Goal: Information Seeking & Learning: Learn about a topic

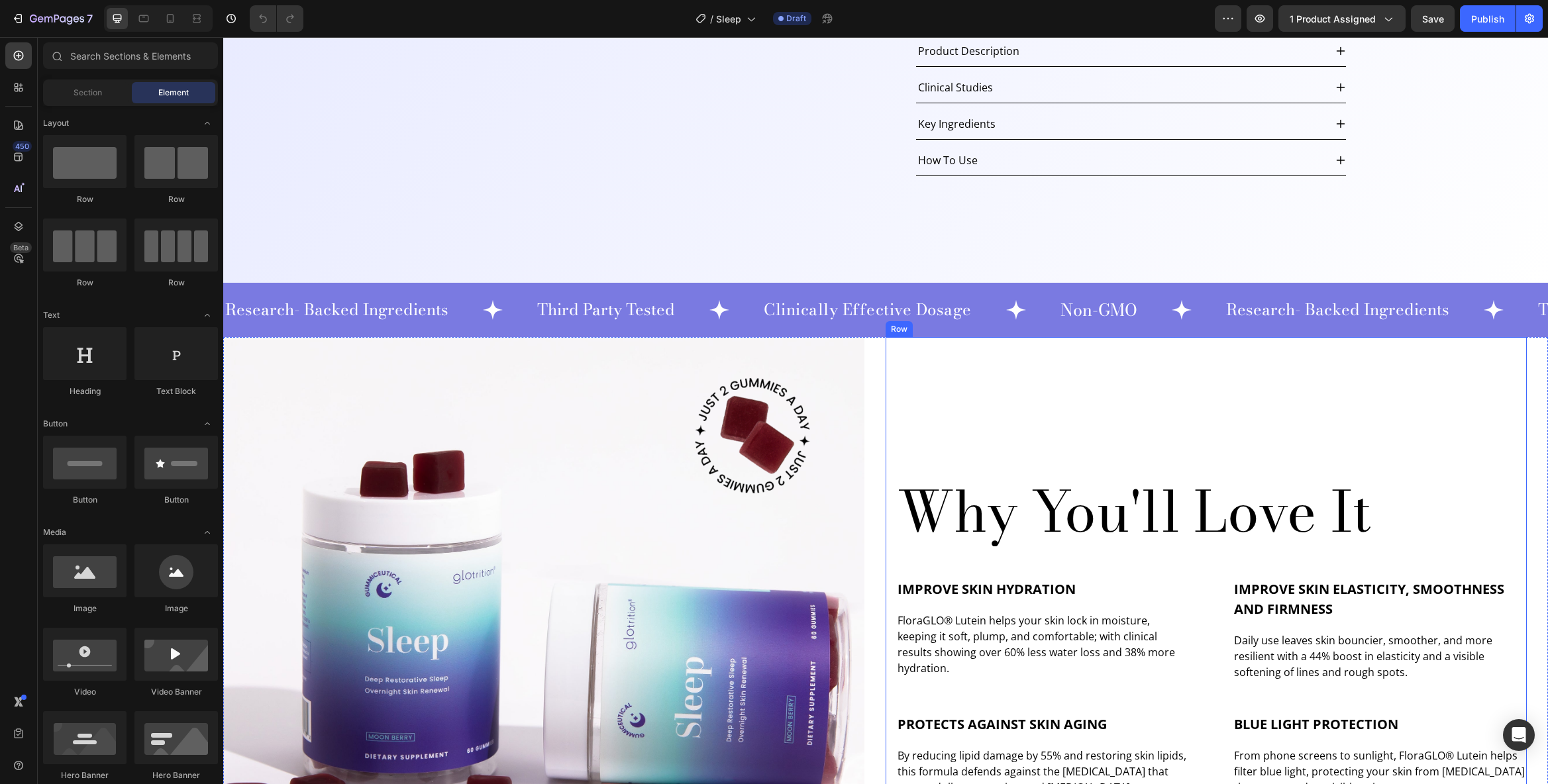
scroll to position [501, 0]
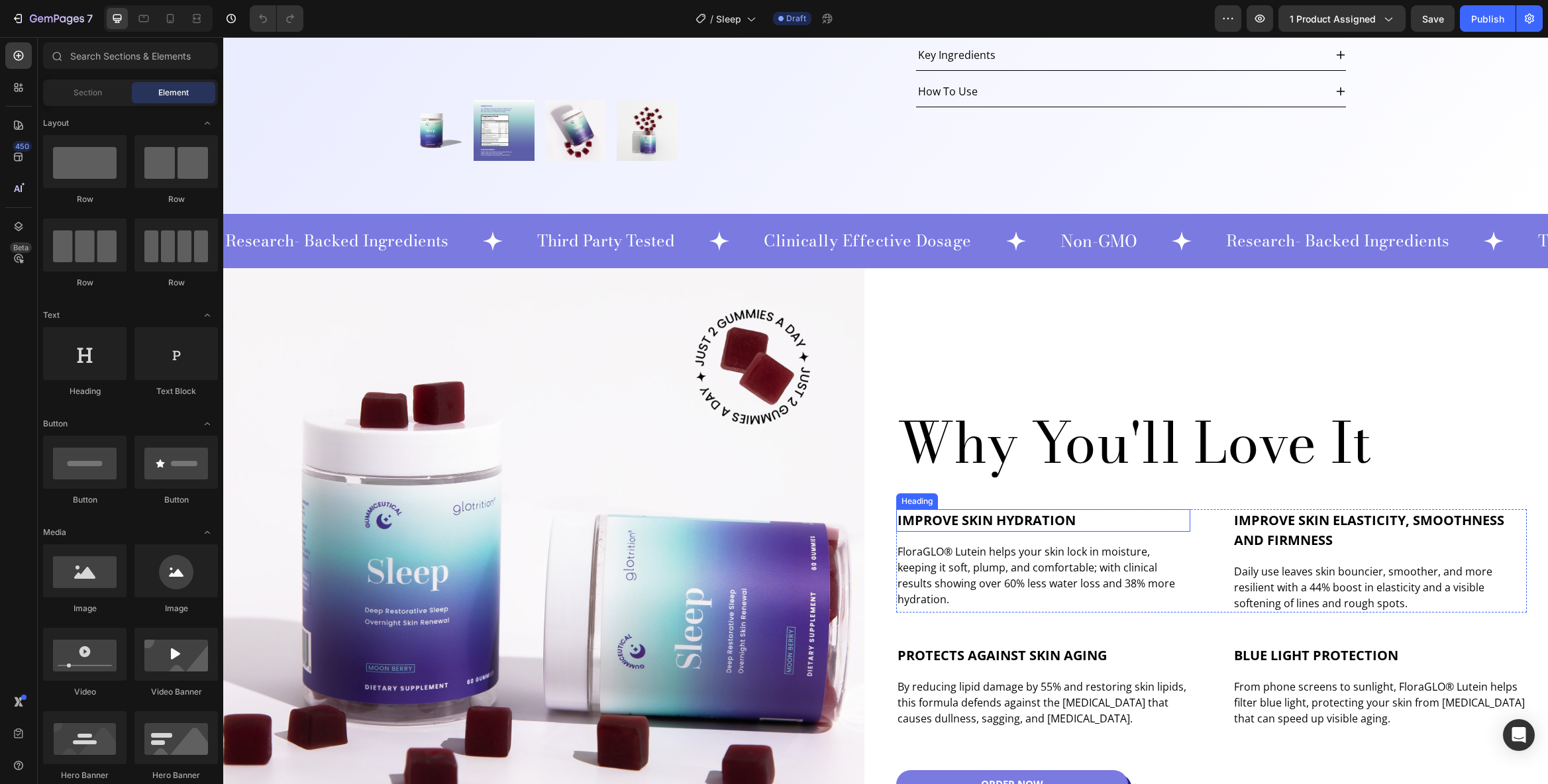
click at [993, 523] on span "Improve Skin Hydration" at bounding box center [986, 520] width 178 height 18
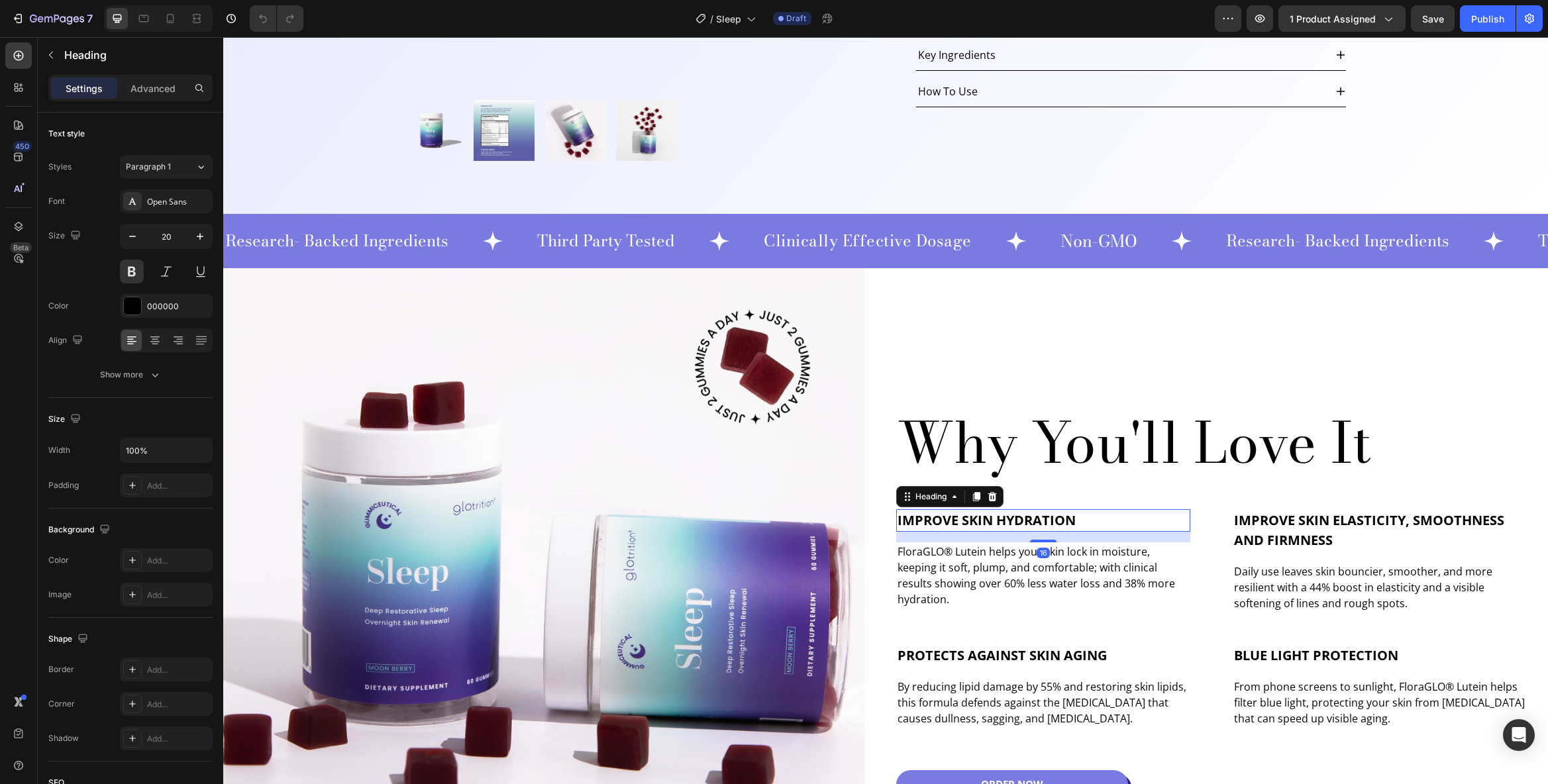
click at [993, 523] on span "Improve Skin Hydration" at bounding box center [986, 520] width 178 height 18
click at [992, 574] on p "FloraGLO® Lutein helps your skin lock in moisture, keeping it soft, plump, and …" at bounding box center [1043, 575] width 292 height 64
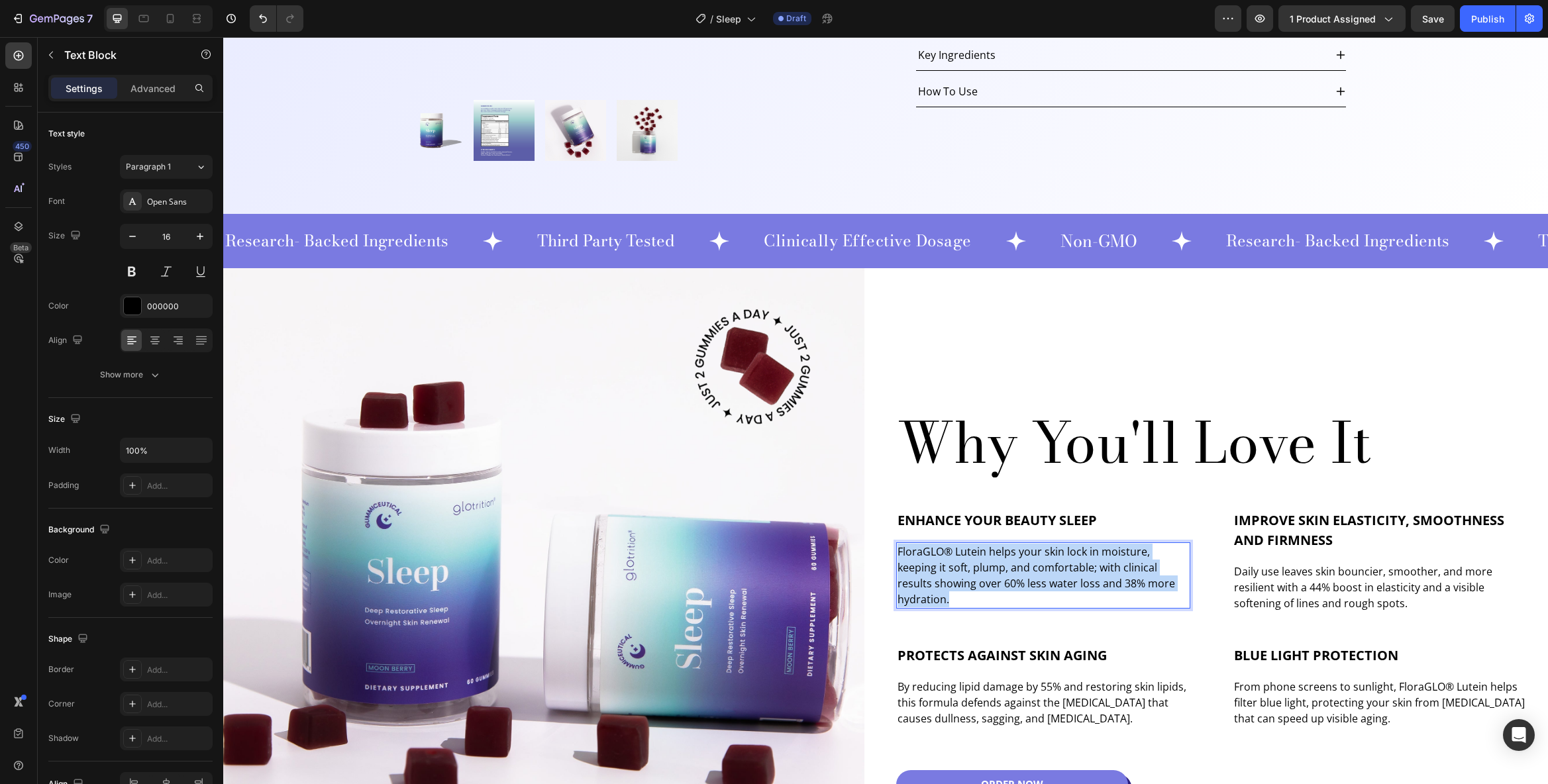
click at [992, 574] on p "FloraGLO® Lutein helps your skin lock in moisture, keeping it soft, plump, and …" at bounding box center [1043, 575] width 292 height 64
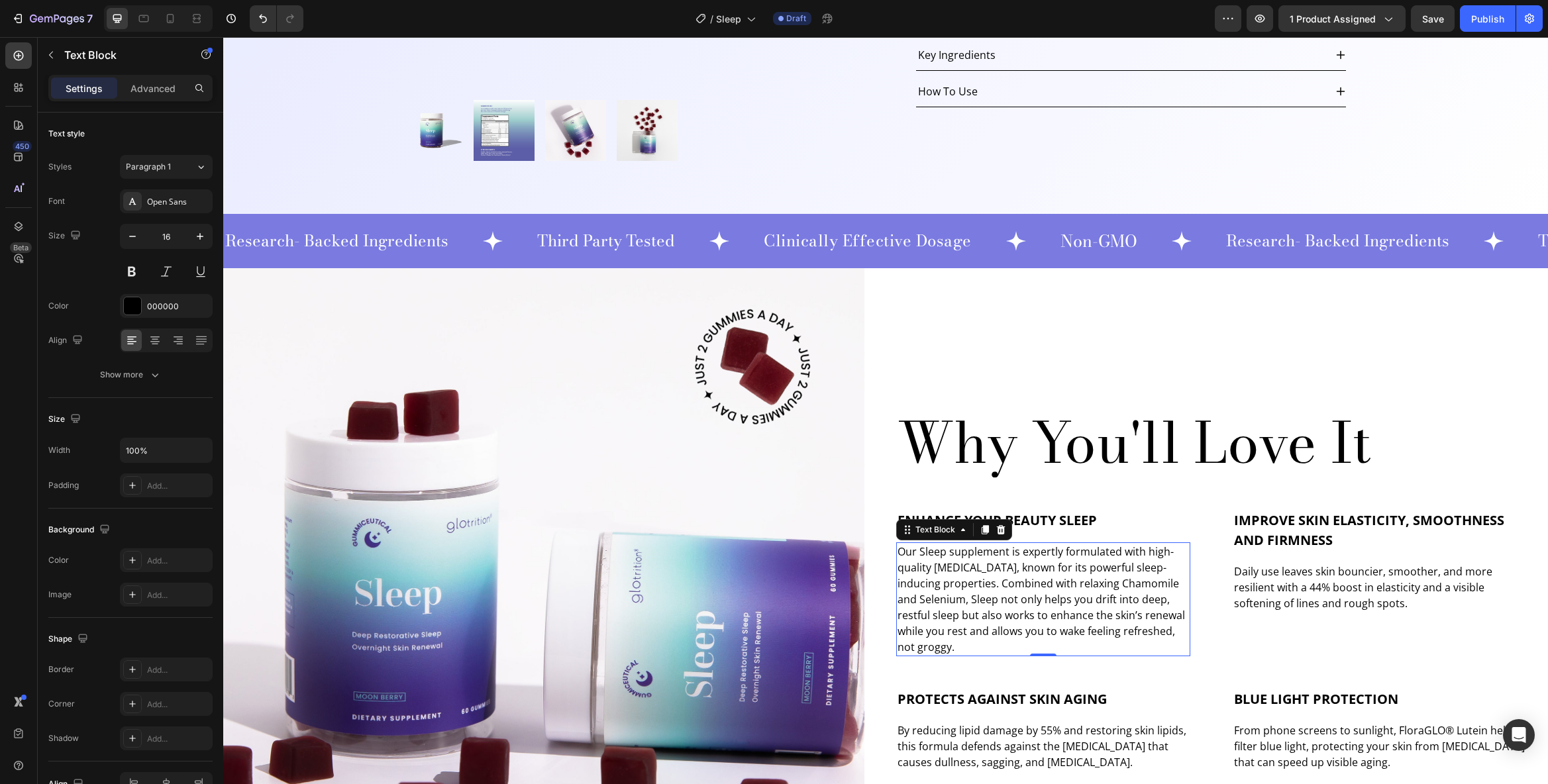
click at [1286, 523] on span "Improve Skin Elasticity, Smoothness and Firmness" at bounding box center [1369, 530] width 270 height 38
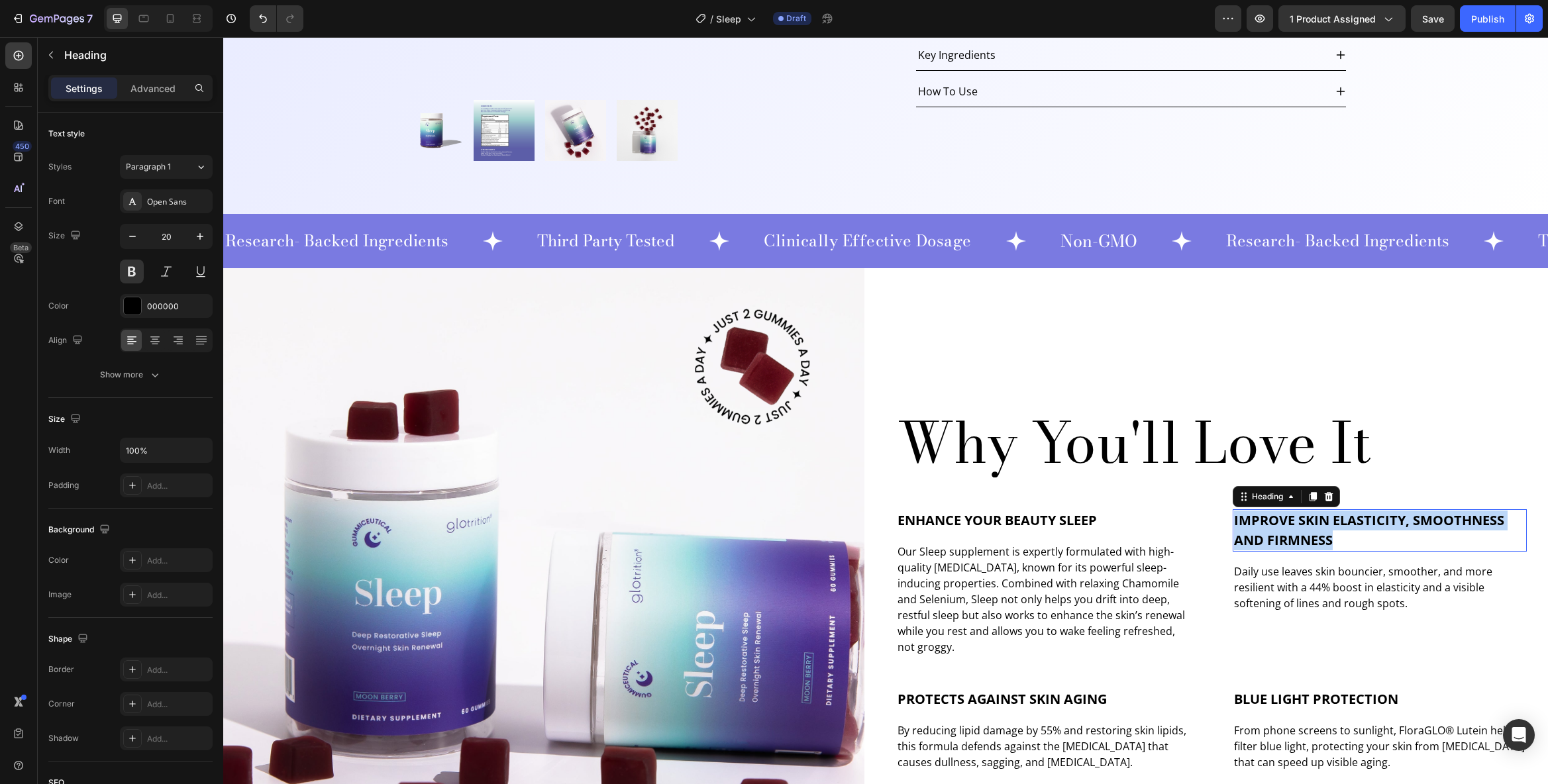
click at [1286, 523] on span "Improve Skin Elasticity, Smoothness and Firmness" at bounding box center [1369, 530] width 270 height 38
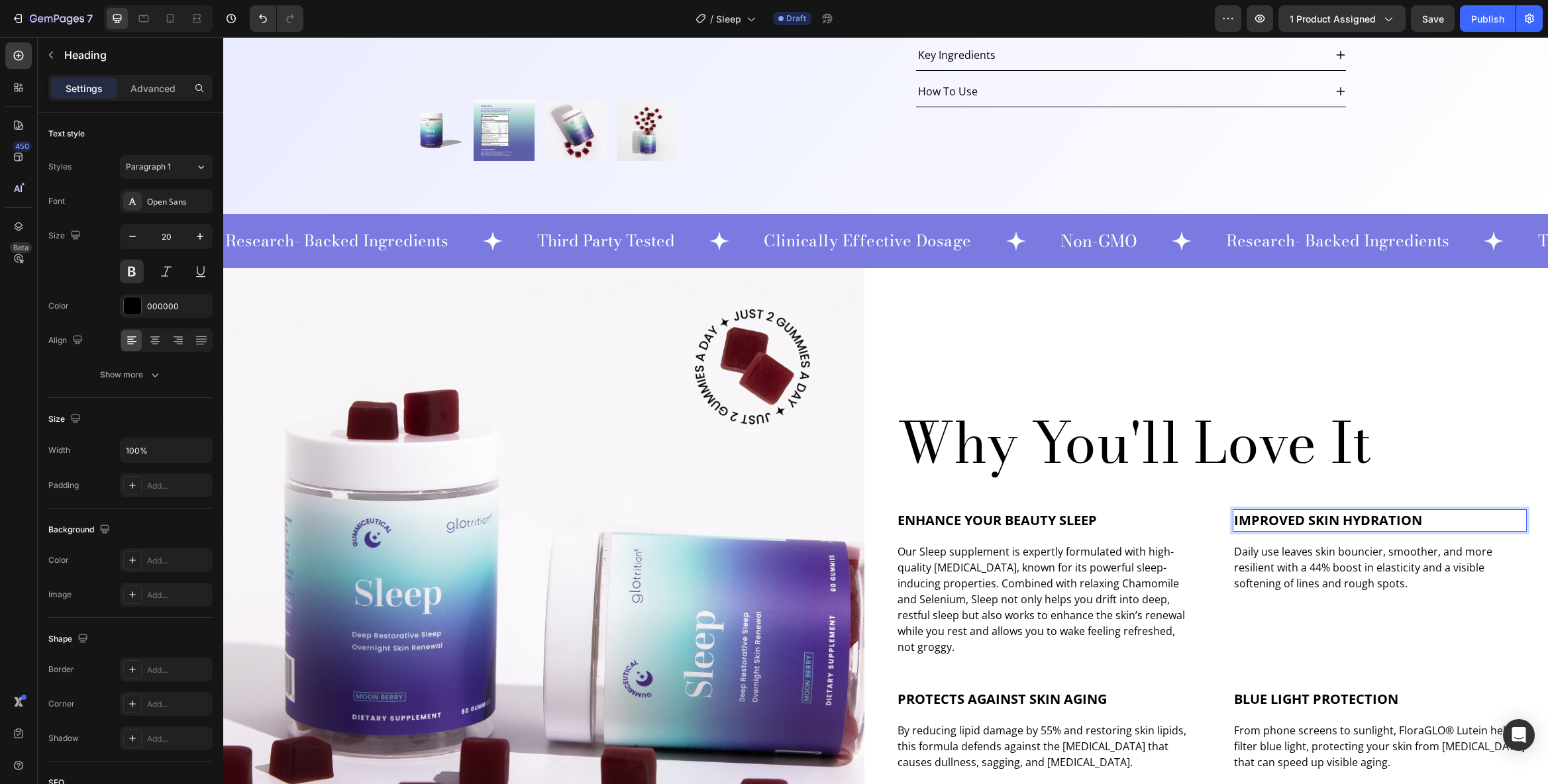
click at [1279, 557] on p "Daily use leaves skin bouncier, smoother, and more resilient with a 44% boost i…" at bounding box center [1380, 567] width 292 height 48
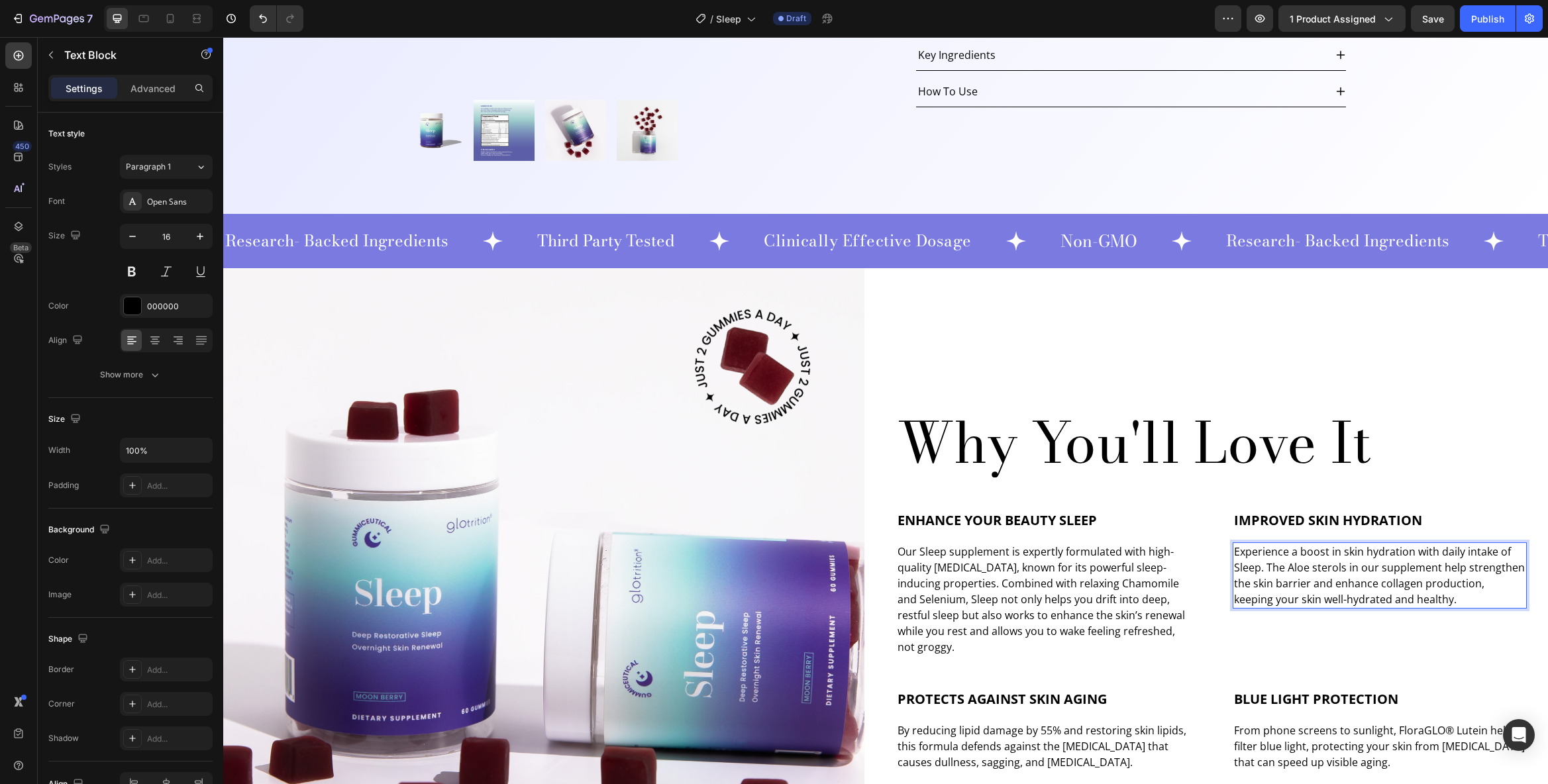
click at [1375, 524] on span "Improved Skin Hydration" at bounding box center [1328, 520] width 188 height 18
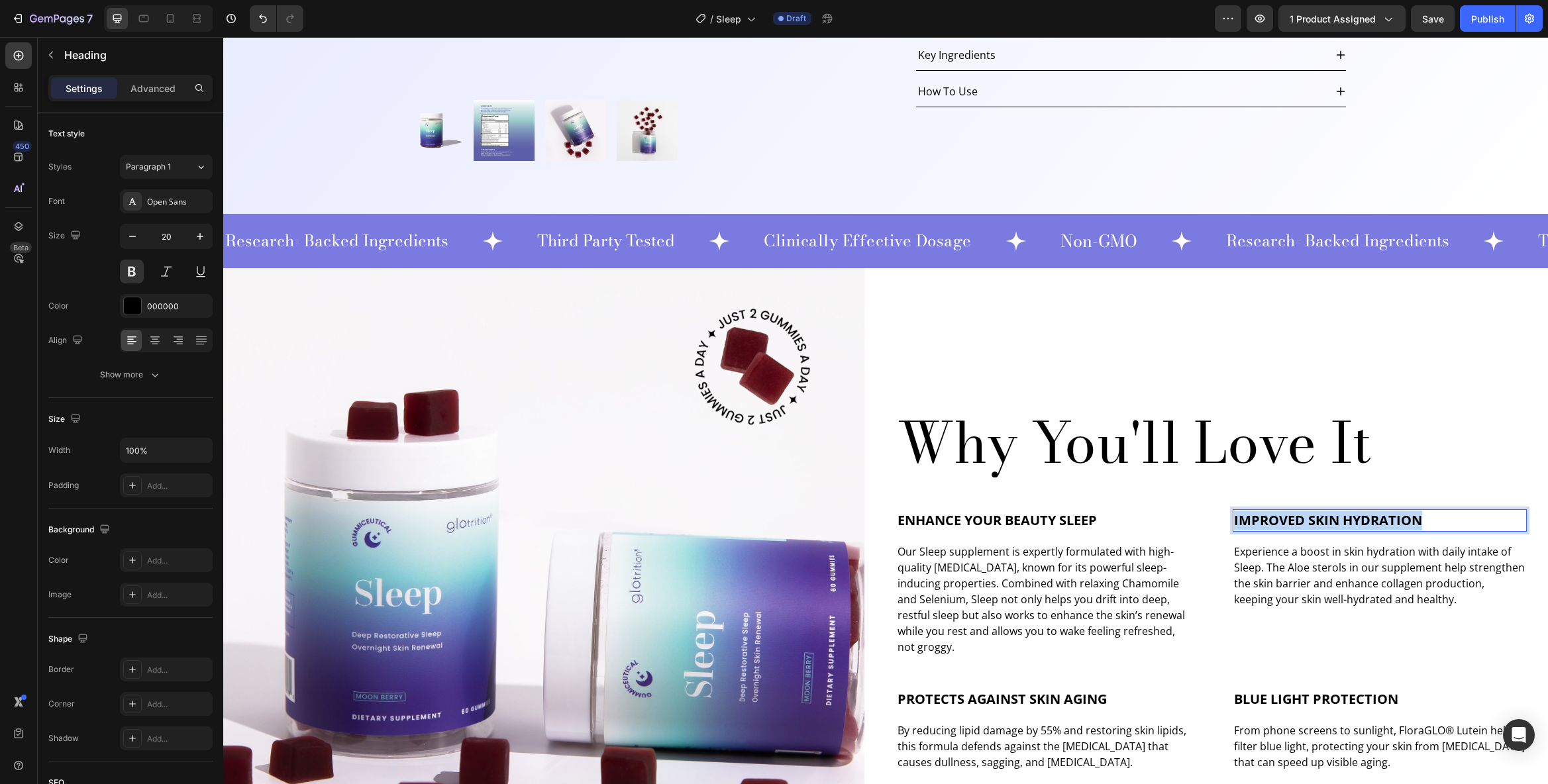
click at [1375, 524] on span "Improved Skin Hydration" at bounding box center [1328, 520] width 188 height 18
click at [1375, 568] on p "Experience a boost in skin hydration with daily intake of Sleep. The Aloe stero…" at bounding box center [1380, 575] width 292 height 64
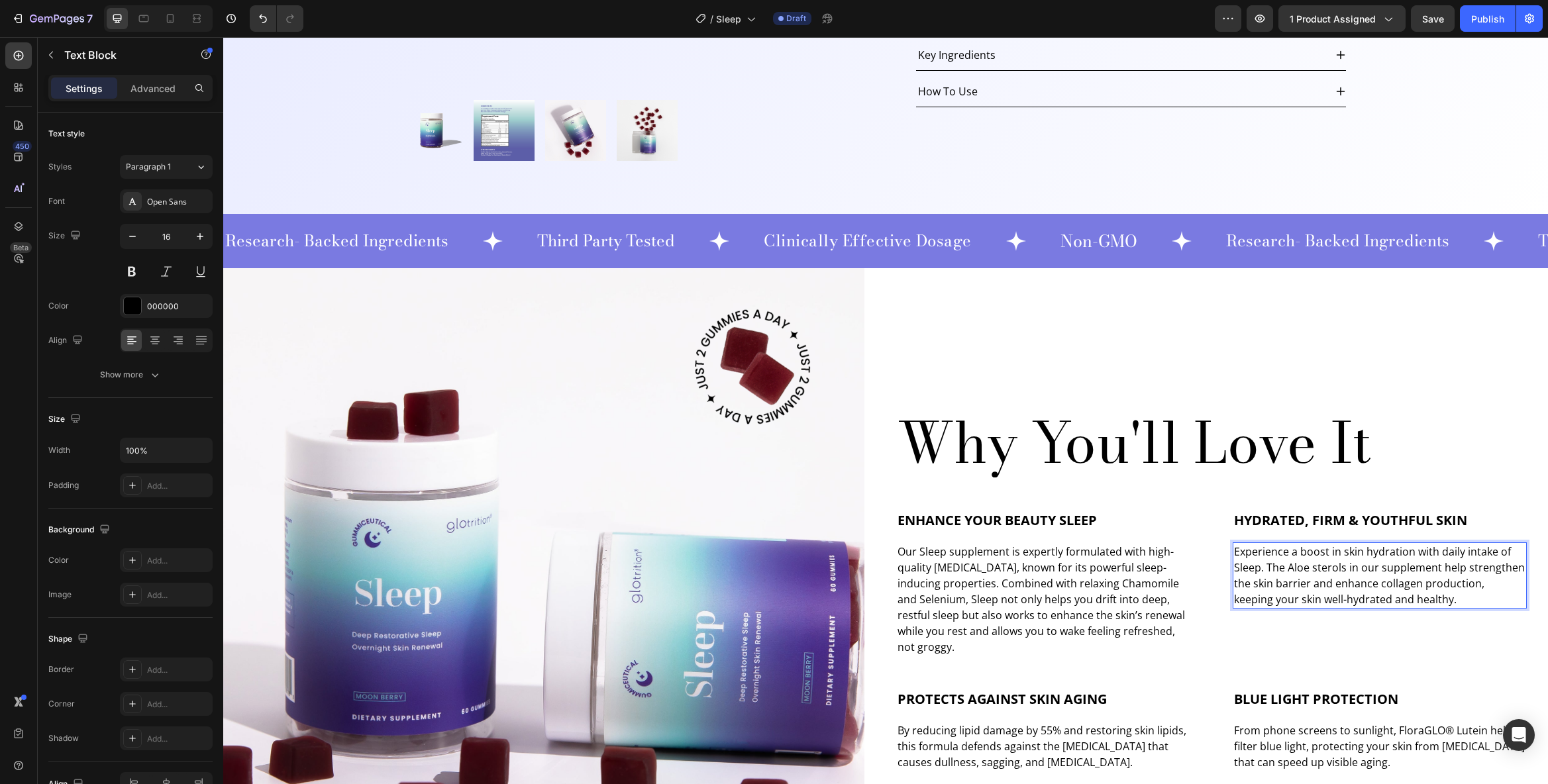
click at [1375, 568] on p "Experience a boost in skin hydration with daily intake of Sleep. The Aloe stero…" at bounding box center [1380, 575] width 292 height 64
click at [1015, 696] on span "Protects Against Skin Aging" at bounding box center [1002, 698] width 209 height 18
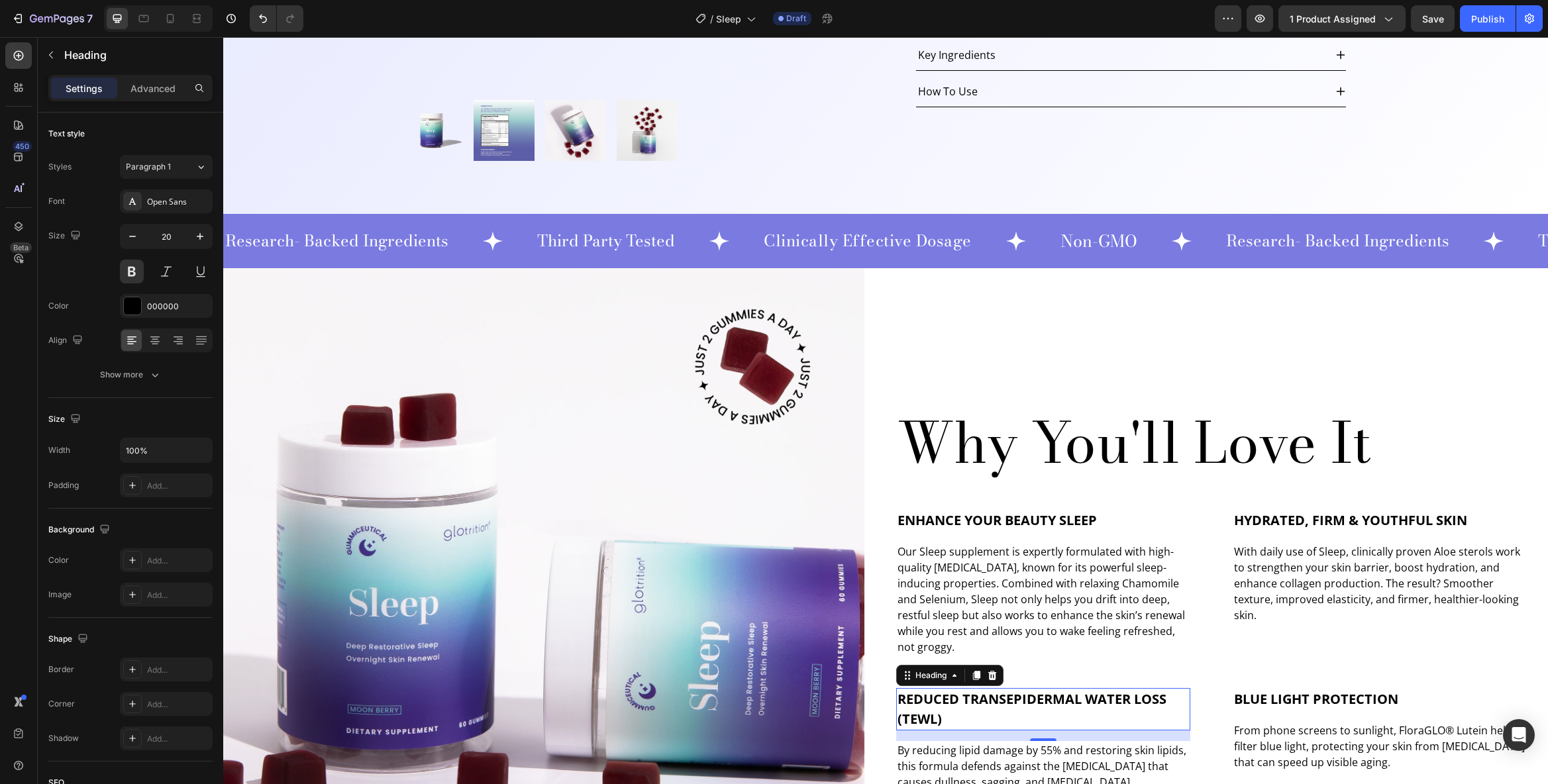
scroll to position [770, 0]
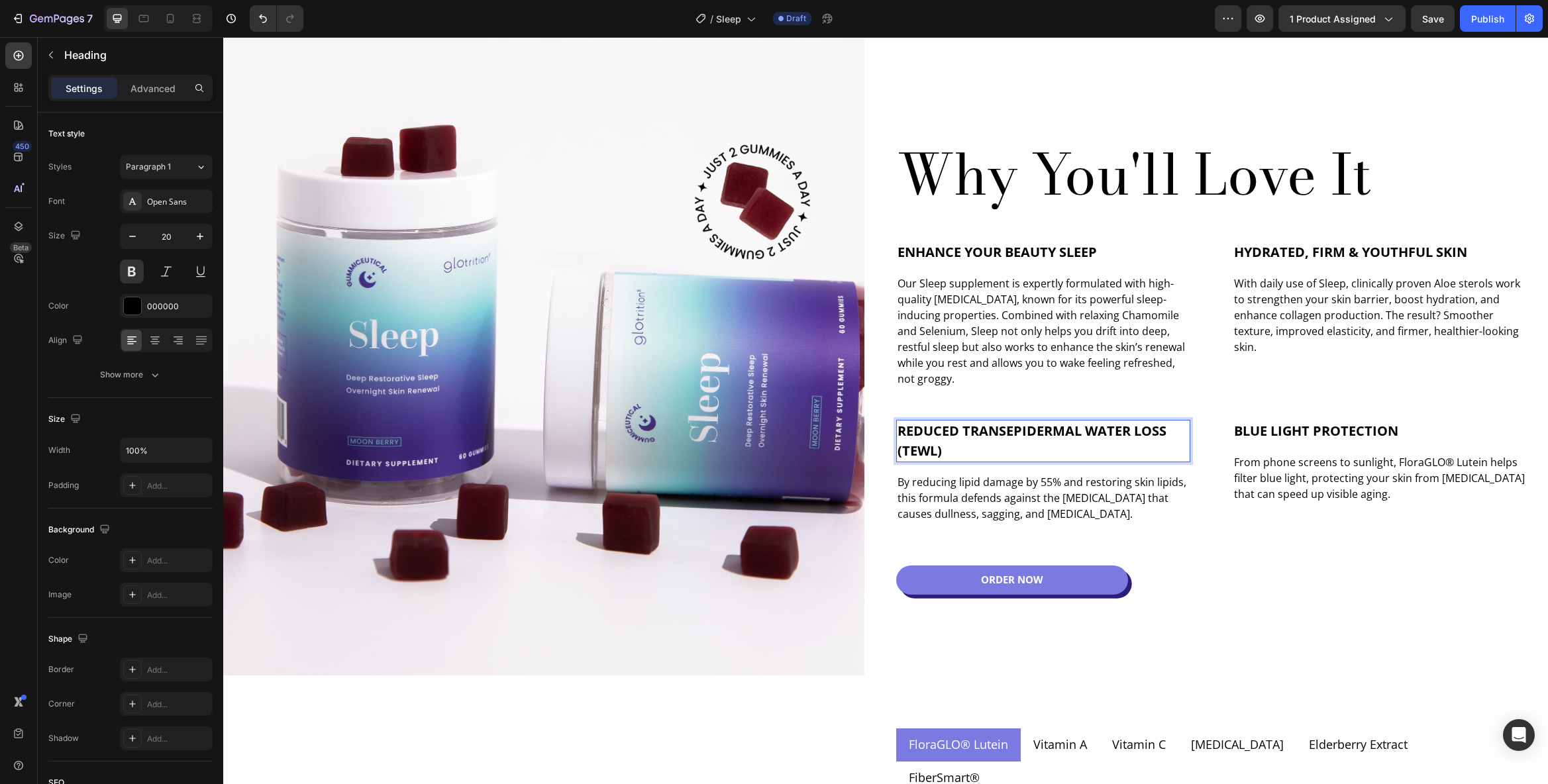
click at [993, 484] on p "By reducing lipid damage by 55% and restoring skin lipids, this formula defends…" at bounding box center [1043, 497] width 292 height 48
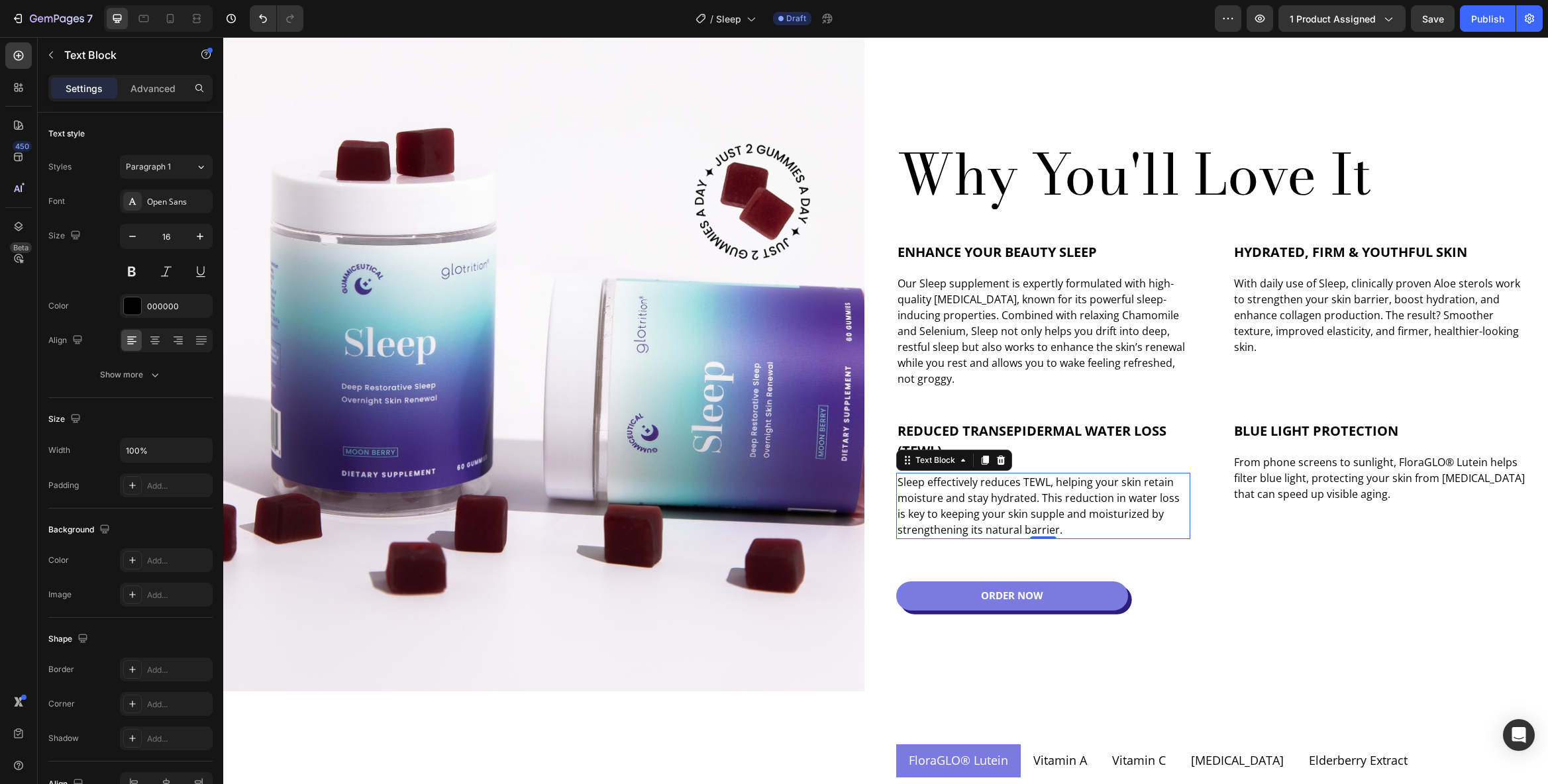
click at [1370, 429] on span "Blue Light Protection" at bounding box center [1316, 430] width 164 height 18
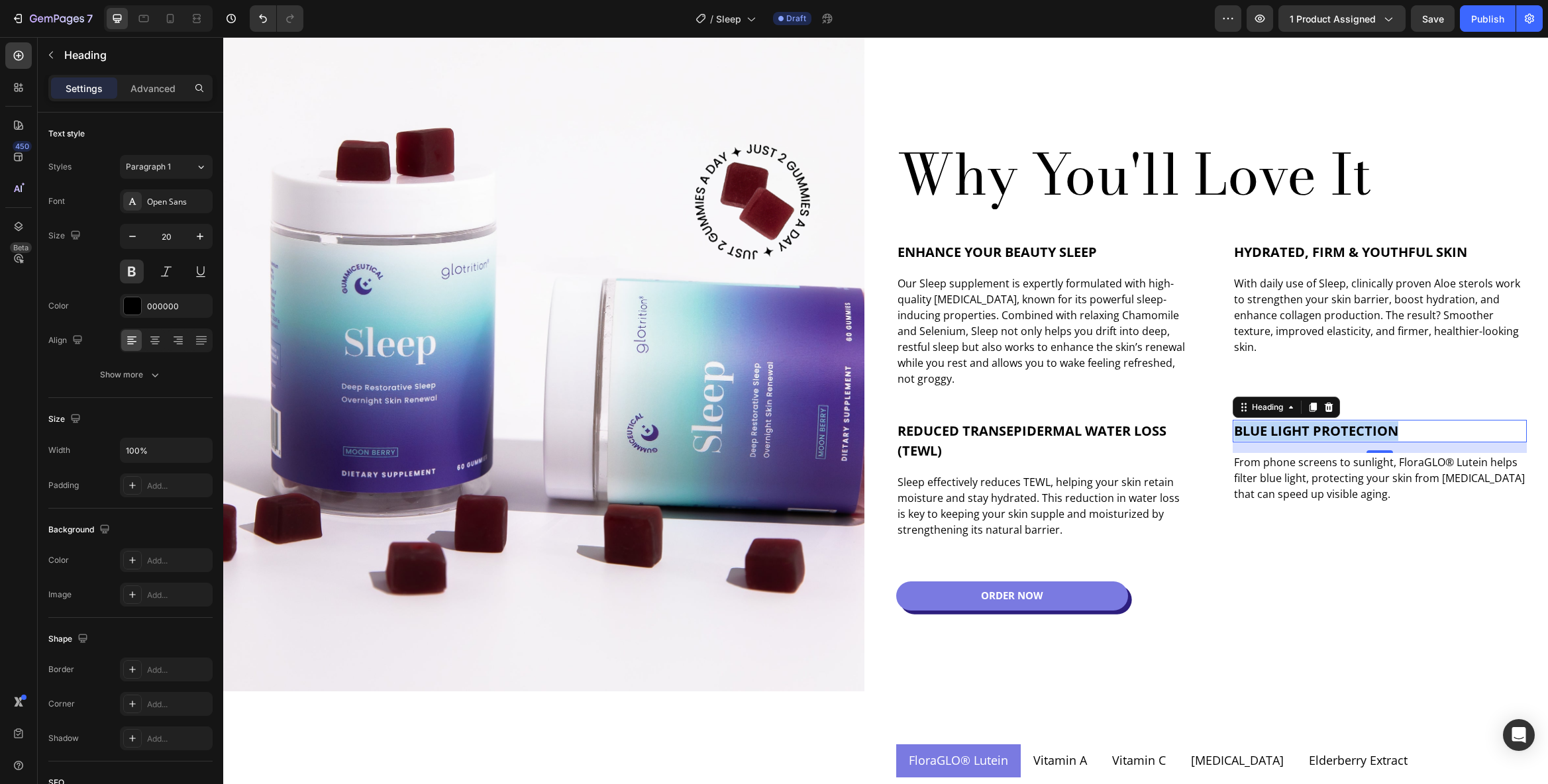
click at [1370, 429] on span "Blue Light Protection" at bounding box center [1316, 430] width 164 height 18
click at [1293, 465] on p "From phone screens to sunlight, FloraGLO® Lutein helps filter blue light, prote…" at bounding box center [1380, 477] width 292 height 48
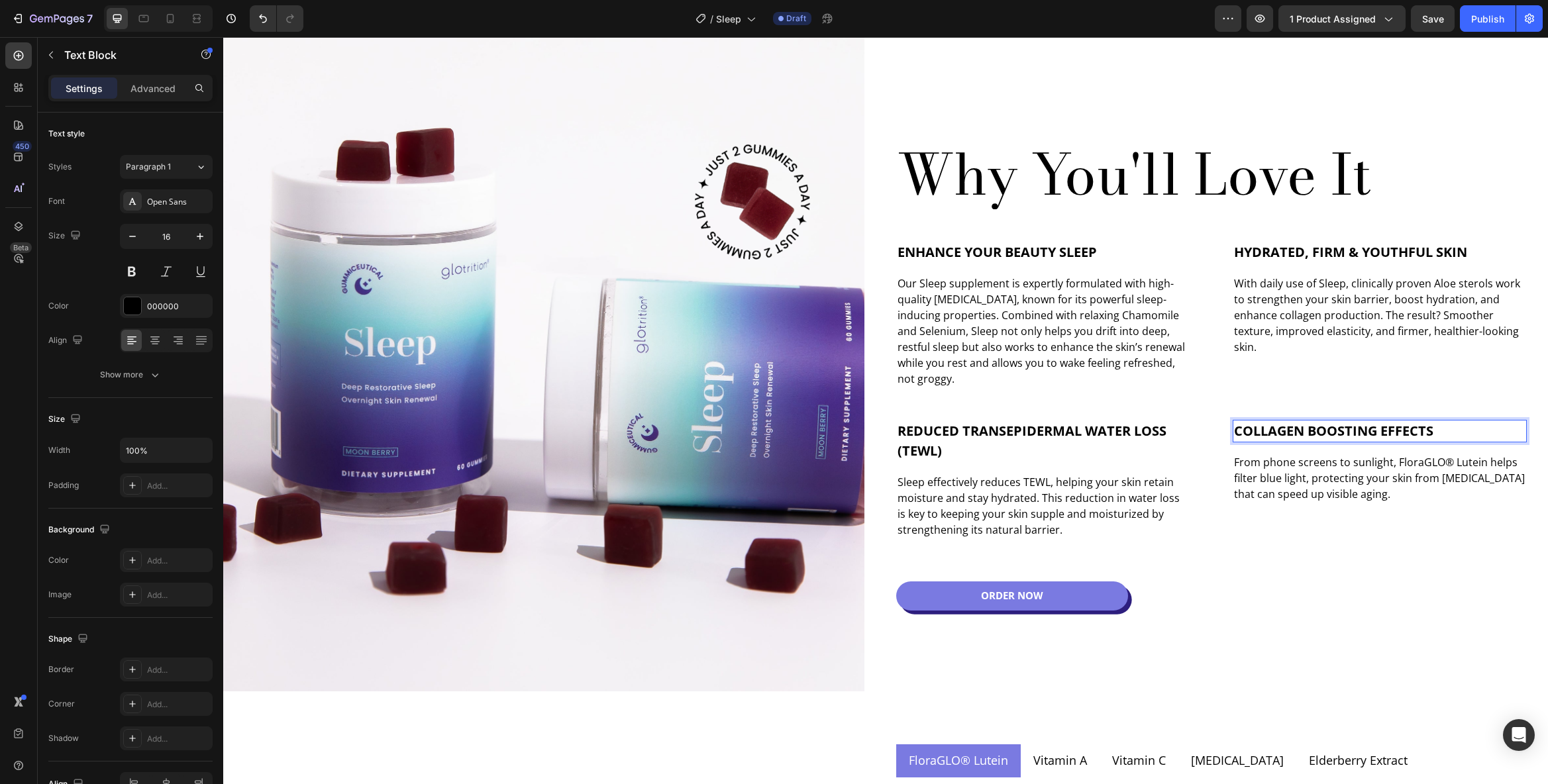
click at [1293, 465] on p "From phone screens to sunlight, FloraGLO® Lutein helps filter blue light, prote…" at bounding box center [1380, 477] width 292 height 48
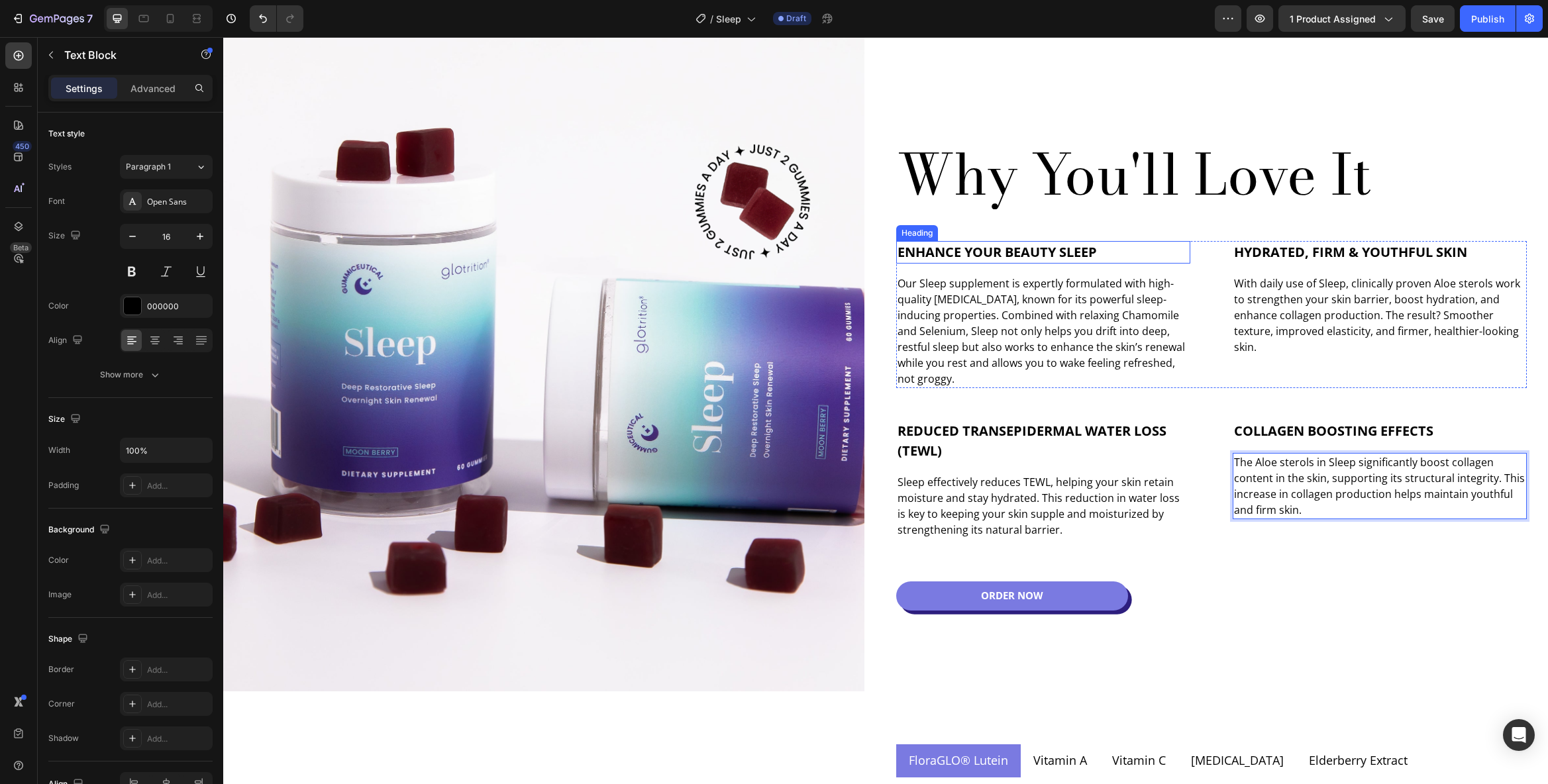
click at [1014, 253] on span "Enhance Your Beauty Sleep" at bounding box center [997, 252] width 199 height 18
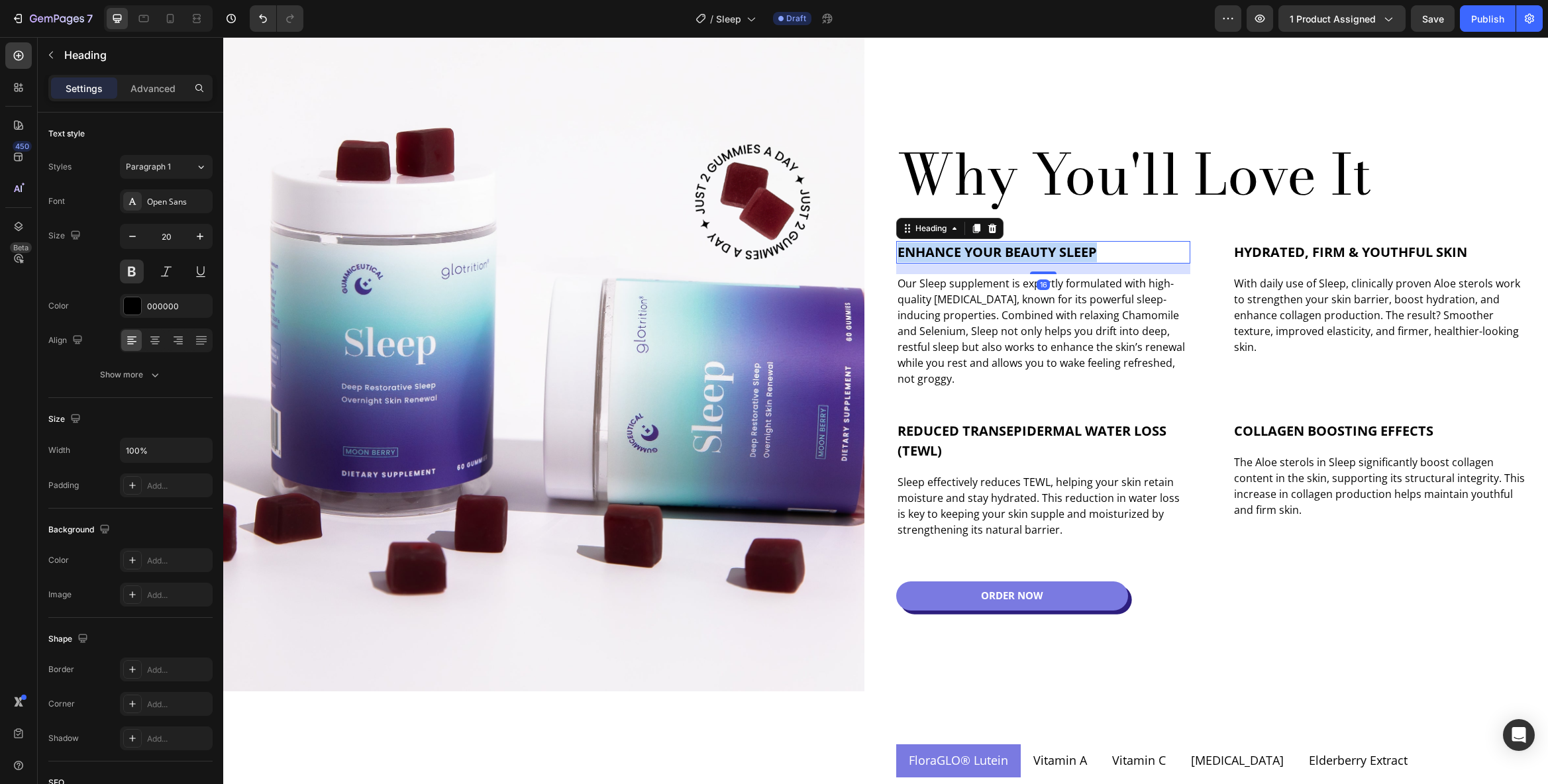
click at [1014, 253] on span "Enhance Your Beauty Sleep" at bounding box center [997, 252] width 199 height 18
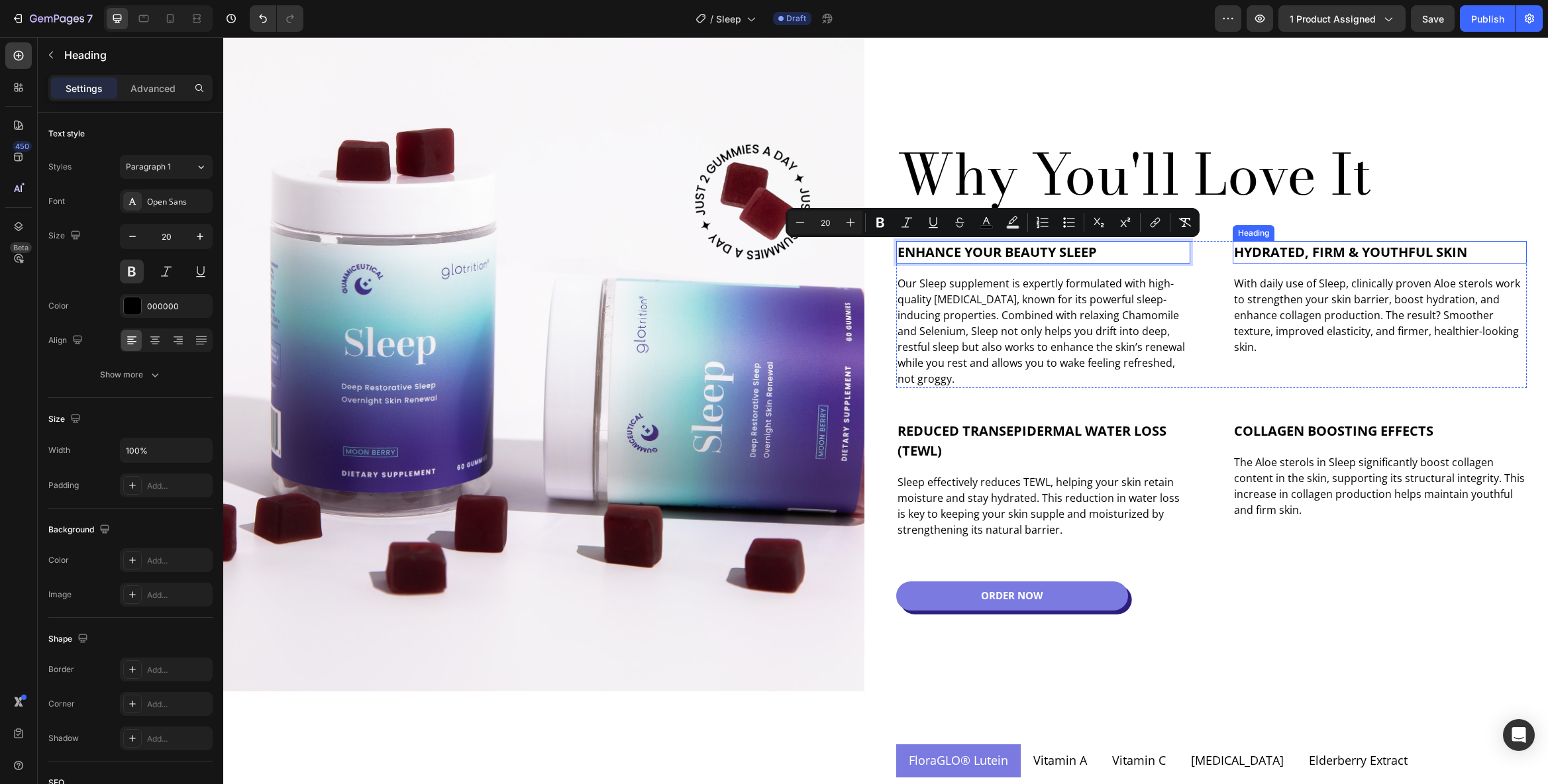
click at [1420, 253] on span "Hydrated, Firm & Youthful Skin" at bounding box center [1351, 252] width 233 height 18
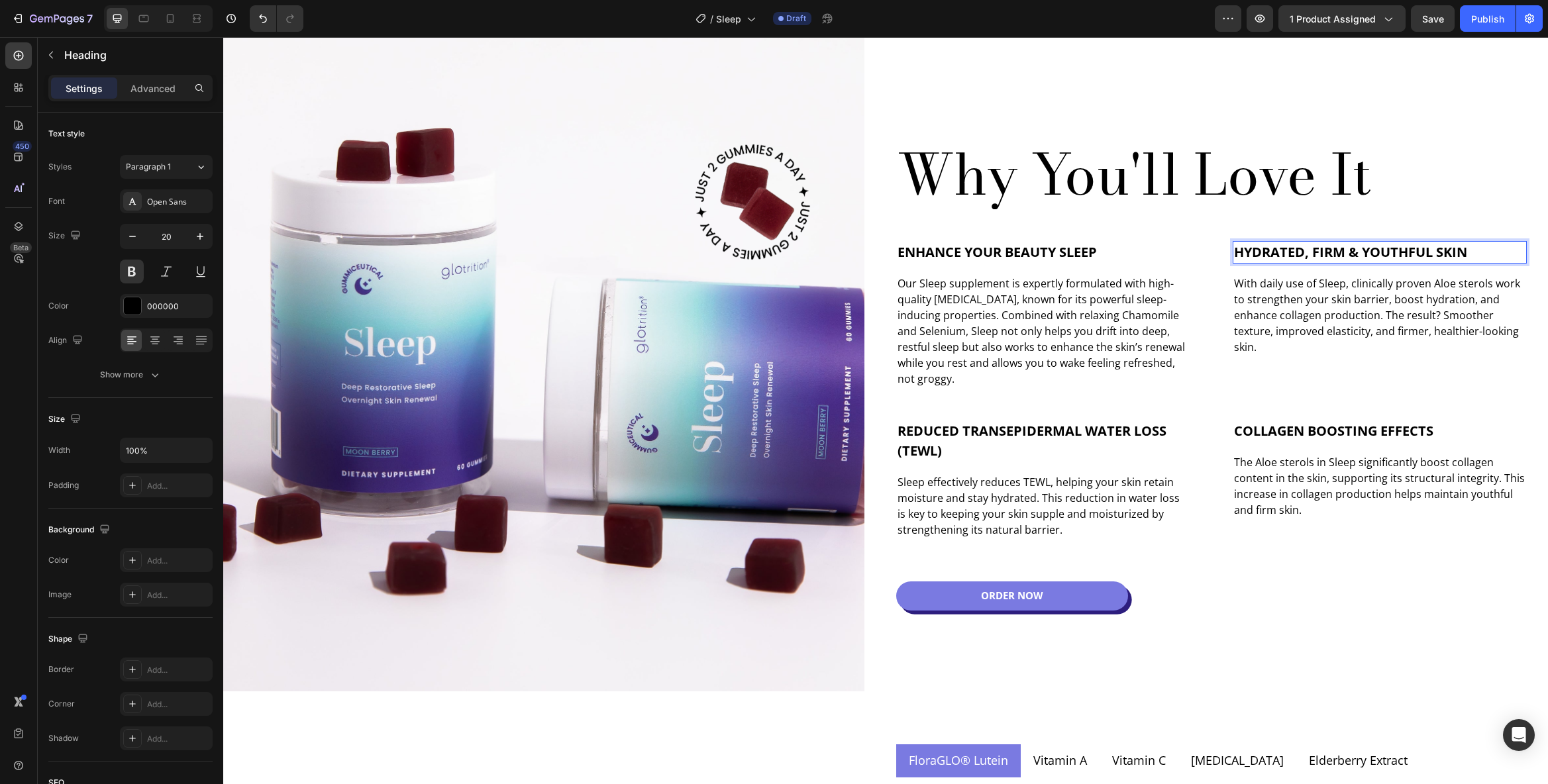
click at [1419, 253] on span "Hydrated, Firm & Youthful Skin" at bounding box center [1351, 252] width 233 height 18
click at [1315, 279] on p "With daily use of Sleep, clinically proven Aloe sterols work to strengthen your…" at bounding box center [1380, 315] width 292 height 79
click at [1314, 279] on p "With daily use of Sleep, clinically proven Aloe sterols work to strengthen your…" at bounding box center [1380, 315] width 292 height 79
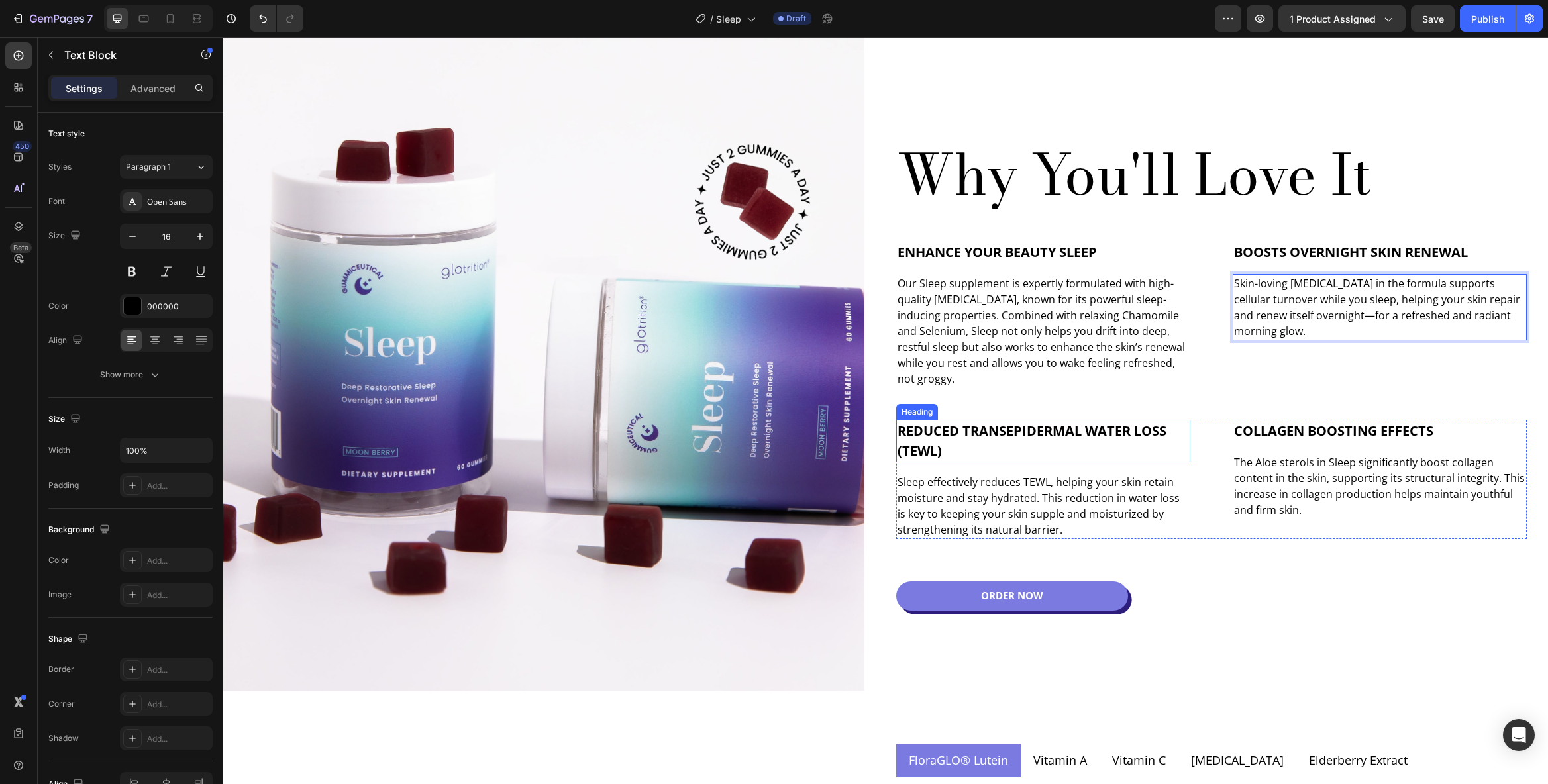
click at [996, 426] on span "Reduced Transepidermal Water Loss (TEWL)" at bounding box center [1032, 440] width 269 height 38
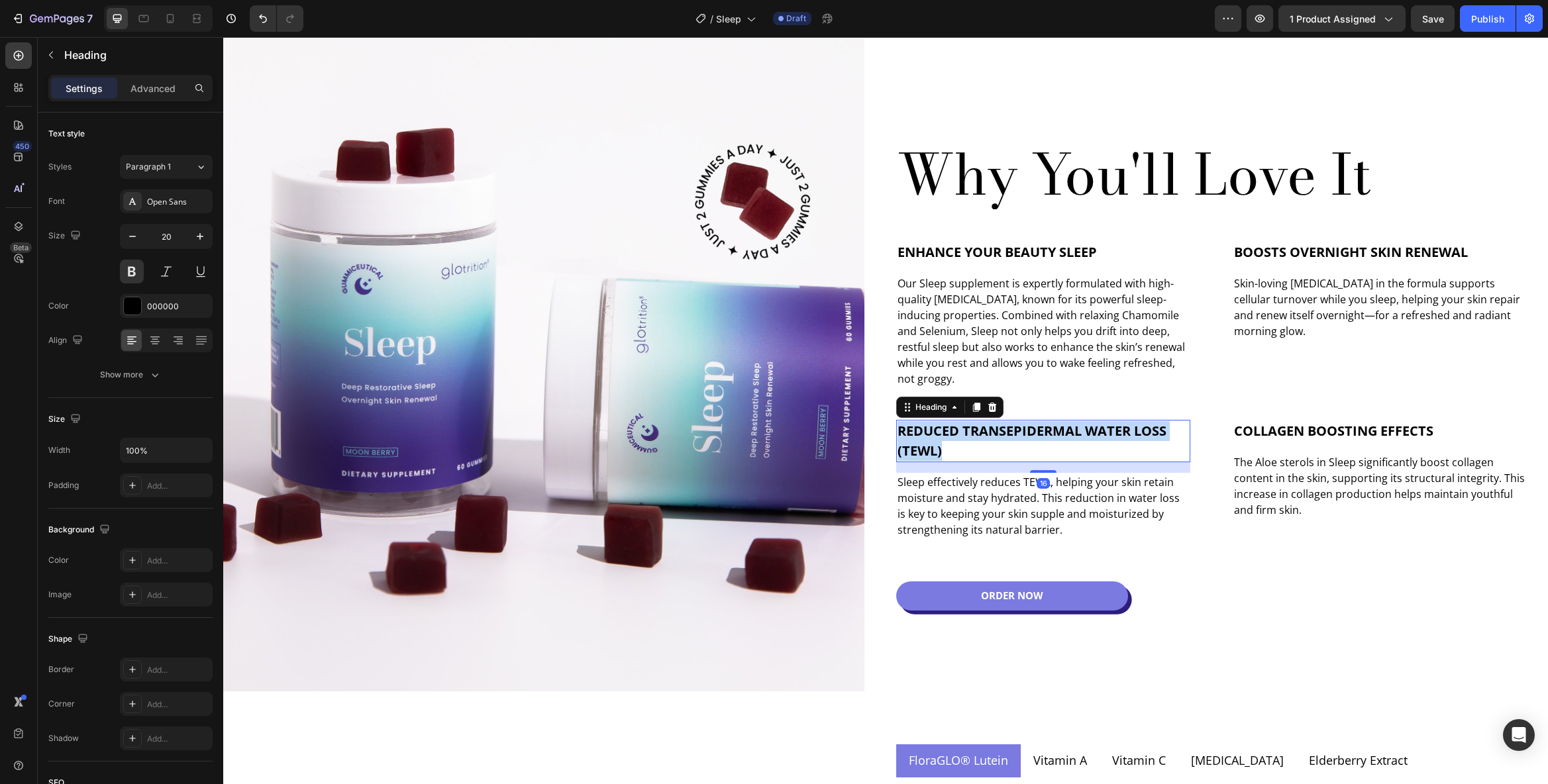
click at [996, 426] on span "Reduced Transepidermal Water Loss (TEWL)" at bounding box center [1032, 440] width 269 height 38
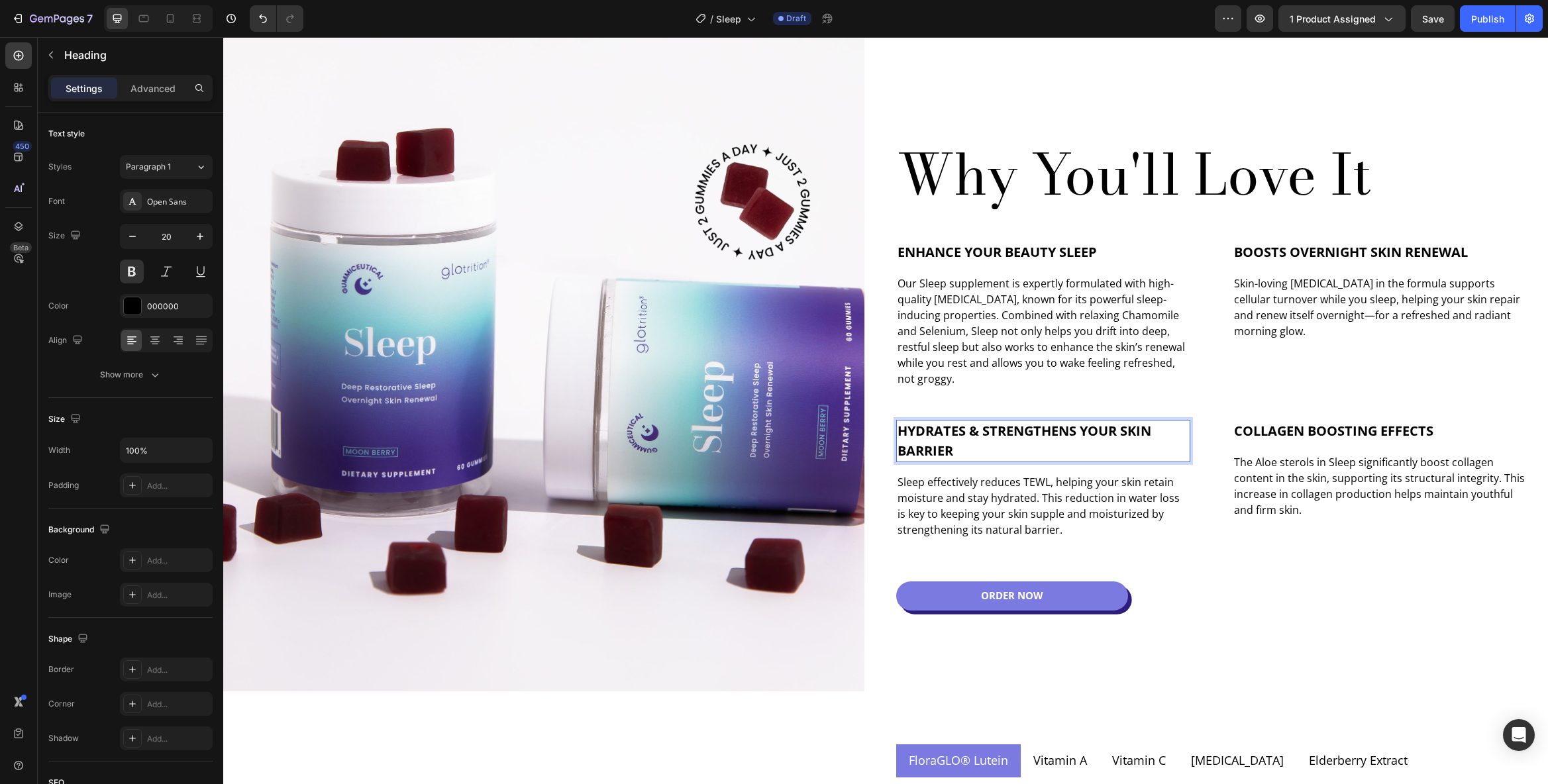
click at [1009, 498] on p "Sleep effectively reduces TEWL, helping your skin retain moisture and stay hydr…" at bounding box center [1043, 506] width 292 height 64
click at [1352, 431] on span "Collagen Boosting Effects" at bounding box center [1334, 430] width 199 height 18
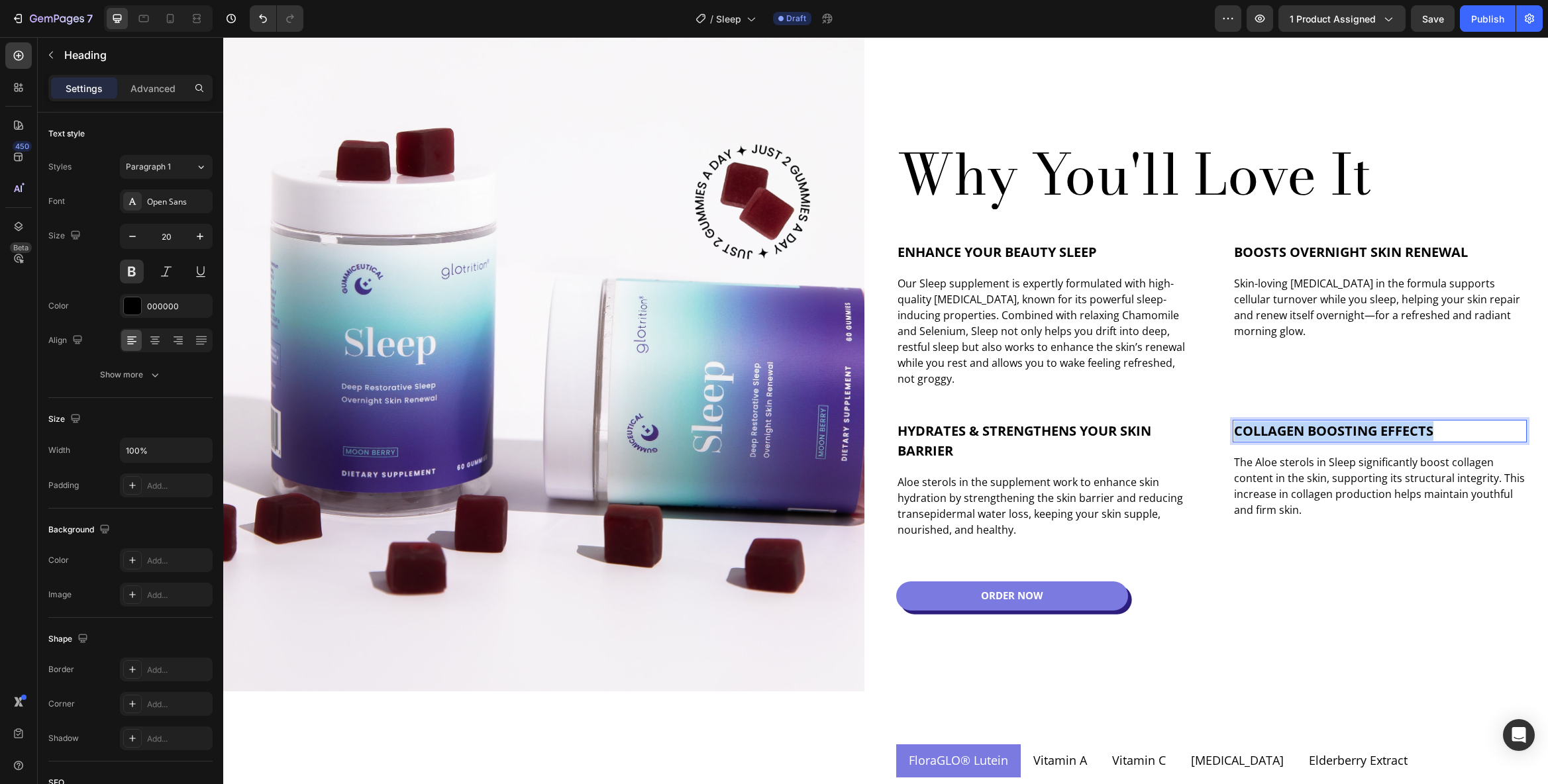
click at [1352, 431] on span "Collagen Boosting Effects" at bounding box center [1334, 430] width 199 height 18
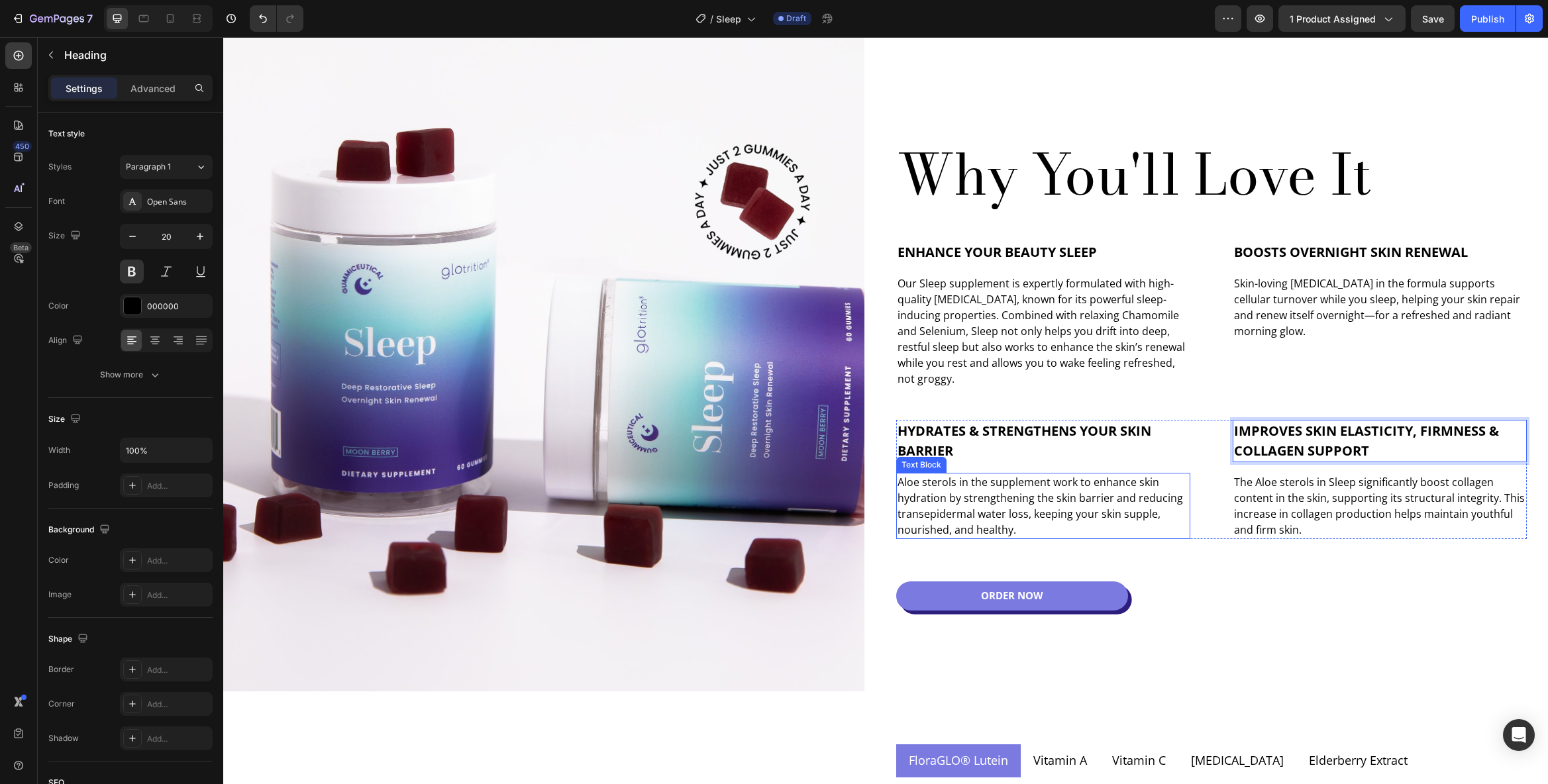
click at [1178, 484] on p "Aloe sterols in the supplement work to enhance skin hydration by strengthening …" at bounding box center [1043, 506] width 292 height 64
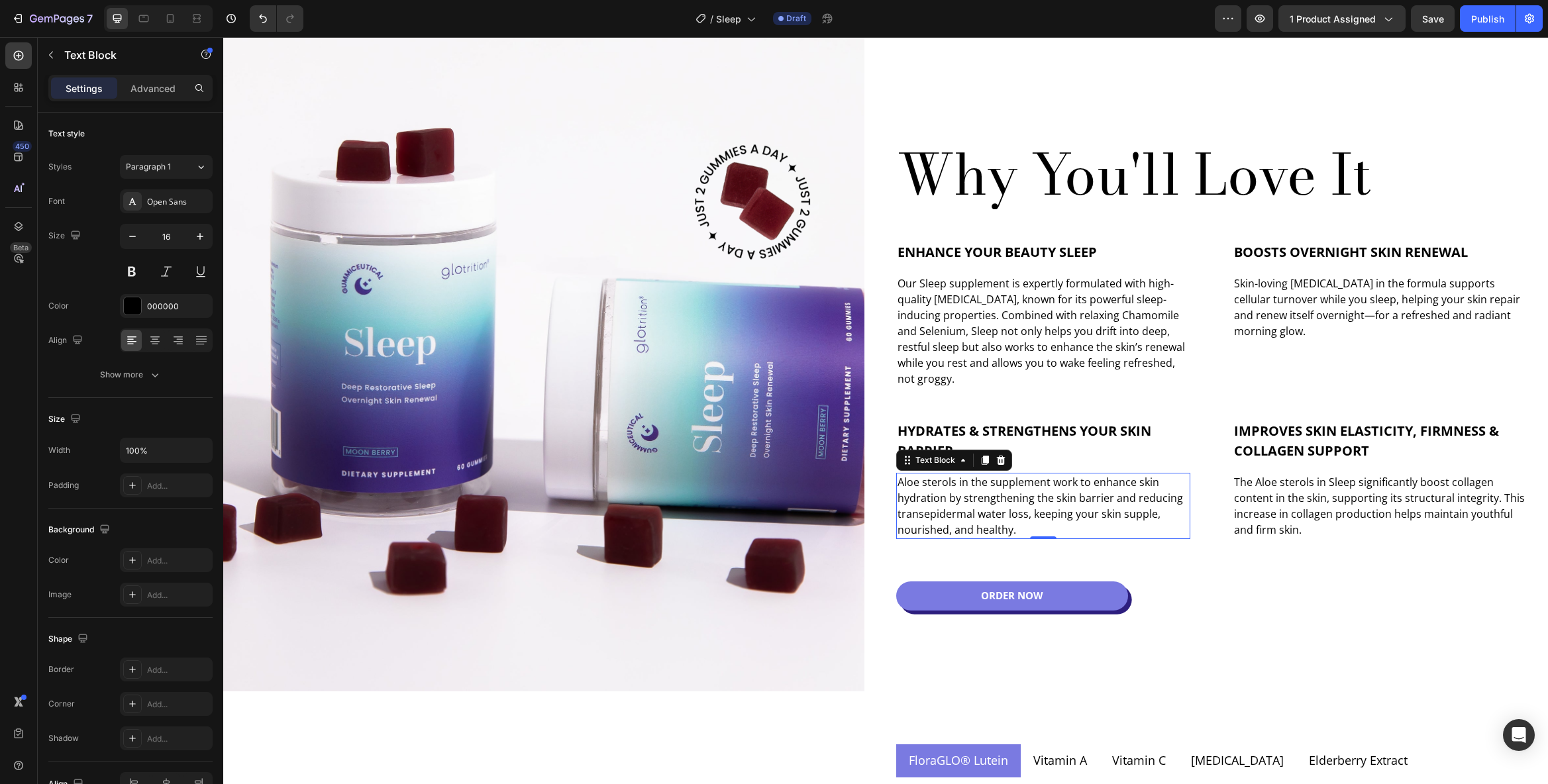
click at [1420, 507] on p "The Aloe sterols in Sleep significantly boost collagen content in the skin, sup…" at bounding box center [1380, 506] width 292 height 64
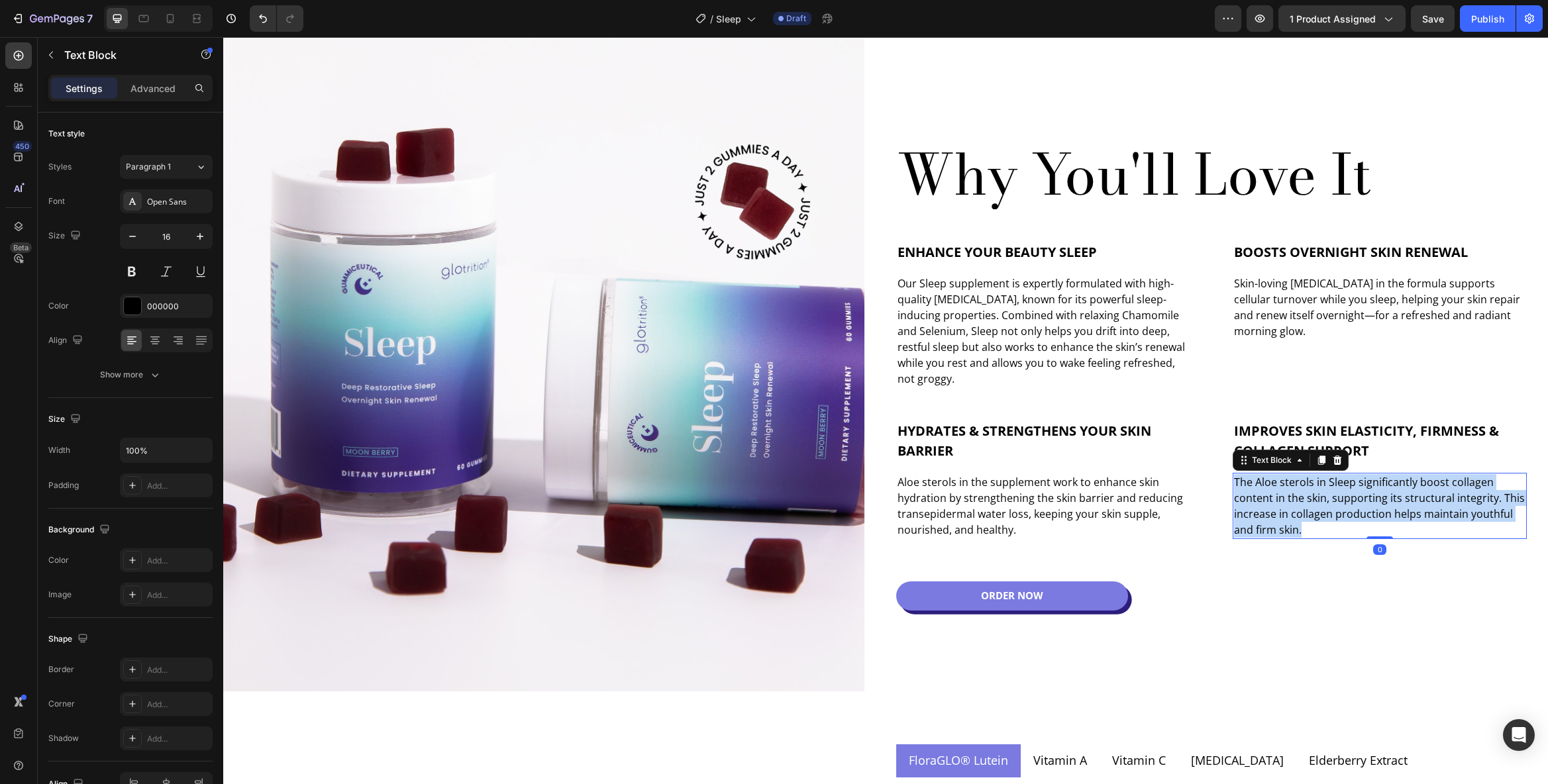
click at [1420, 507] on p "The Aloe sterols in Sleep significantly boost collagen content in the skin, sup…" at bounding box center [1380, 506] width 292 height 64
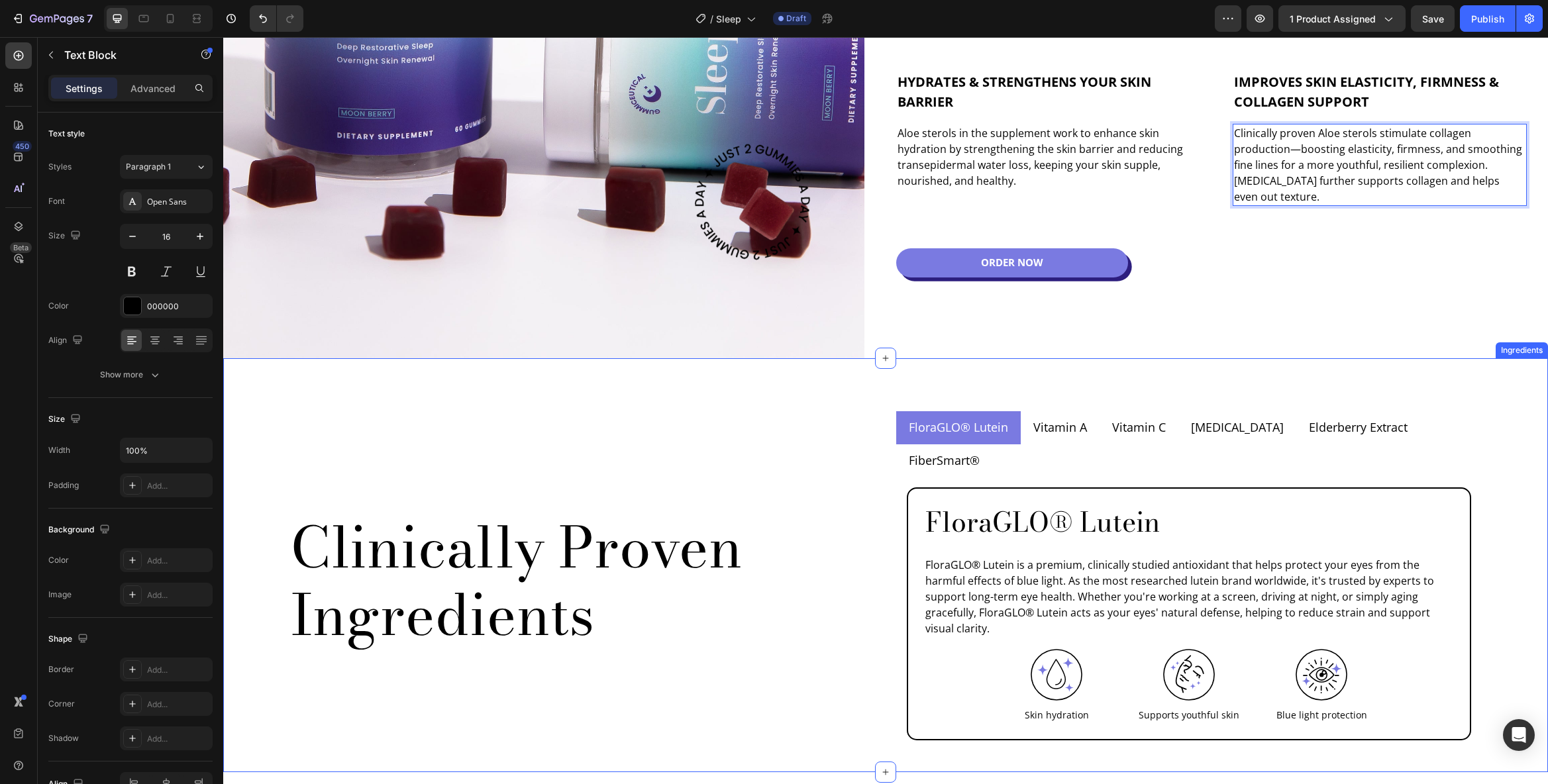
scroll to position [1271, 0]
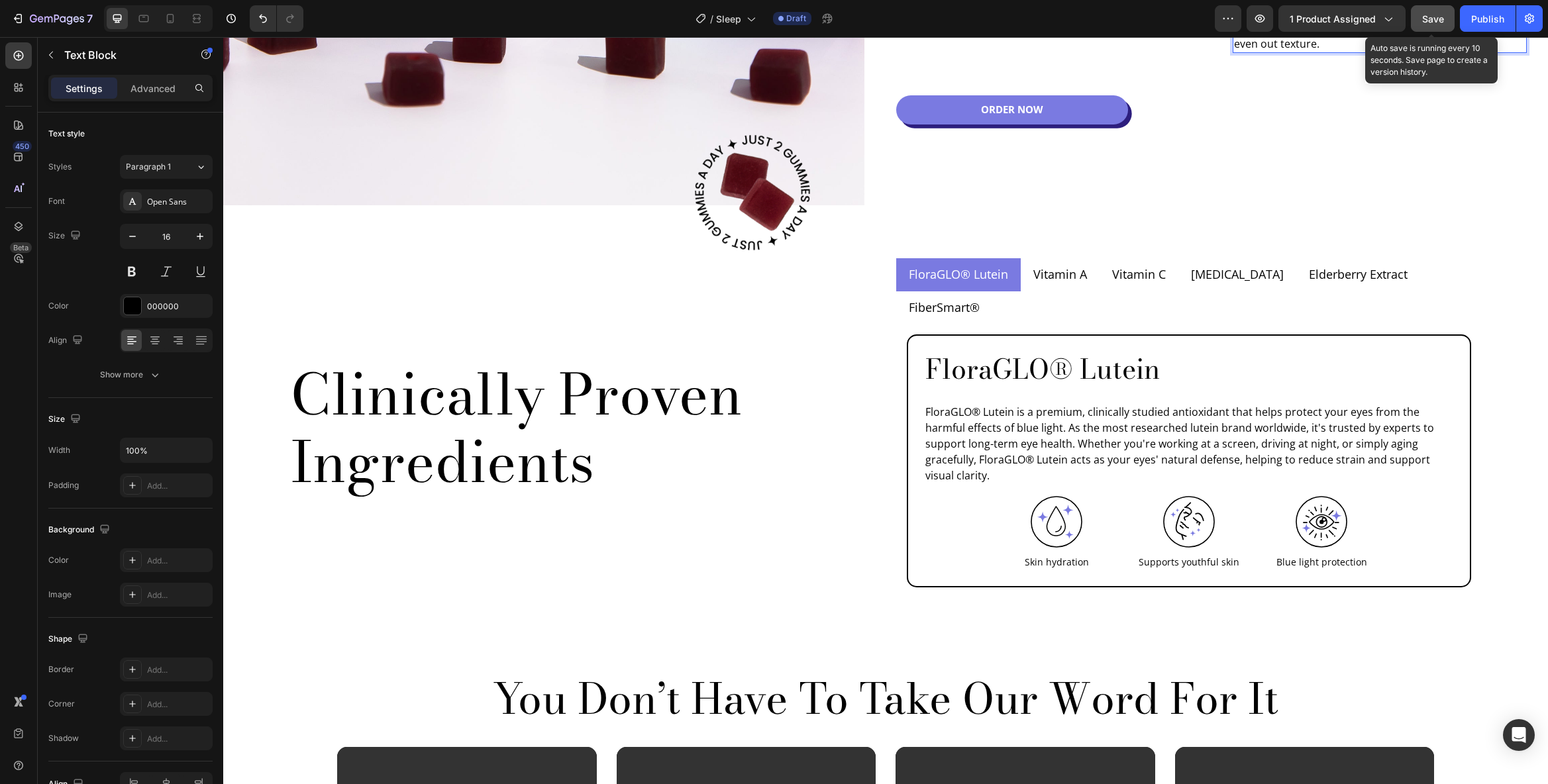
click at [1434, 22] on span "Save" at bounding box center [1433, 18] width 22 height 11
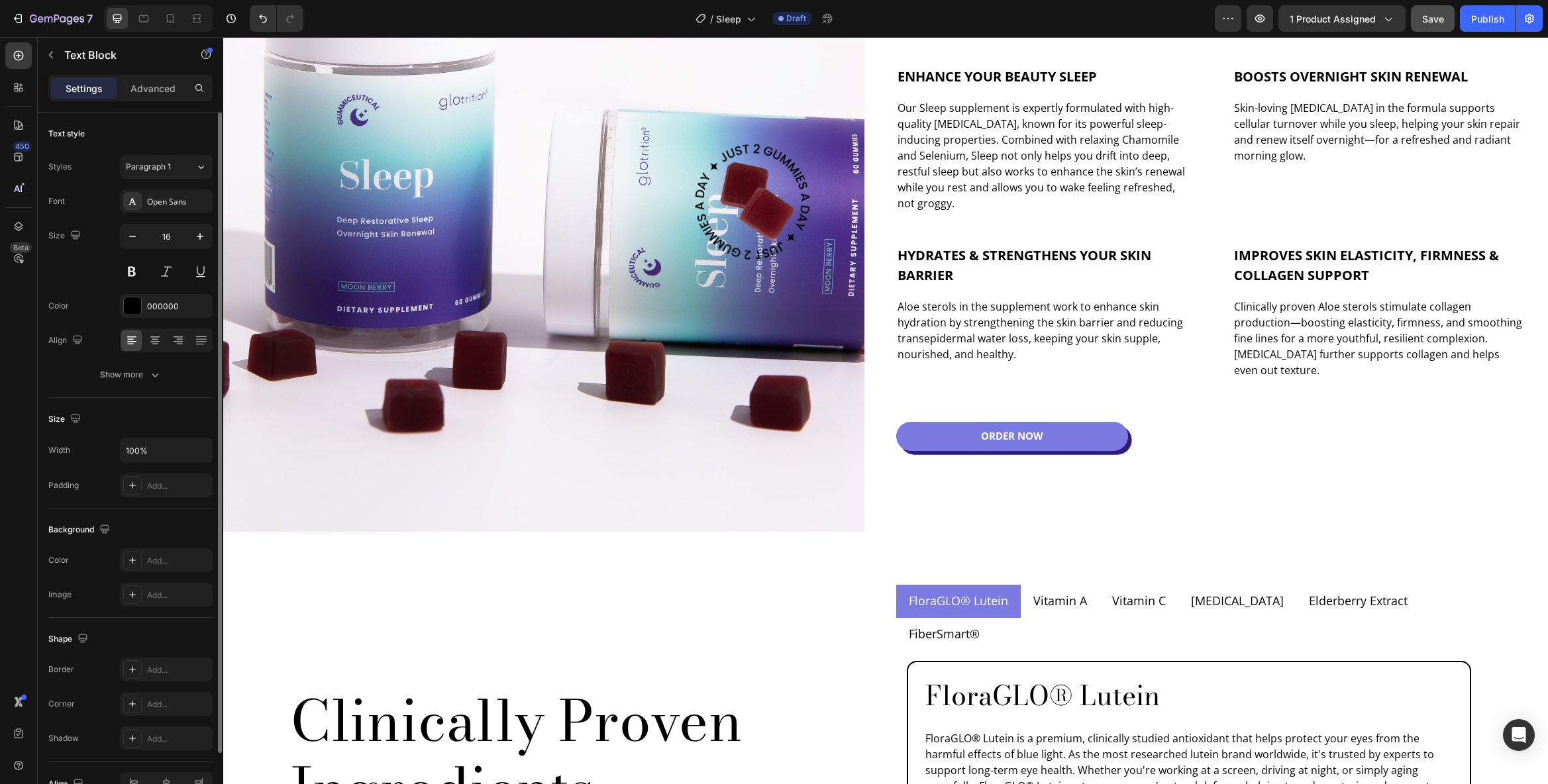
scroll to position [1197, 0]
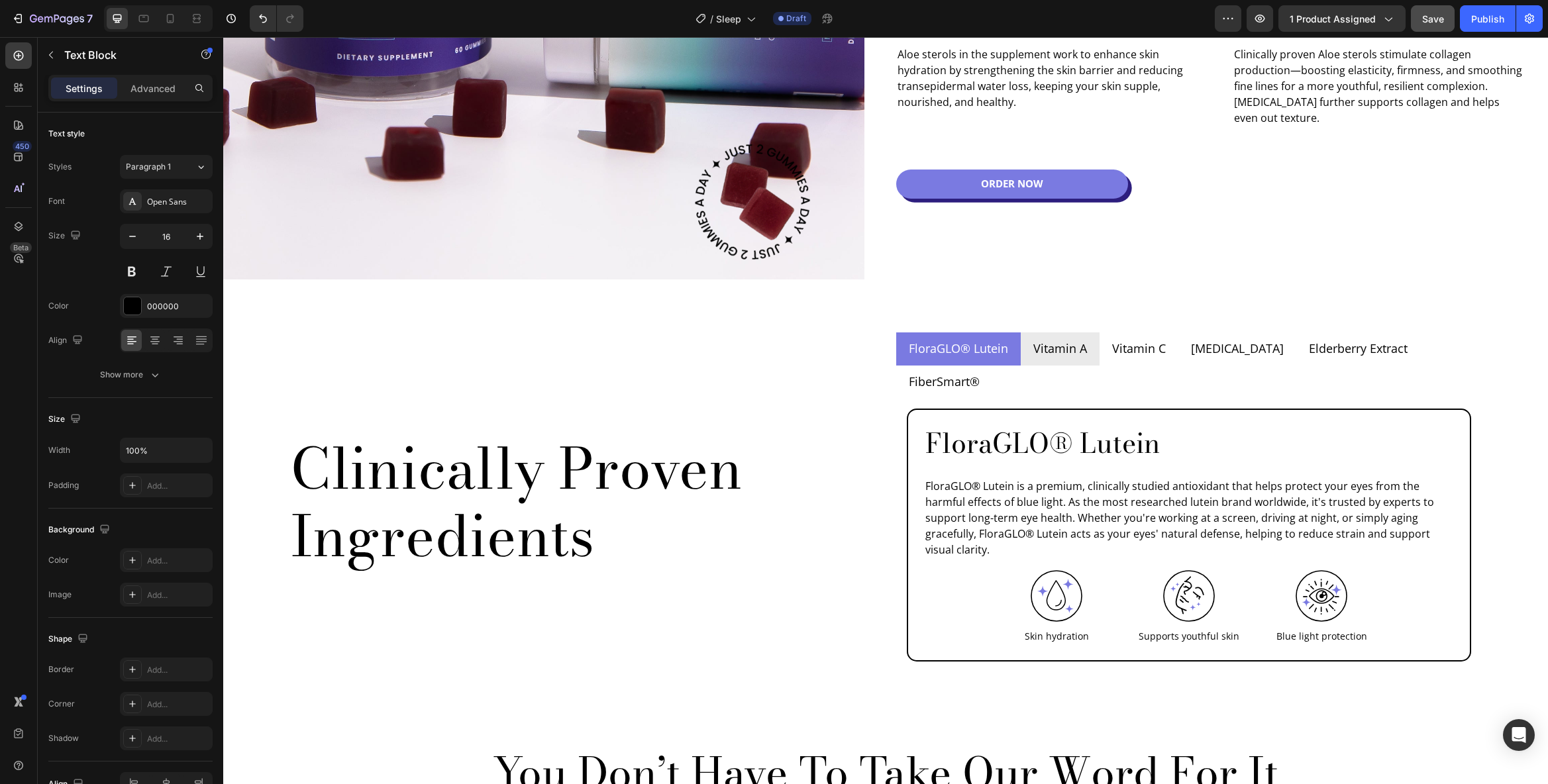
click at [1053, 348] on p "Vitamin A" at bounding box center [1060, 348] width 54 height 18
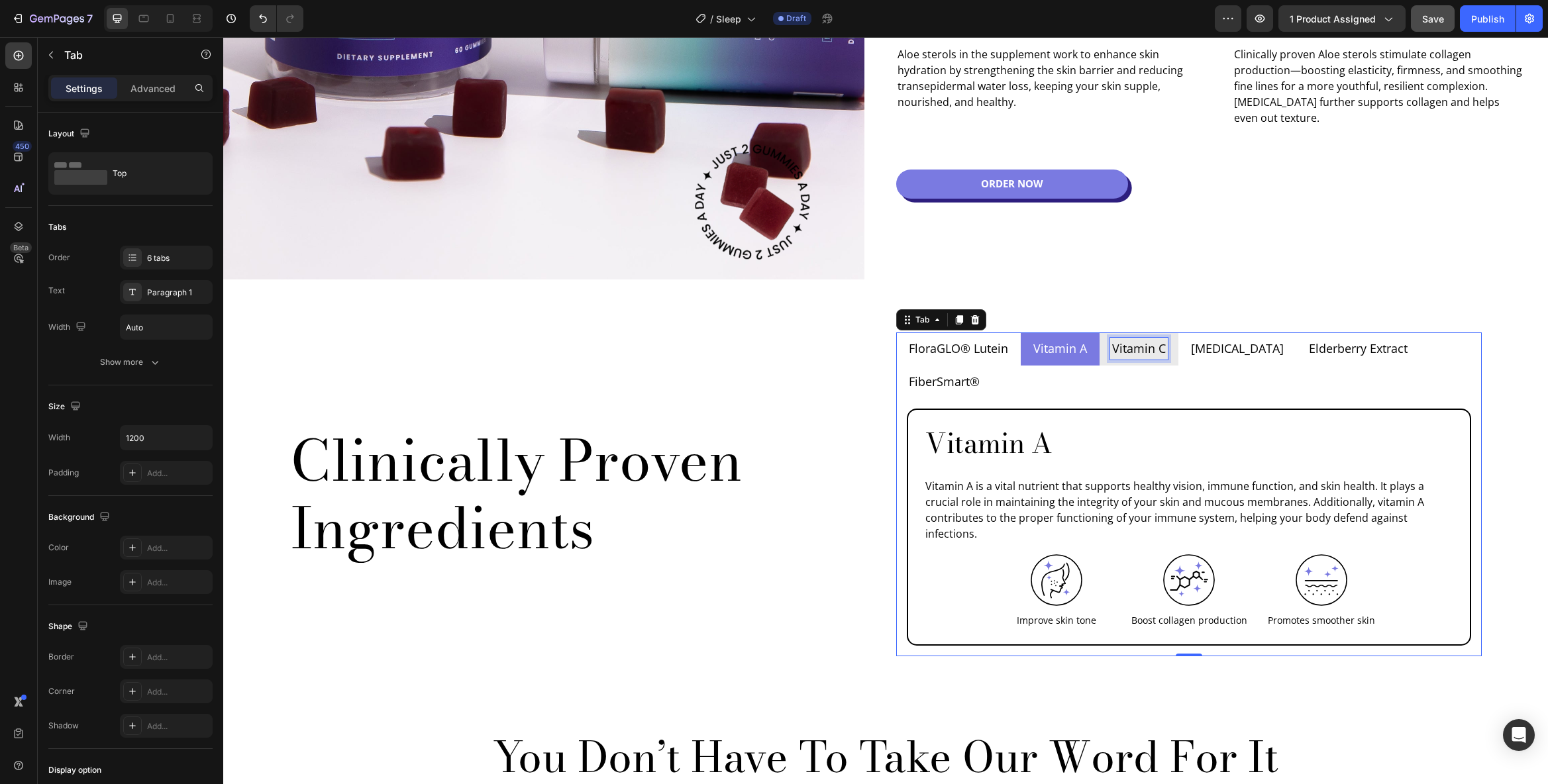
click at [1141, 346] on p "Vitamin C" at bounding box center [1139, 348] width 54 height 18
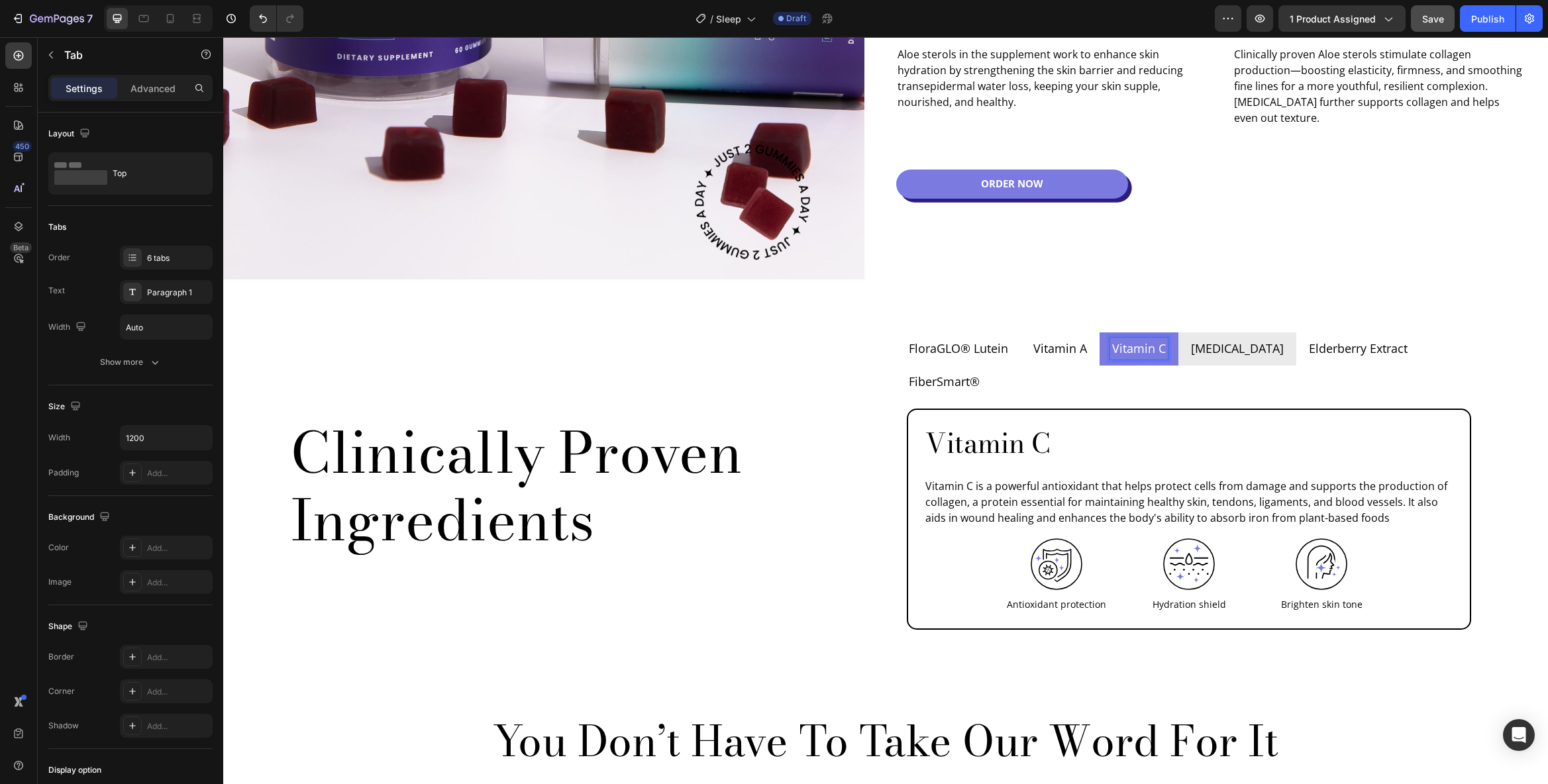
click at [1234, 348] on p "[MEDICAL_DATA]" at bounding box center [1237, 348] width 93 height 18
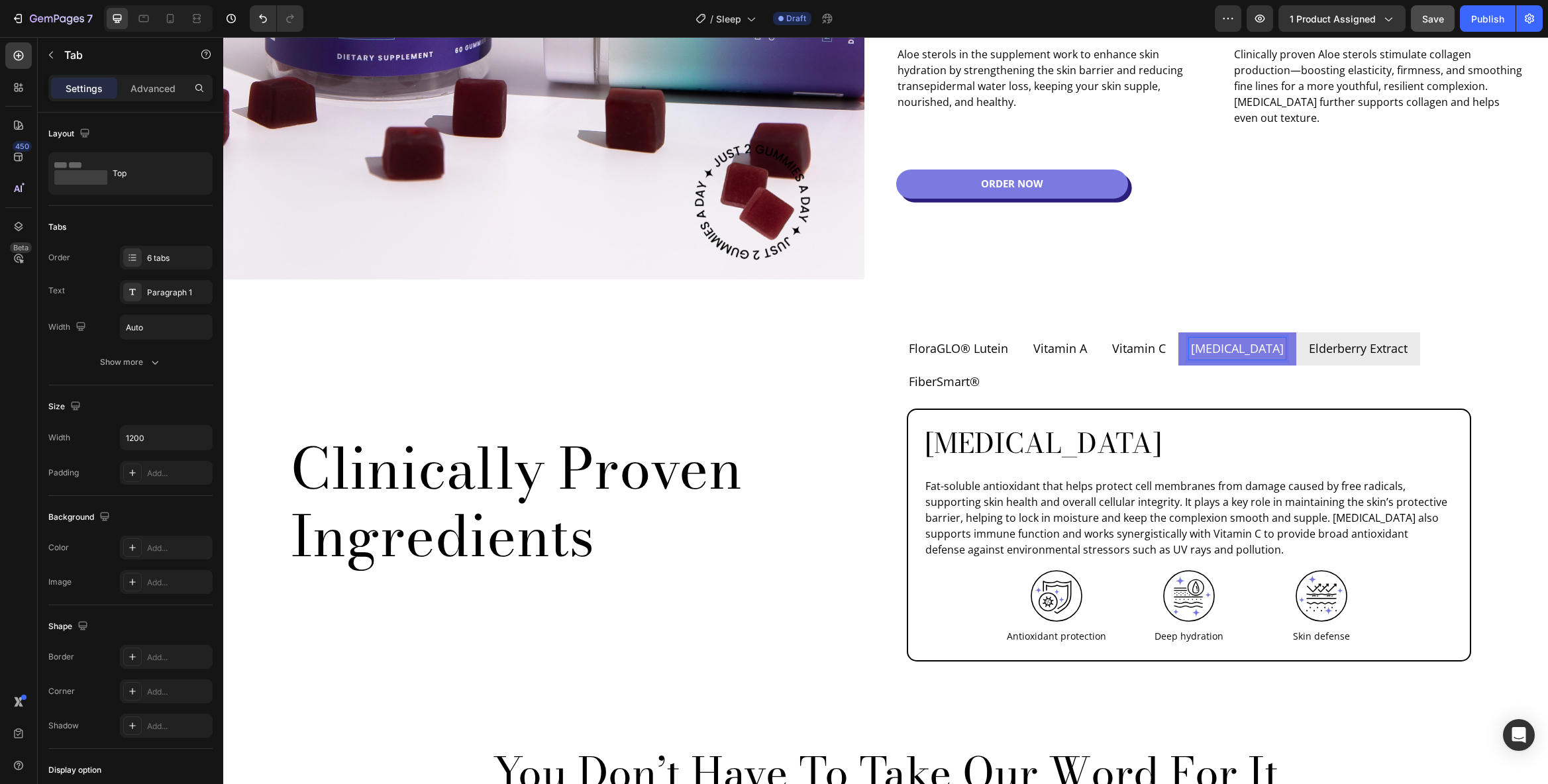
click at [1309, 349] on p "Elderberry Extract" at bounding box center [1358, 348] width 99 height 18
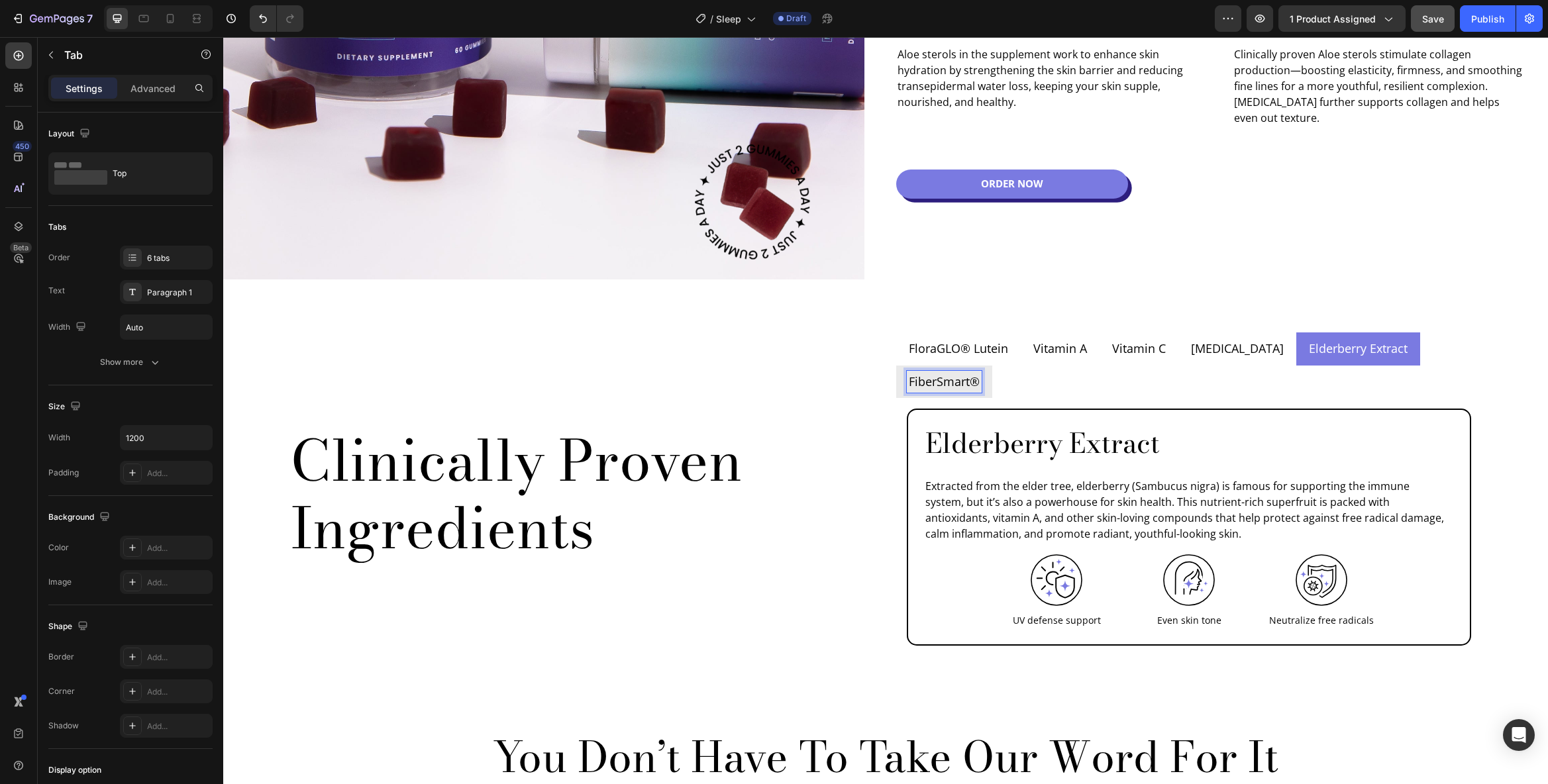
click at [980, 373] on p "FiberSmart®" at bounding box center [944, 381] width 71 height 18
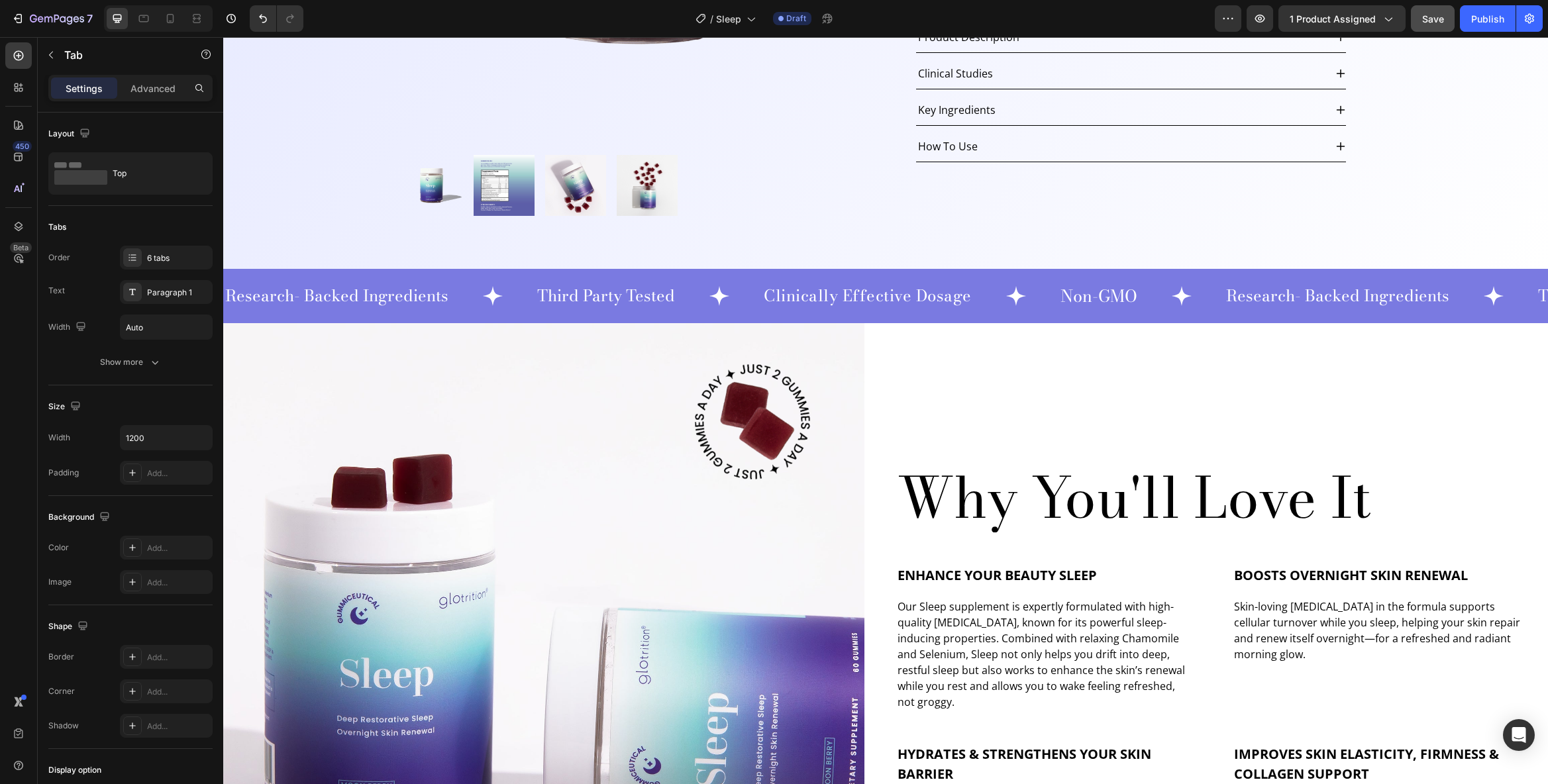
scroll to position [65, 0]
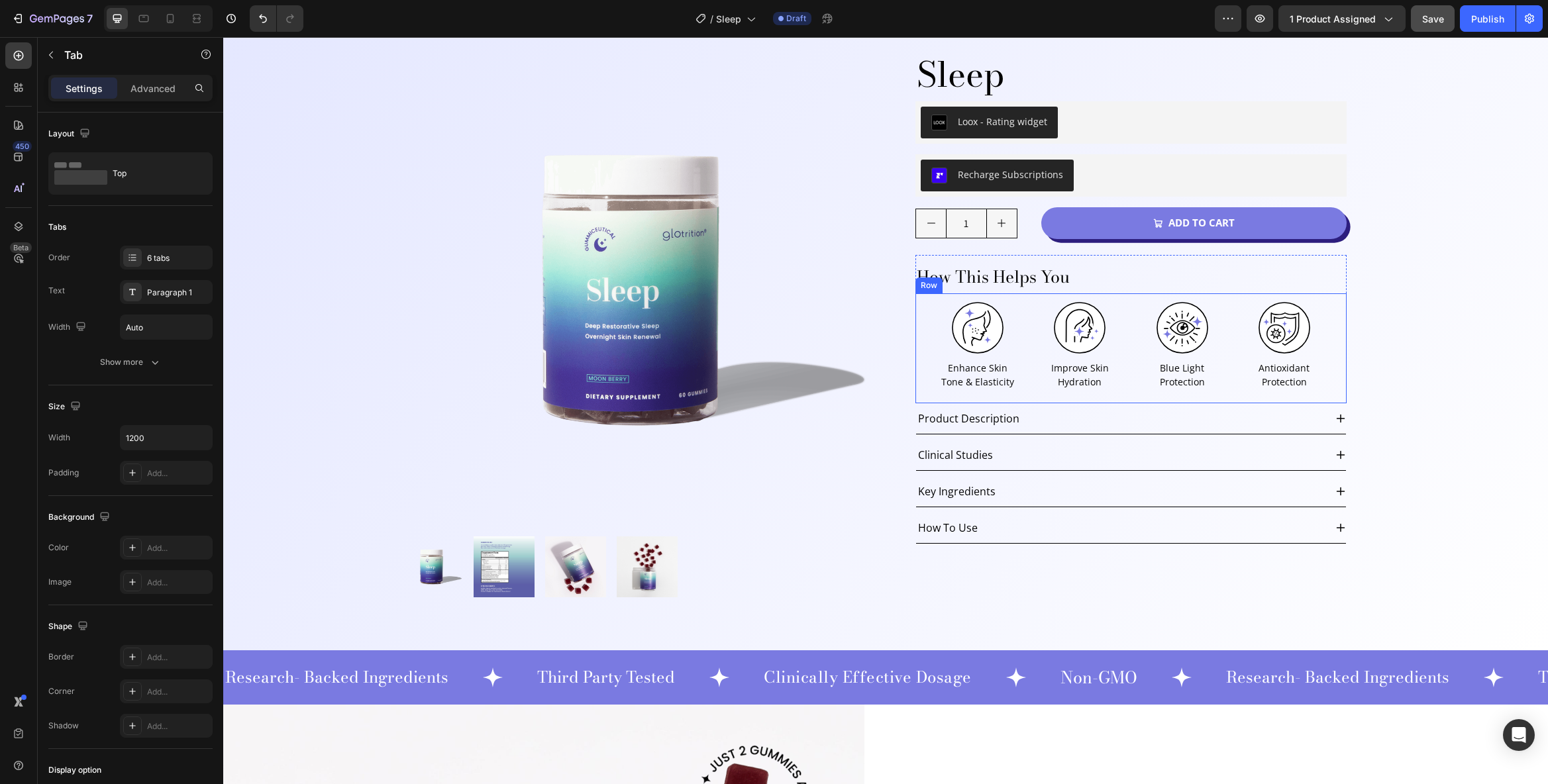
click at [1114, 341] on div at bounding box center [1080, 327] width 82 height 53
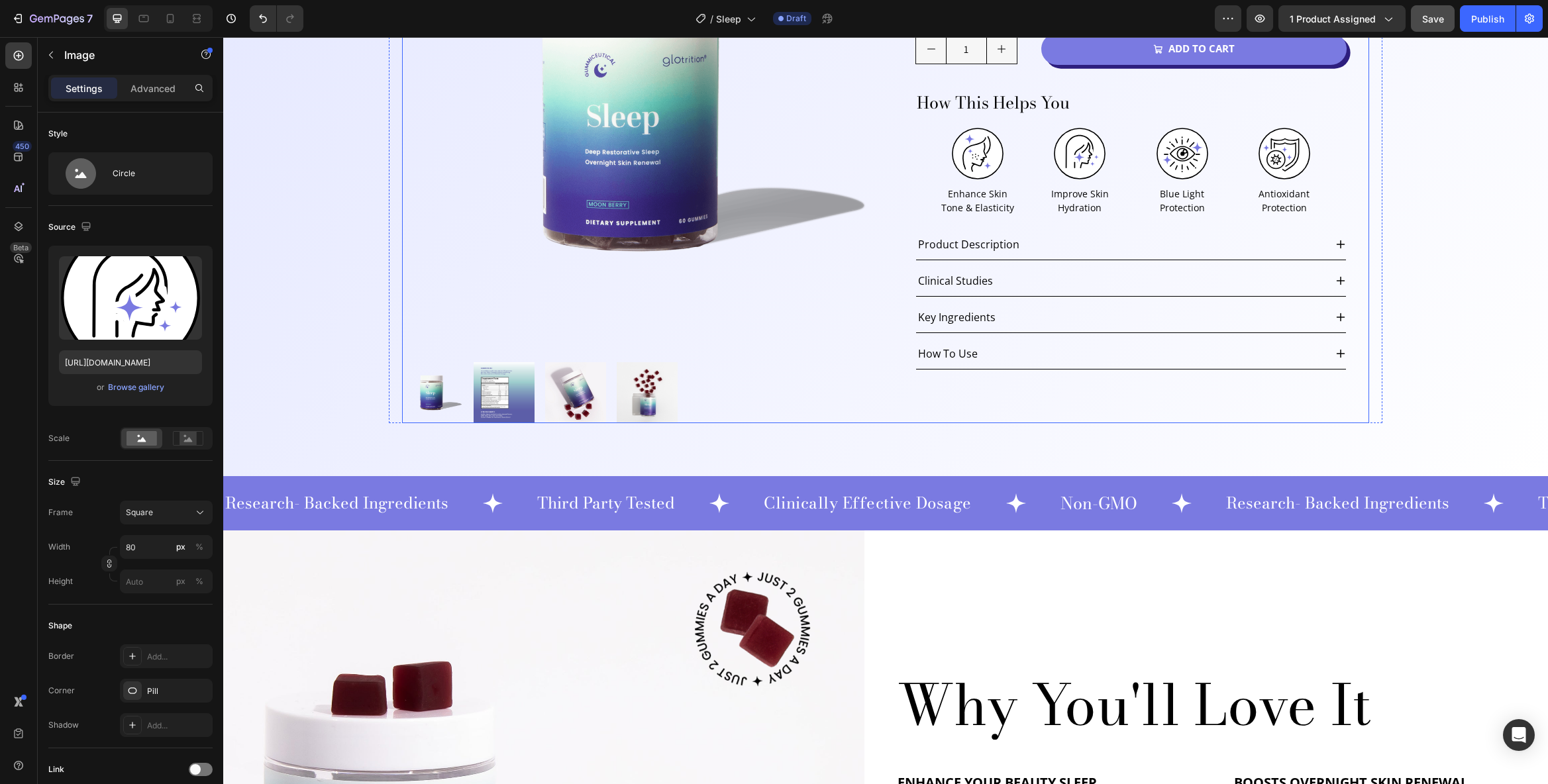
scroll to position [229, 0]
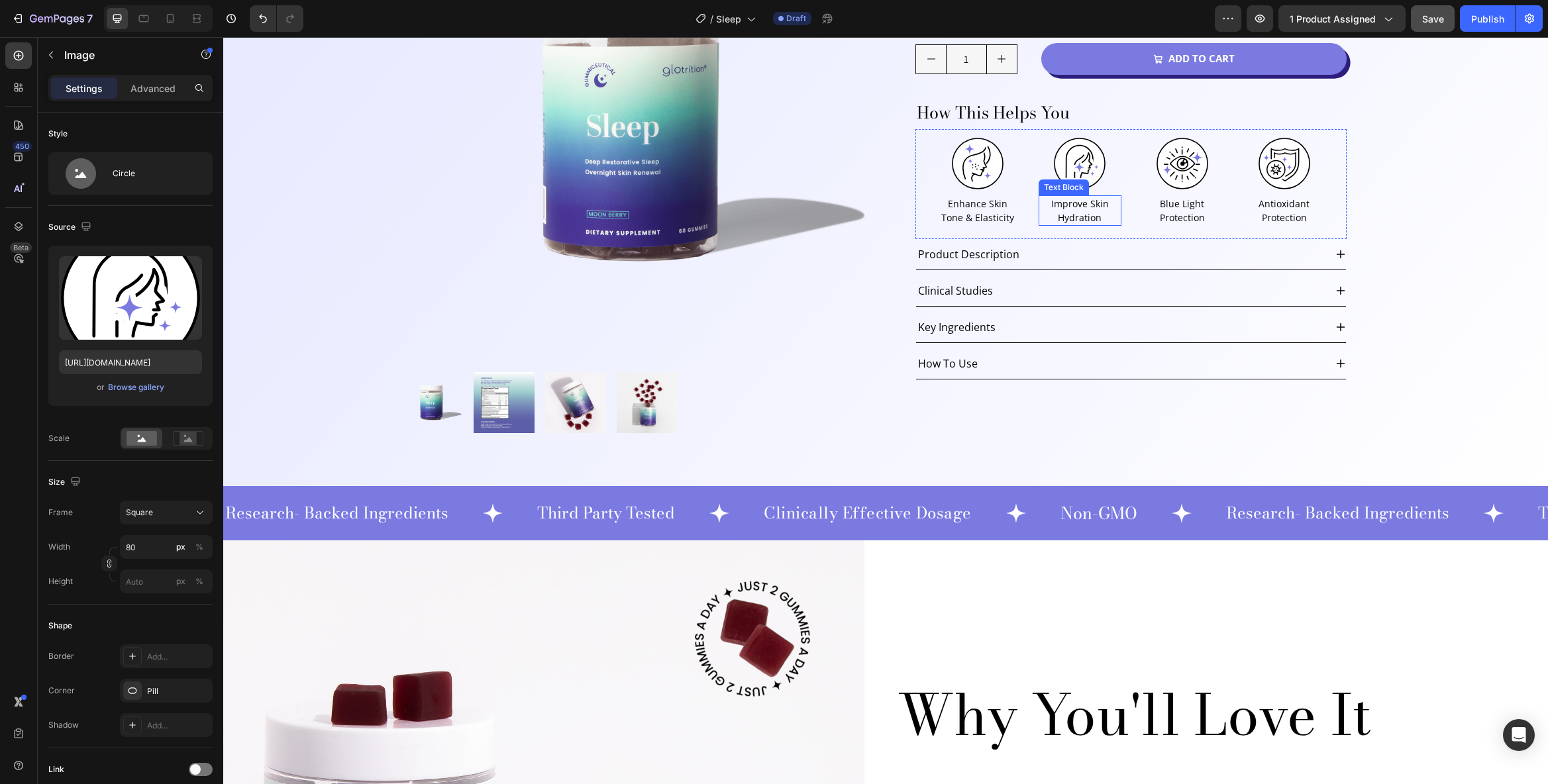
click at [1082, 204] on p "Improve Skin Hydration" at bounding box center [1080, 210] width 79 height 28
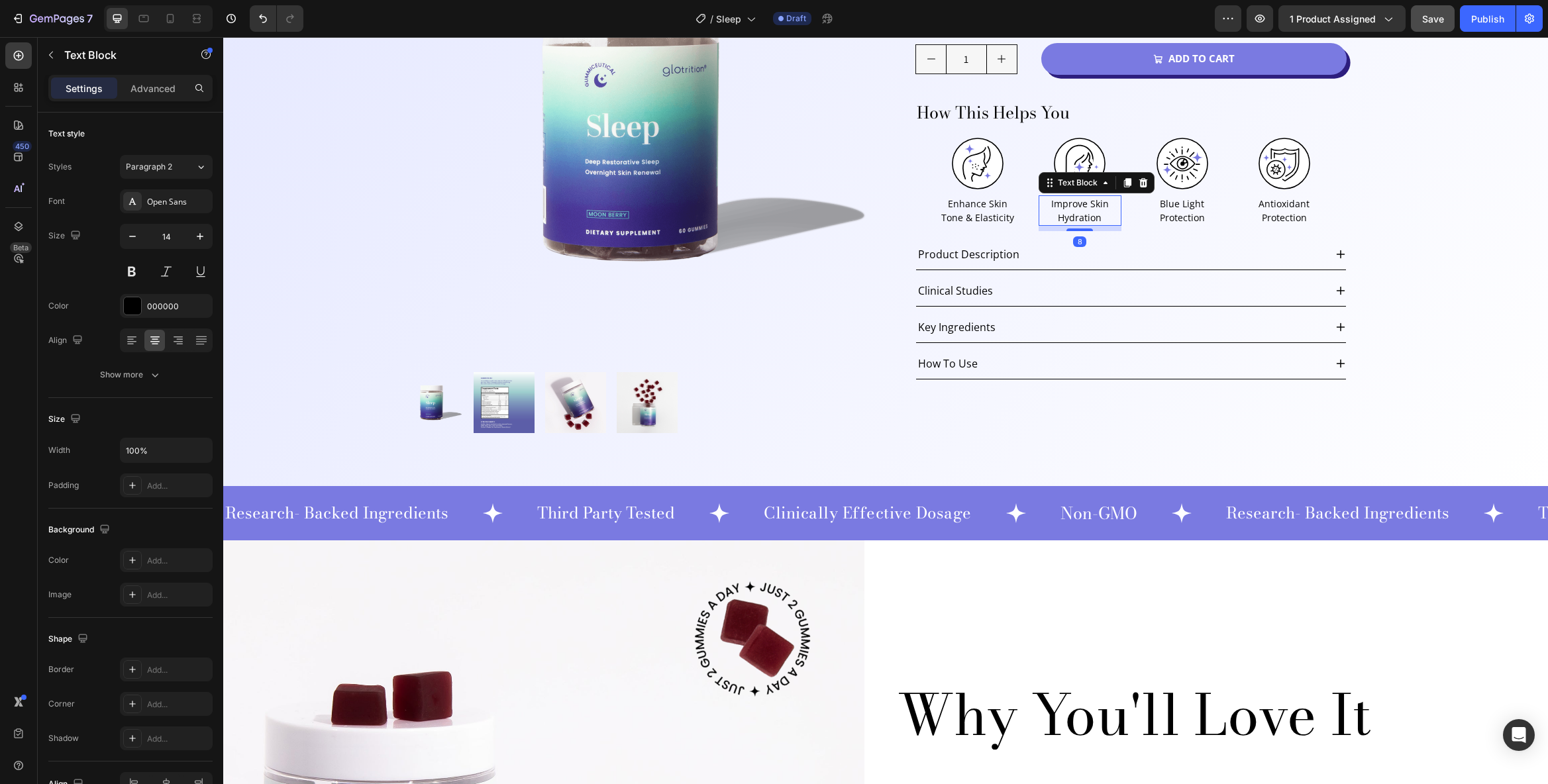
click at [1082, 204] on p "Improve Skin Hydration" at bounding box center [1080, 210] width 79 height 28
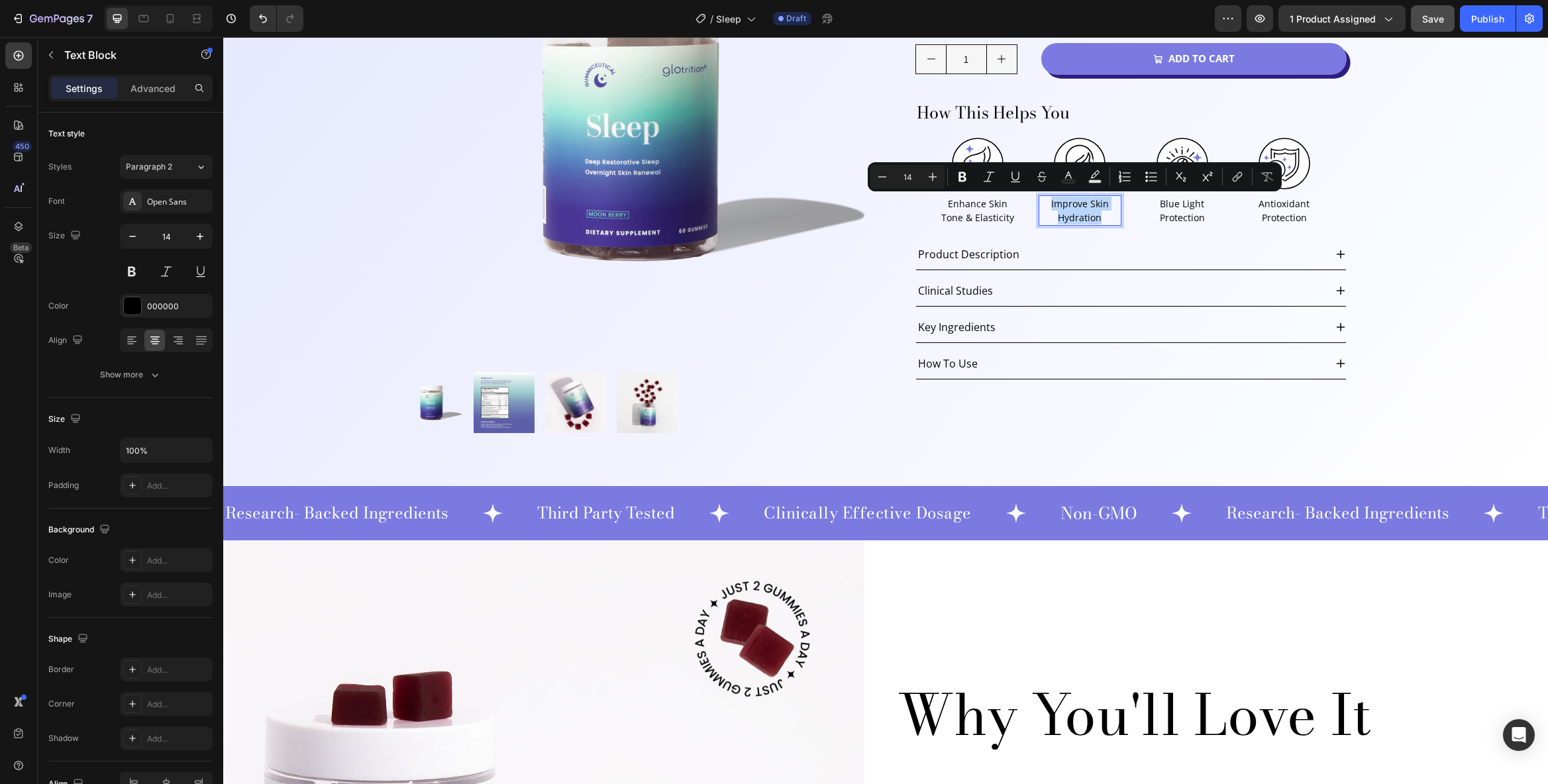
click at [1085, 203] on p "Improve Skin Hydration" at bounding box center [1080, 210] width 79 height 28
click at [1084, 206] on p "Improve Skin Hydration" at bounding box center [1080, 210] width 79 height 28
click at [1082, 206] on p "Improve Skin Hydration" at bounding box center [1080, 210] width 79 height 28
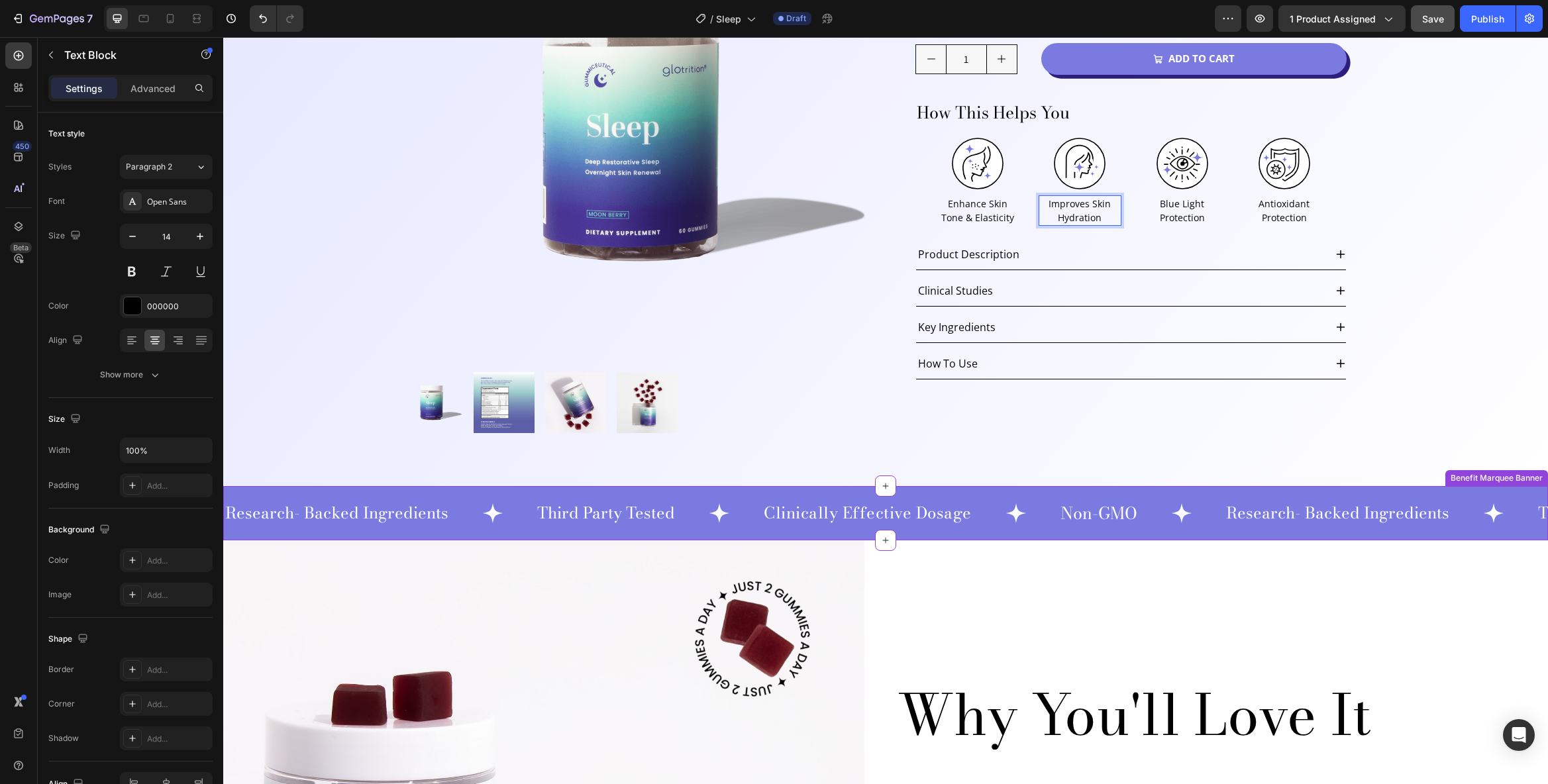
scroll to position [608, 0]
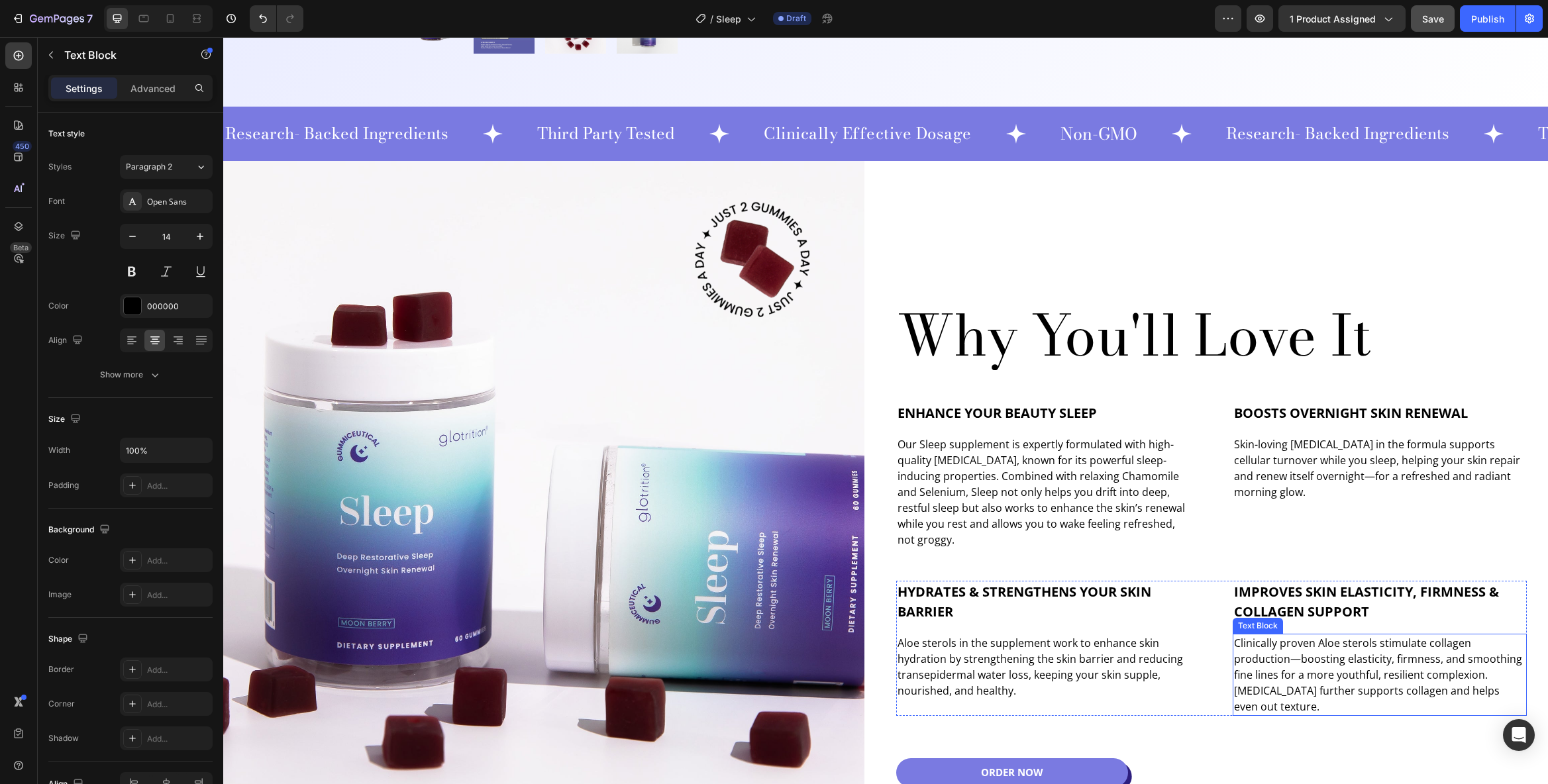
click at [1276, 664] on p "Clinically proven Aloe sterols stimulate collagen production—boosting elasticit…" at bounding box center [1380, 675] width 292 height 79
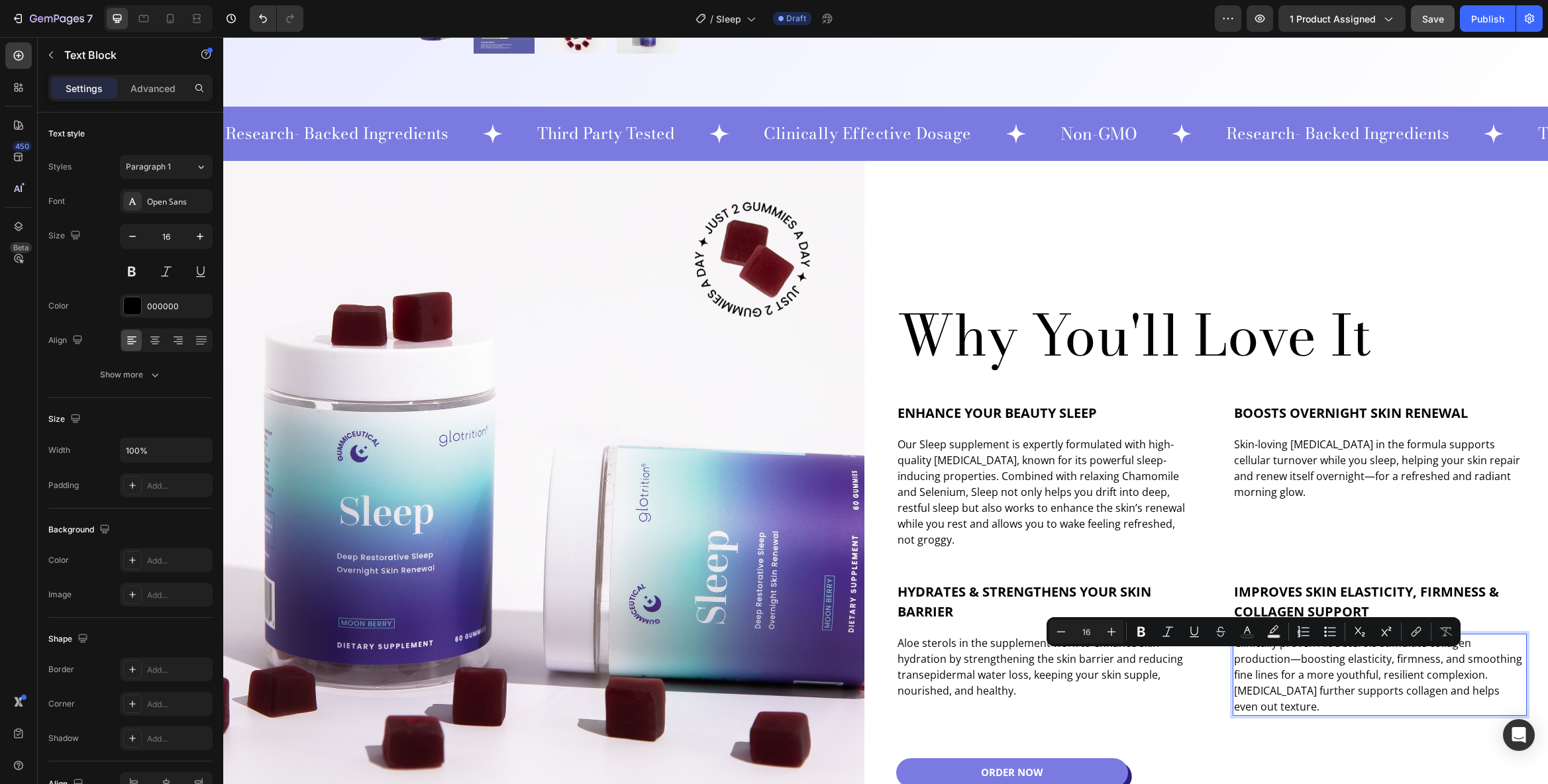
click at [1286, 658] on p "Clinically proven Aloe sterols stimulate collagen production—boosting elasticit…" at bounding box center [1380, 675] width 292 height 79
drag, startPoint x: 1290, startPoint y: 660, endPoint x: 1283, endPoint y: 660, distance: 7.0
click at [1283, 660] on p "Clinically proven Aloe sterols stimulate collagen production—boosting elasticit…" at bounding box center [1380, 675] width 292 height 79
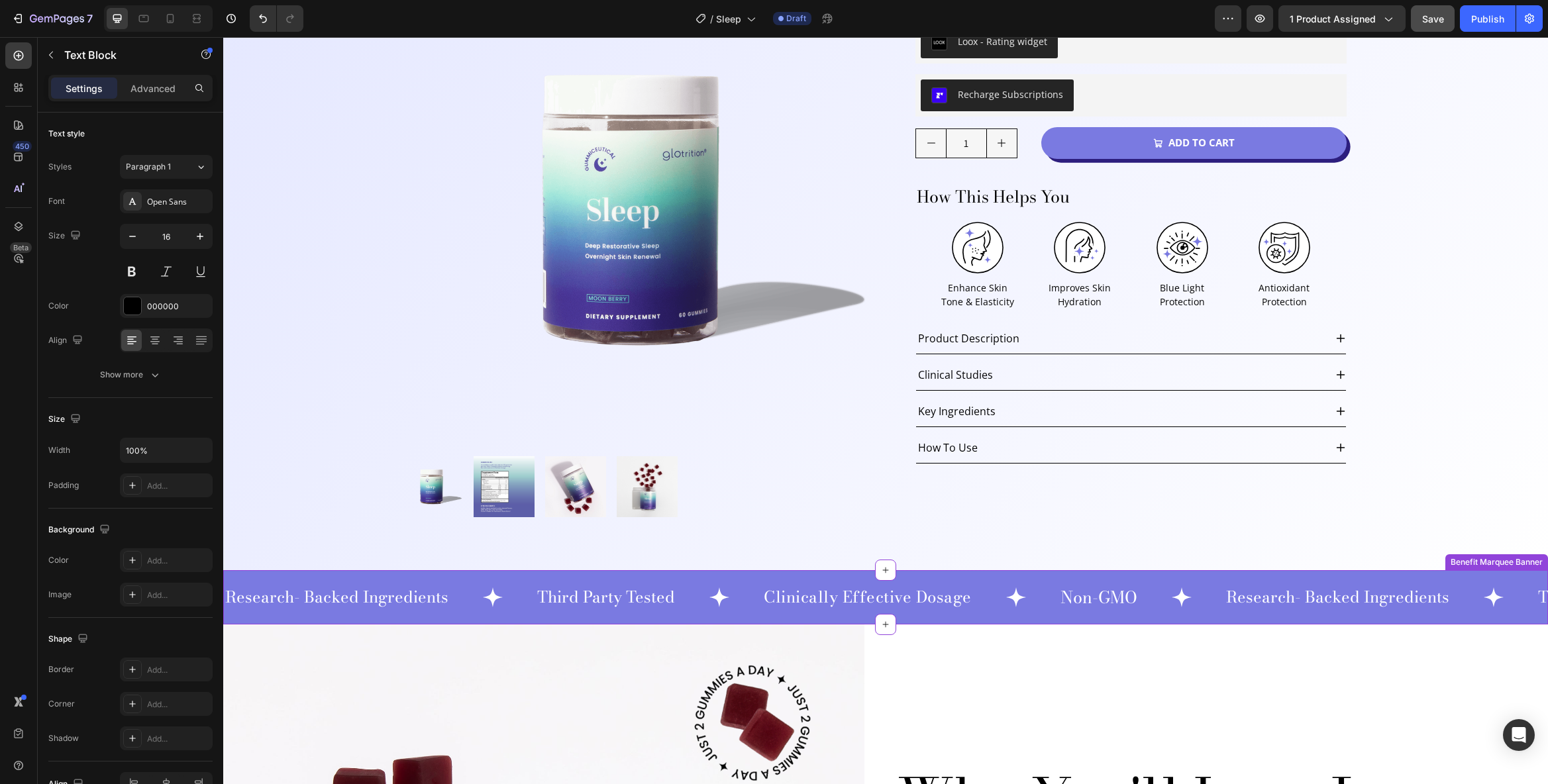
scroll to position [46, 0]
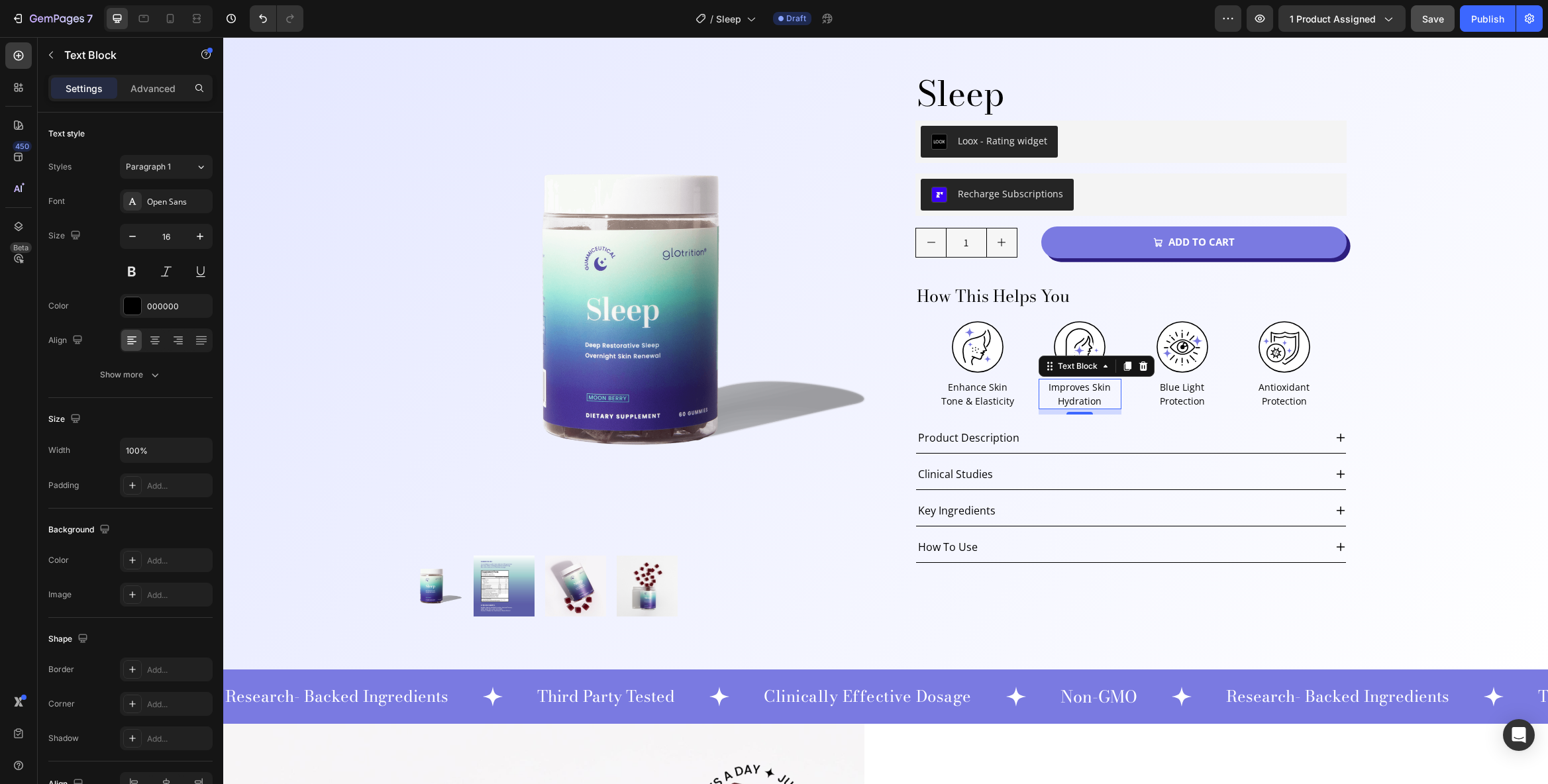
click at [1087, 395] on p "Improves Skin Hydration" at bounding box center [1080, 394] width 79 height 28
click at [1093, 390] on p "Improves Skin Hydration" at bounding box center [1080, 394] width 79 height 28
click at [1089, 389] on p "Improves Skin Hydration" at bounding box center [1080, 394] width 79 height 28
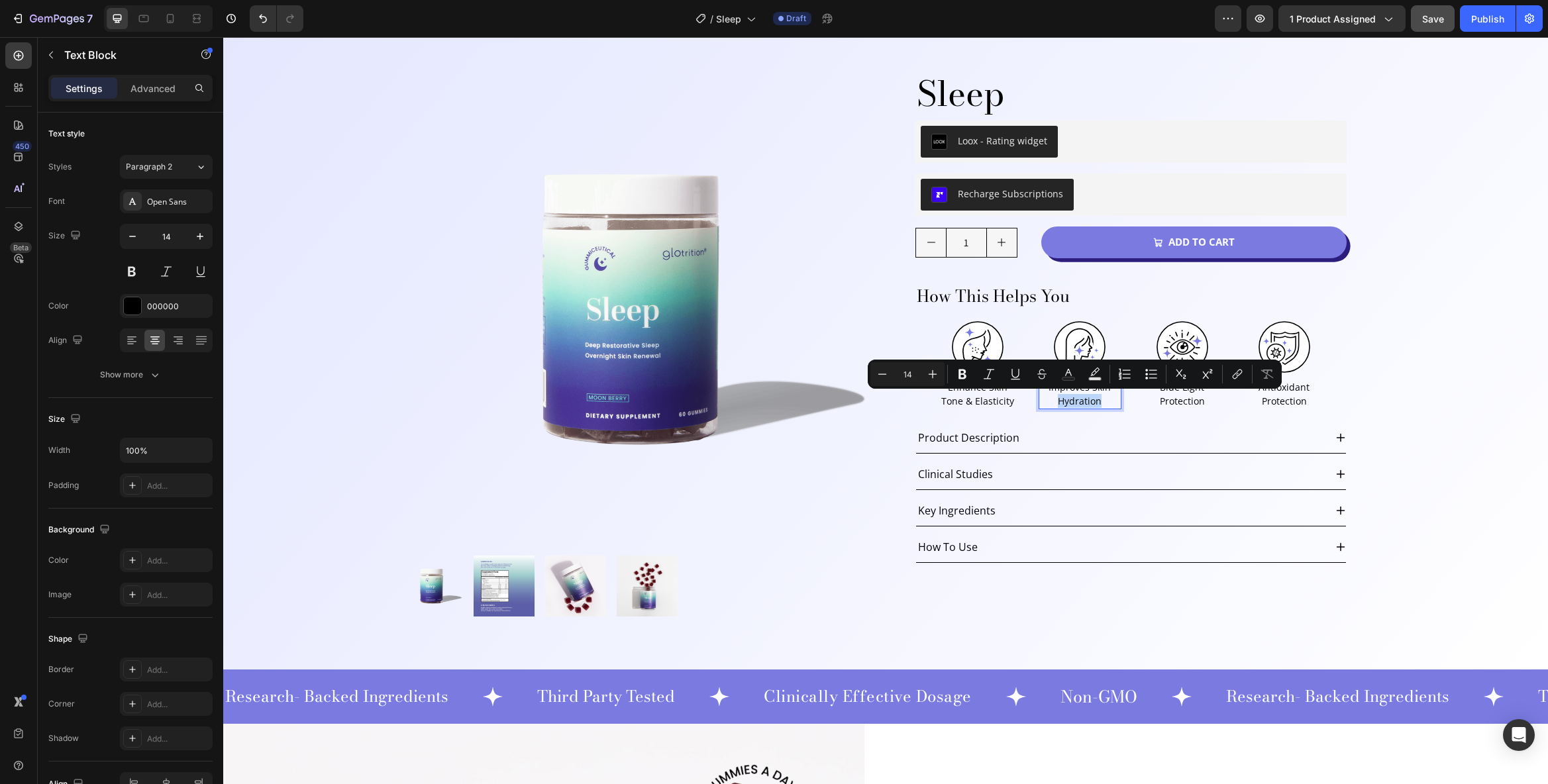
drag, startPoint x: 1096, startPoint y: 400, endPoint x: 1055, endPoint y: 400, distance: 41.0
click at [1055, 400] on p "Improves Skin Hydration" at bounding box center [1080, 394] width 79 height 28
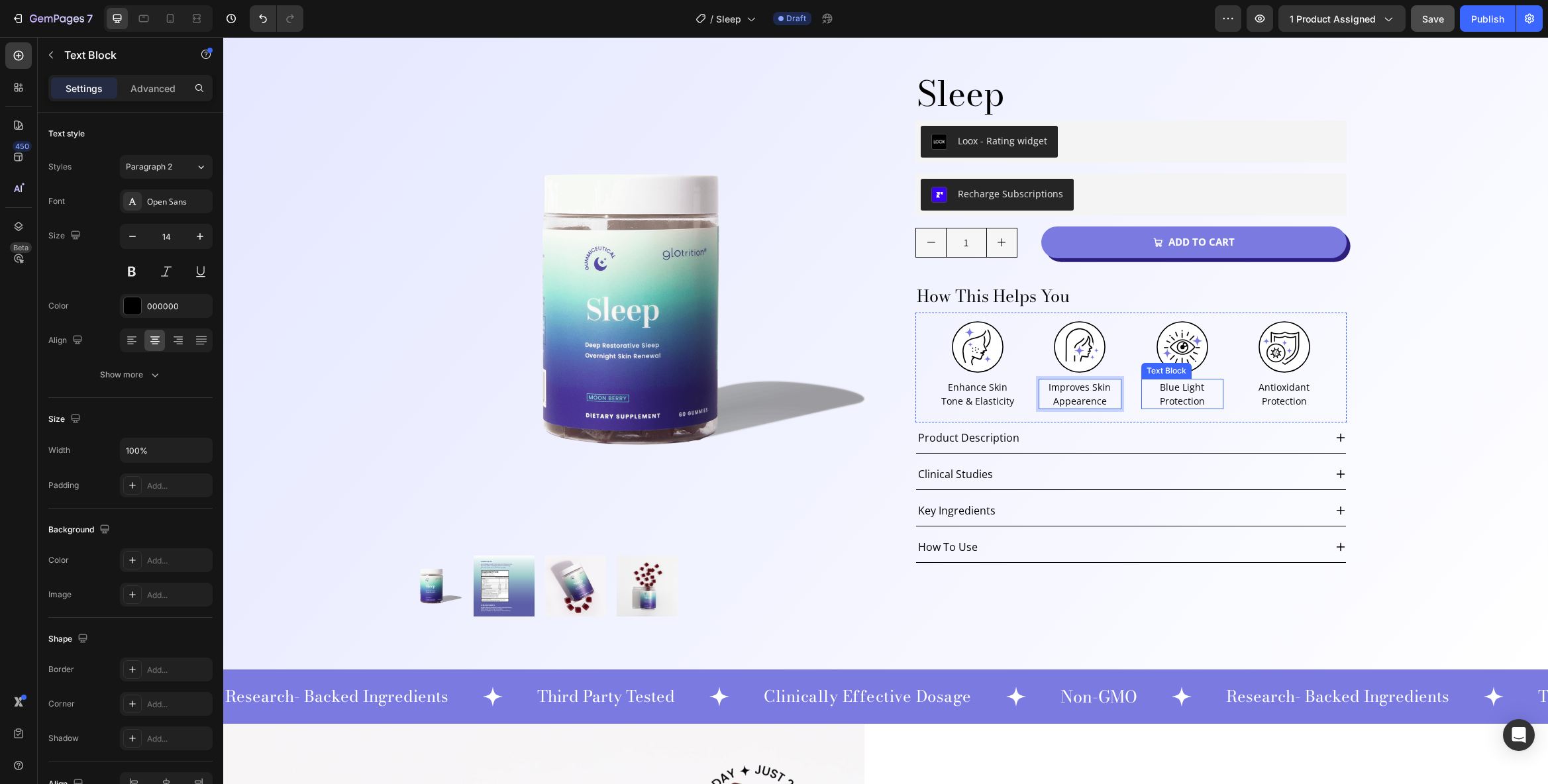
click at [1165, 400] on p "Blue Light Protection" at bounding box center [1182, 394] width 79 height 28
click at [1075, 400] on p "Improves Skin Appearence" at bounding box center [1080, 394] width 79 height 28
click at [1086, 400] on p "Improves Skin Appearence" at bounding box center [1080, 394] width 79 height 28
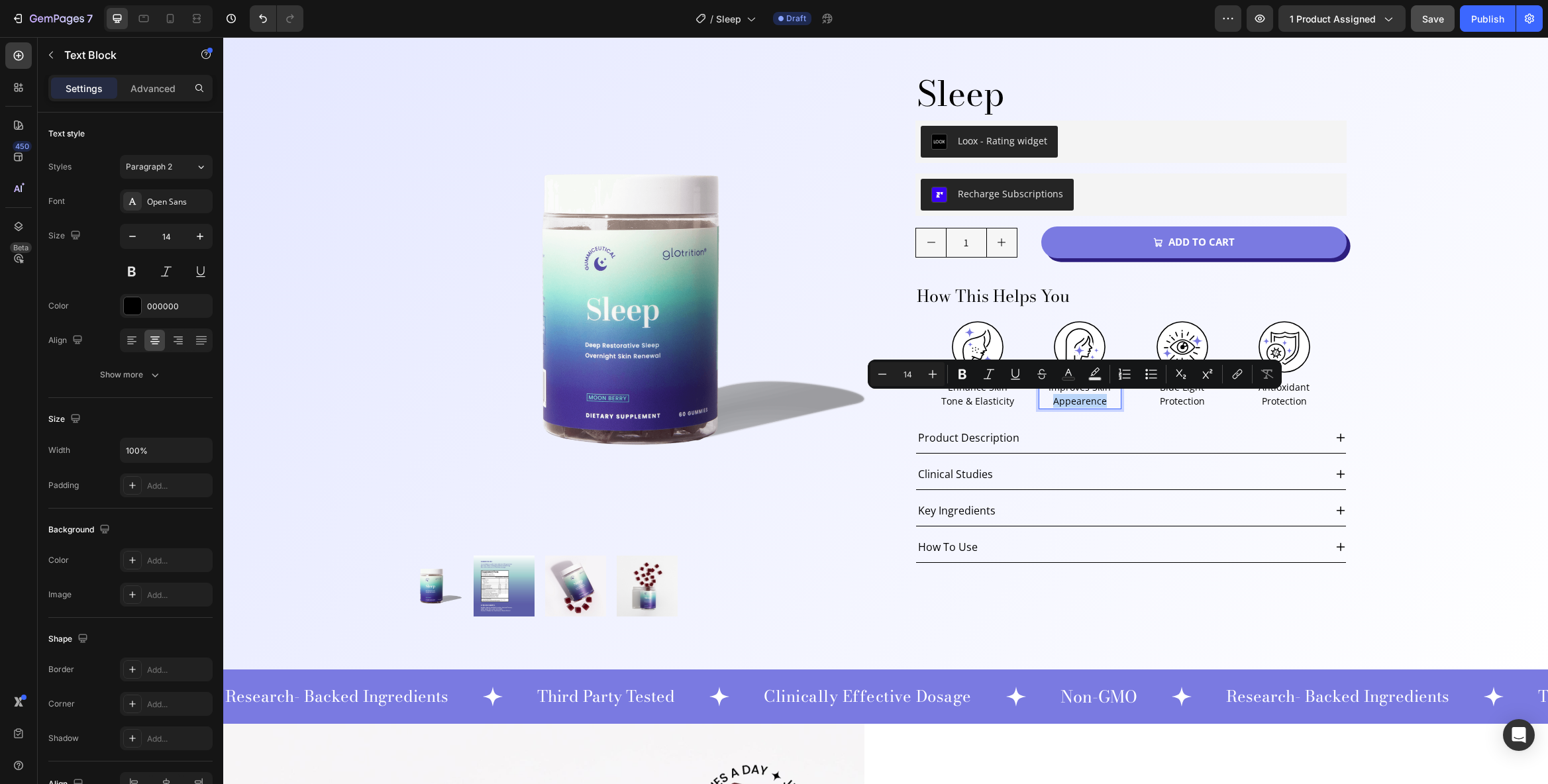
drag, startPoint x: 1101, startPoint y: 401, endPoint x: 1045, endPoint y: 400, distance: 56.0
click at [1045, 400] on p "Improves Skin Appearence" at bounding box center [1080, 394] width 79 height 28
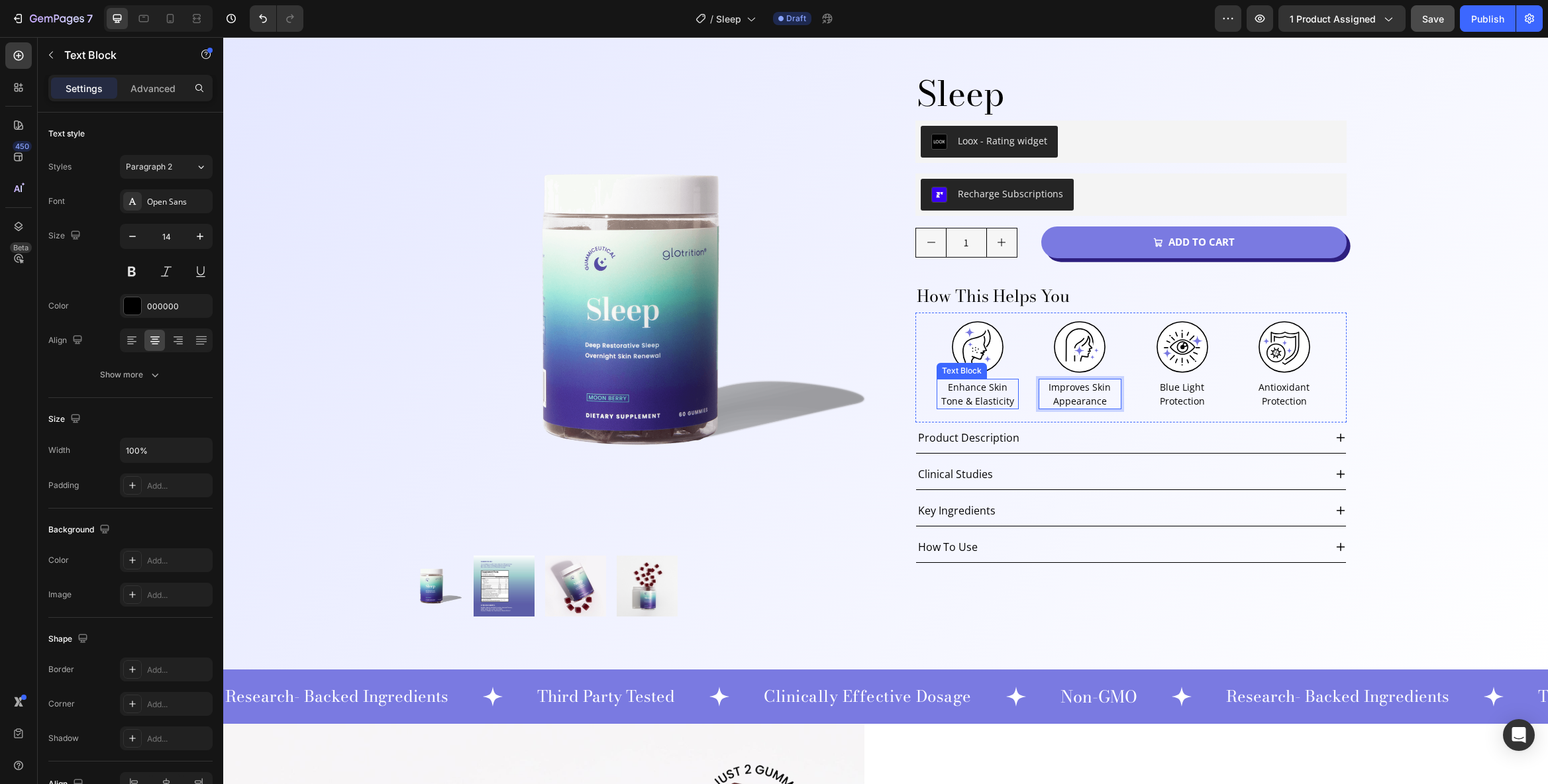
click at [981, 406] on p "Enhance Skin Tone & Elasticity" at bounding box center [978, 394] width 79 height 28
click at [988, 397] on p "Enhance Skin Tone & Elasticity" at bounding box center [978, 394] width 79 height 28
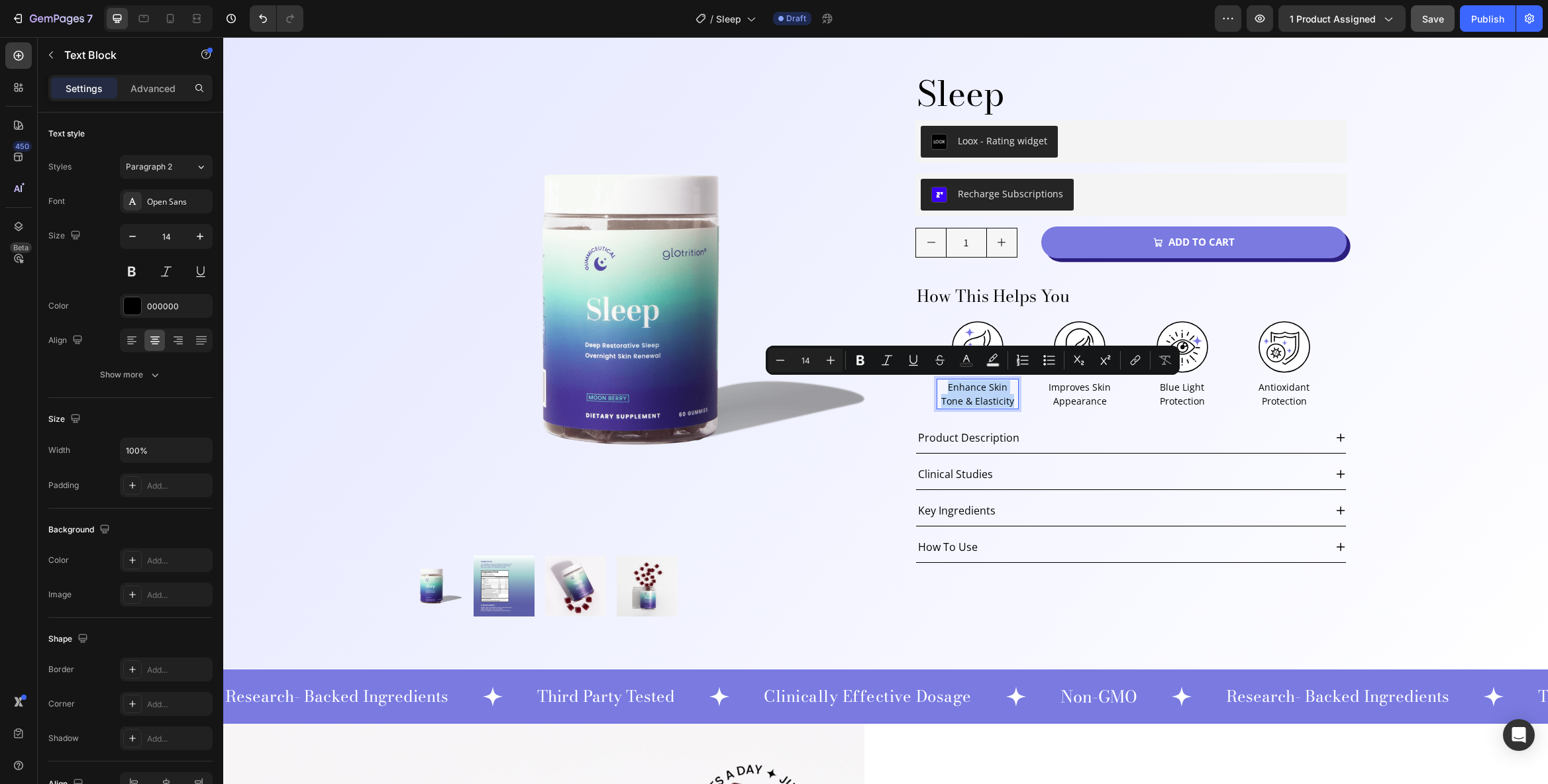
click at [1067, 410] on div "Image Improves Skin Appearance Text Block" at bounding box center [1080, 367] width 82 height 94
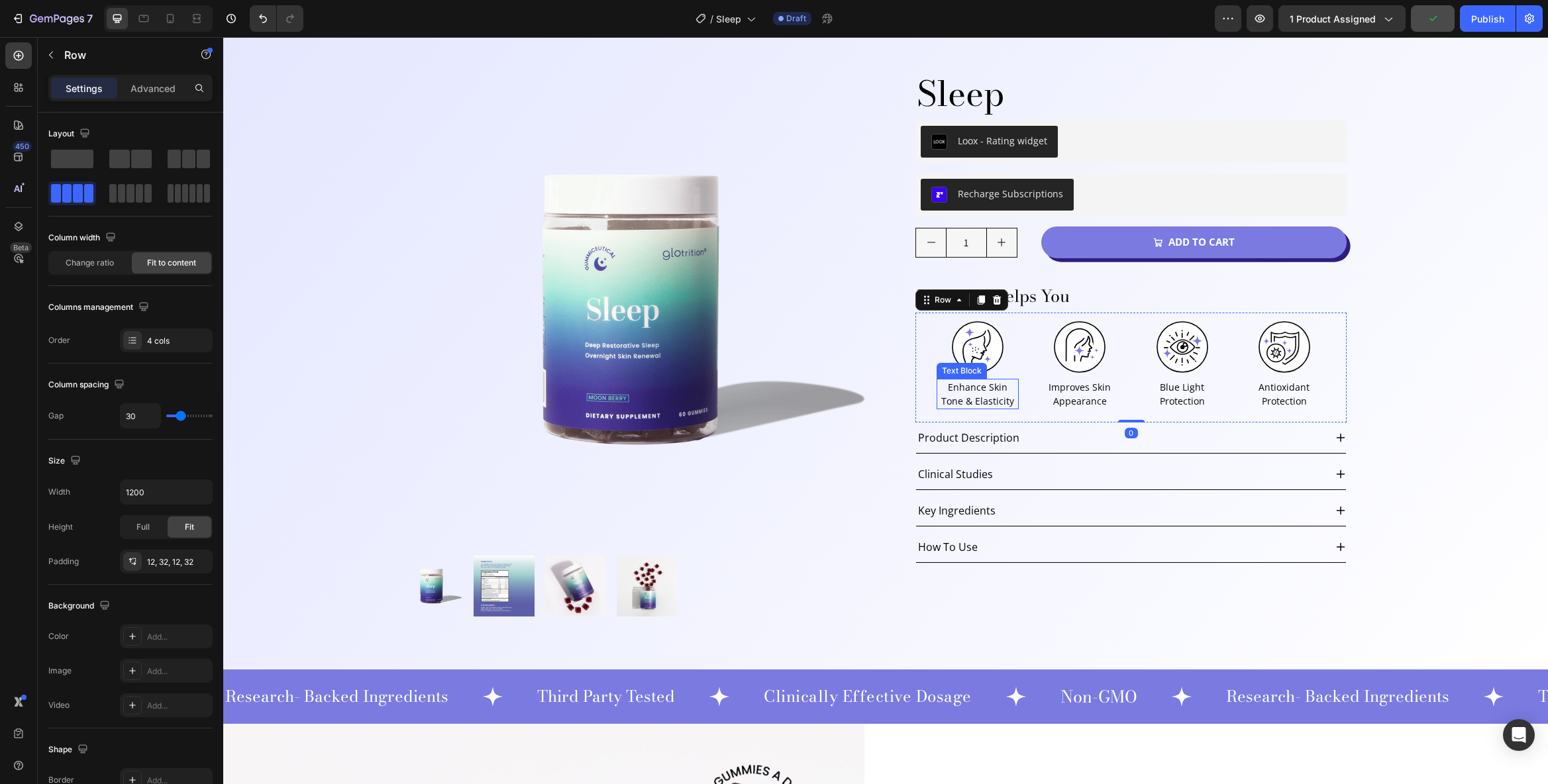
click at [966, 396] on p "Enhance Skin Tone & Elasticity" at bounding box center [978, 394] width 79 height 28
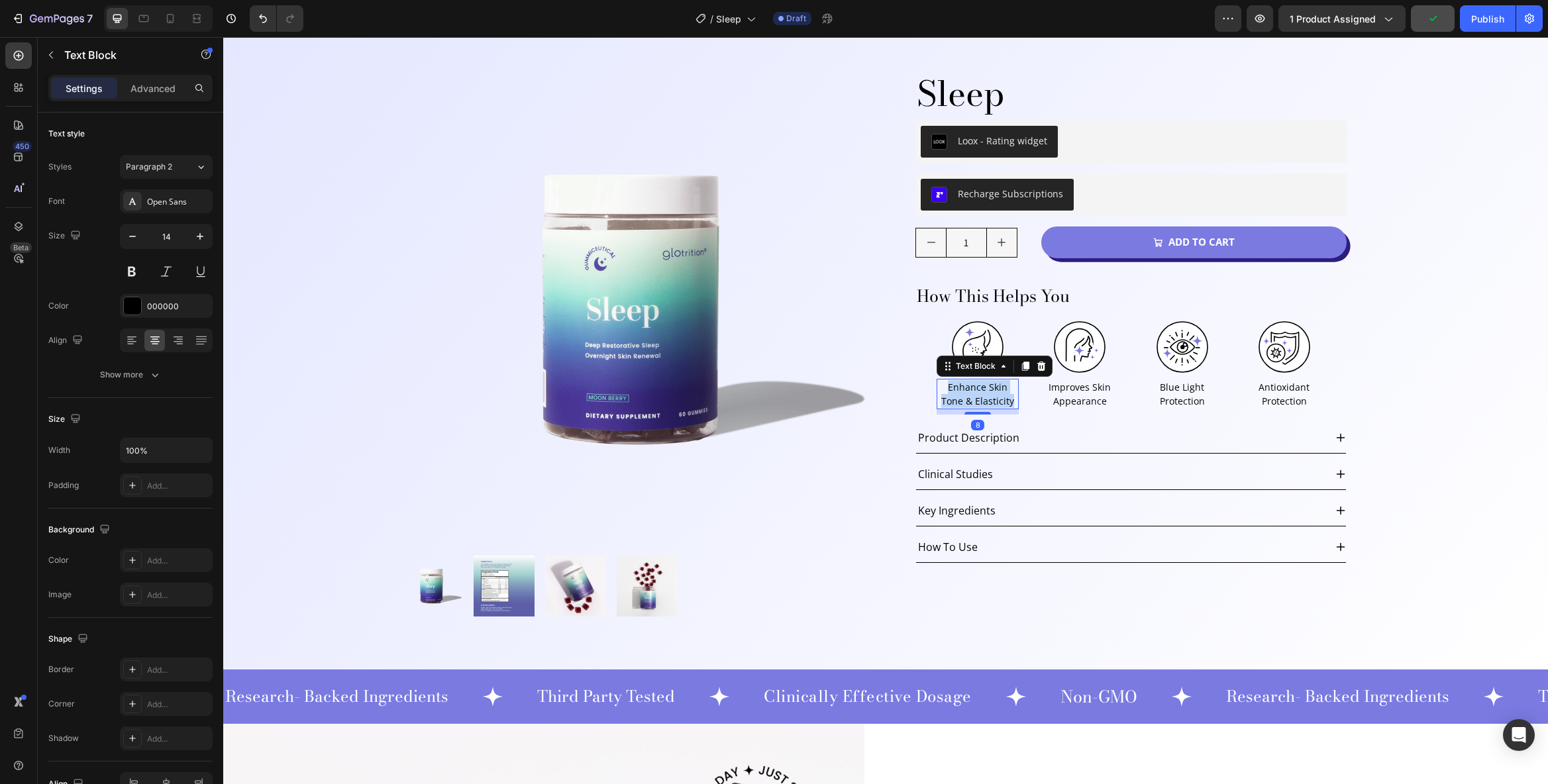
click at [966, 396] on p "Enhance Skin Tone & Elasticity" at bounding box center [978, 394] width 79 height 28
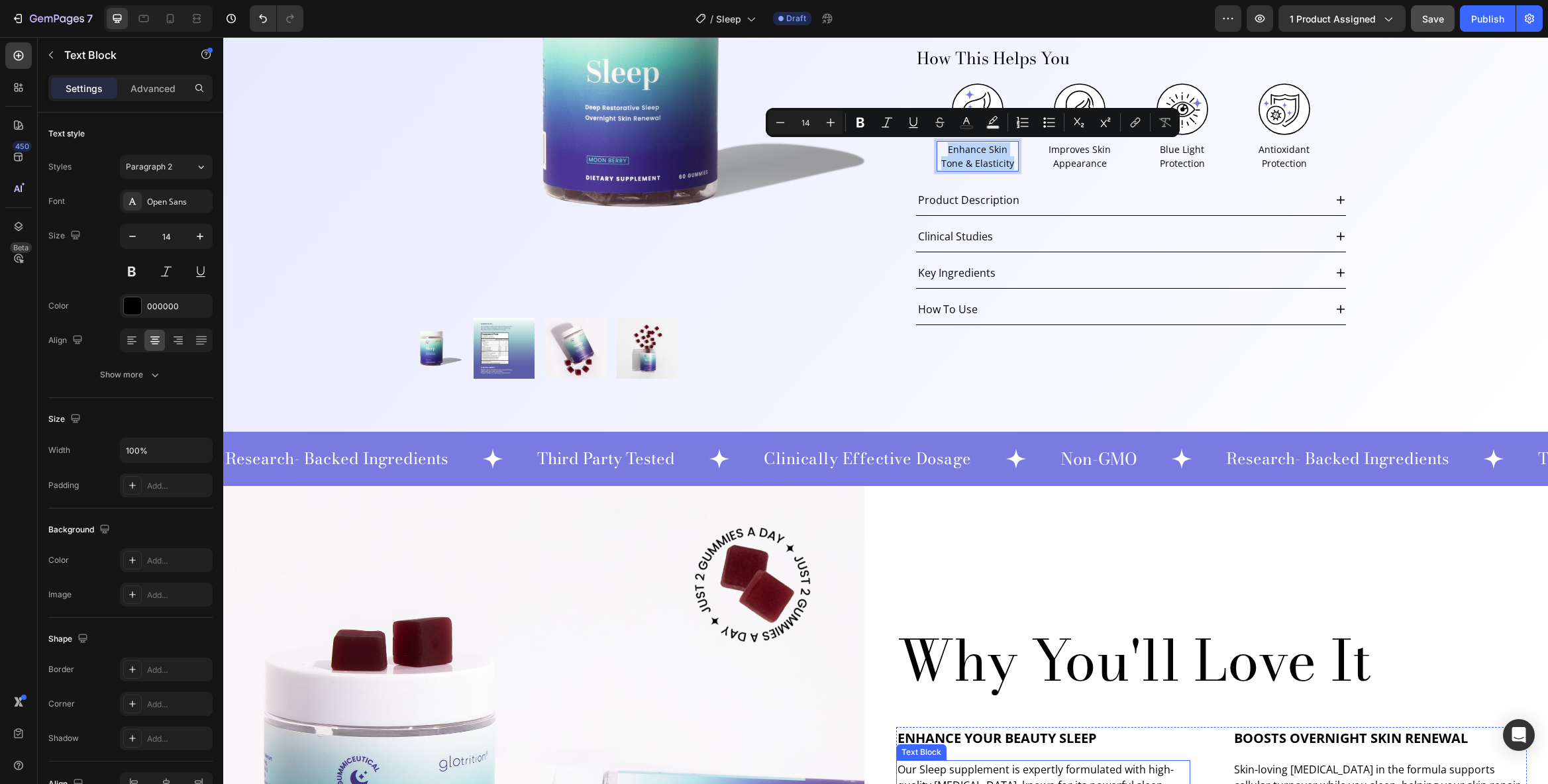
scroll to position [408, 0]
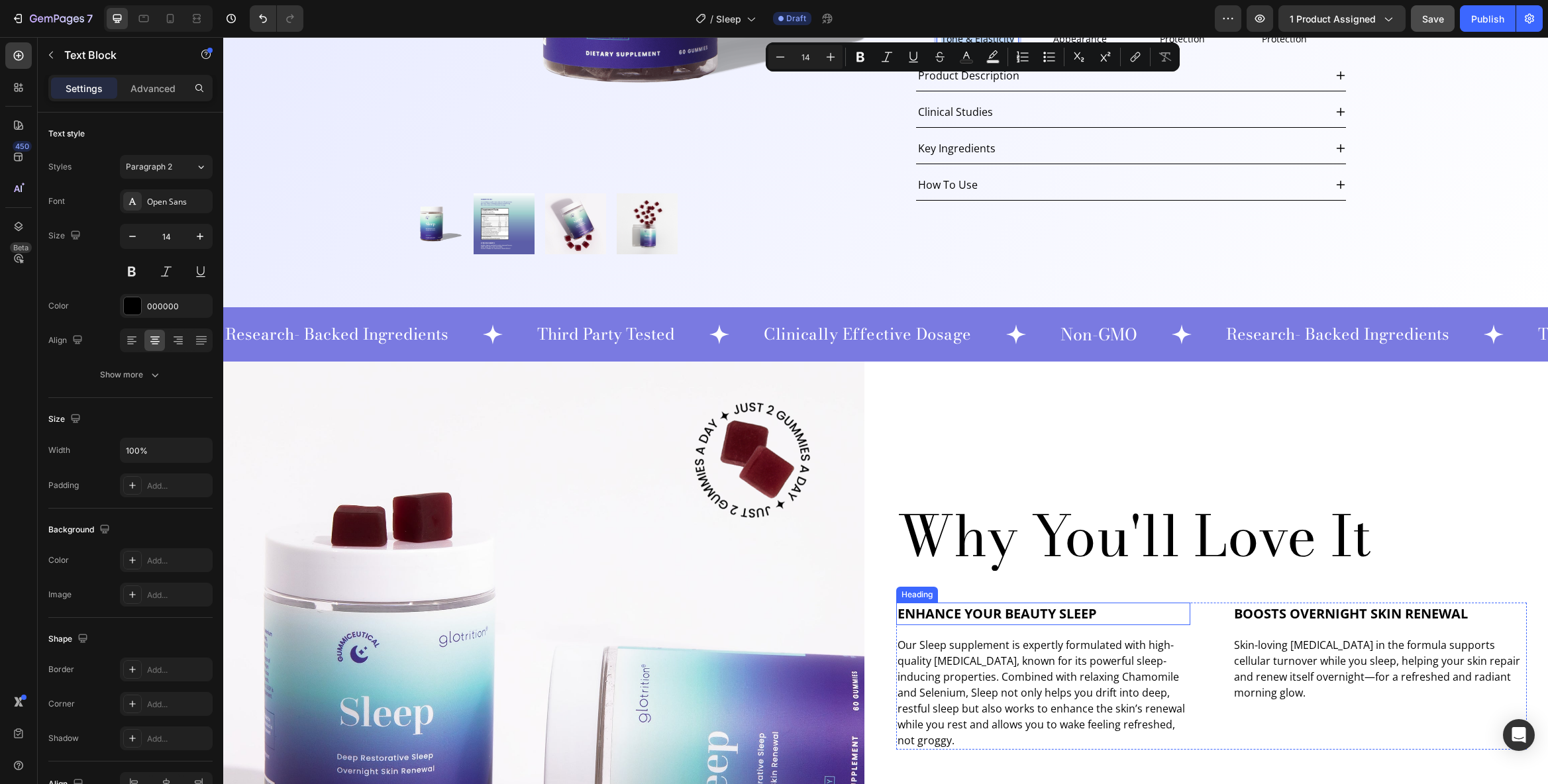
click at [1066, 608] on span "Enhance Your Beauty Sleep" at bounding box center [997, 613] width 199 height 18
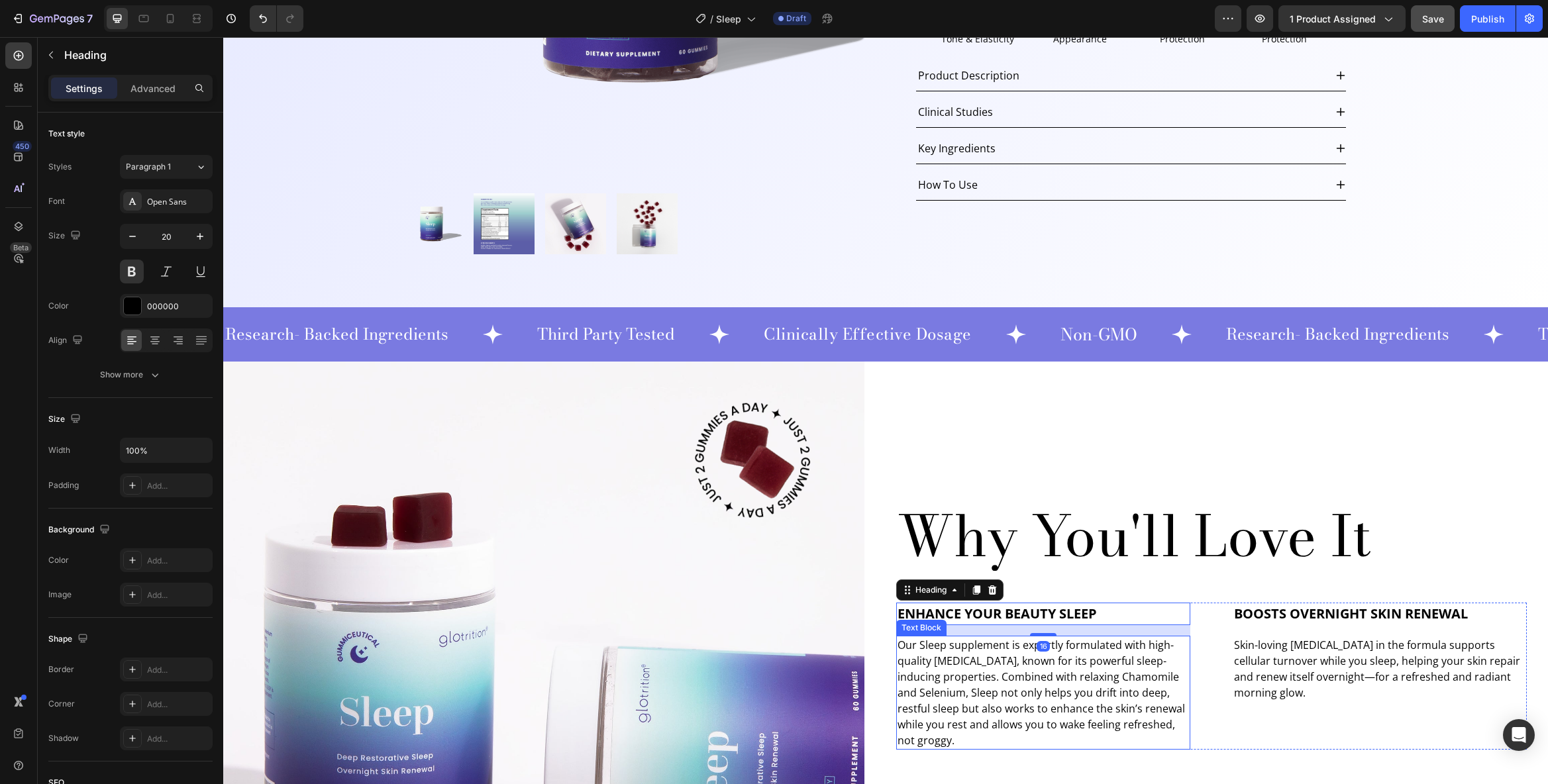
click at [1067, 694] on p "Our Sleep supplement is expertly formulated with high-quality [MEDICAL_DATA], k…" at bounding box center [1043, 692] width 292 height 111
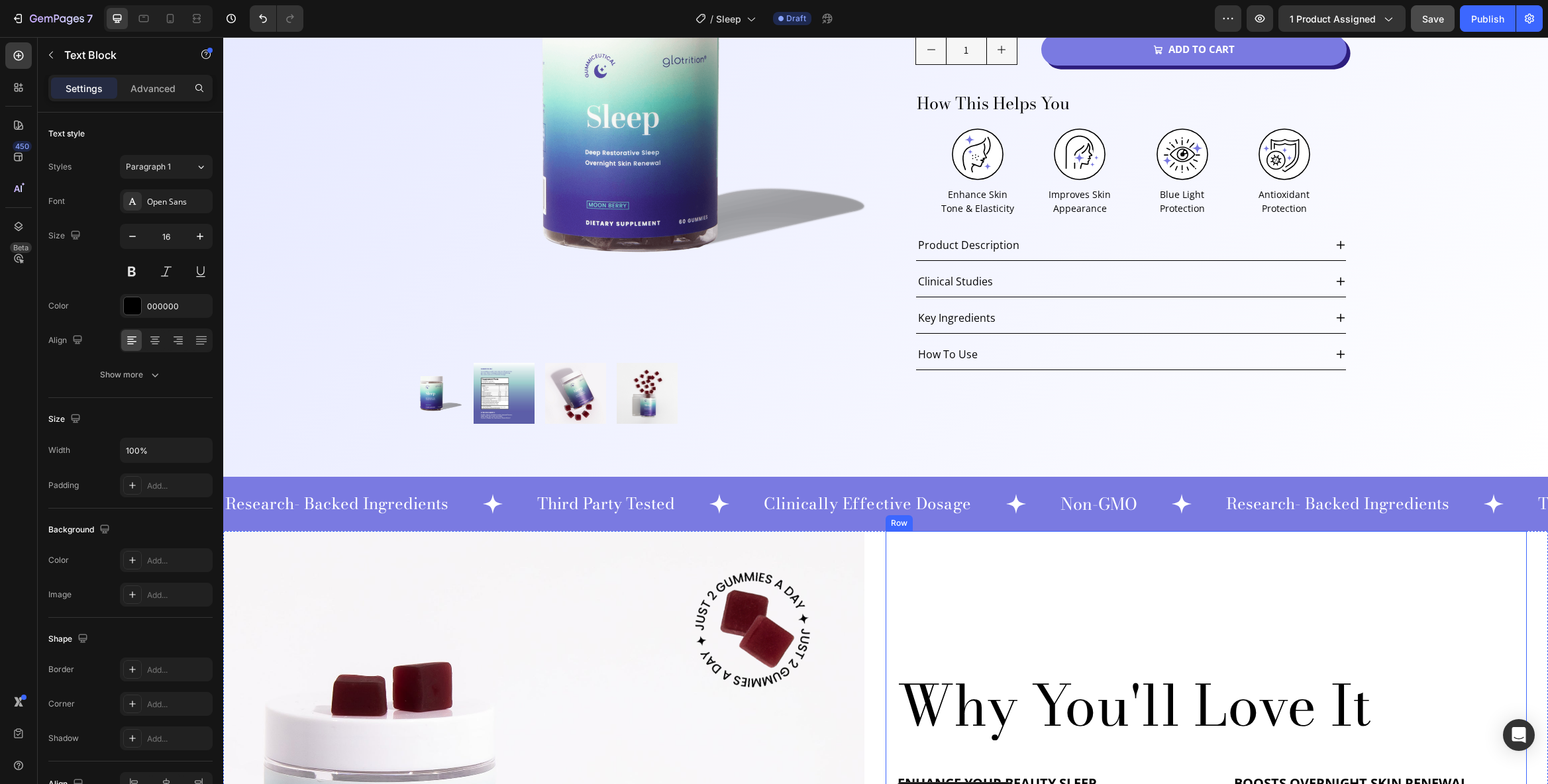
scroll to position [160, 0]
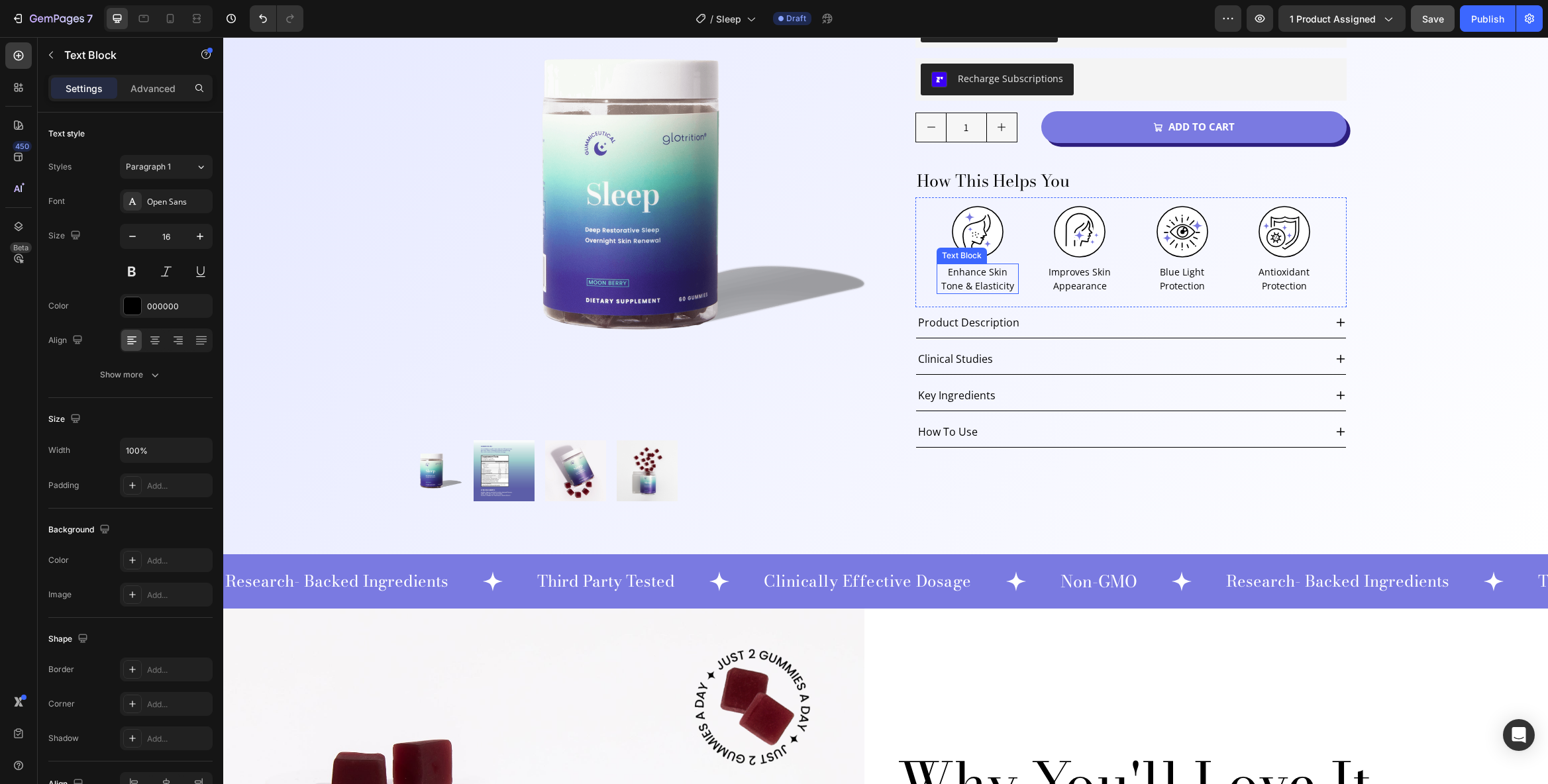
click at [981, 271] on p "Enhance Skin Tone & Elasticity" at bounding box center [978, 278] width 79 height 28
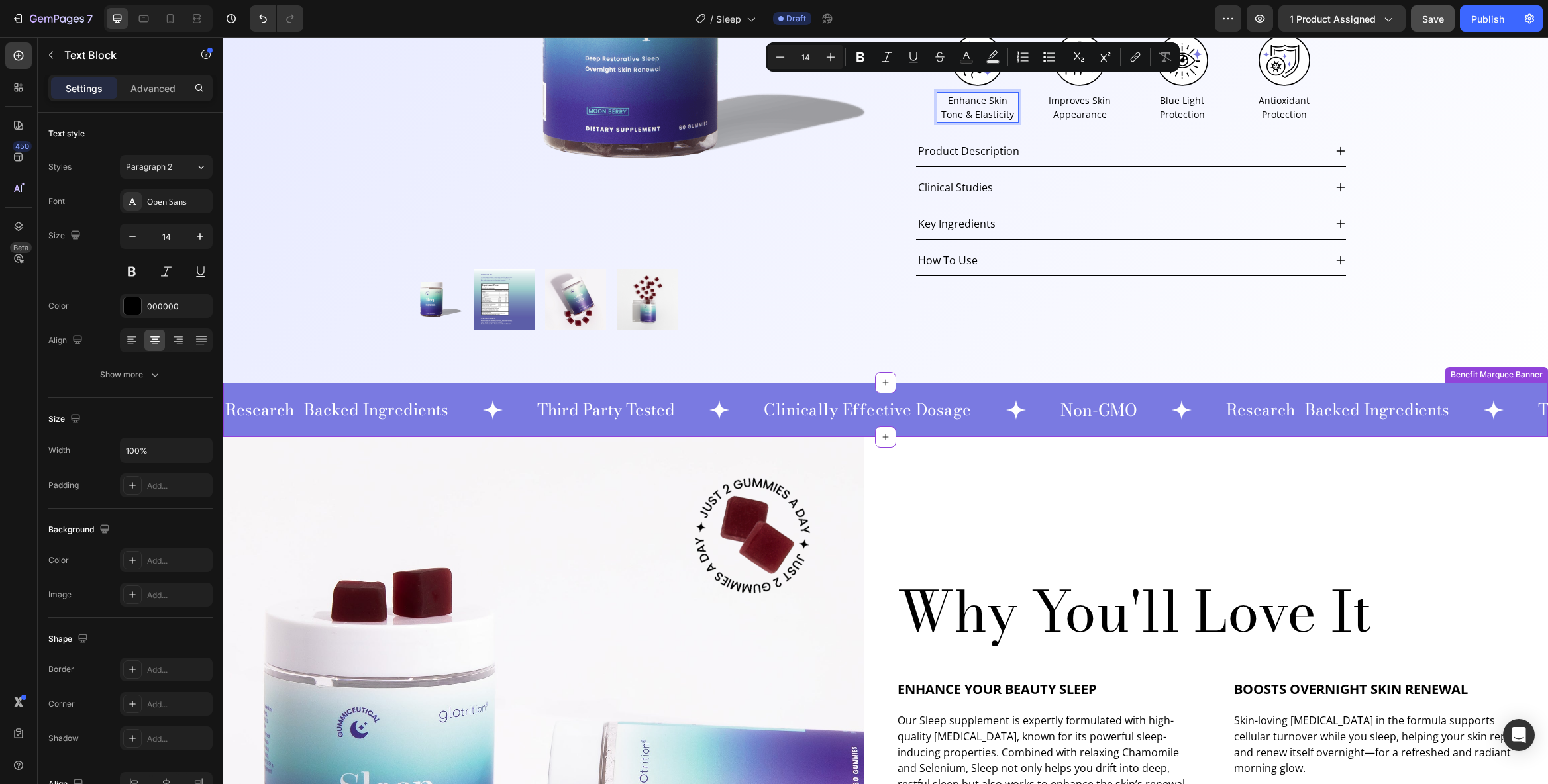
scroll to position [389, 0]
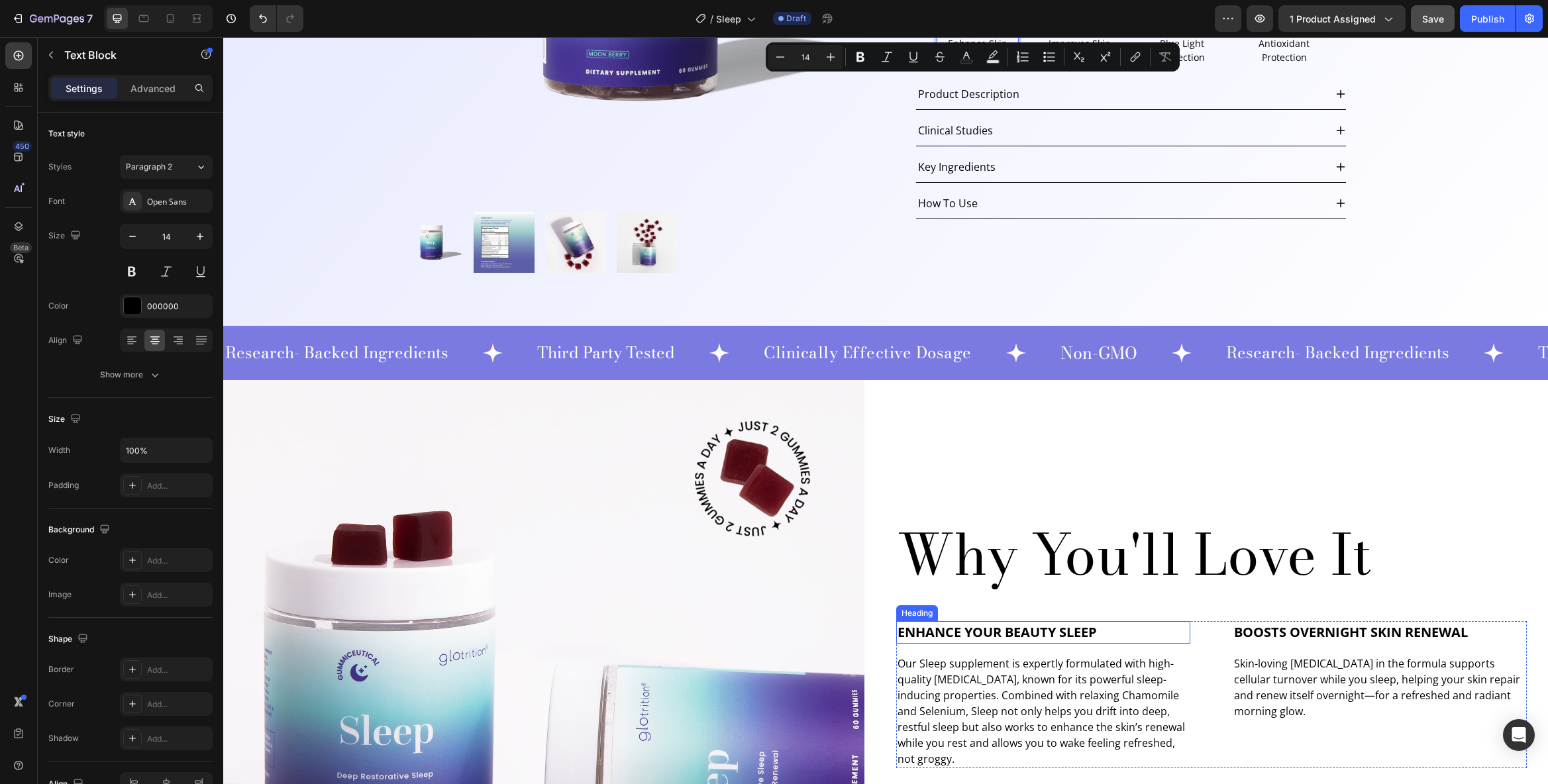
click at [1079, 633] on span "Enhance Your Beauty Sleep" at bounding box center [997, 631] width 199 height 18
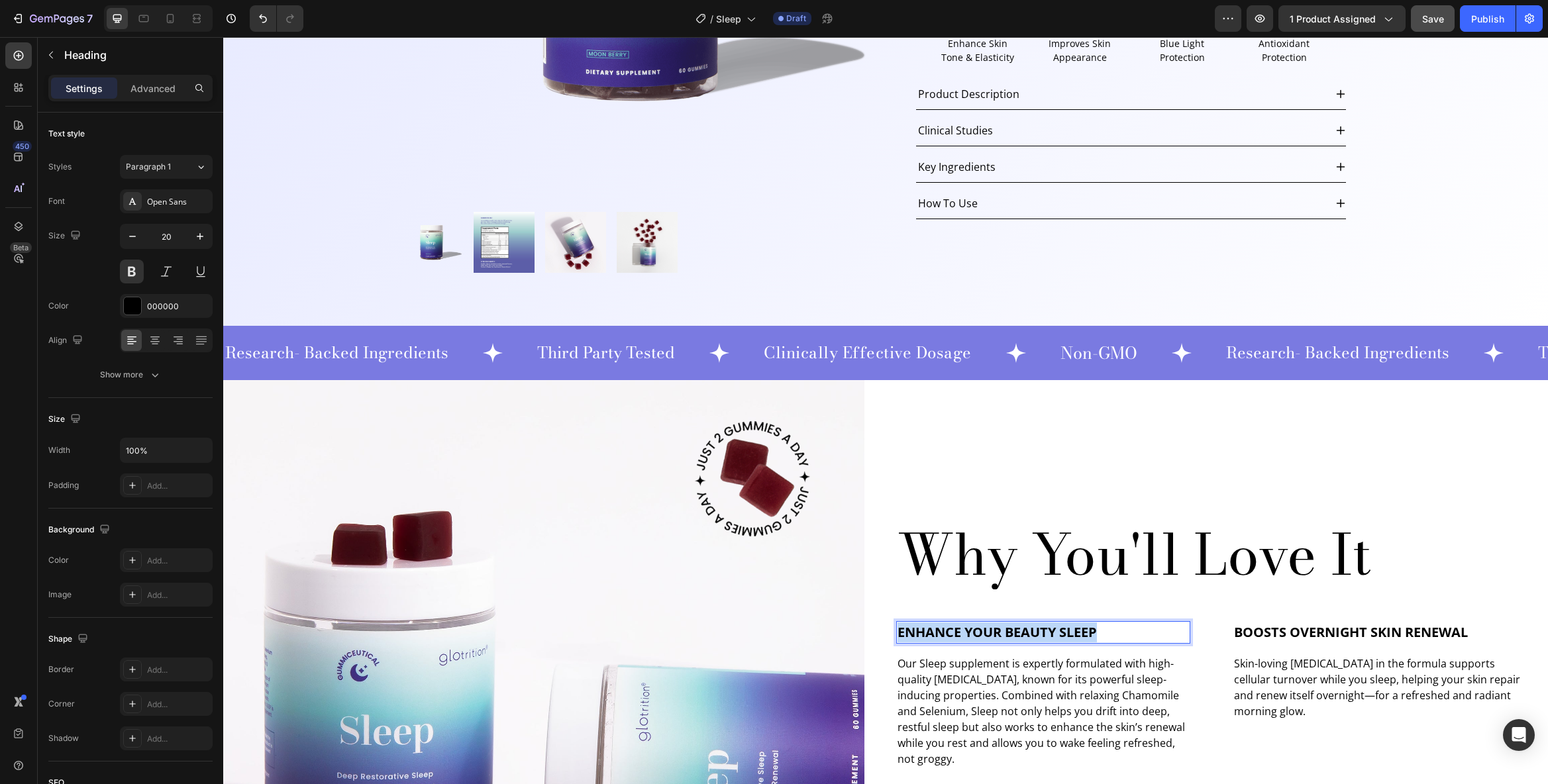
click at [1078, 633] on span "Enhance Your Beauty Sleep" at bounding box center [997, 631] width 199 height 18
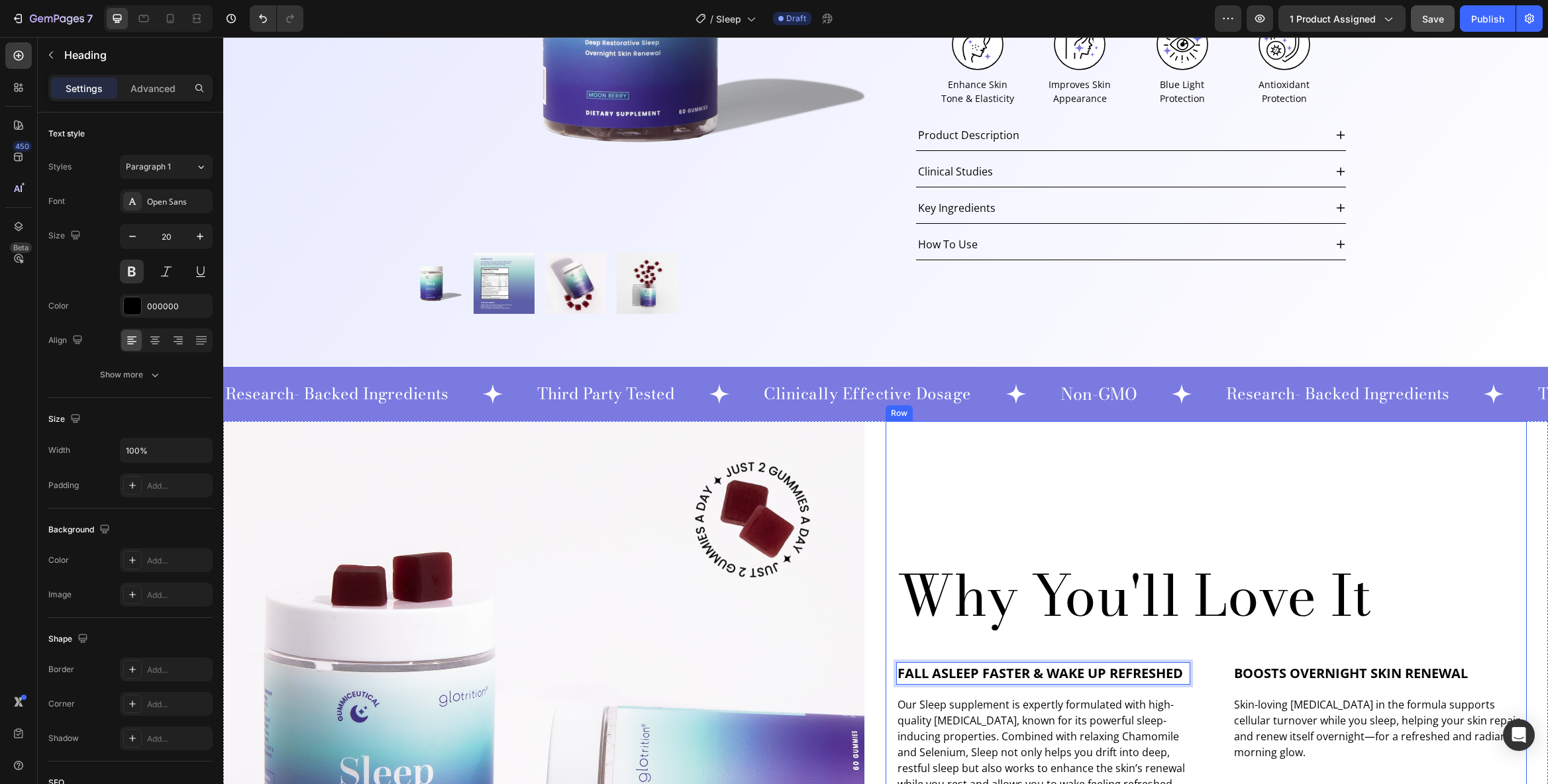
scroll to position [43, 0]
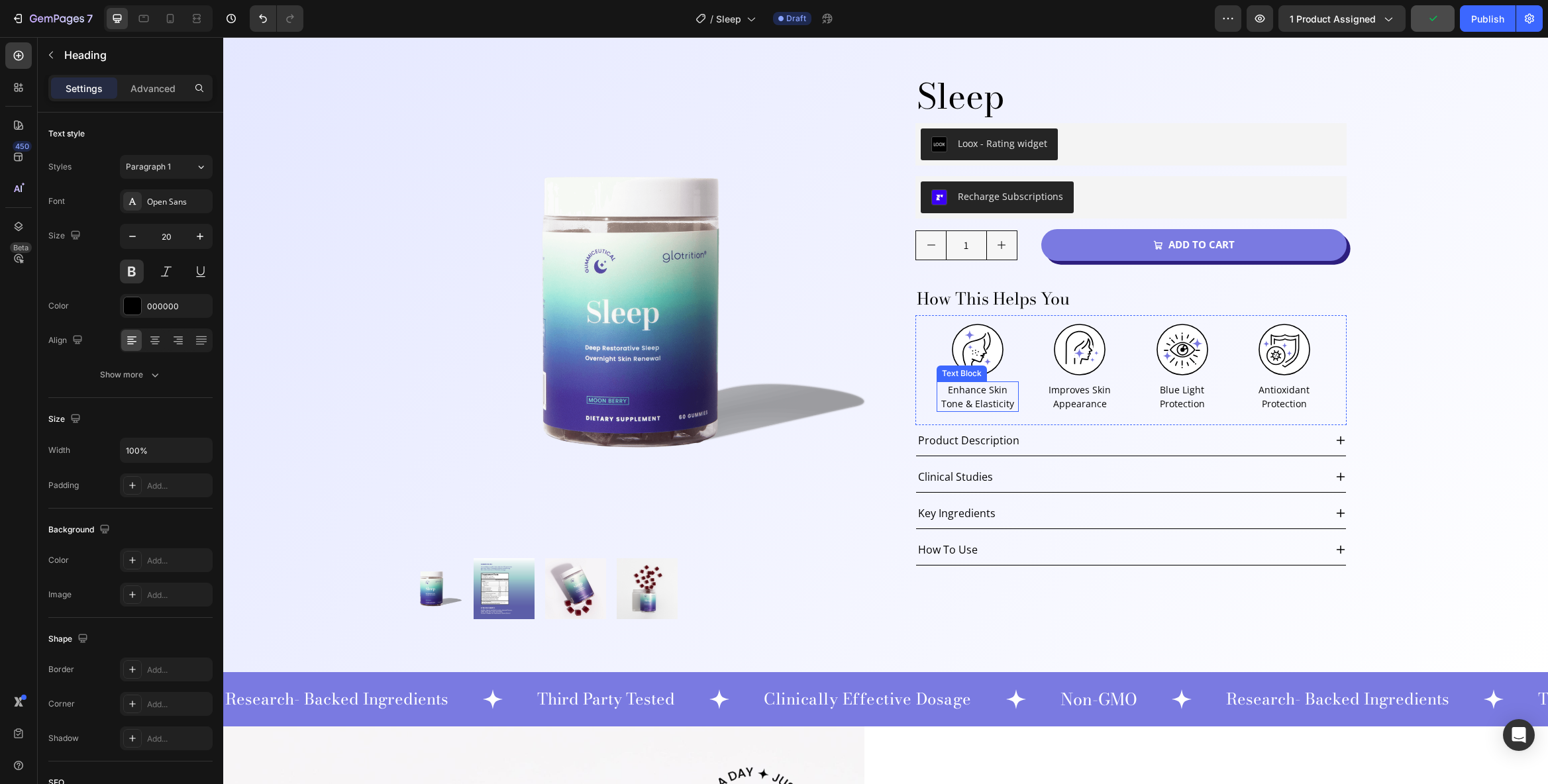
click at [996, 395] on p "Enhance Skin Tone & Elasticity" at bounding box center [978, 396] width 79 height 28
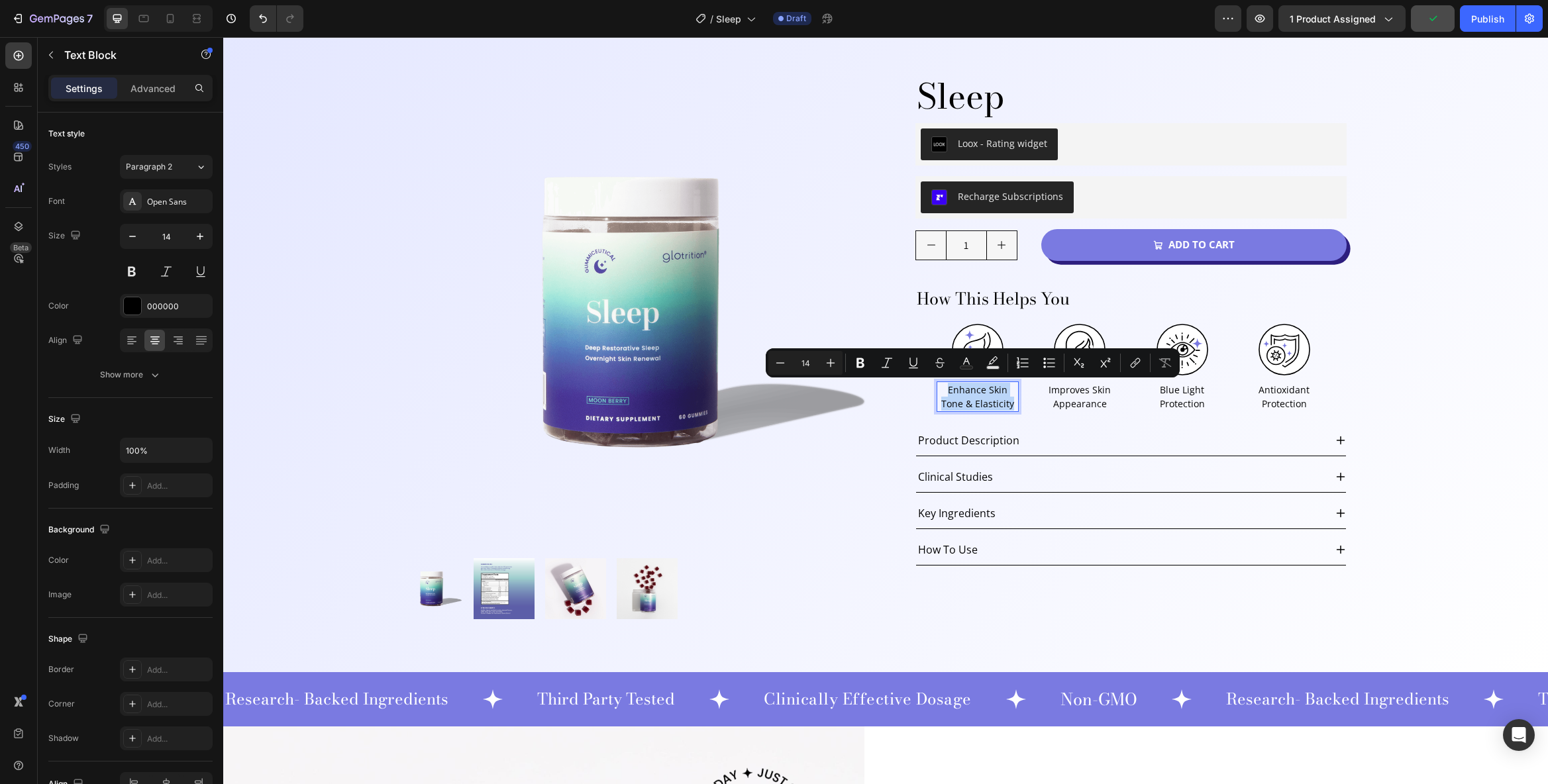
click at [995, 395] on p "Enhance Skin Tone & Elasticity" at bounding box center [978, 396] width 79 height 28
click at [983, 391] on p "Enhance Skin Tone & Elasticity" at bounding box center [978, 396] width 79 height 28
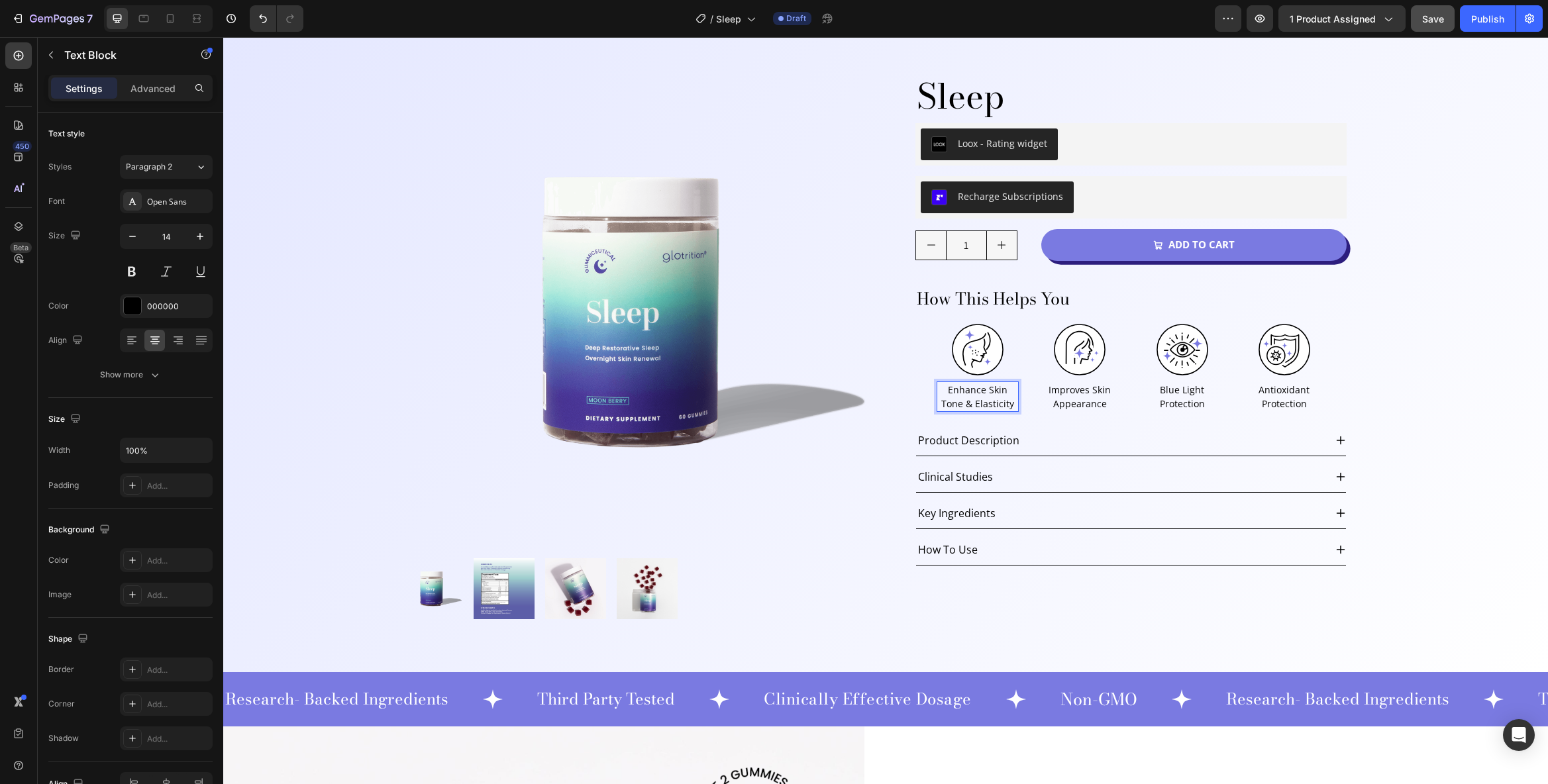
click at [986, 390] on p "Enhance Skin Tone & Elasticity" at bounding box center [978, 396] width 79 height 28
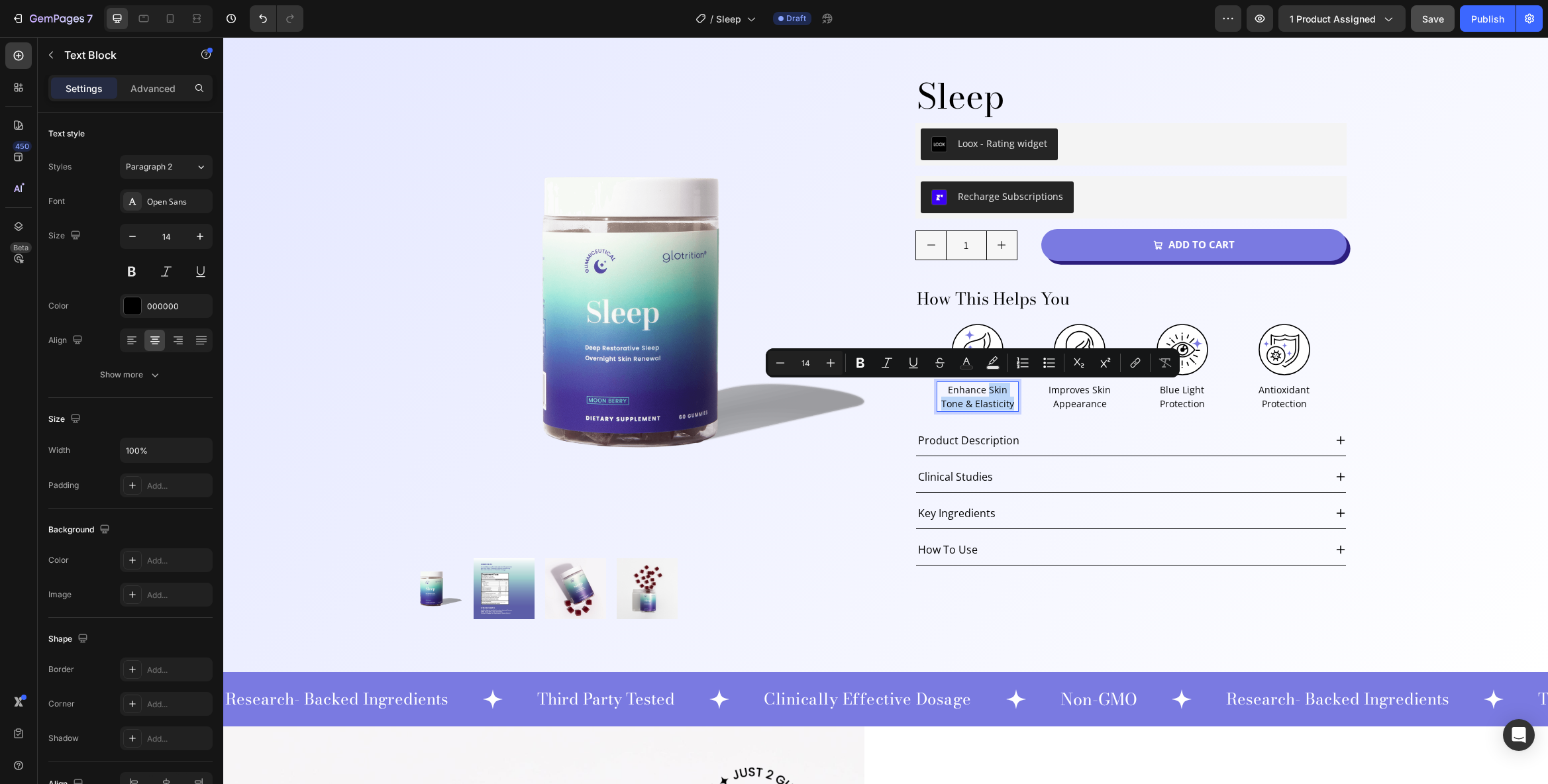
drag, startPoint x: 983, startPoint y: 389, endPoint x: 1009, endPoint y: 410, distance: 33.4
click at [1009, 410] on div "Enhance Skin Tone & Elasticity" at bounding box center [978, 396] width 82 height 30
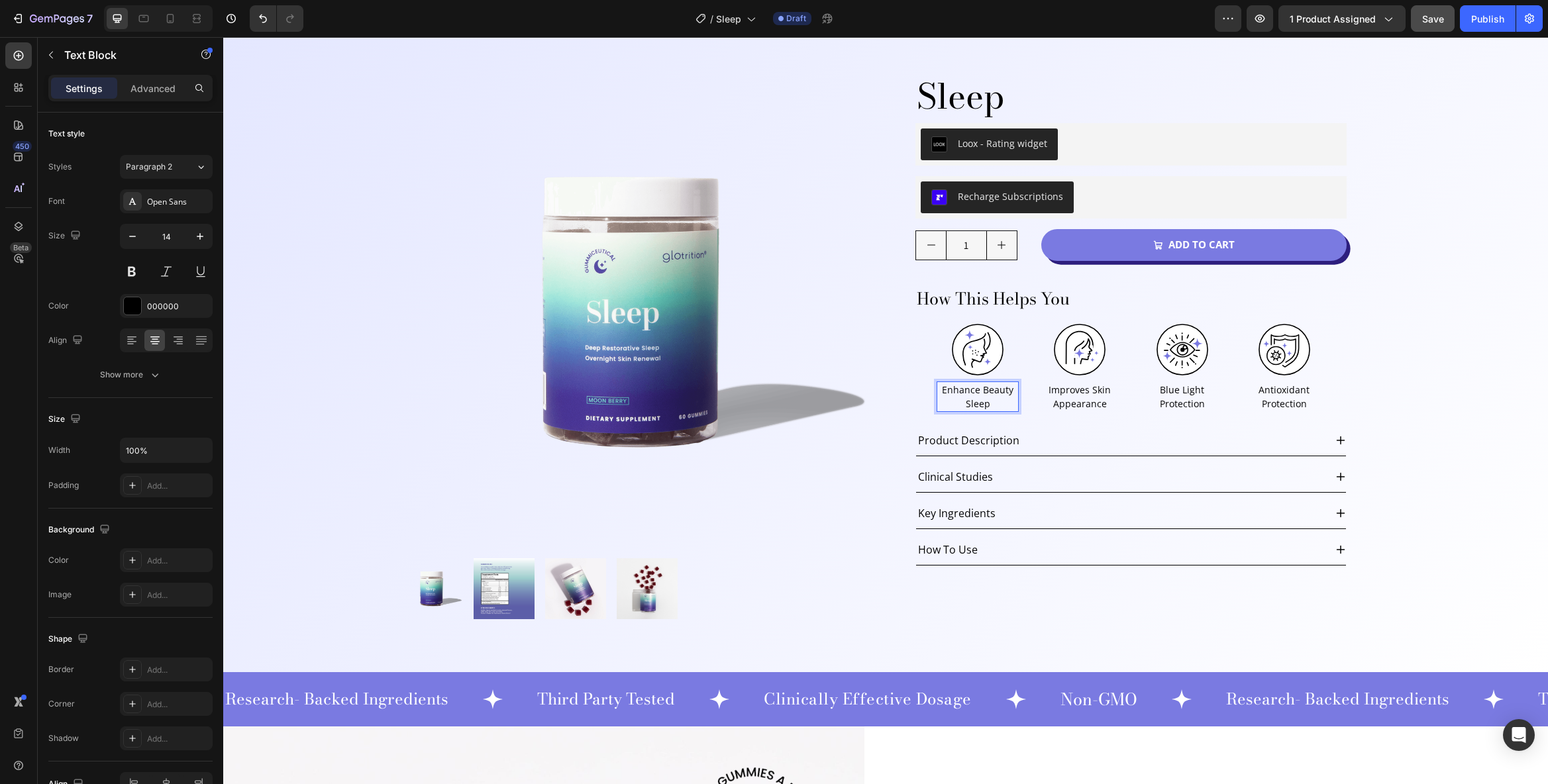
click at [977, 388] on p "Enhance Beauty Sleep" at bounding box center [978, 396] width 79 height 28
click at [973, 388] on p "Enhance Beauty Sleep" at bounding box center [978, 396] width 79 height 28
click at [1186, 400] on p "Blue Light Protection" at bounding box center [1182, 396] width 79 height 28
click at [978, 347] on img at bounding box center [978, 349] width 53 height 53
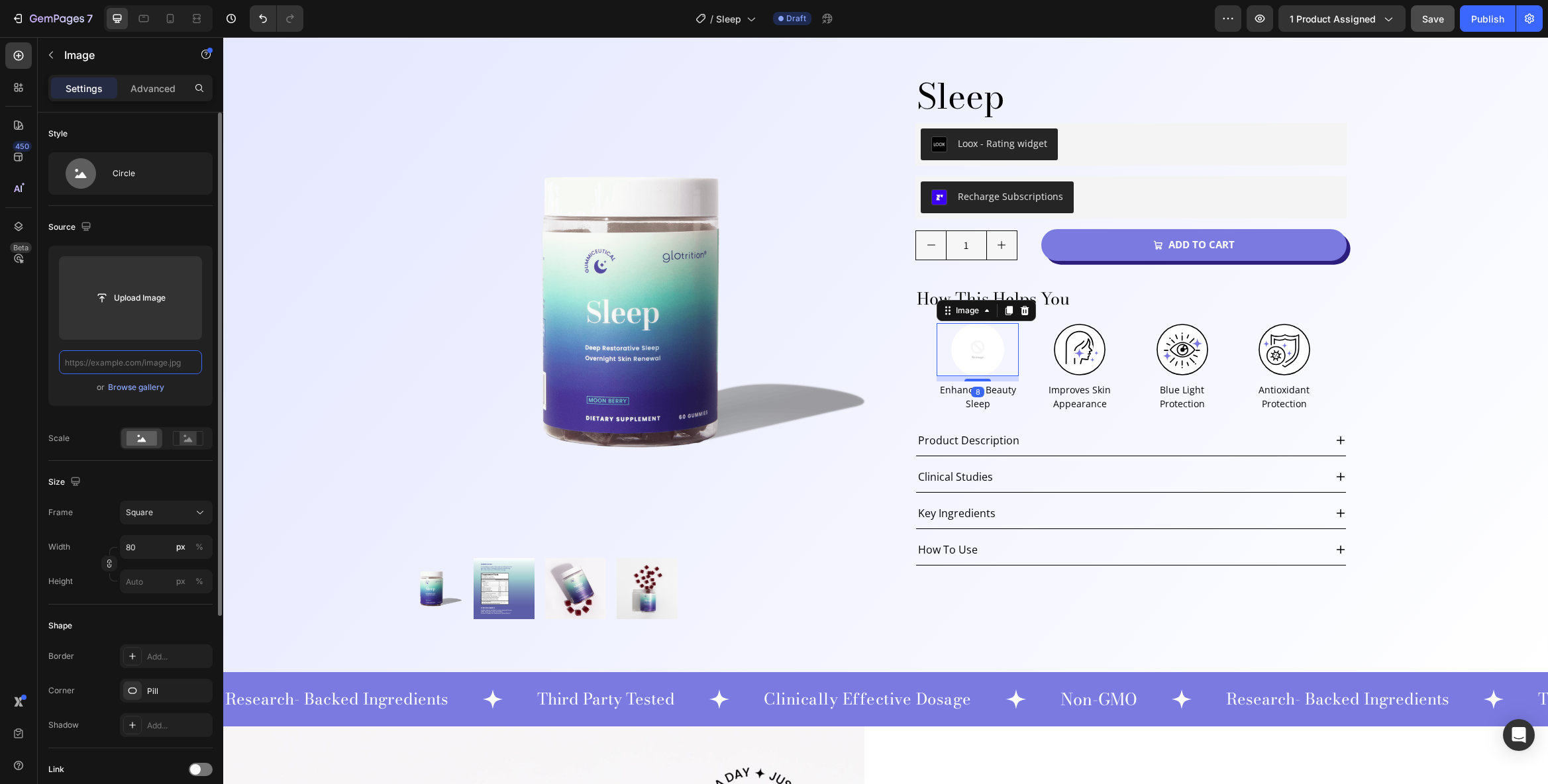
scroll to position [0, 0]
click at [129, 368] on input "text" at bounding box center [130, 362] width 143 height 24
paste input "[URL][DOMAIN_NAME]"
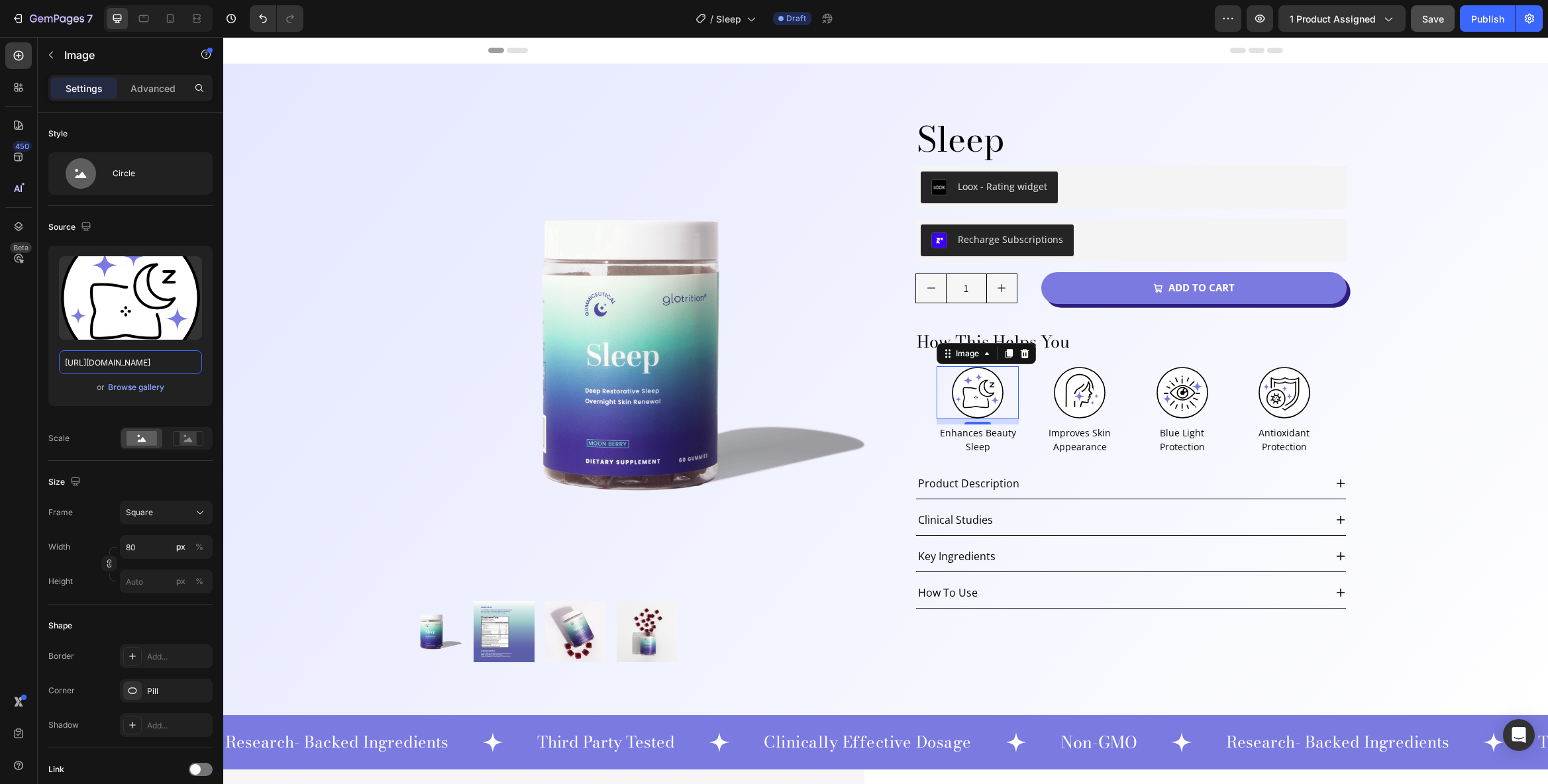
type input "[URL][DOMAIN_NAME]"
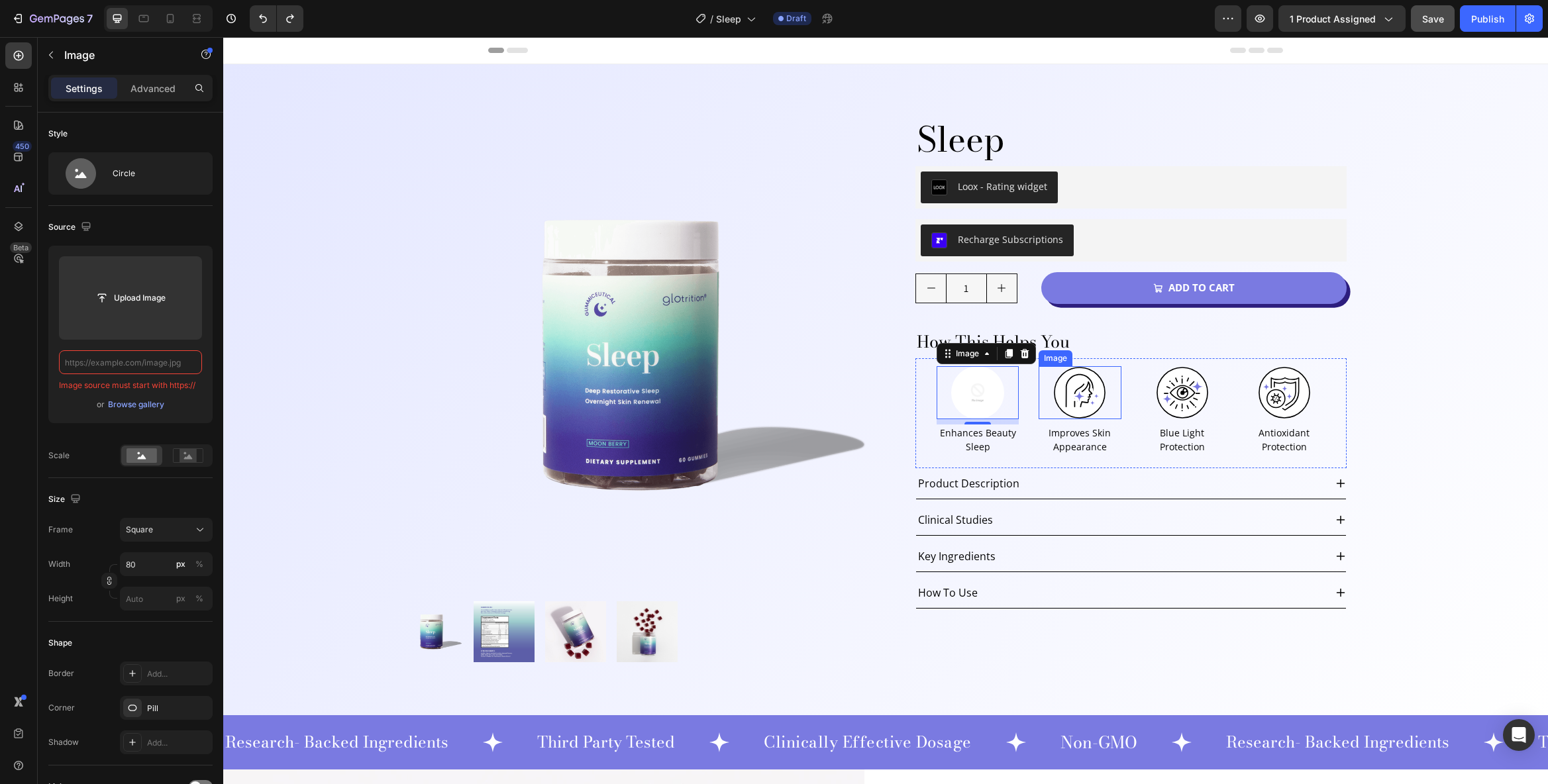
type input "[URL][DOMAIN_NAME]"
click at [1196, 410] on img at bounding box center [1182, 392] width 53 height 53
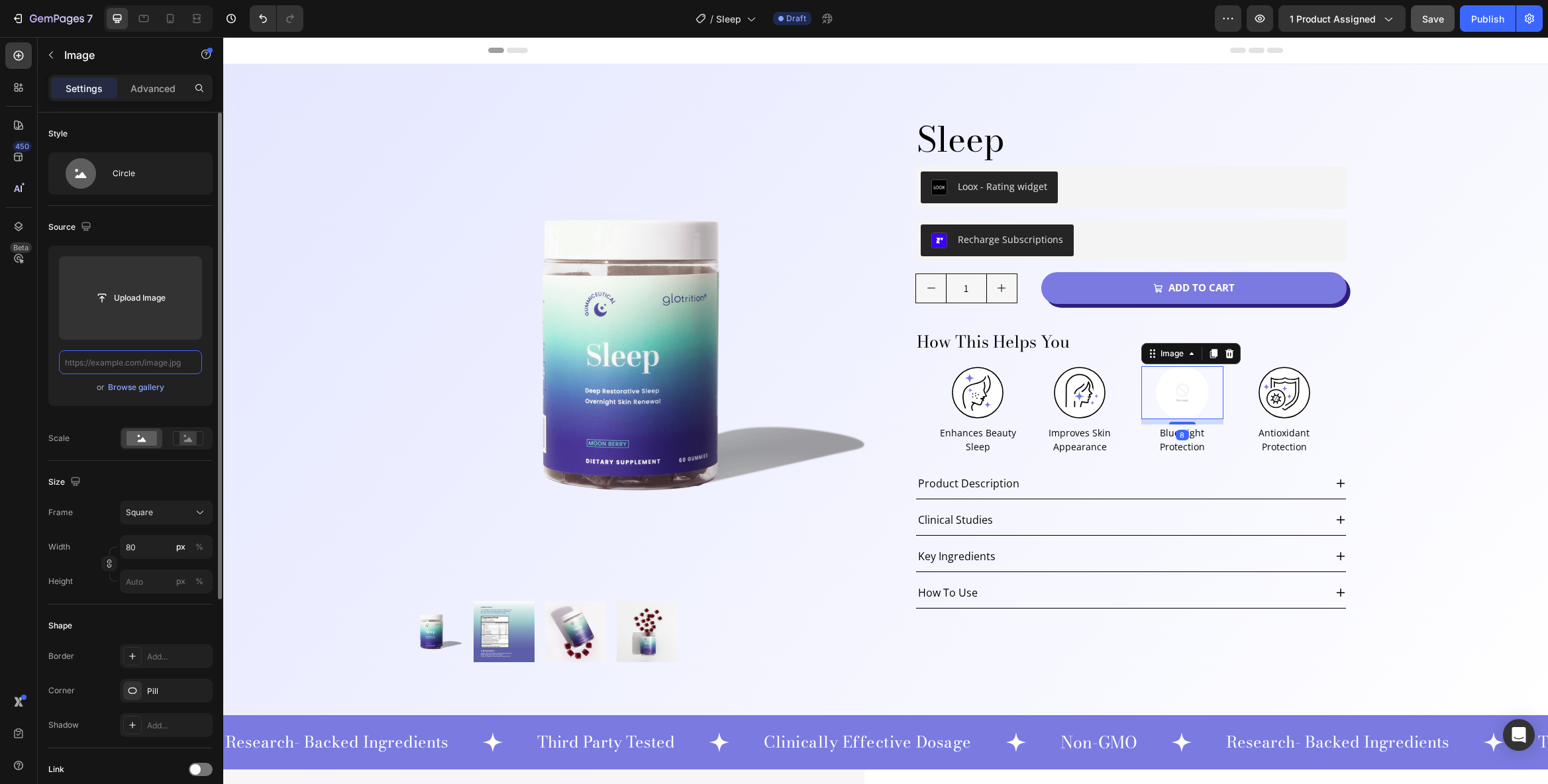
click at [137, 360] on input "text" at bounding box center [130, 362] width 143 height 24
paste input "[URL][DOMAIN_NAME]"
type input "[URL][DOMAIN_NAME]"
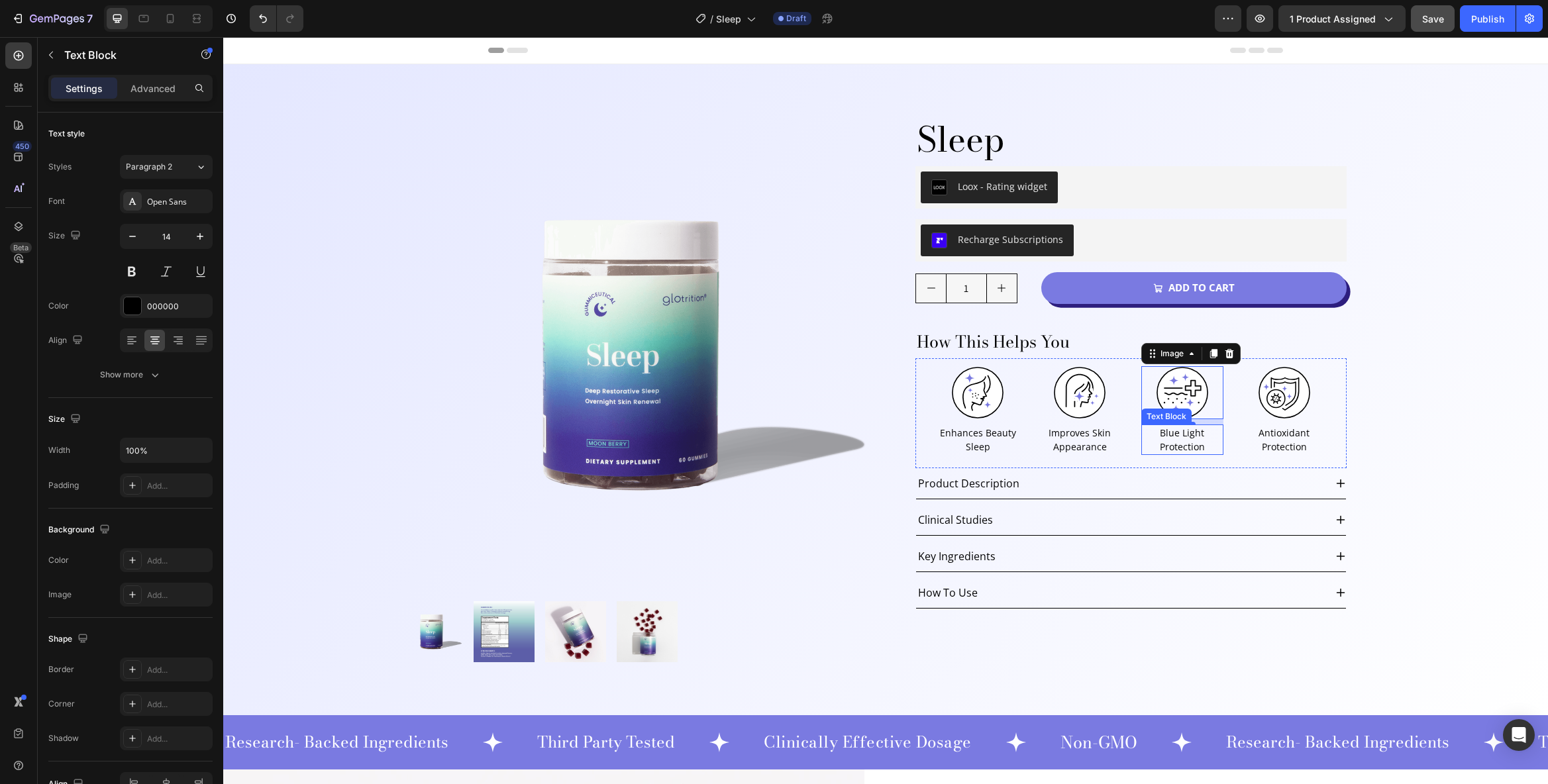
click at [1180, 443] on p "Blue Light Protection" at bounding box center [1182, 439] width 79 height 28
click at [1276, 433] on p "Antioxidant Protection" at bounding box center [1284, 439] width 79 height 28
click at [1189, 446] on p "Overnight Skin Renewel" at bounding box center [1182, 439] width 79 height 28
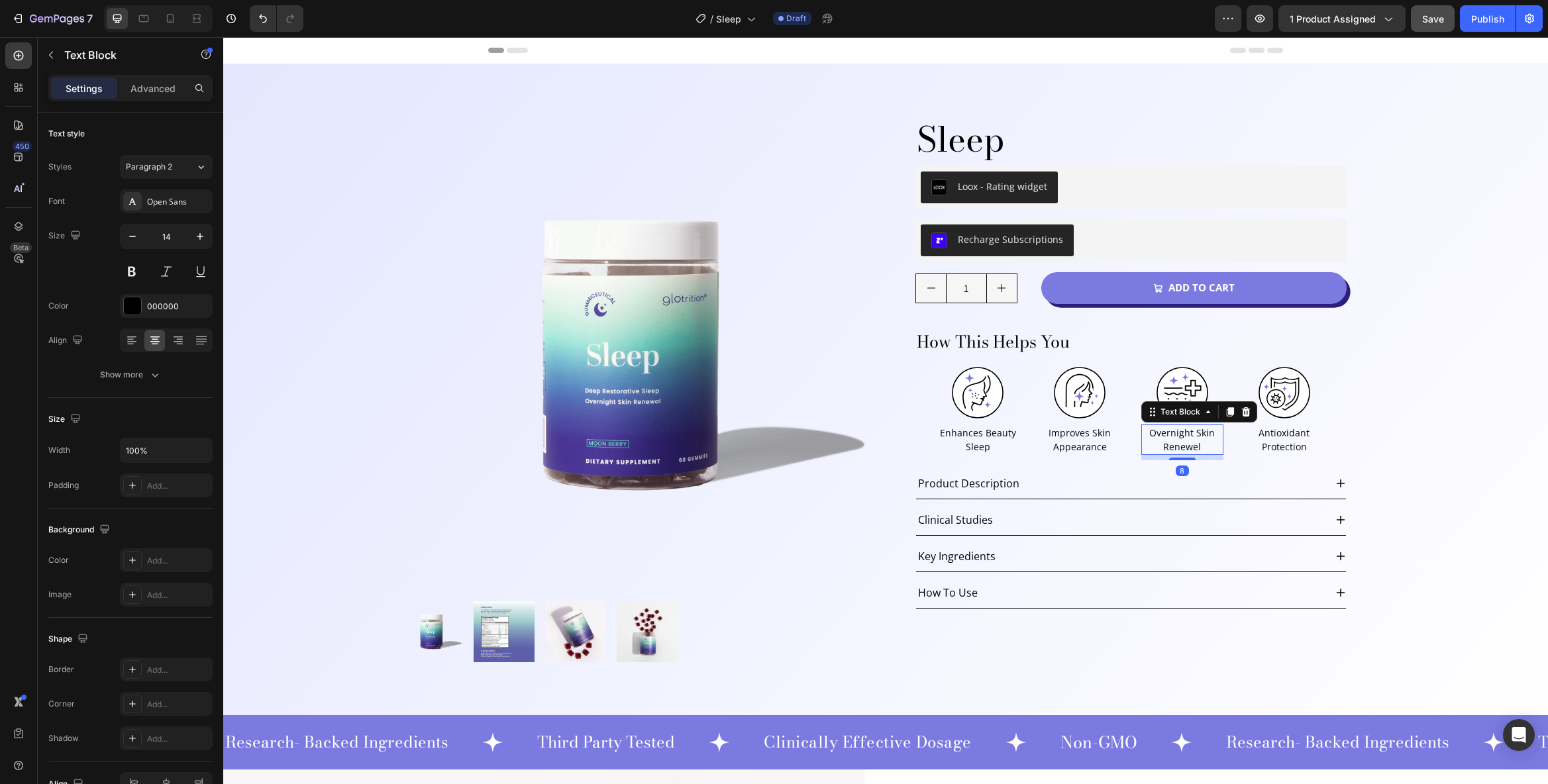
click at [1192, 446] on p "Overnight Skin Renewel" at bounding box center [1182, 439] width 79 height 28
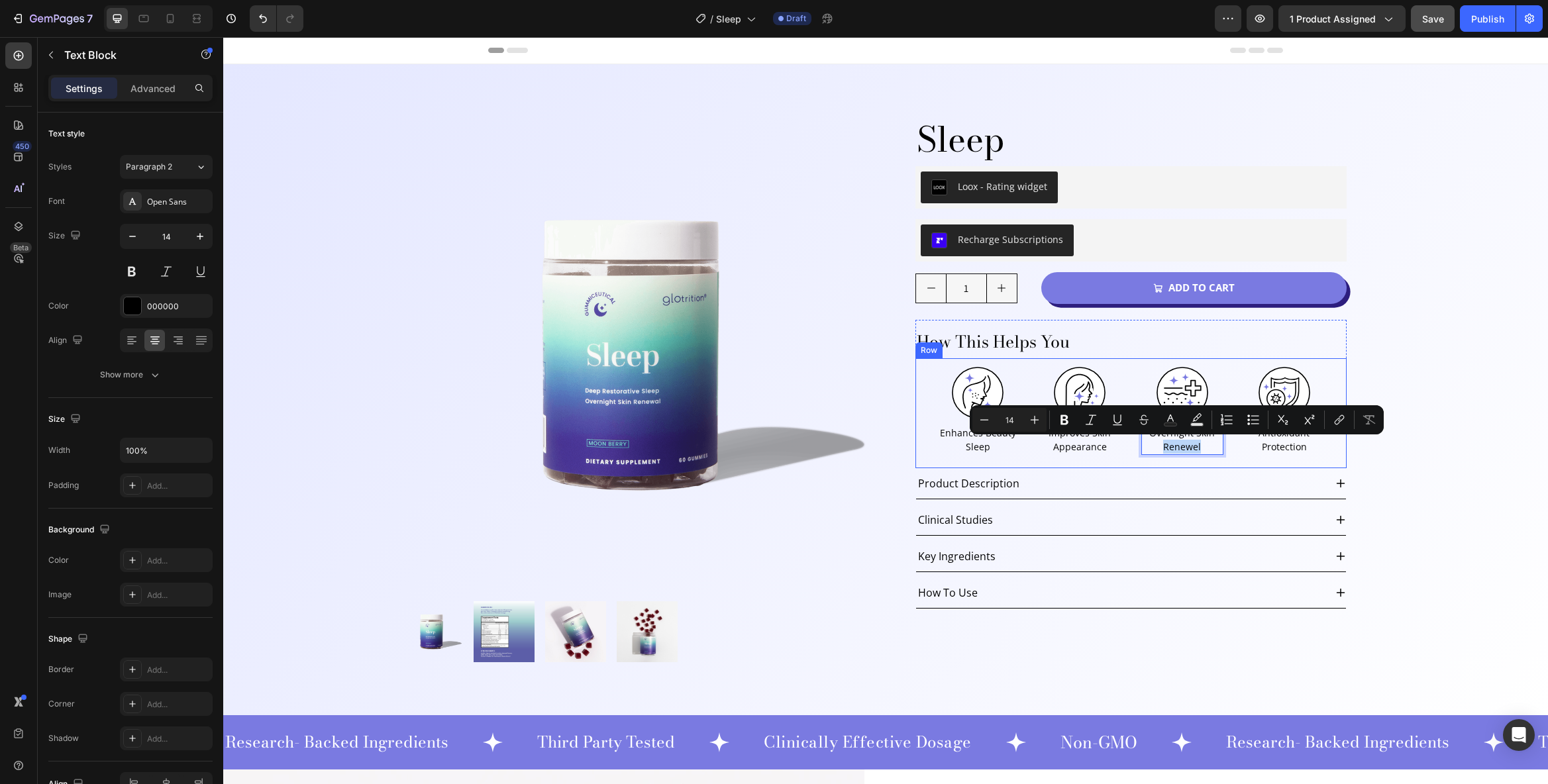
click at [1282, 456] on div "Image Antioxidant Protection Text Block" at bounding box center [1285, 413] width 82 height 94
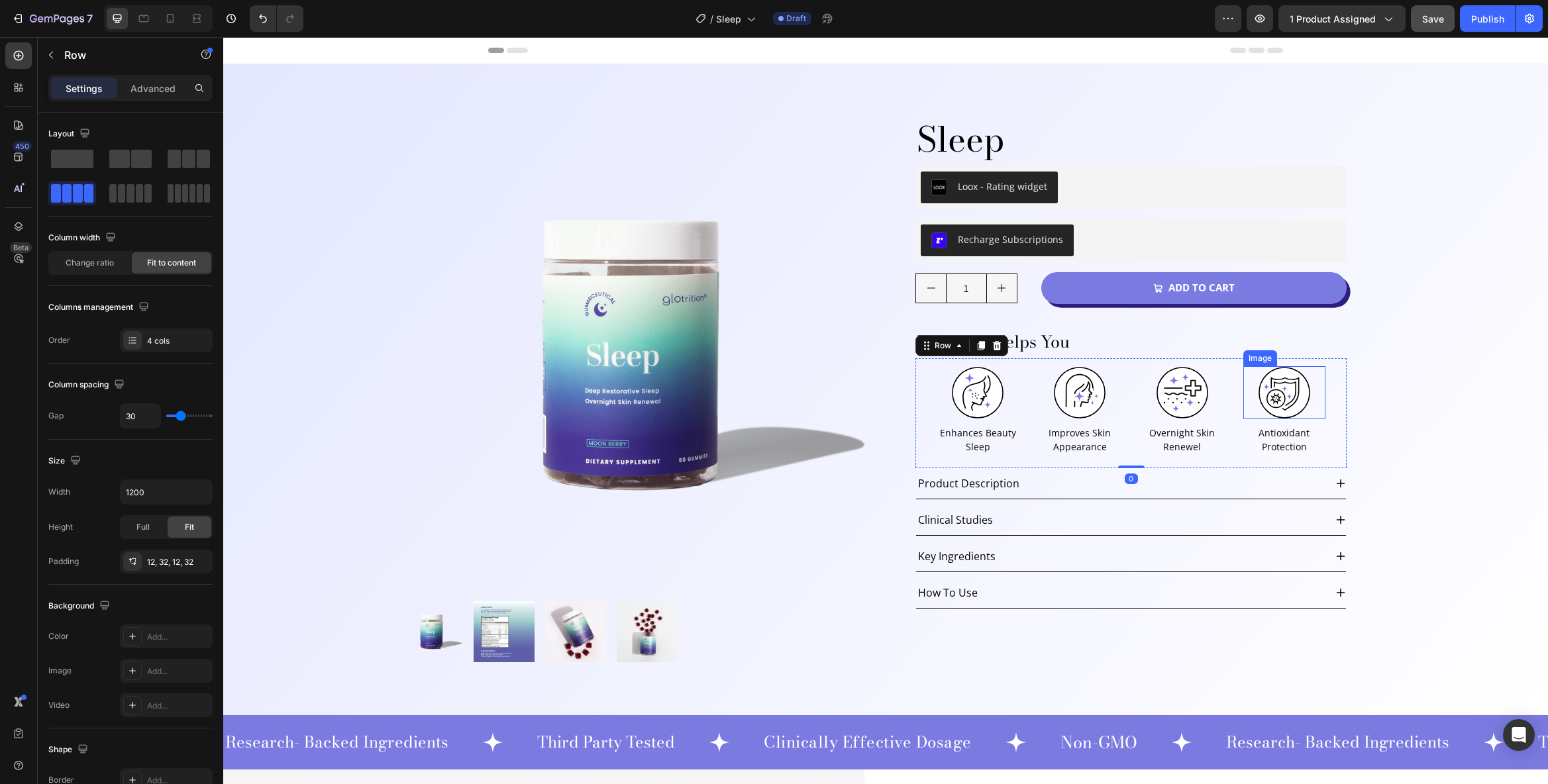
click at [1284, 395] on img at bounding box center [1284, 392] width 53 height 53
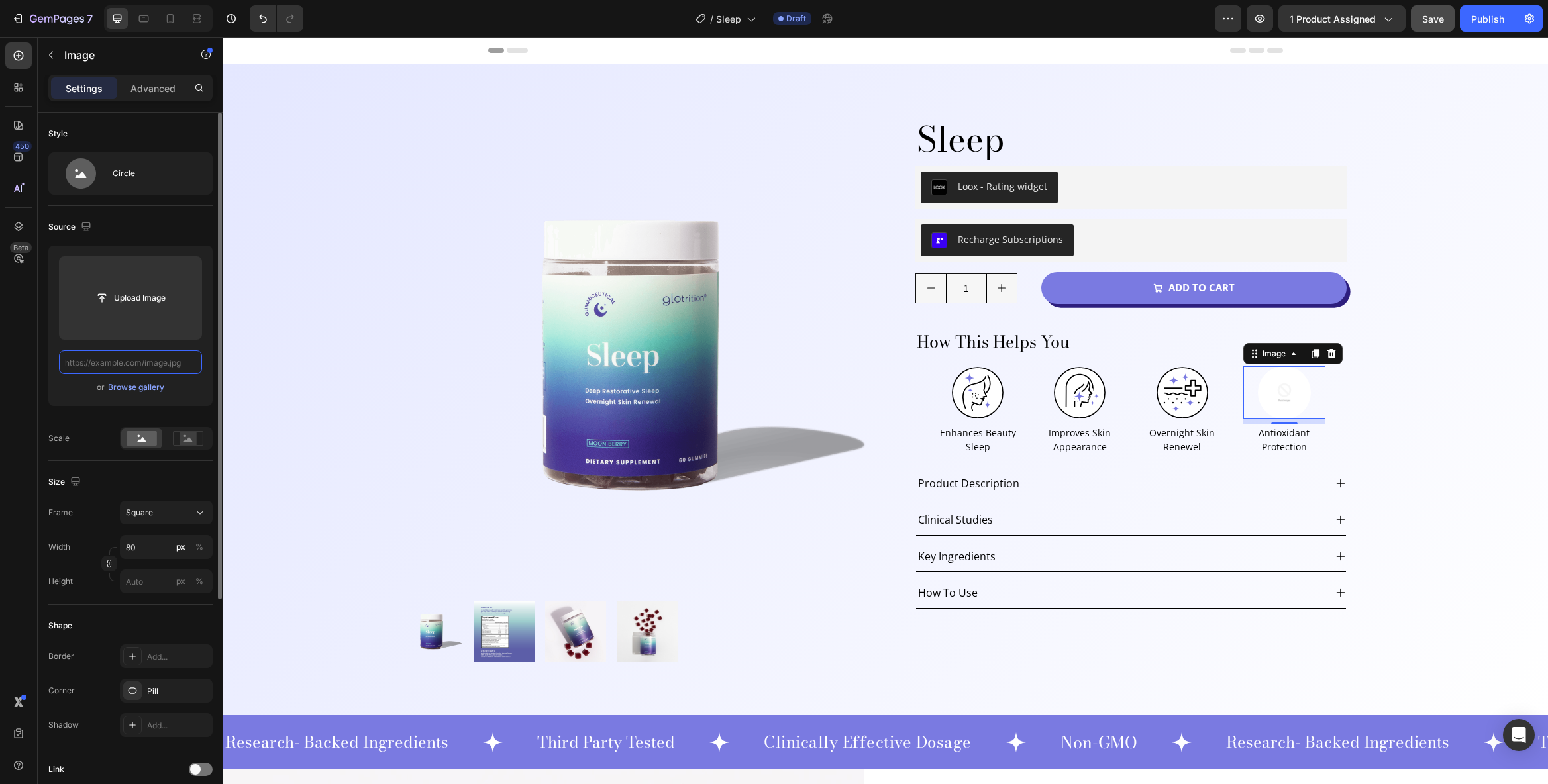
scroll to position [0, 0]
click at [131, 368] on input "text" at bounding box center [130, 362] width 143 height 24
paste input "[URL][DOMAIN_NAME]"
type input "[URL][DOMAIN_NAME]"
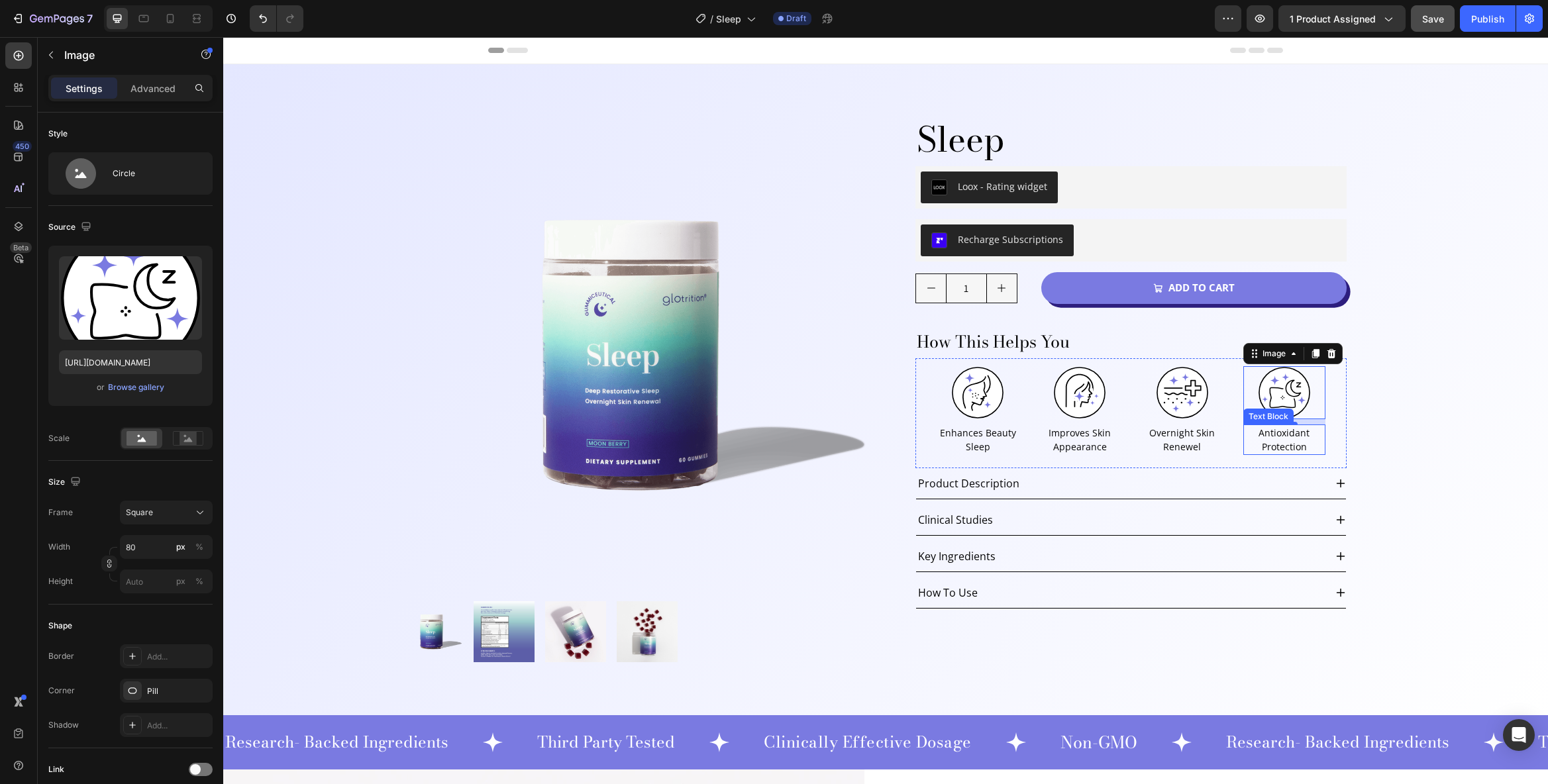
click at [1274, 446] on p "Antioxidant Protection" at bounding box center [1284, 439] width 79 height 28
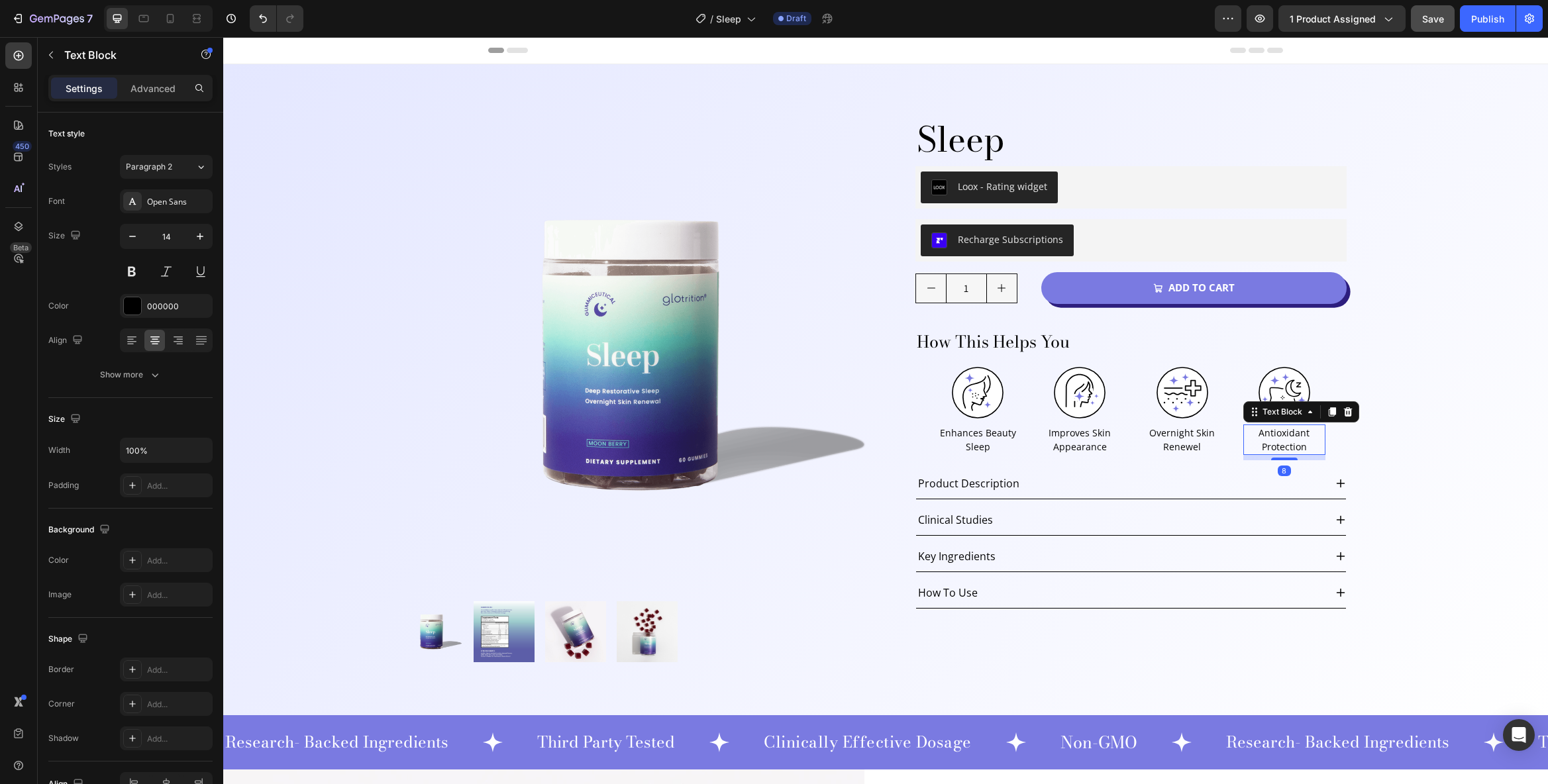
click at [1281, 443] on p "Antioxidant Protection" at bounding box center [1284, 439] width 79 height 28
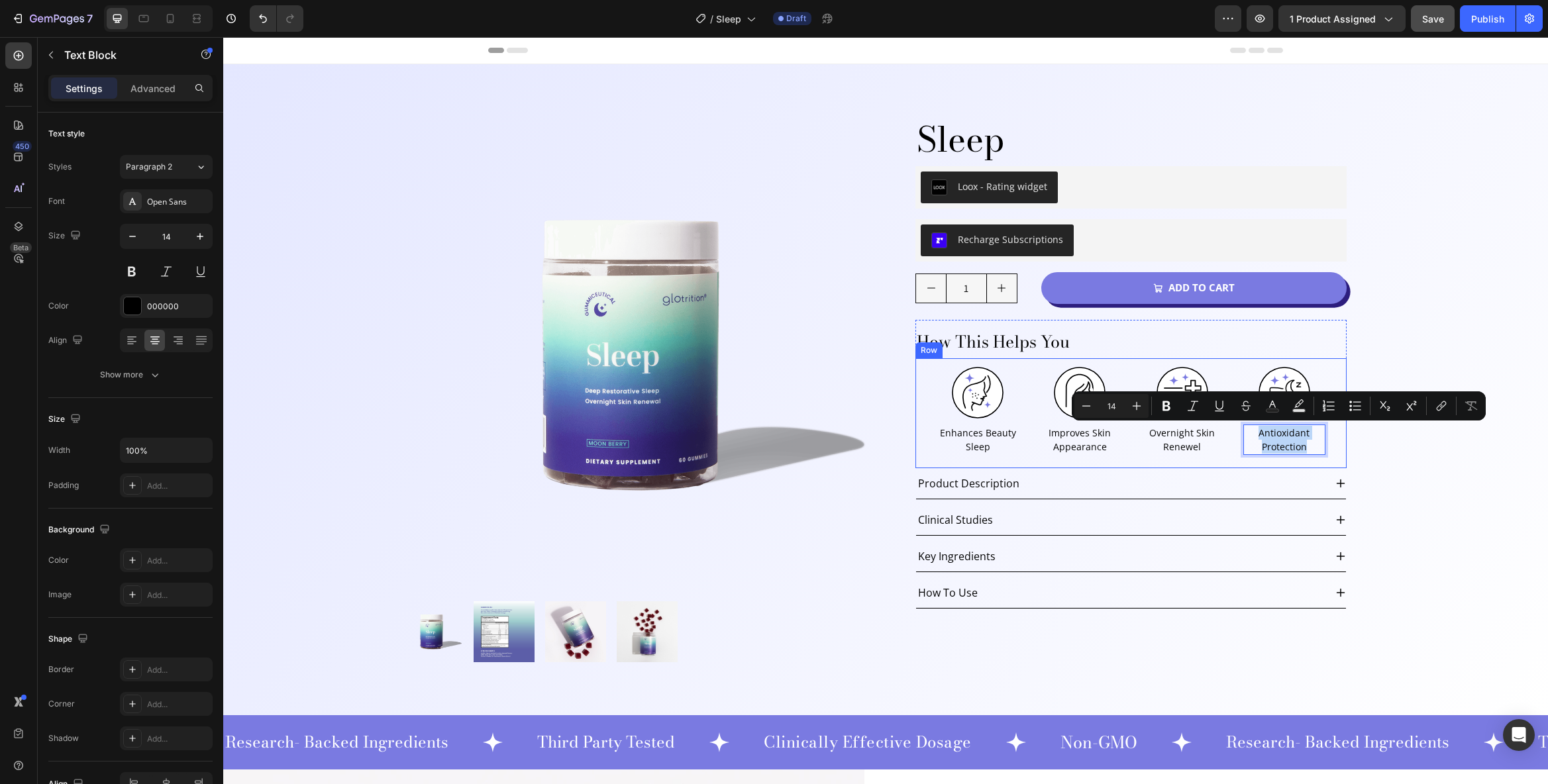
click at [1295, 362] on div "Image Enhances Beauty Sleep Text Block Image Improves Skin Appearance Text Bloc…" at bounding box center [1132, 414] width 432 height 110
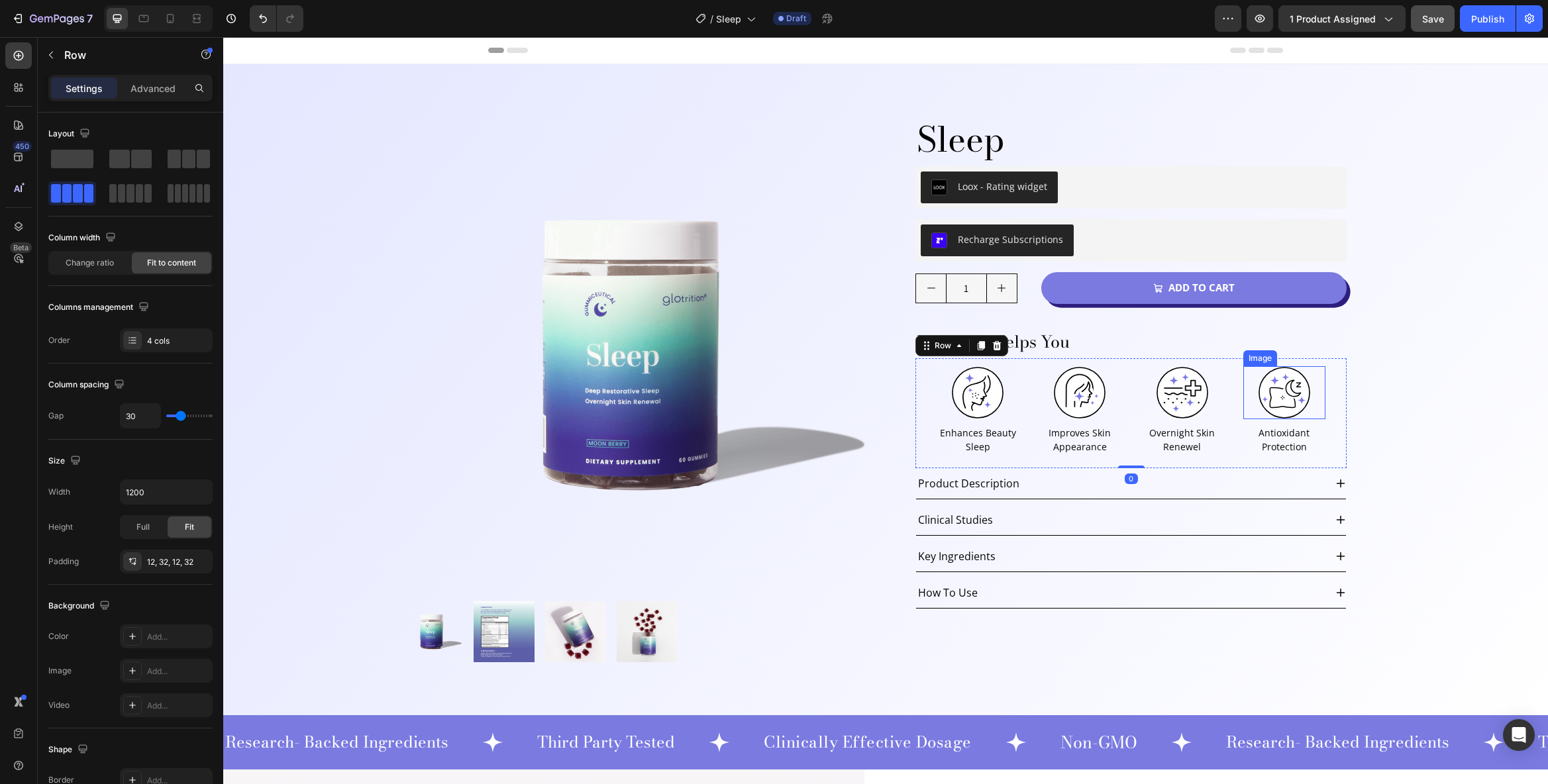
click at [1290, 385] on img at bounding box center [1284, 392] width 53 height 53
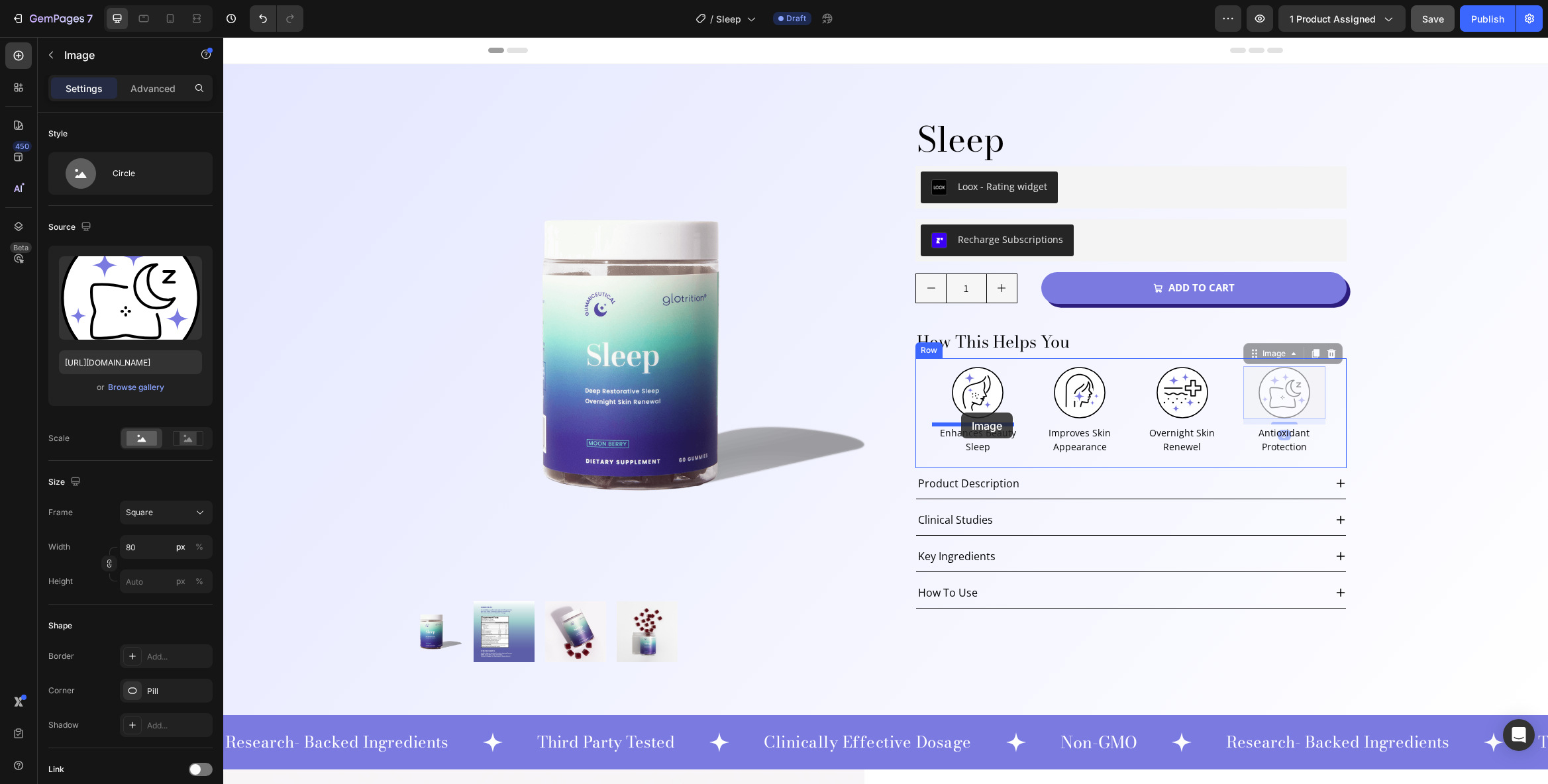
drag, startPoint x: 1267, startPoint y: 387, endPoint x: 961, endPoint y: 413, distance: 307.1
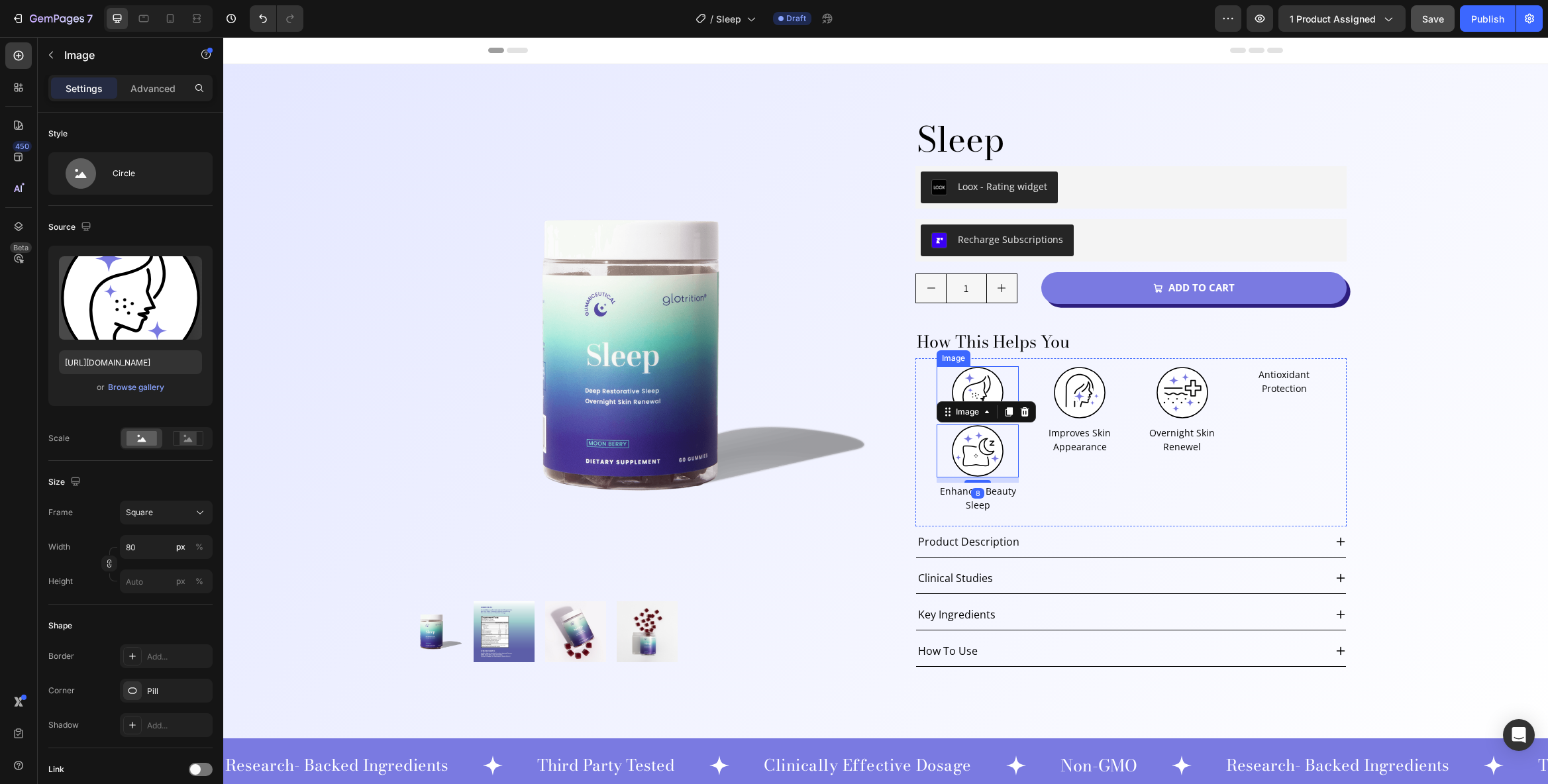
click at [979, 387] on img at bounding box center [978, 392] width 53 height 53
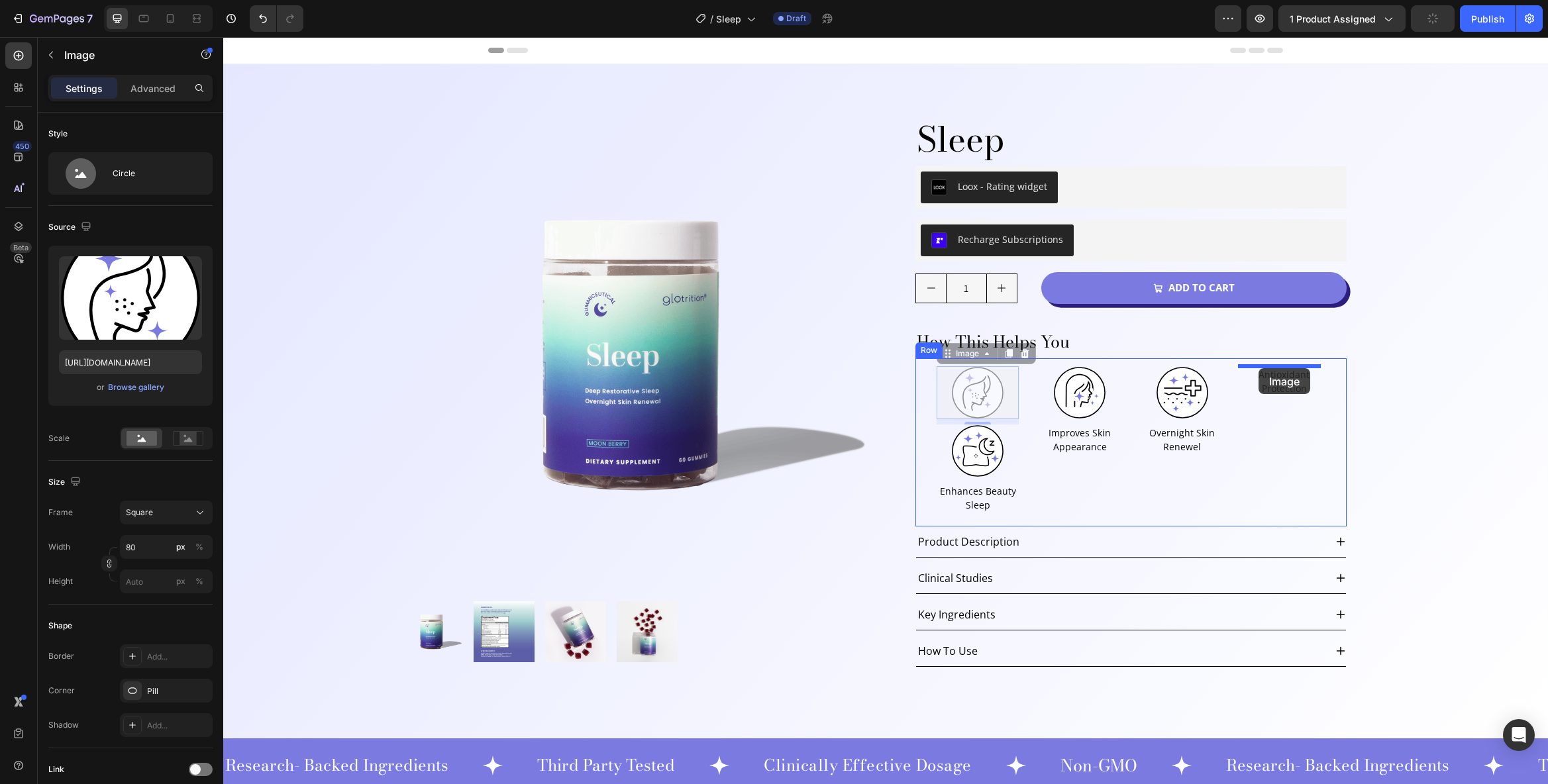
drag, startPoint x: 966, startPoint y: 389, endPoint x: 1259, endPoint y: 368, distance: 293.8
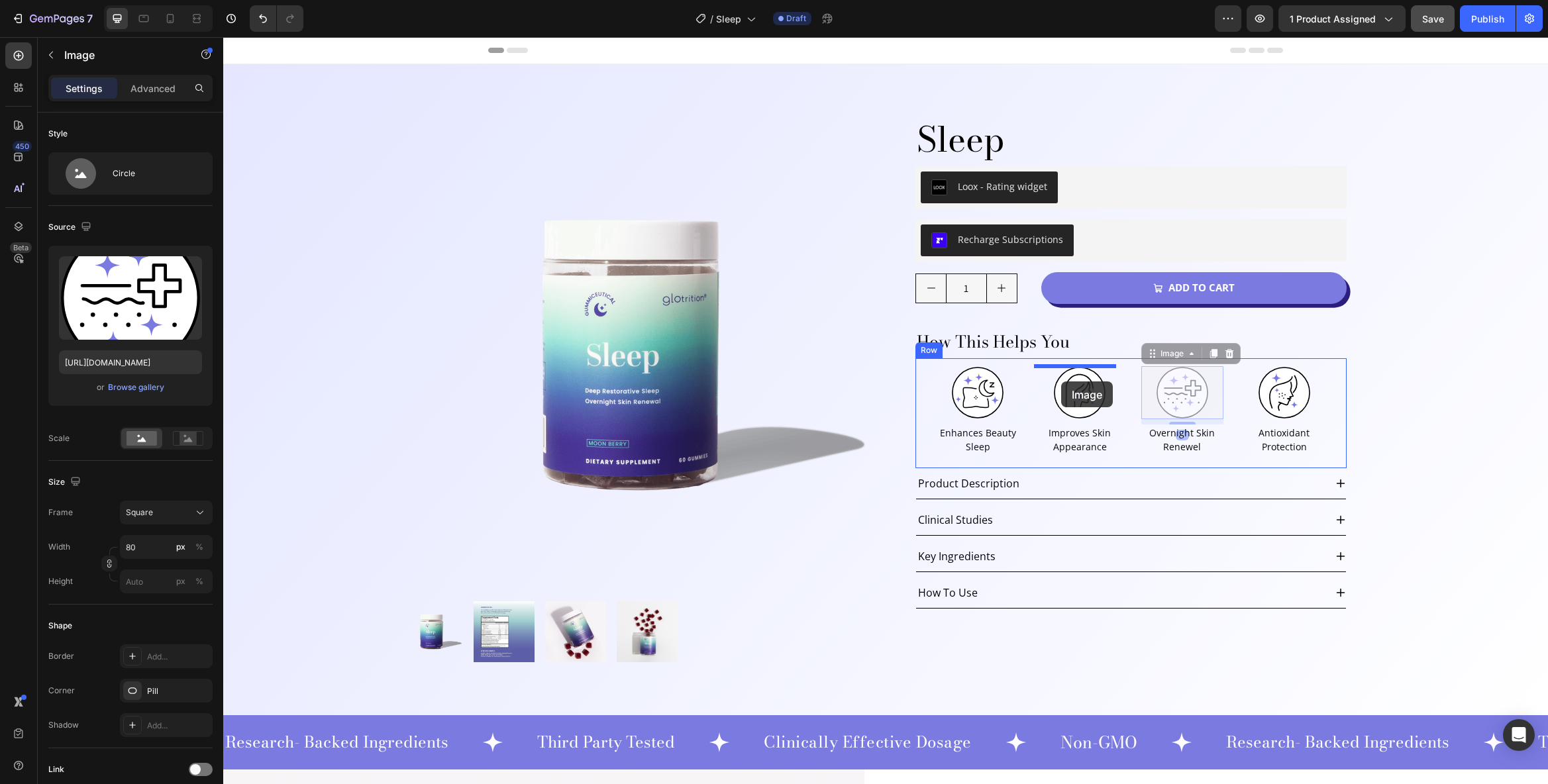
drag, startPoint x: 1187, startPoint y: 401, endPoint x: 1062, endPoint y: 381, distance: 126.6
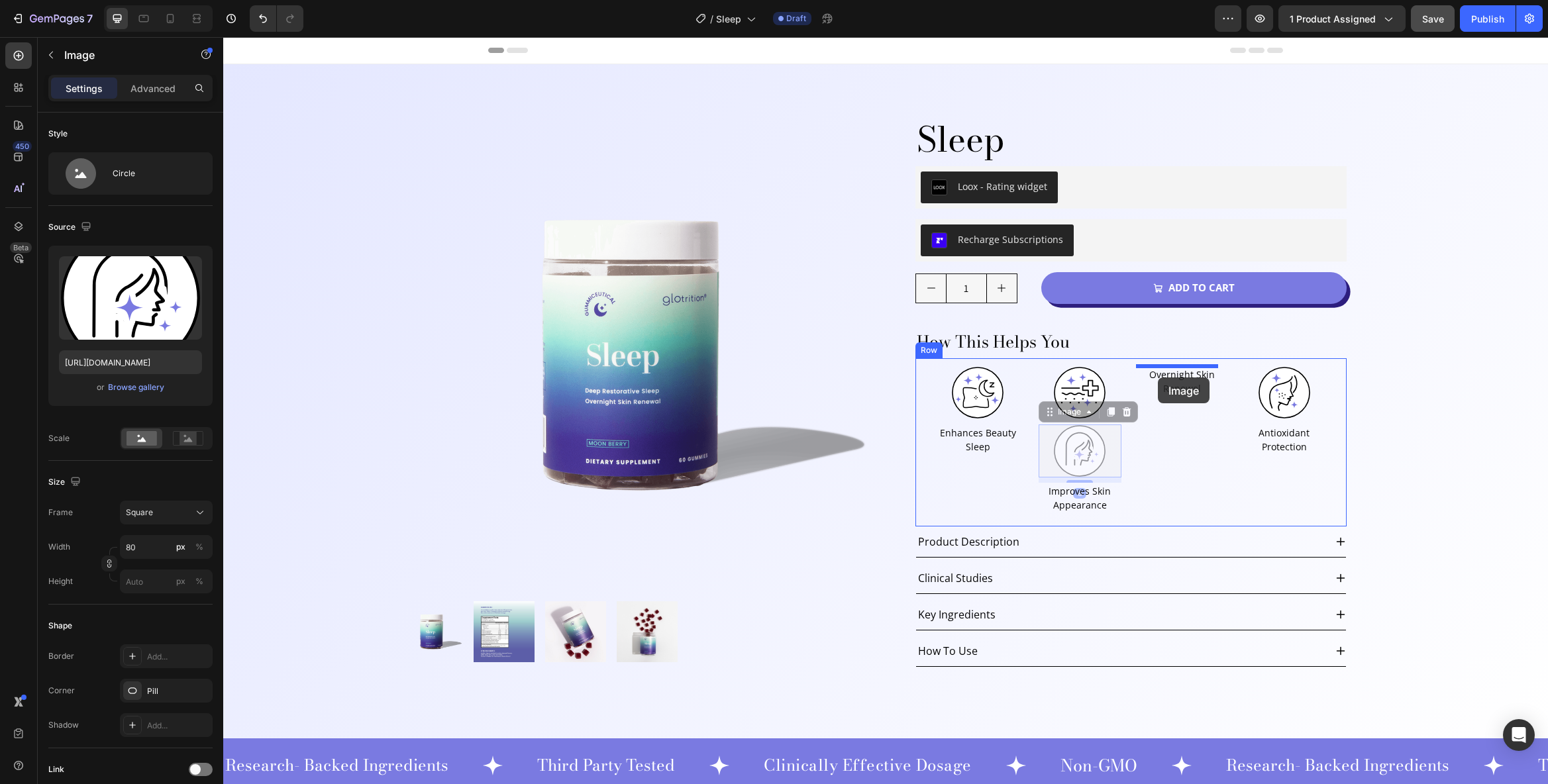
drag, startPoint x: 1079, startPoint y: 451, endPoint x: 1158, endPoint y: 378, distance: 107.6
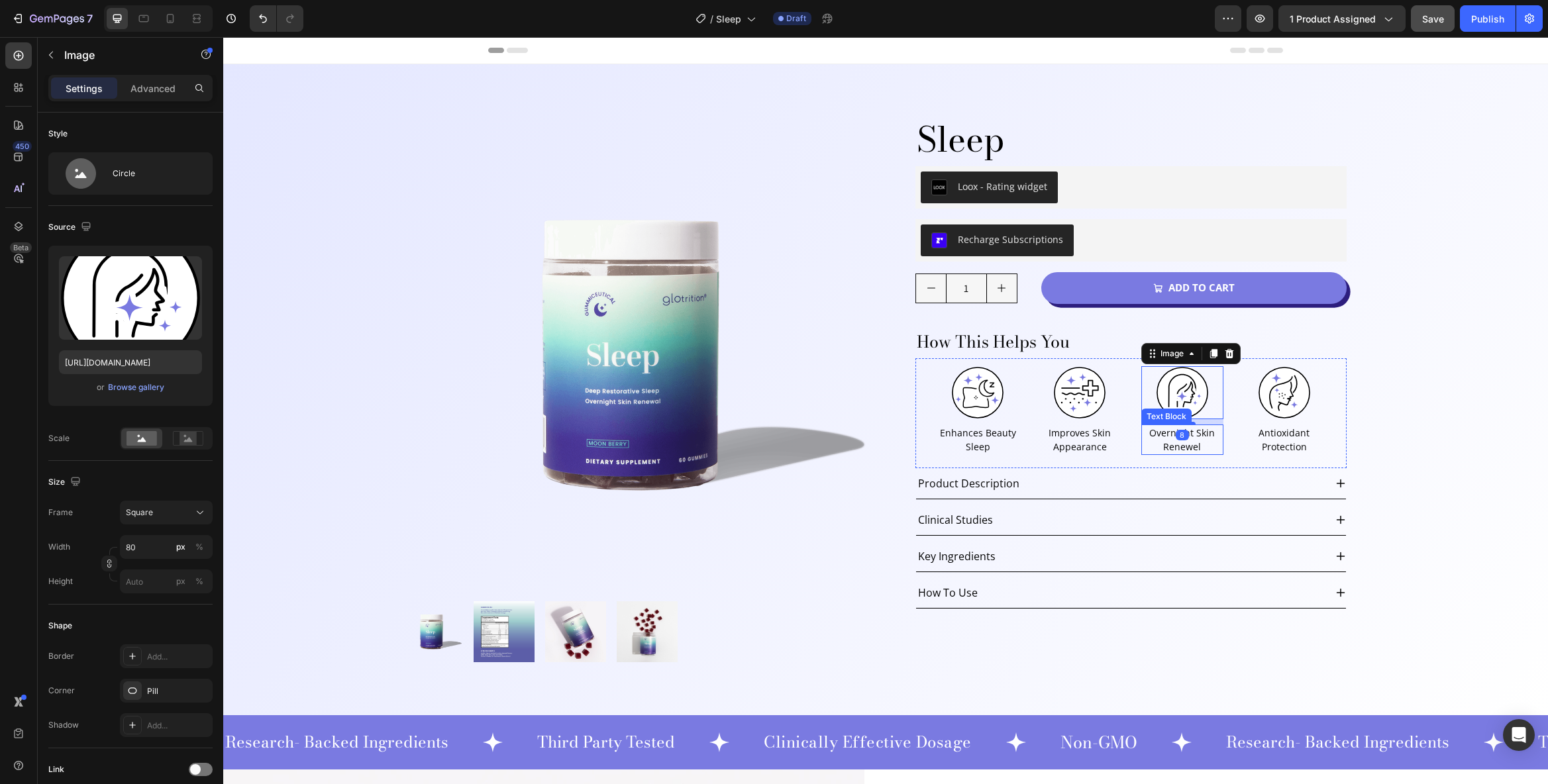
click at [1187, 441] on p "Overnight Skin Renewel" at bounding box center [1182, 439] width 79 height 28
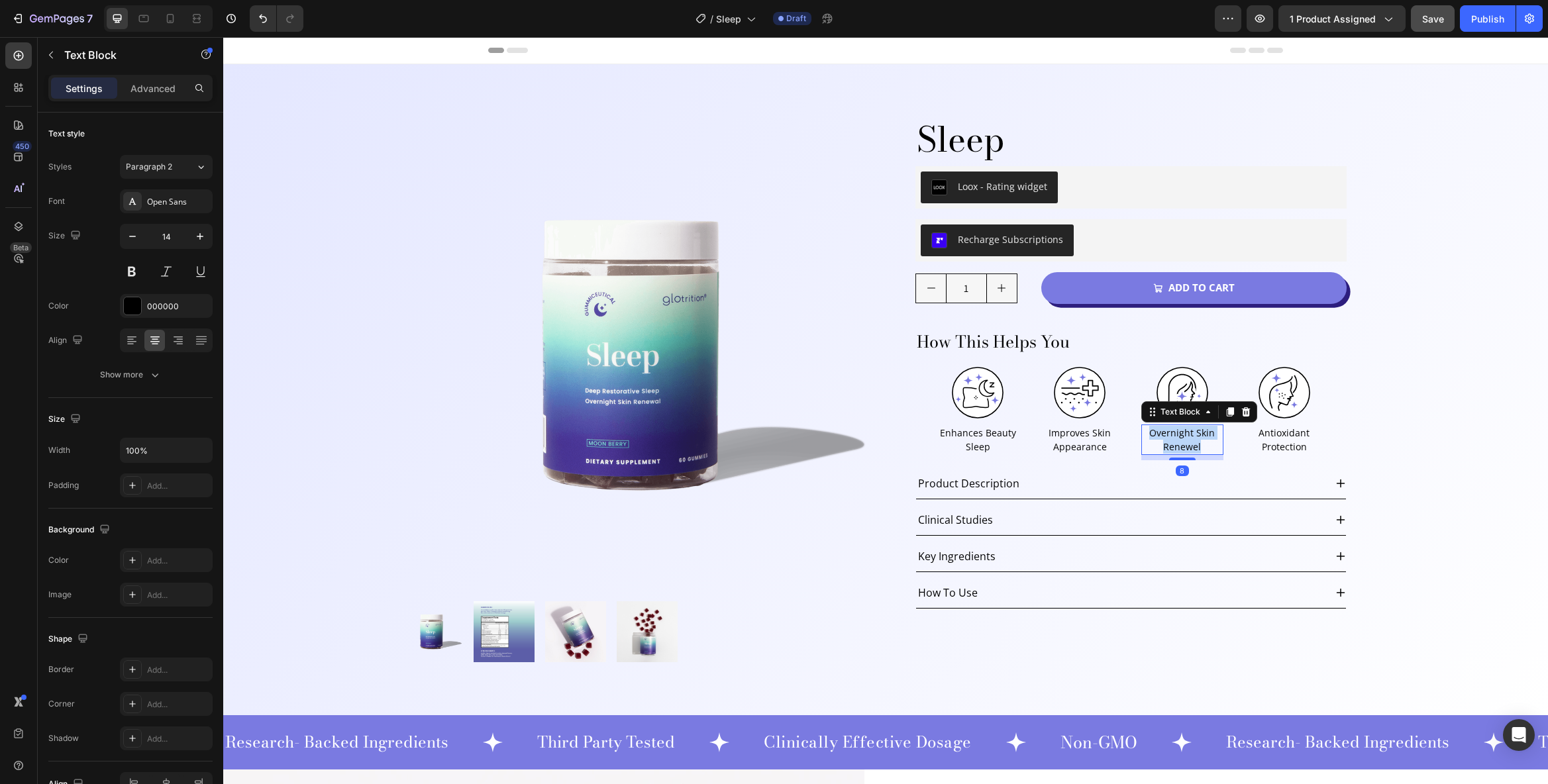
click at [1187, 441] on p "Overnight Skin Renewel" at bounding box center [1182, 439] width 79 height 28
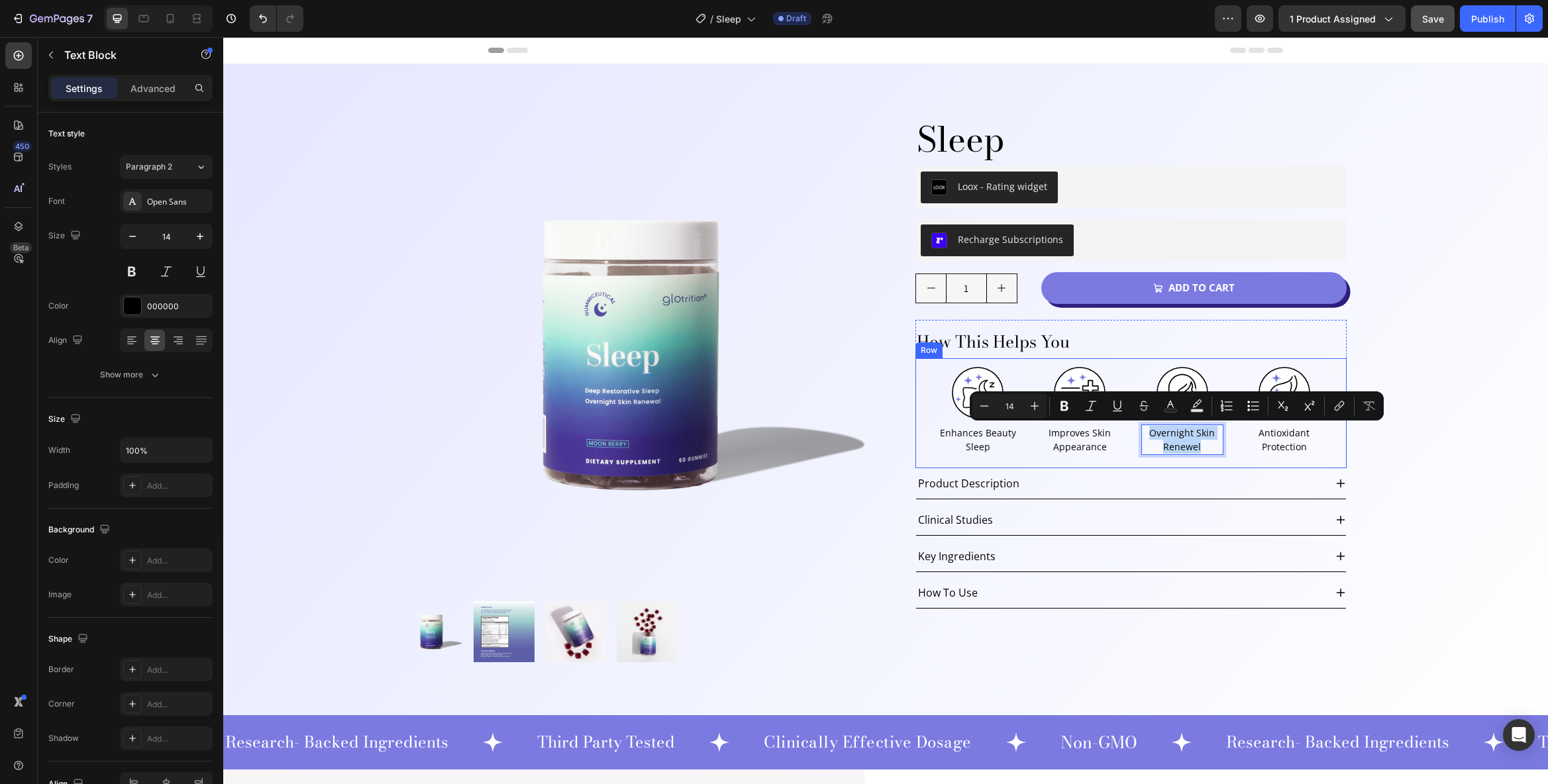
click at [1156, 462] on div "Image Enhances Beauty Sleep Text Block Image Improves Skin Appearance Text Bloc…" at bounding box center [1132, 414] width 432 height 110
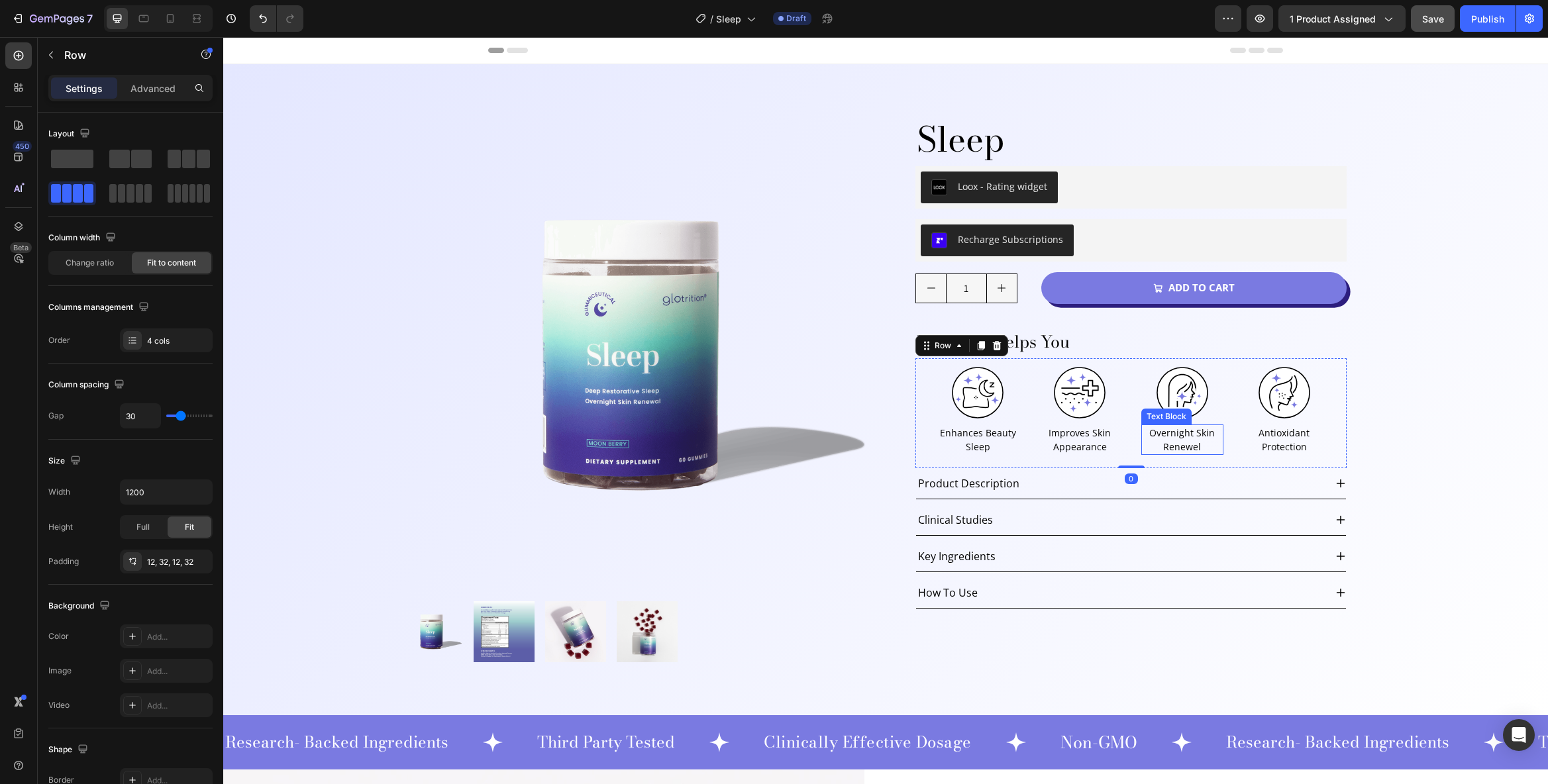
click at [1165, 443] on p "Overnight Skin Renewel" at bounding box center [1182, 439] width 79 height 28
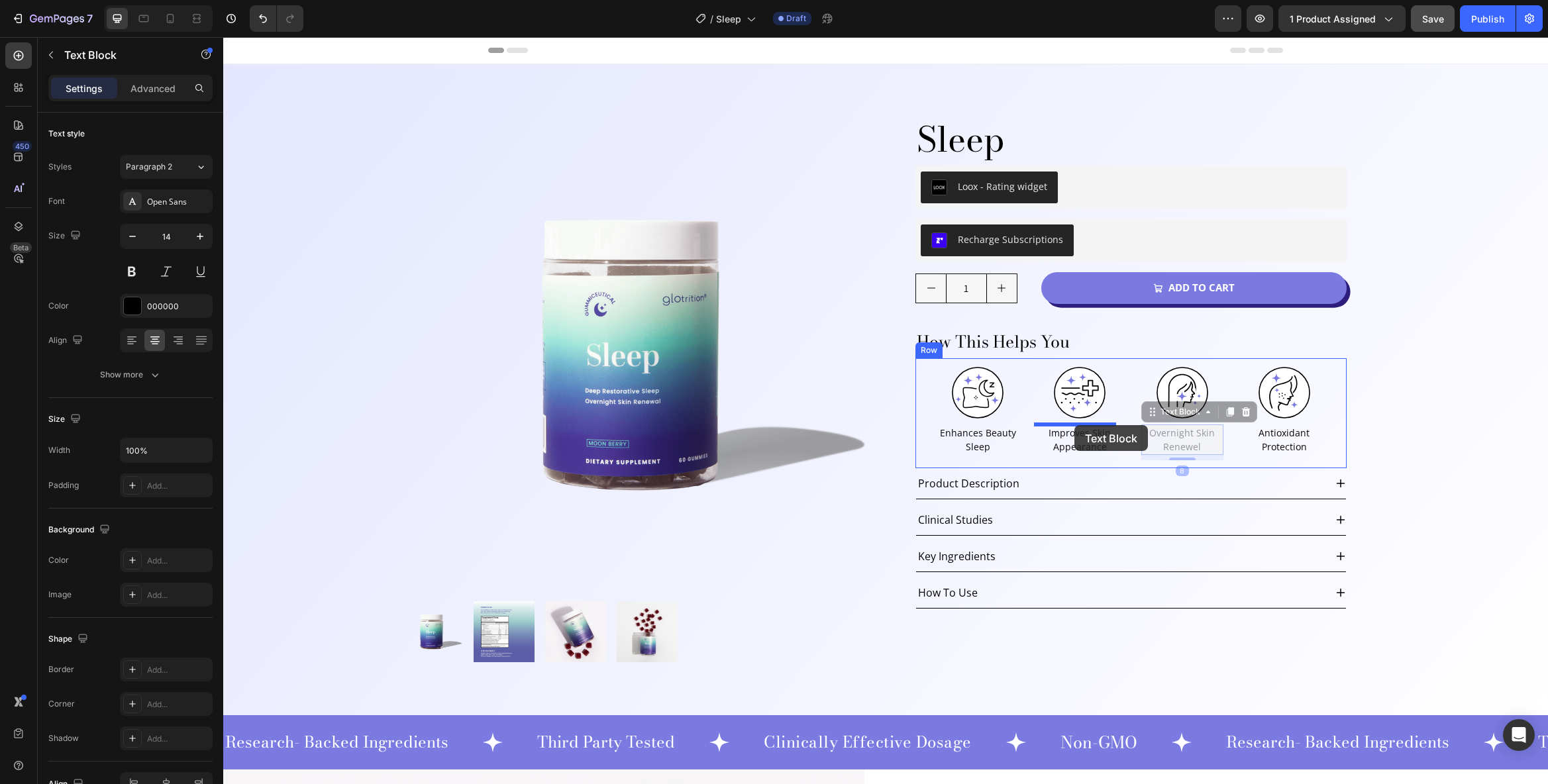
drag, startPoint x: 1147, startPoint y: 412, endPoint x: 1075, endPoint y: 425, distance: 73.2
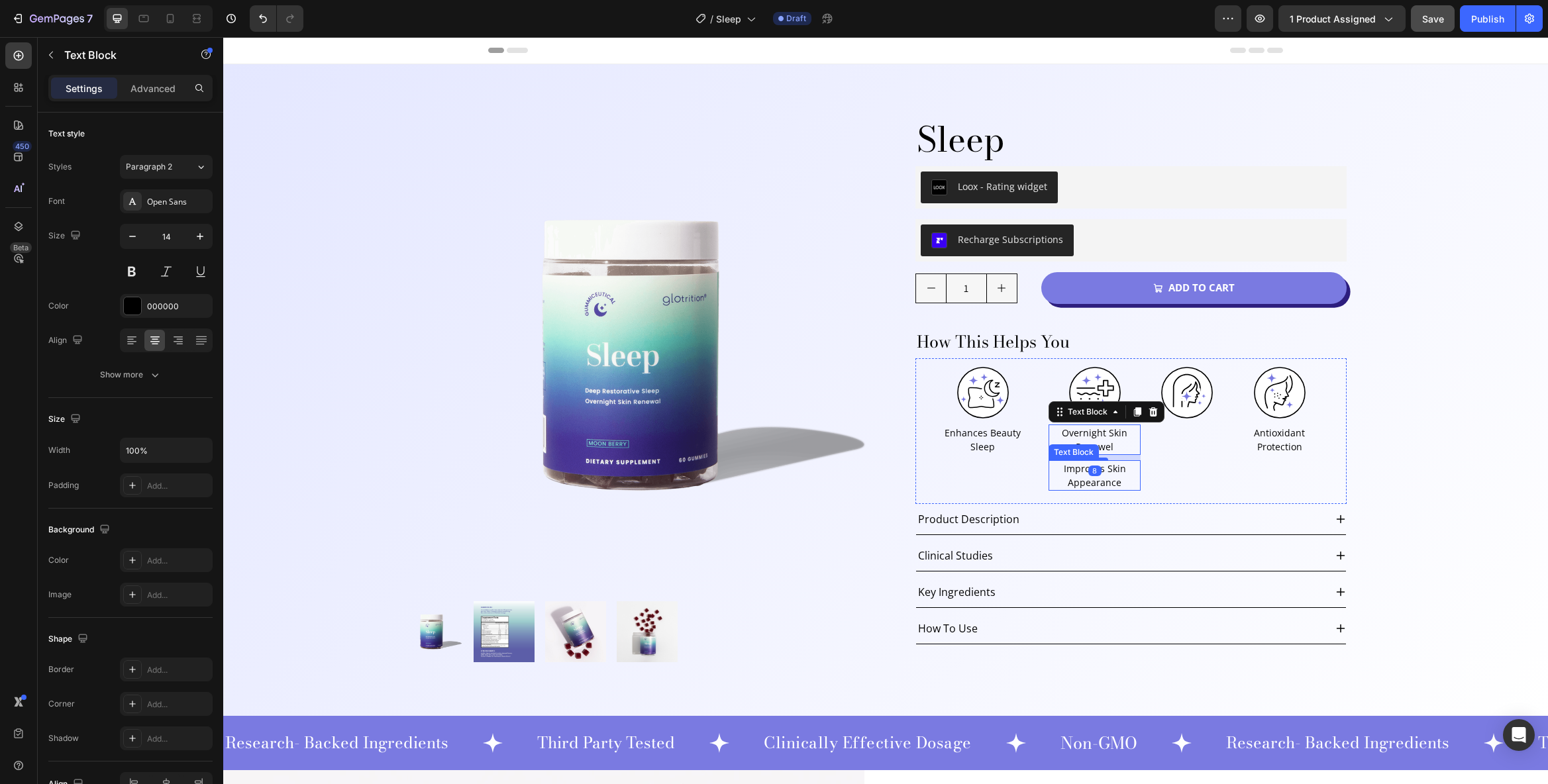
click at [1075, 469] on p "Improves Skin Appearance" at bounding box center [1095, 475] width 89 height 28
drag, startPoint x: 1051, startPoint y: 449, endPoint x: 1159, endPoint y: 437, distance: 108.7
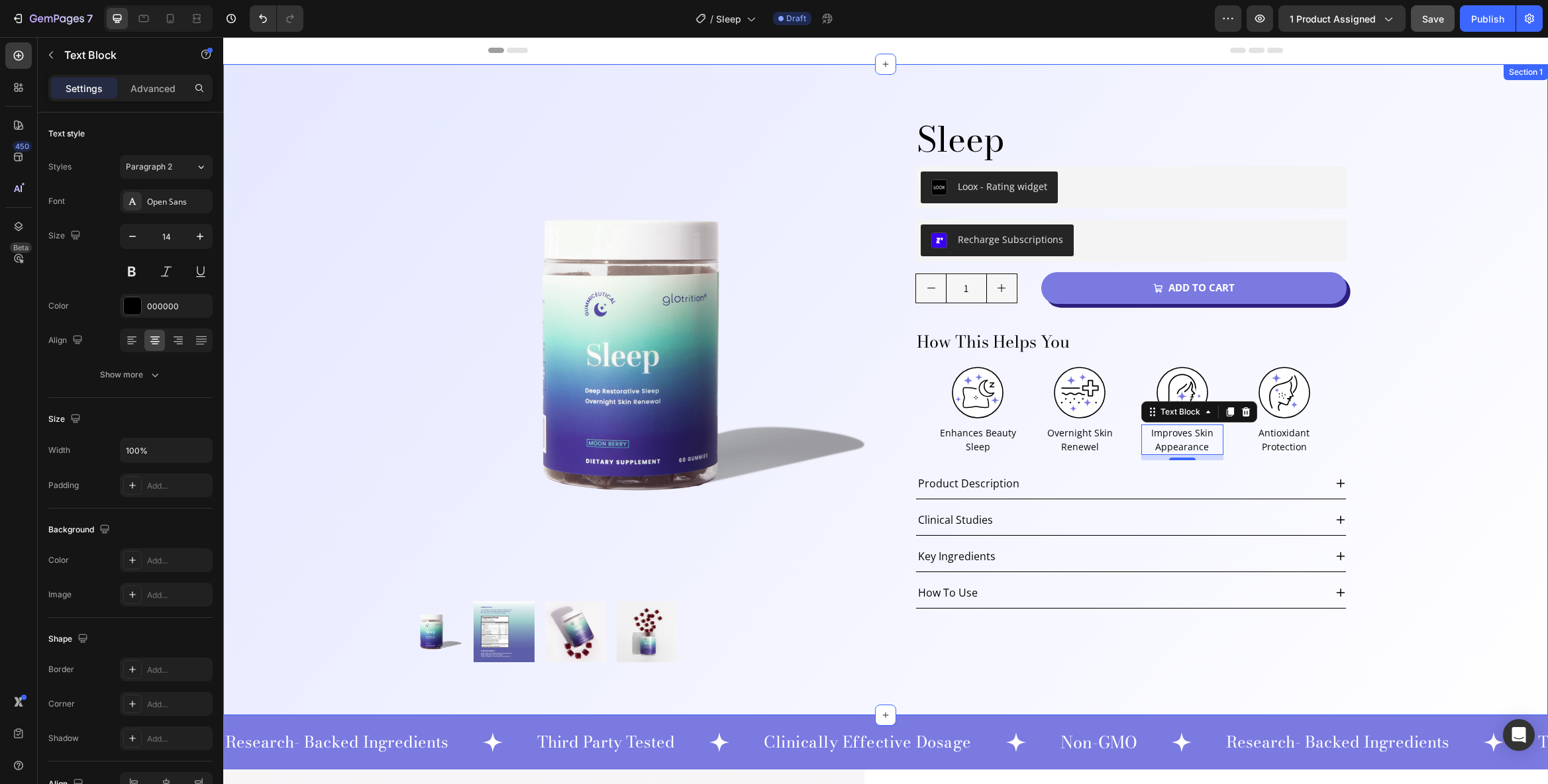
click at [1394, 446] on div "Product Images Sleep Product Title Loox - Rating widget Loox Row Recharge Subsc…" at bounding box center [886, 389] width 1325 height 651
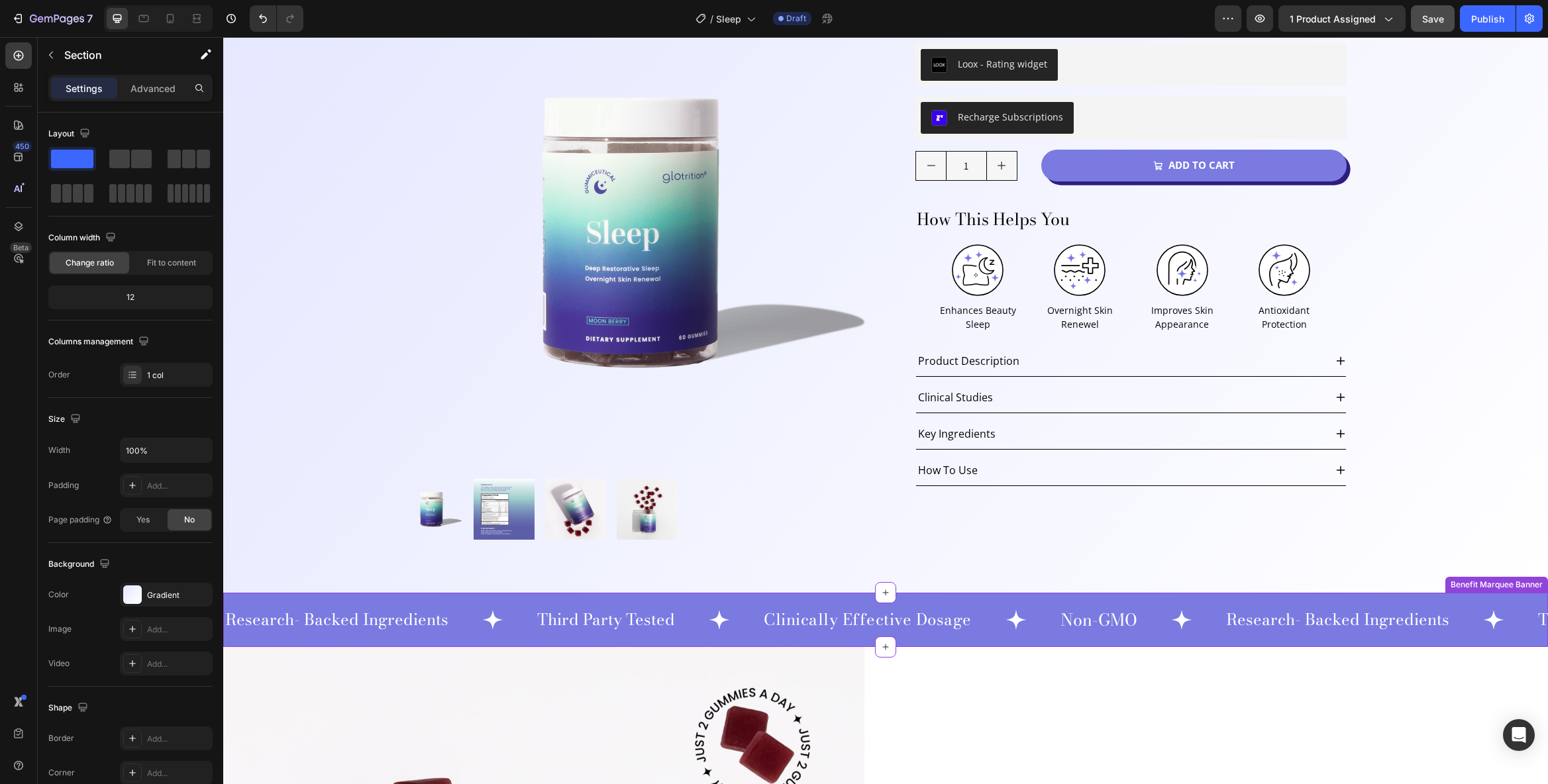
scroll to position [0, 0]
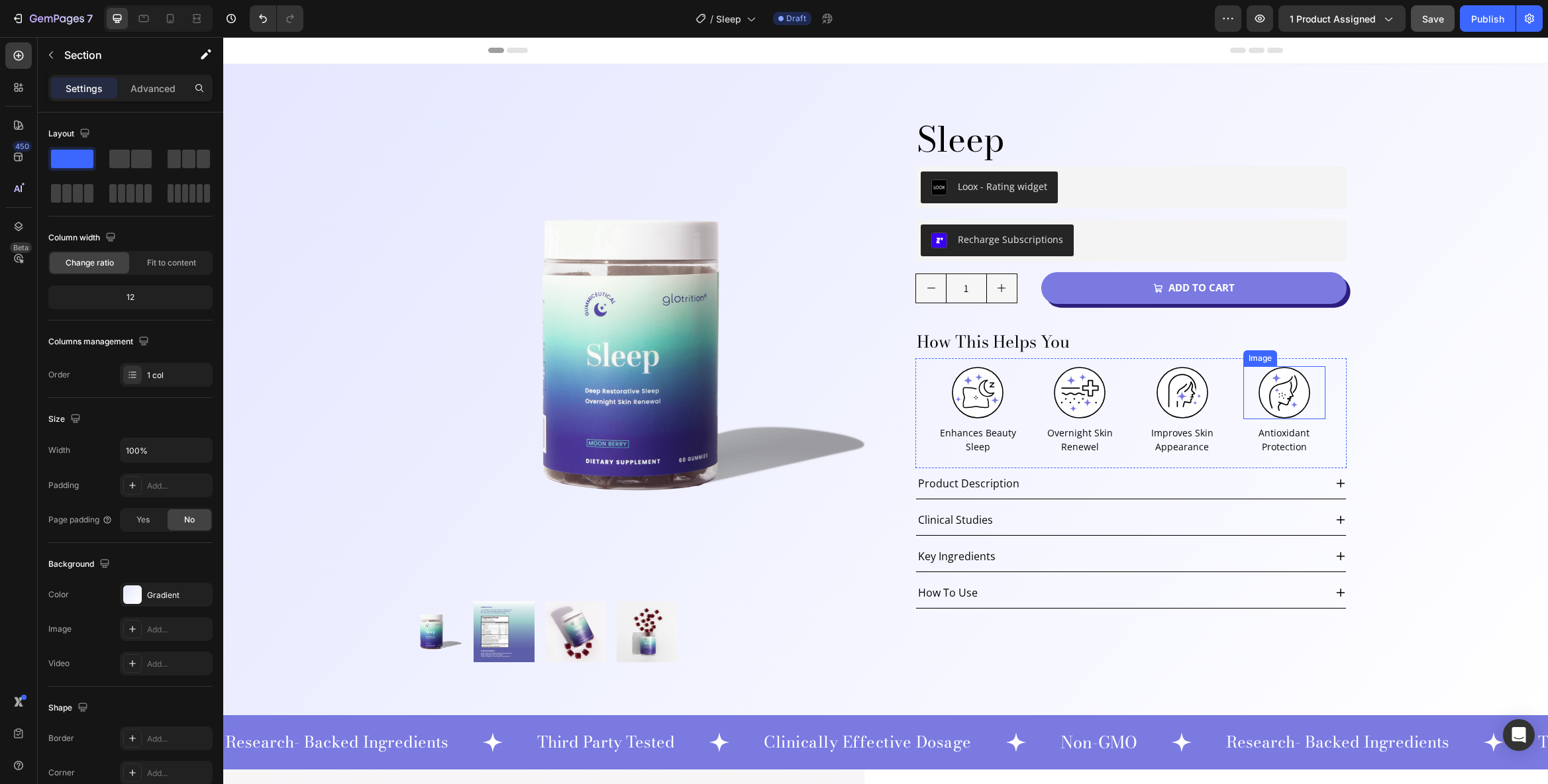
click at [1272, 397] on img at bounding box center [1284, 392] width 53 height 53
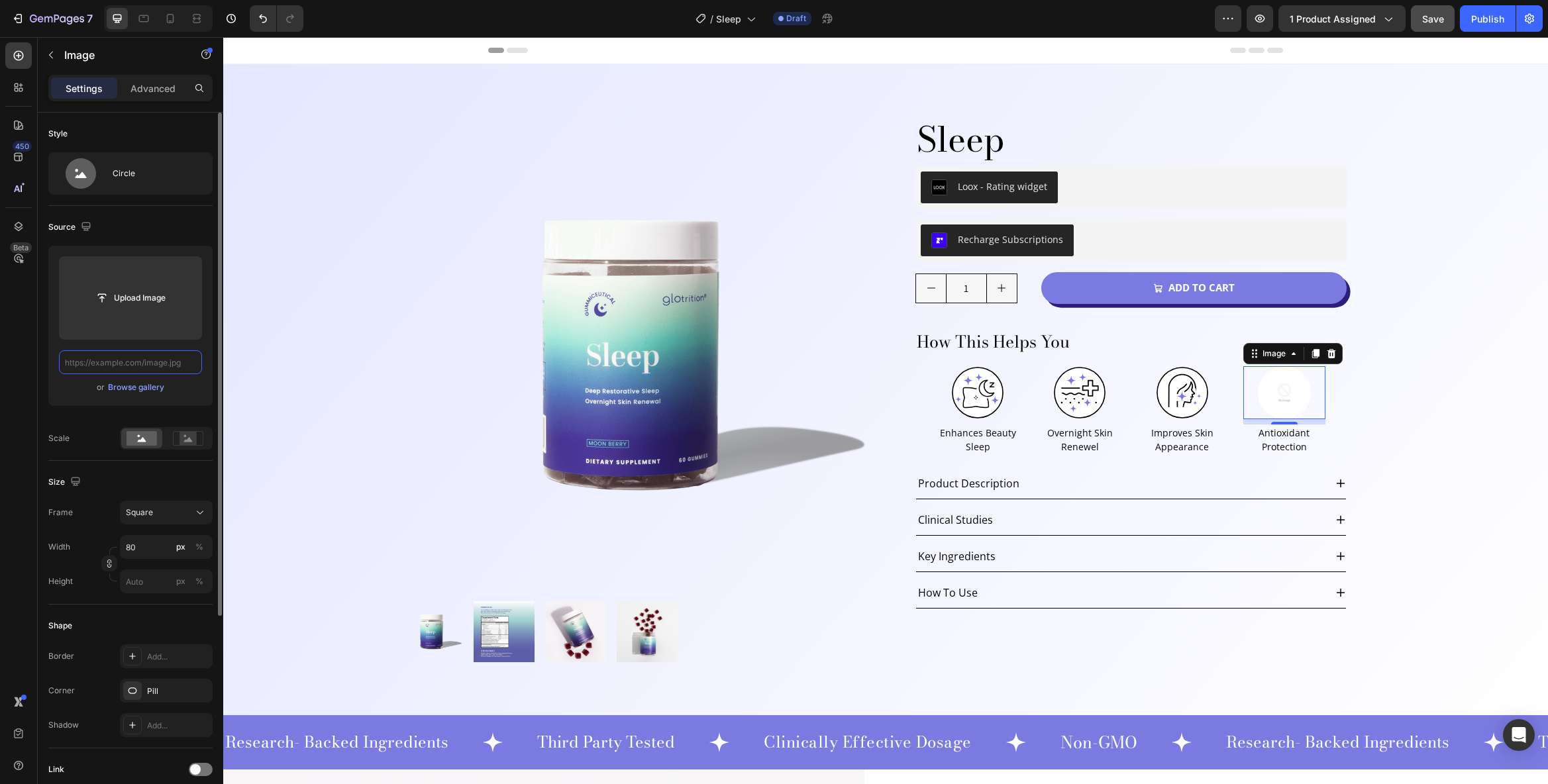
click at [135, 363] on input "text" at bounding box center [130, 362] width 143 height 24
paste input "[URL][DOMAIN_NAME]"
type input "[URL][DOMAIN_NAME]"
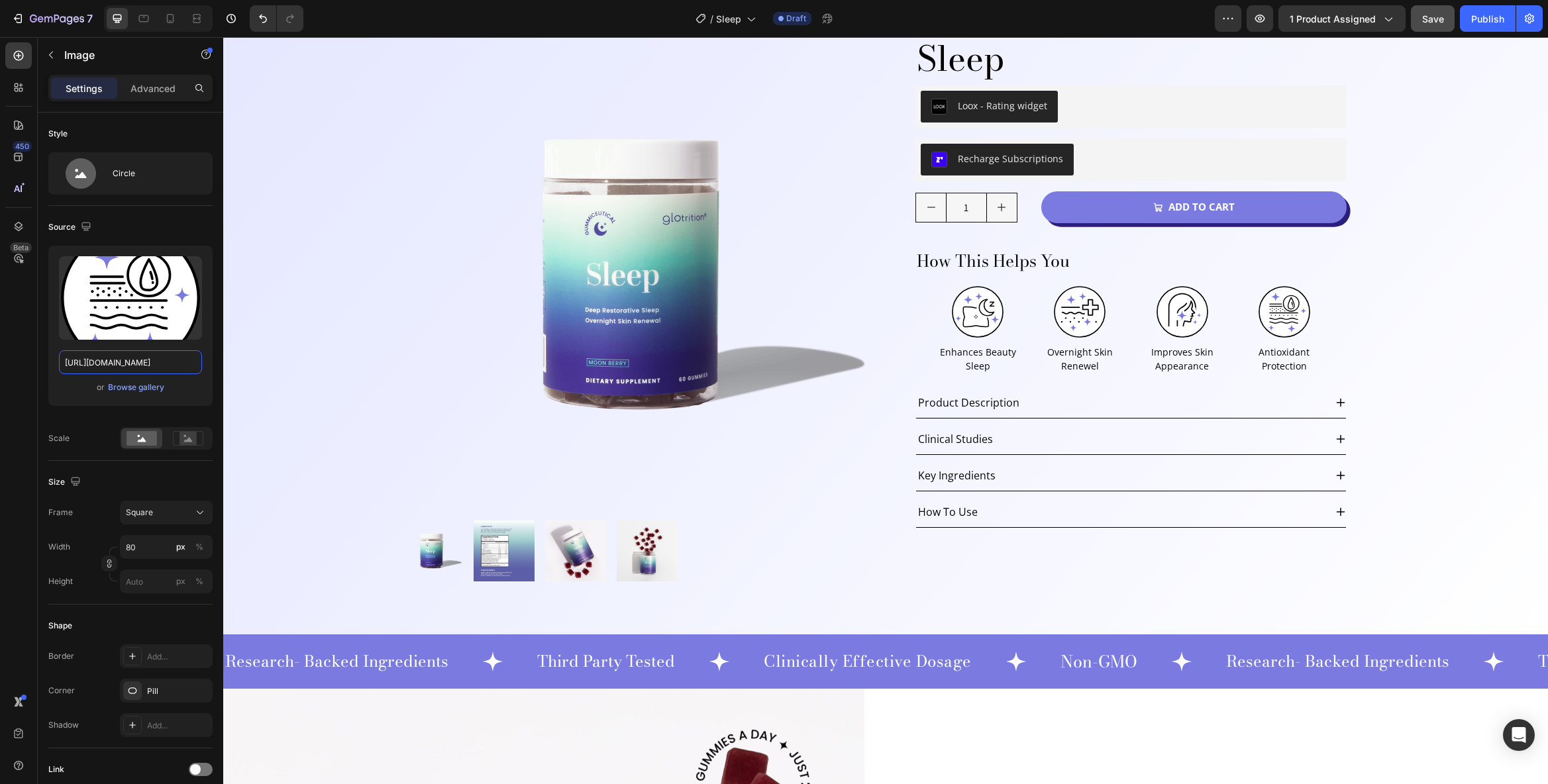
scroll to position [2, 0]
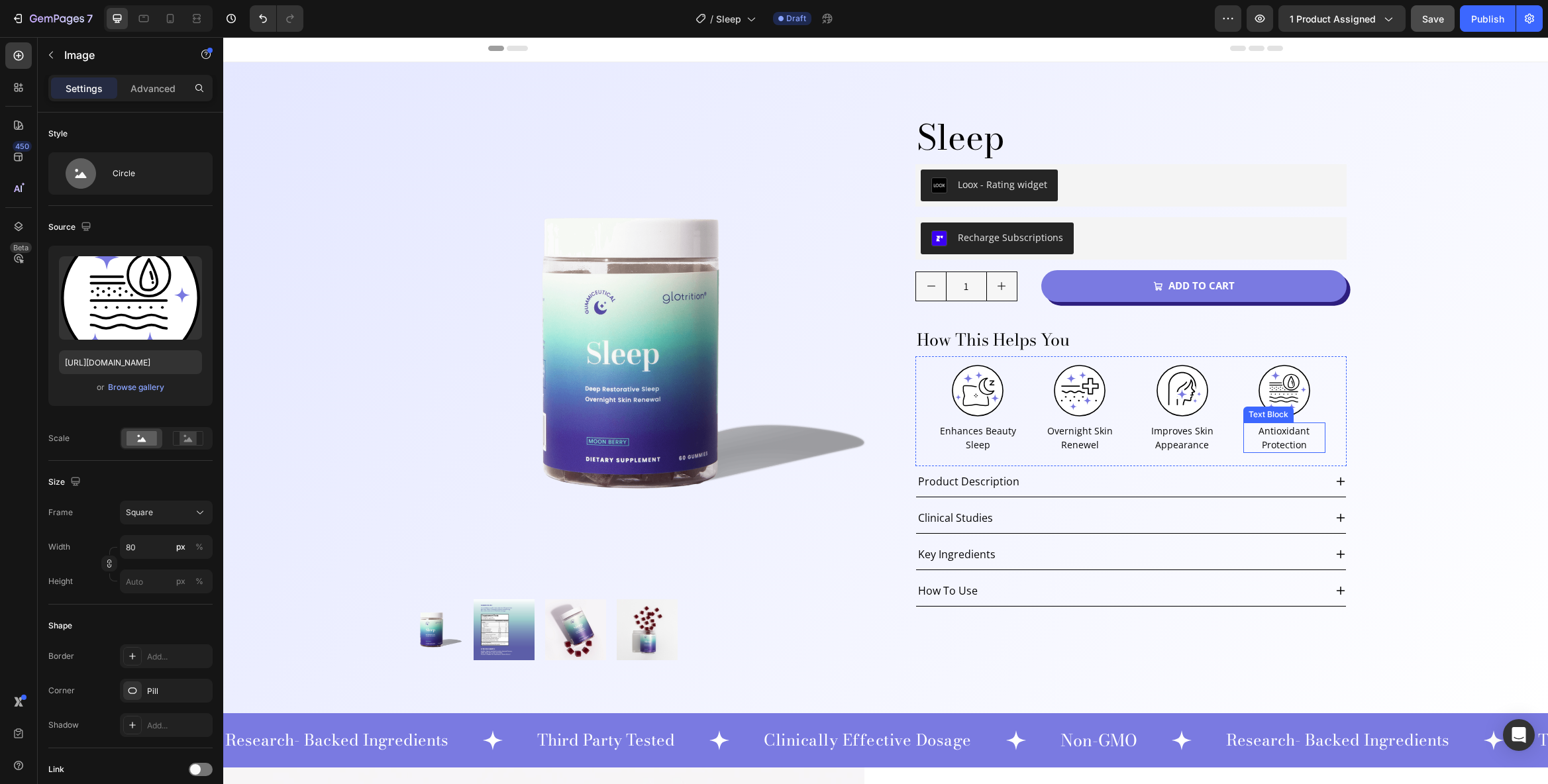
click at [1280, 441] on p "Antioxidant Protection" at bounding box center [1284, 437] width 79 height 28
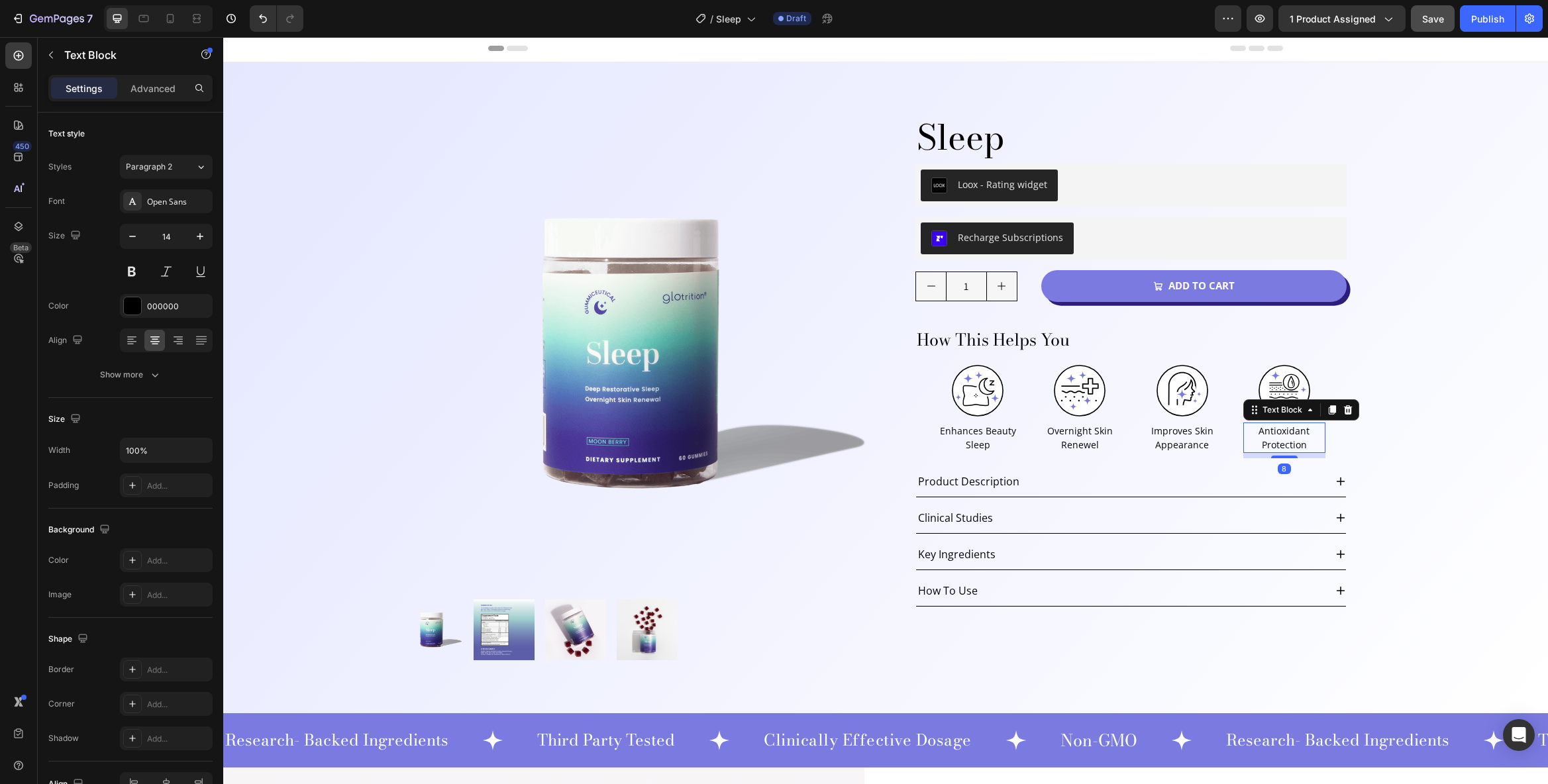
click at [1280, 441] on p "Antioxidant Protection" at bounding box center [1284, 437] width 79 height 28
click at [973, 443] on p "Enhances Beauty Sleep" at bounding box center [978, 437] width 79 height 28
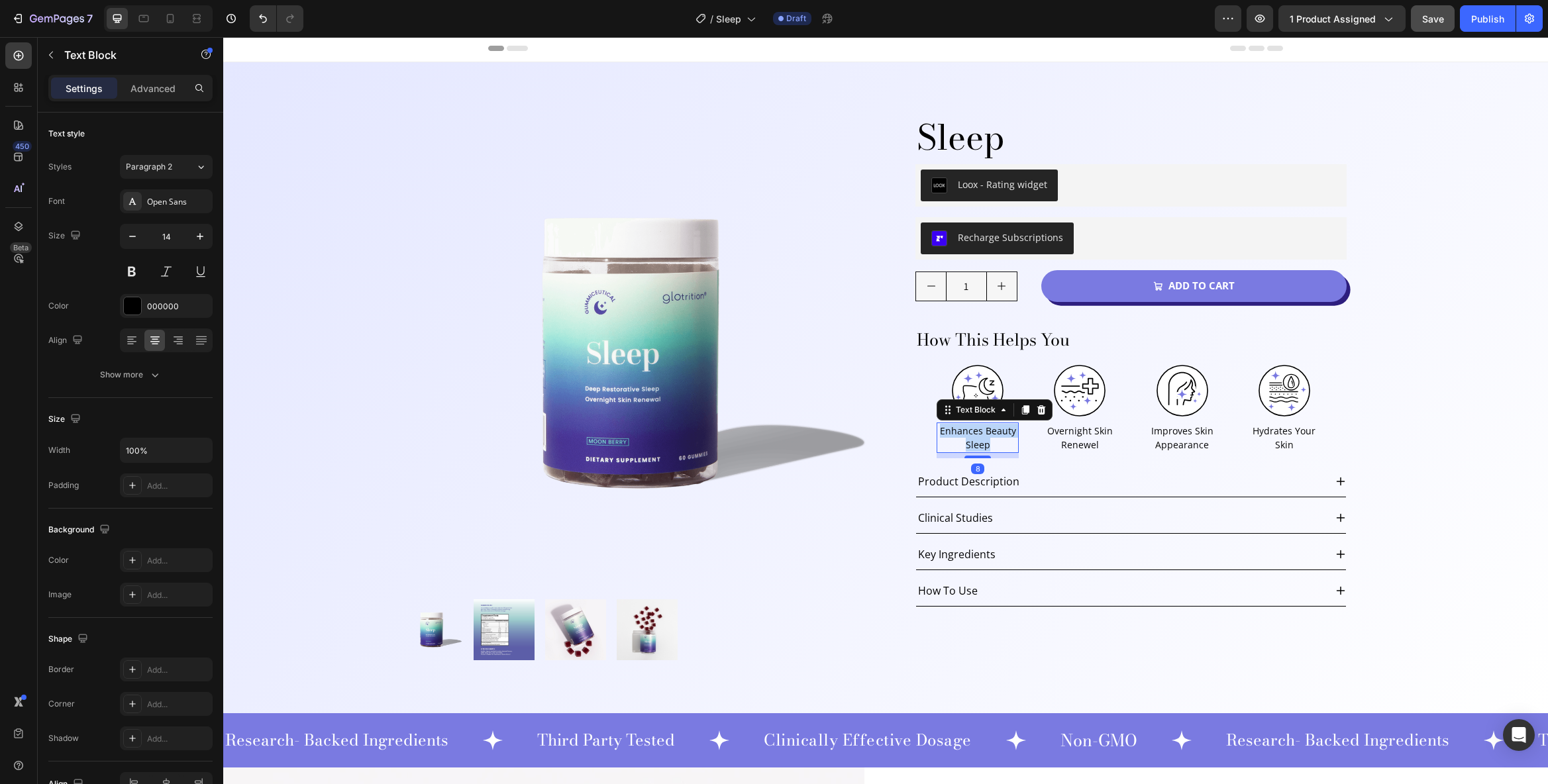
click at [973, 443] on p "Enhances Beauty Sleep" at bounding box center [978, 437] width 79 height 28
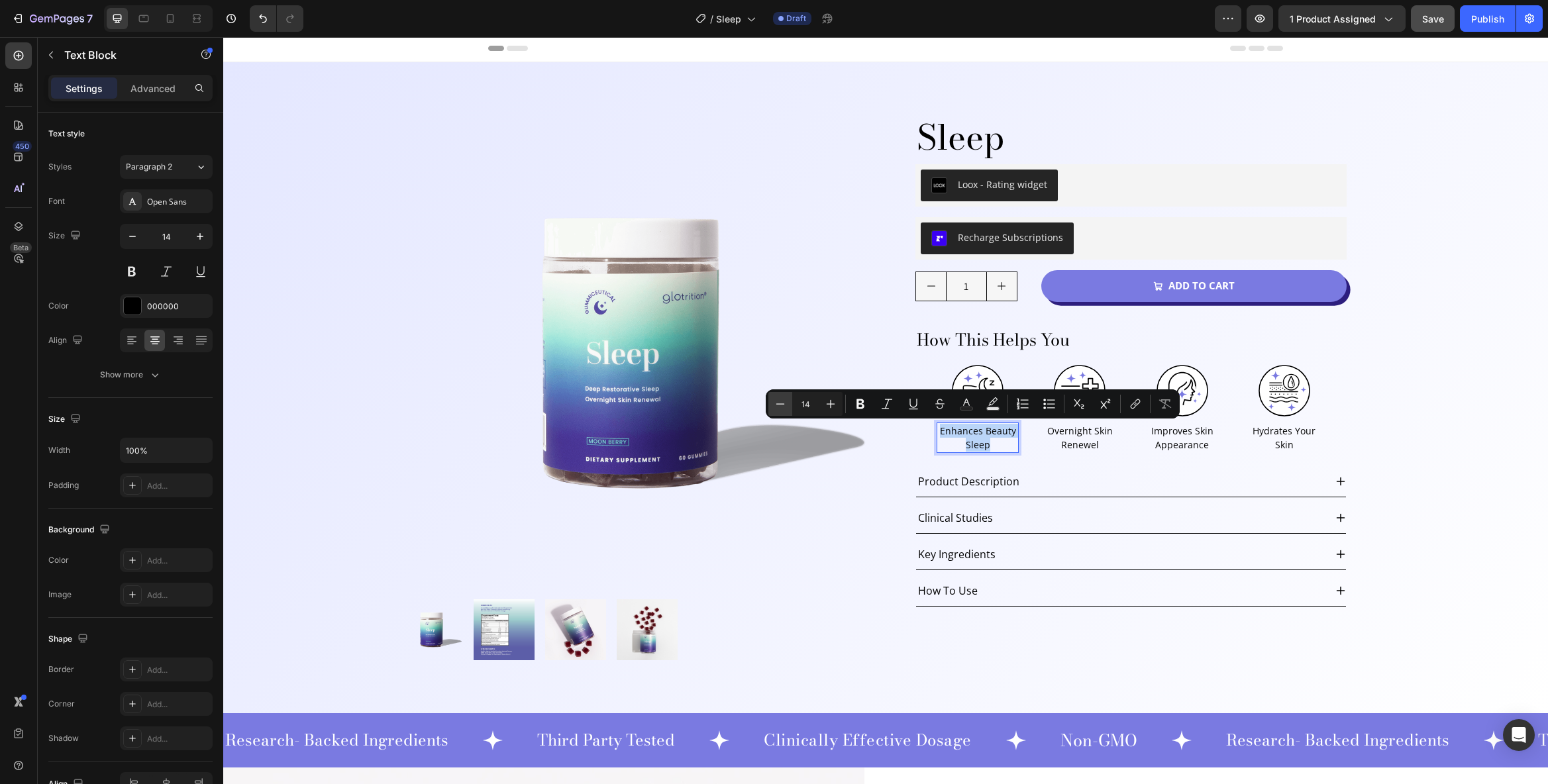
copy p "Enhances Beauty Sleep"
click at [1077, 431] on p "Overnight Skin Renewel" at bounding box center [1080, 437] width 79 height 28
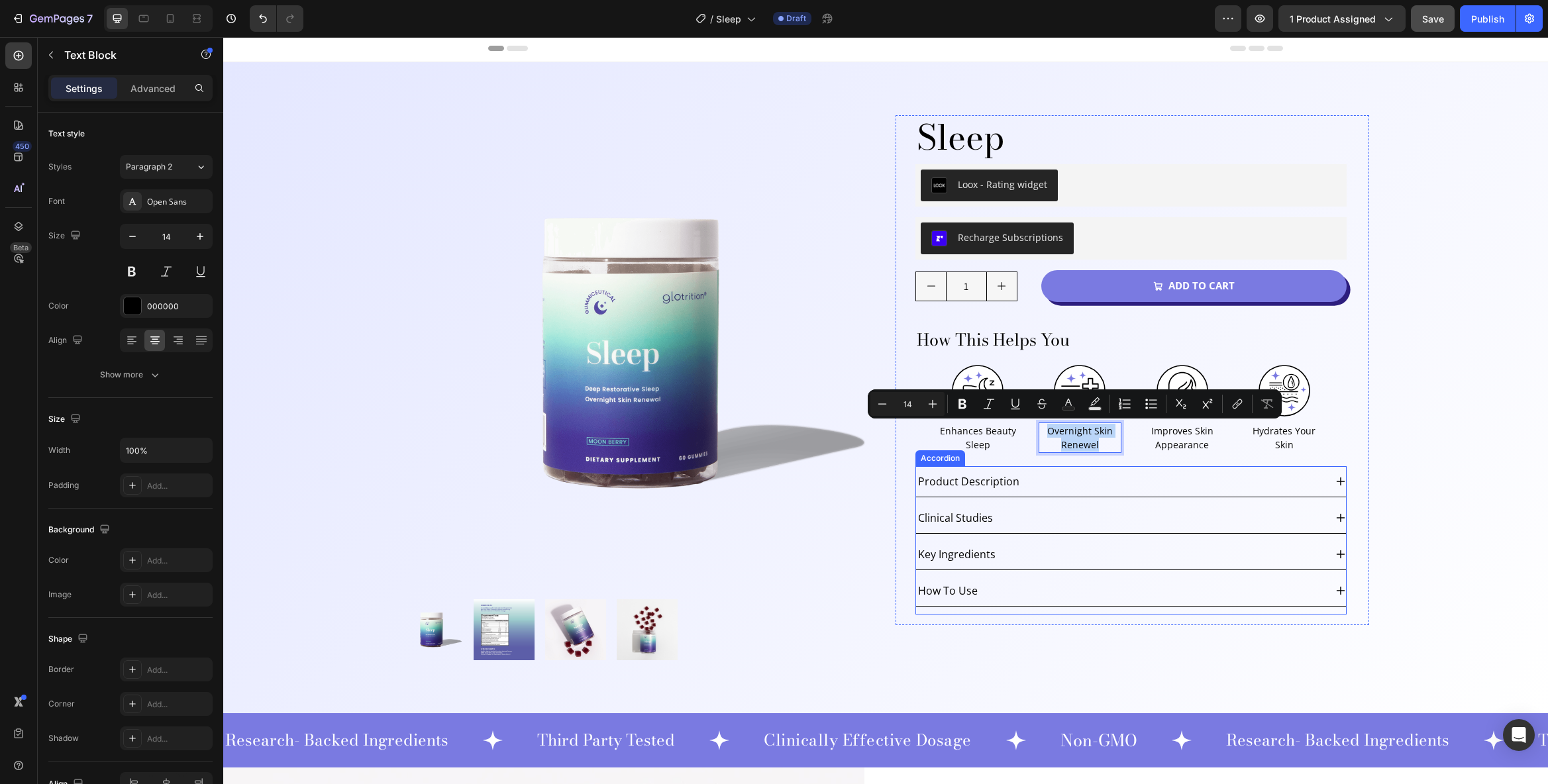
copy p "Overnight Skin Renewel"
click at [1181, 435] on p "Improves Skin Appearance" at bounding box center [1182, 437] width 79 height 28
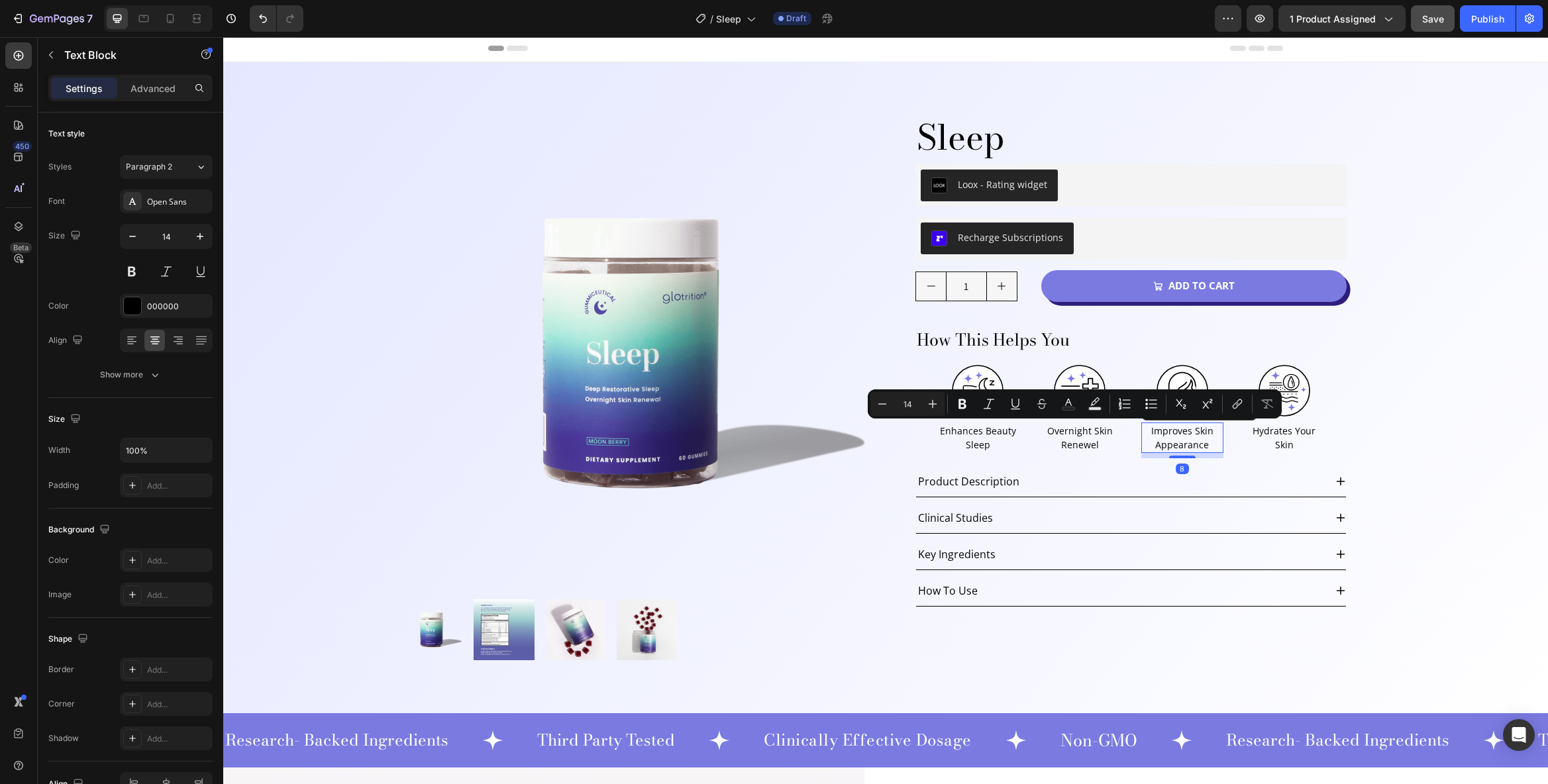
click at [1181, 435] on p "Improves Skin Appearance" at bounding box center [1182, 437] width 79 height 28
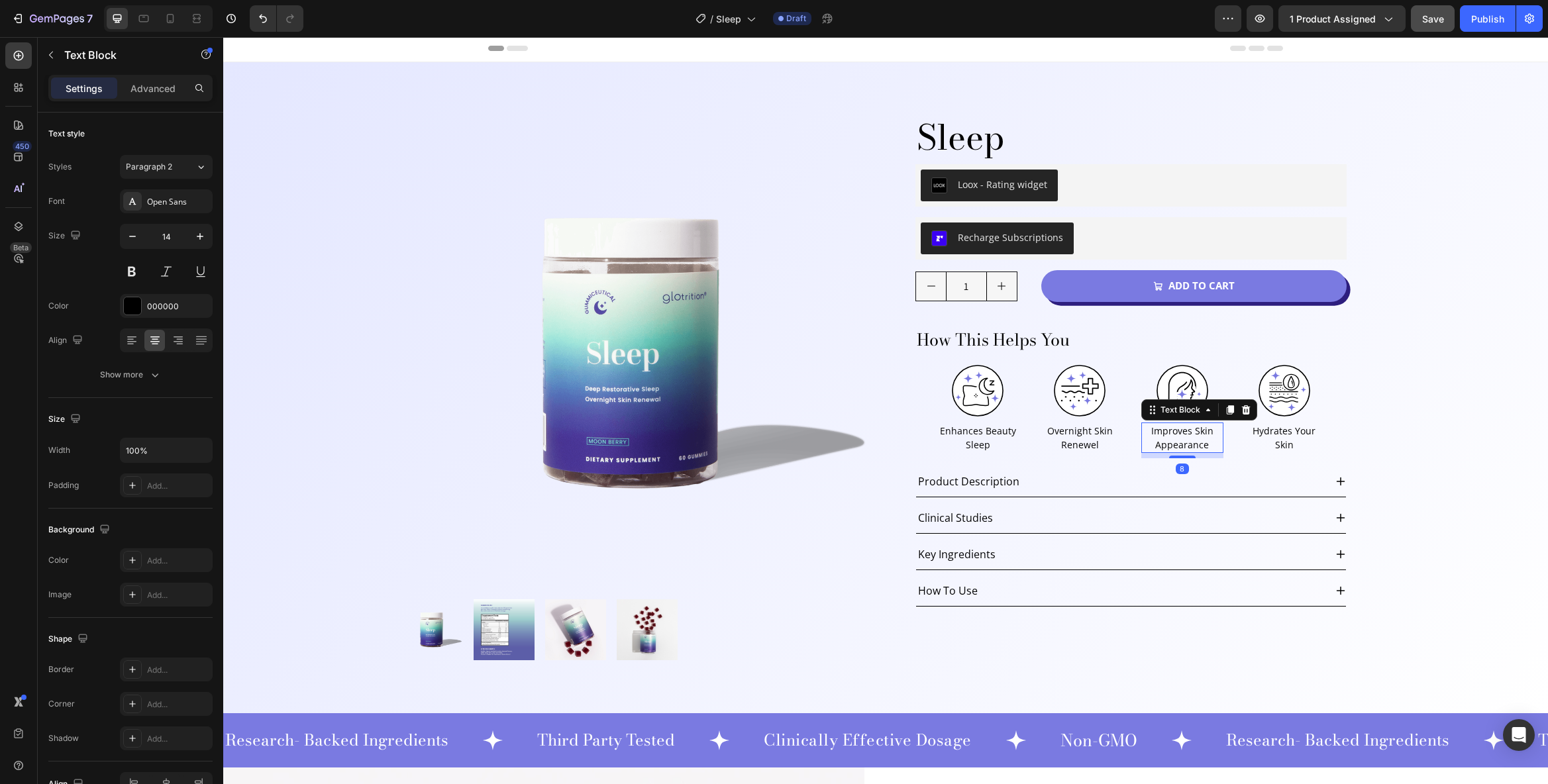
click at [1181, 435] on p "Improves Skin Appearance" at bounding box center [1182, 437] width 79 height 28
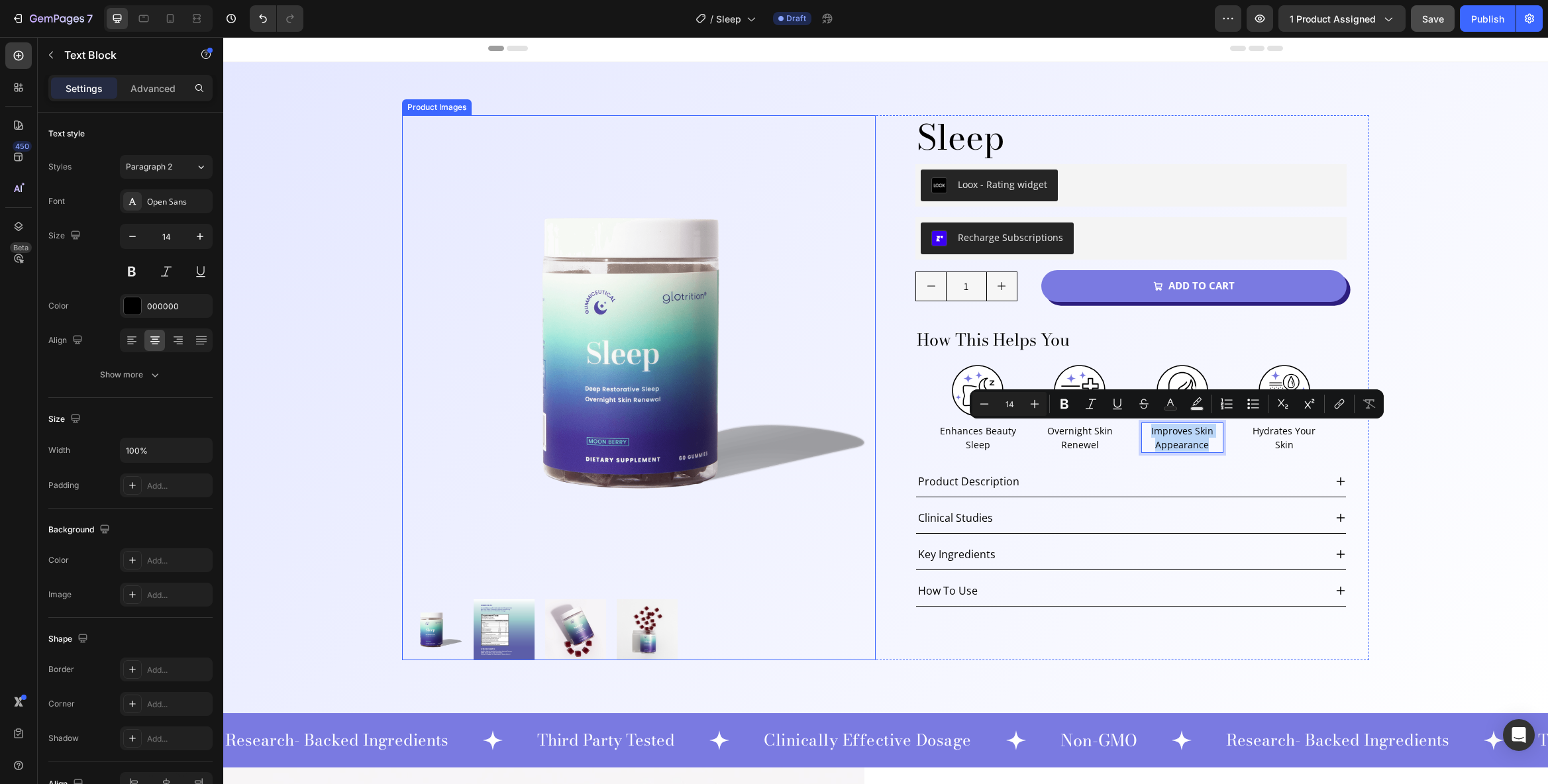
copy p "Improves Skin Appearance"
click at [1290, 438] on p "Hydrates Your Skin" at bounding box center [1284, 437] width 79 height 28
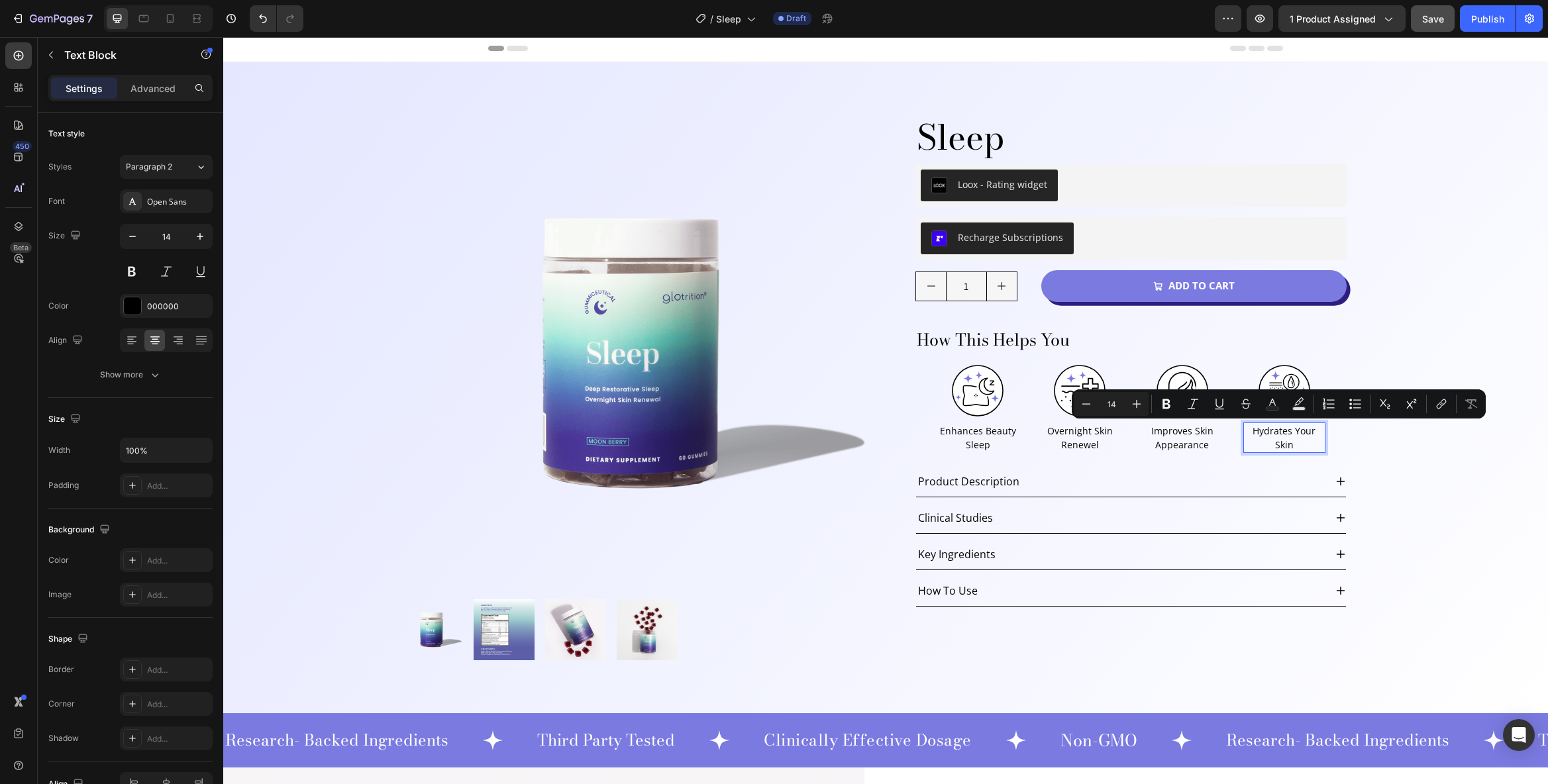
click at [983, 432] on p "Enhances Beauty Sleep" at bounding box center [978, 437] width 79 height 28
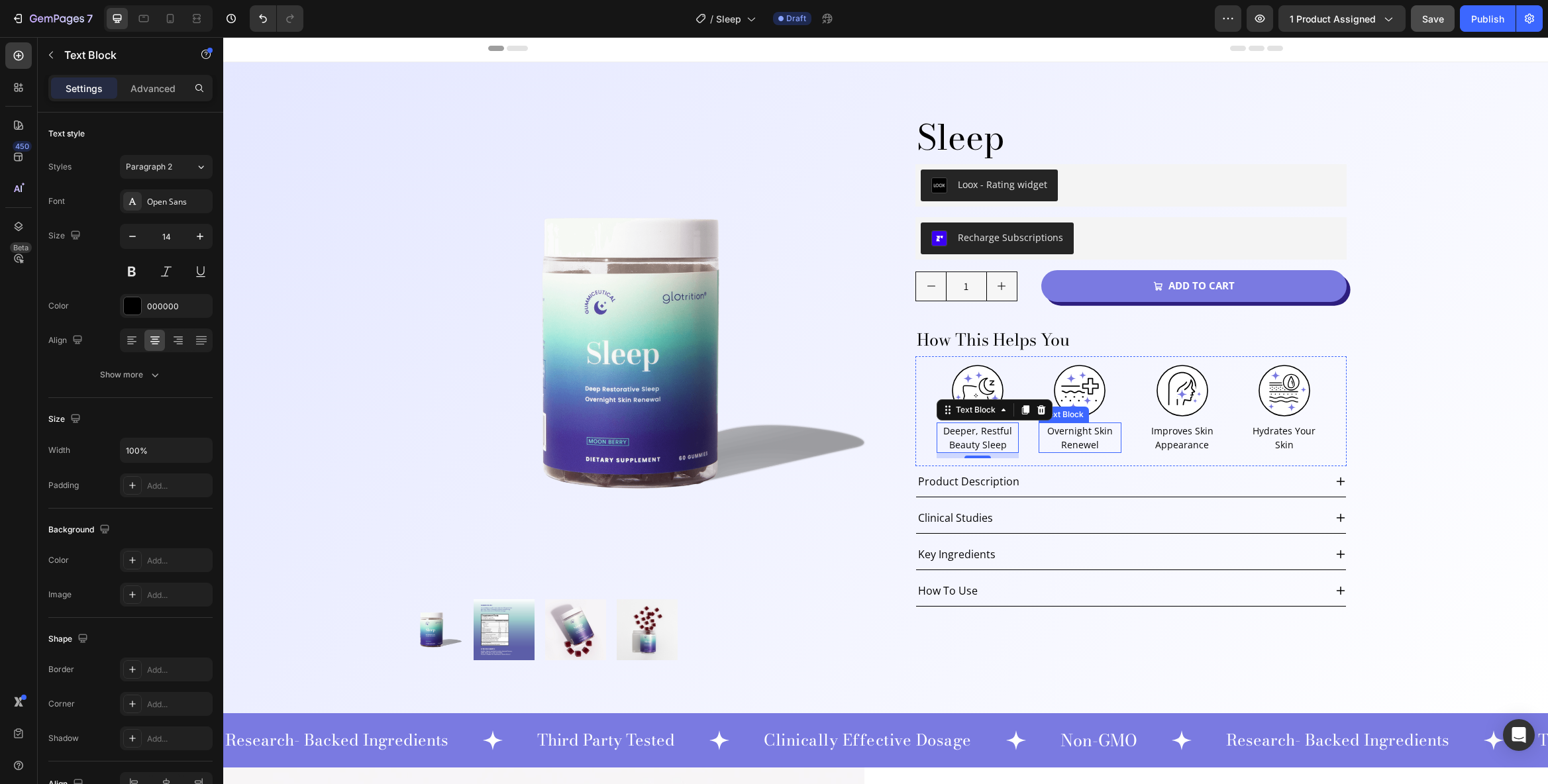
click at [1076, 443] on p "Overnight Skin Renewel" at bounding box center [1080, 437] width 79 height 28
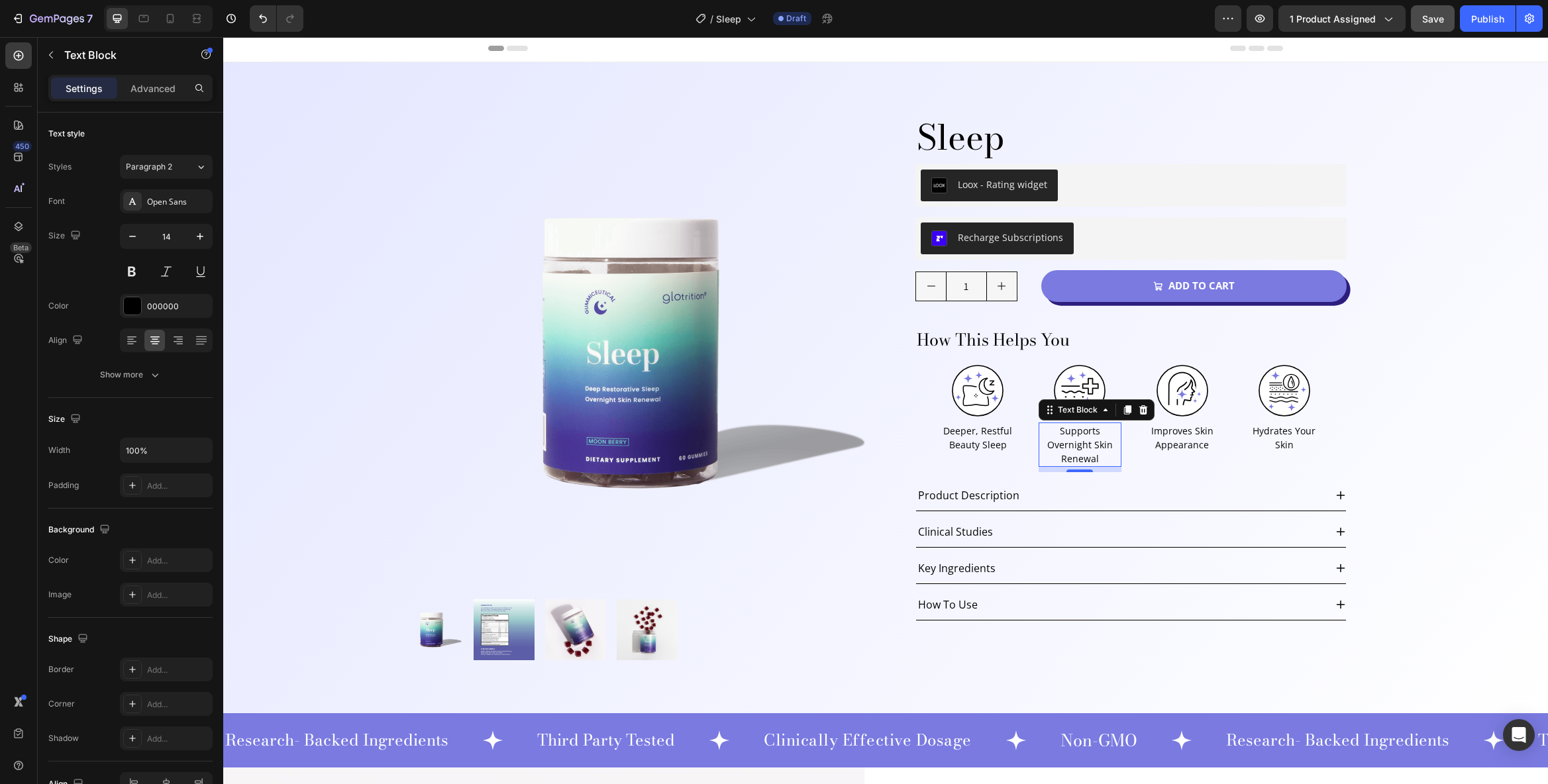
click at [1172, 431] on p "Improves Skin Appearance" at bounding box center [1182, 437] width 79 height 28
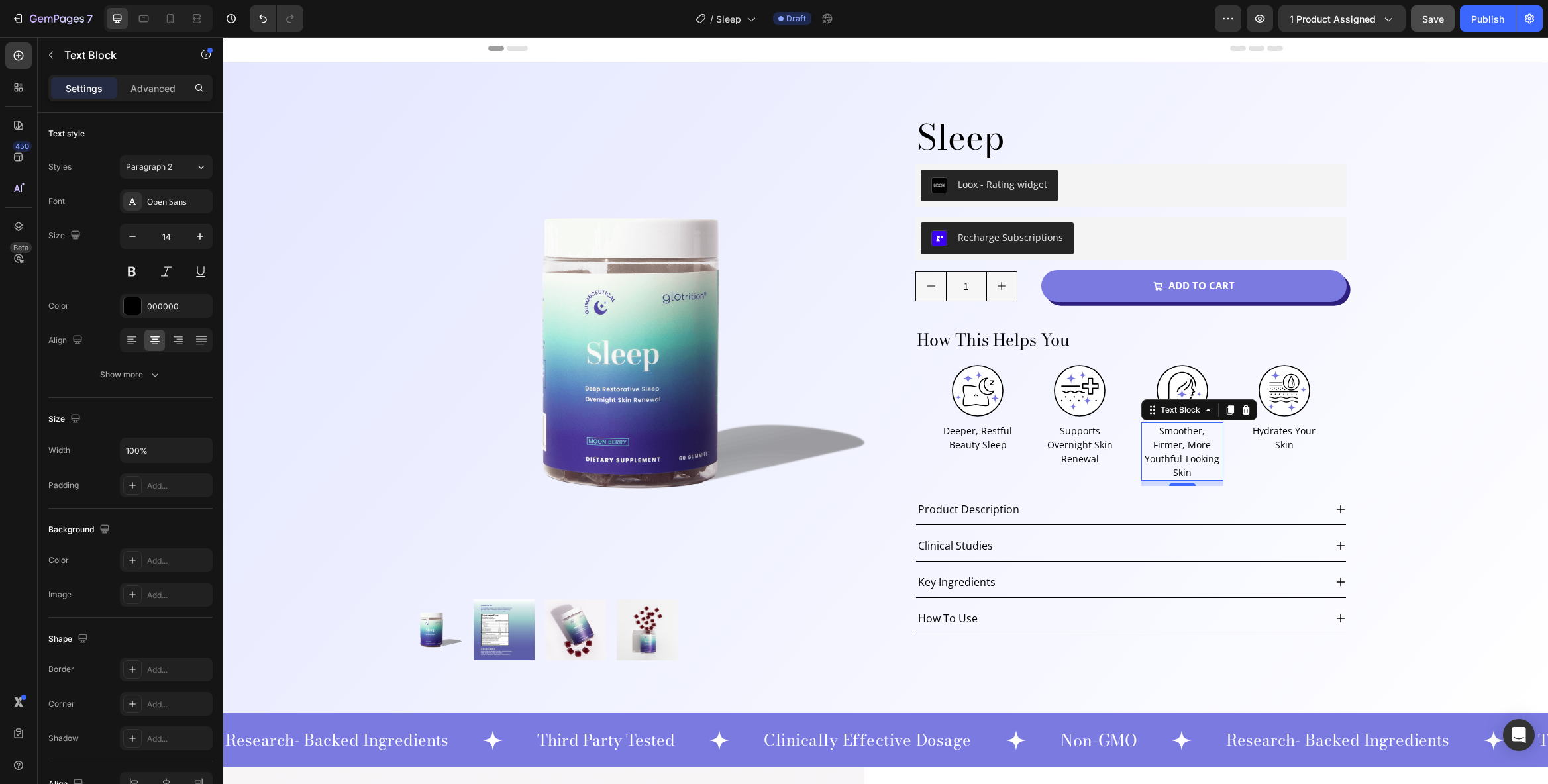
click at [1282, 435] on p "Hydrates Your Skin" at bounding box center [1284, 437] width 79 height 28
click at [1423, 461] on div "Product Images Sleep Product Title Loox - Rating widget Loox Row Recharge Subsc…" at bounding box center [886, 387] width 1325 height 651
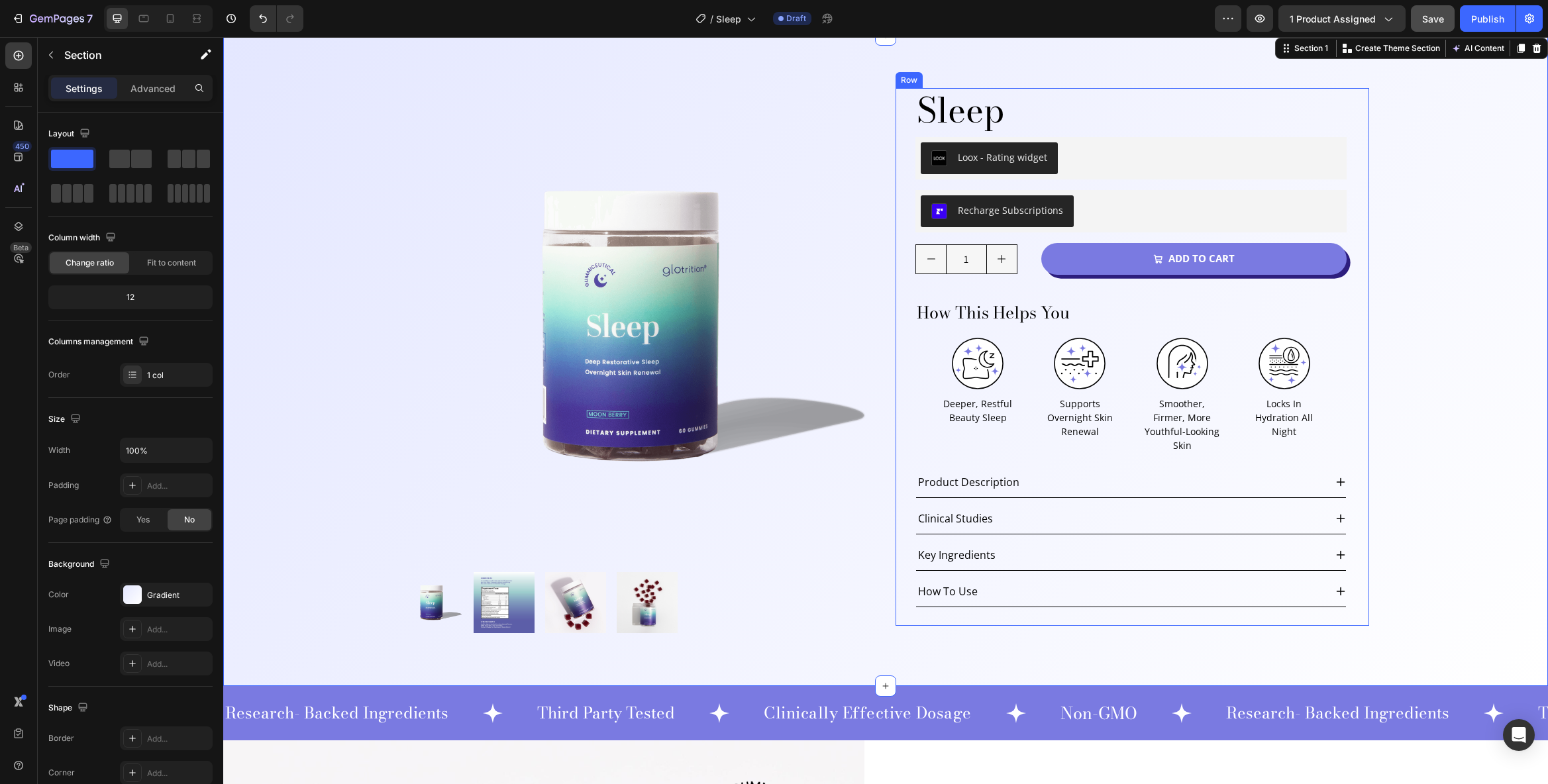
scroll to position [74, 0]
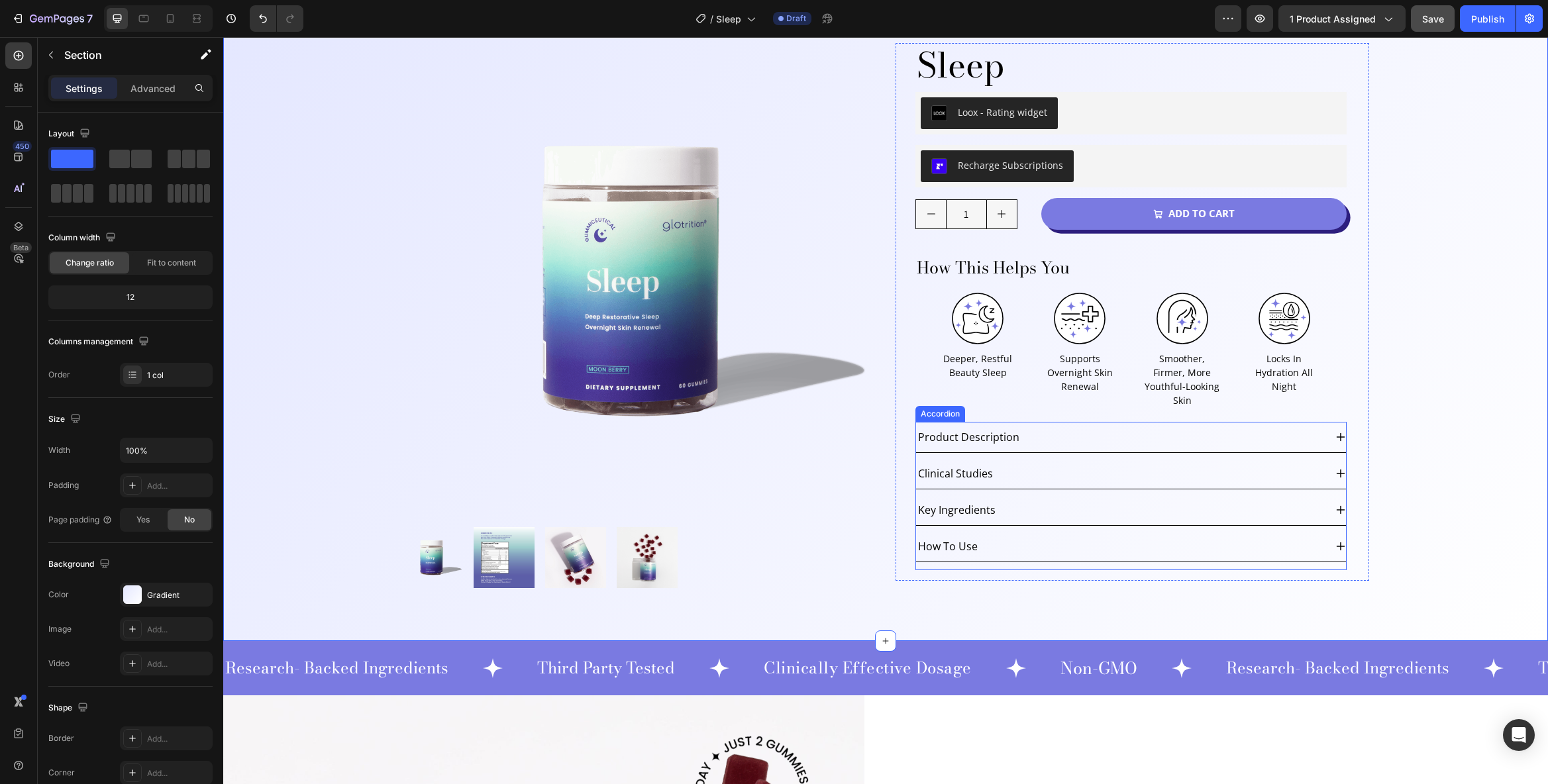
click at [1319, 427] on div "Product Description" at bounding box center [1121, 437] width 409 height 20
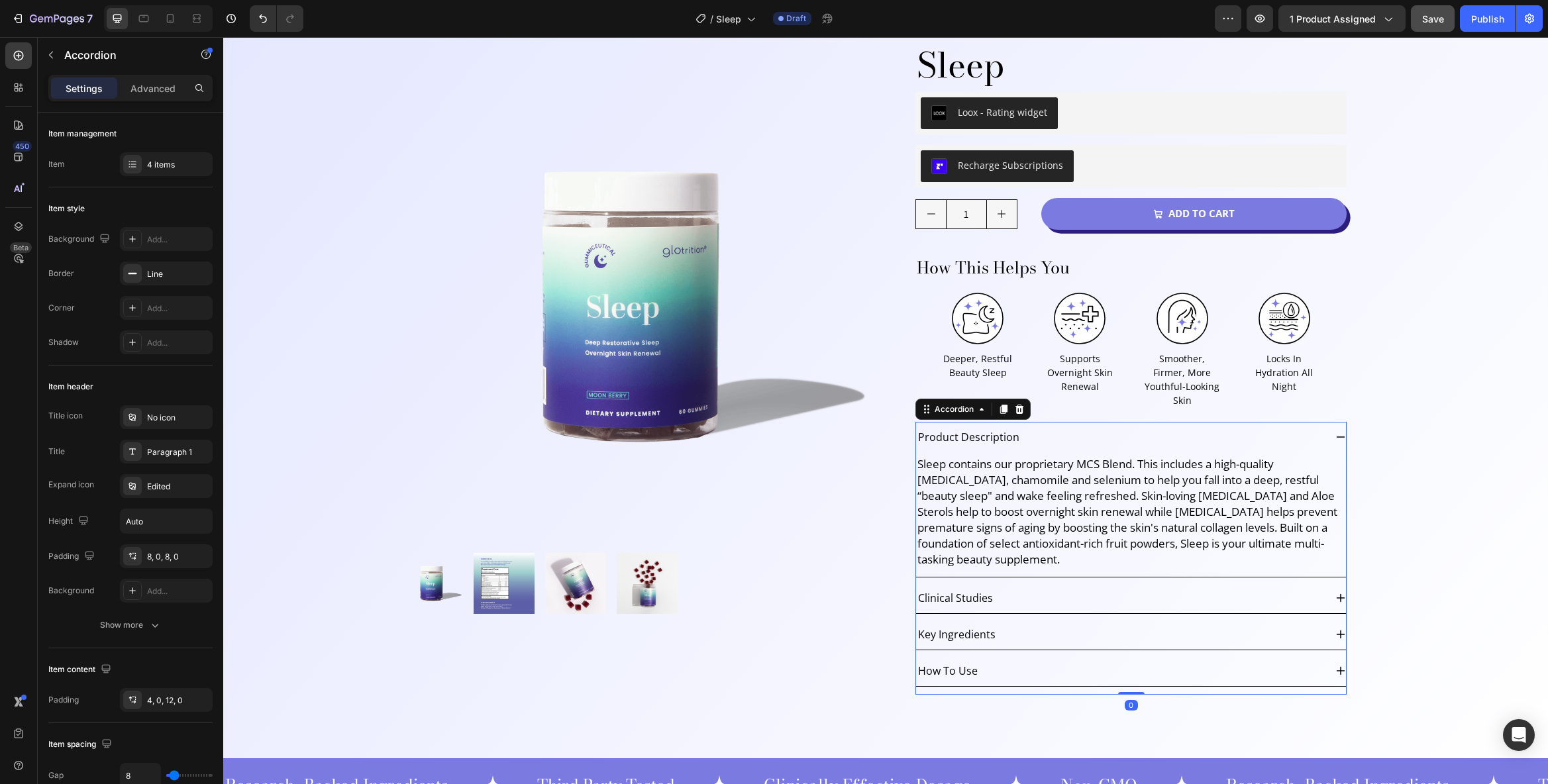
click at [1320, 427] on div "Product Description" at bounding box center [1121, 437] width 409 height 20
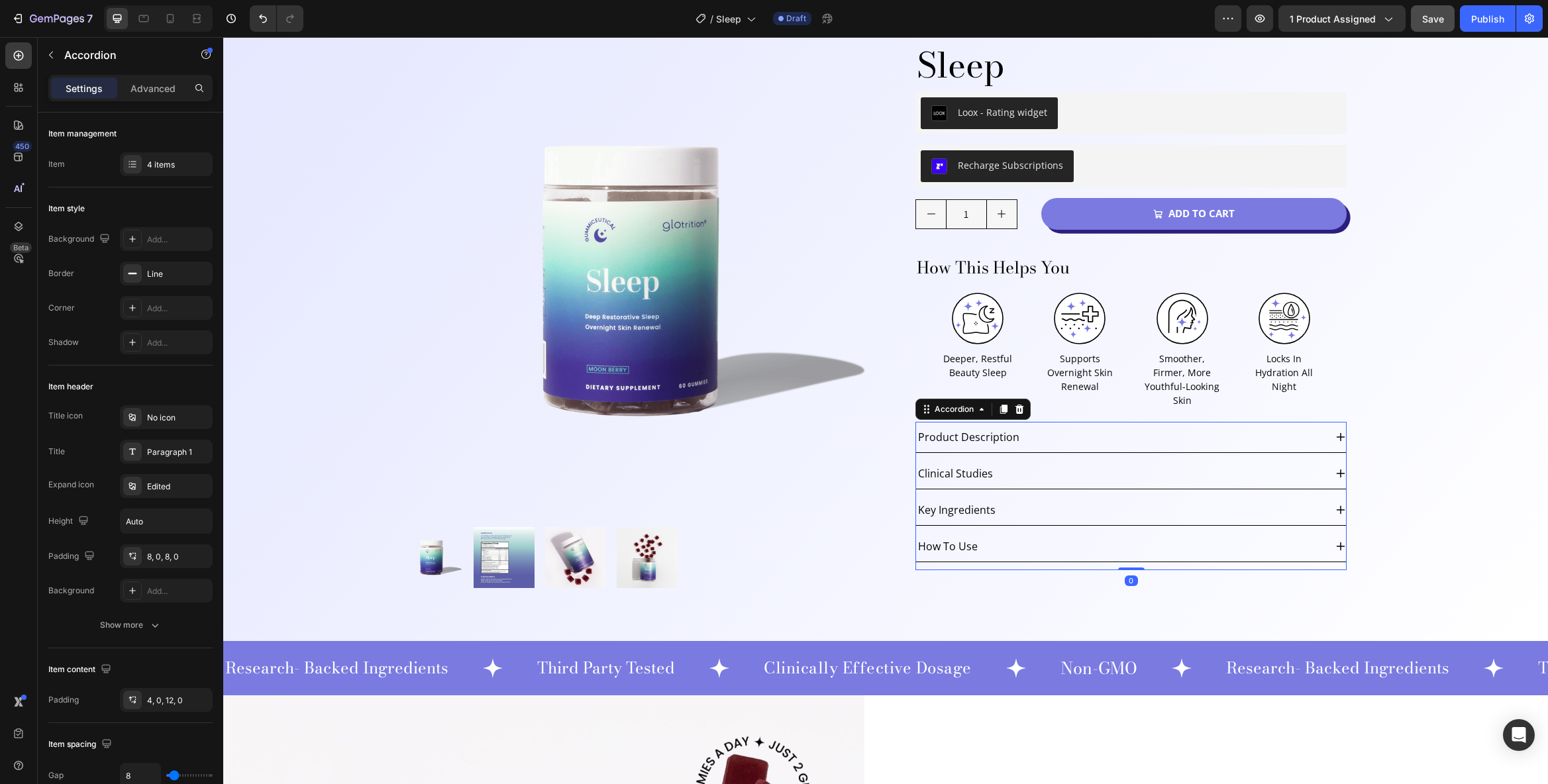
click at [1311, 464] on div "Clinical Studies" at bounding box center [1121, 474] width 409 height 20
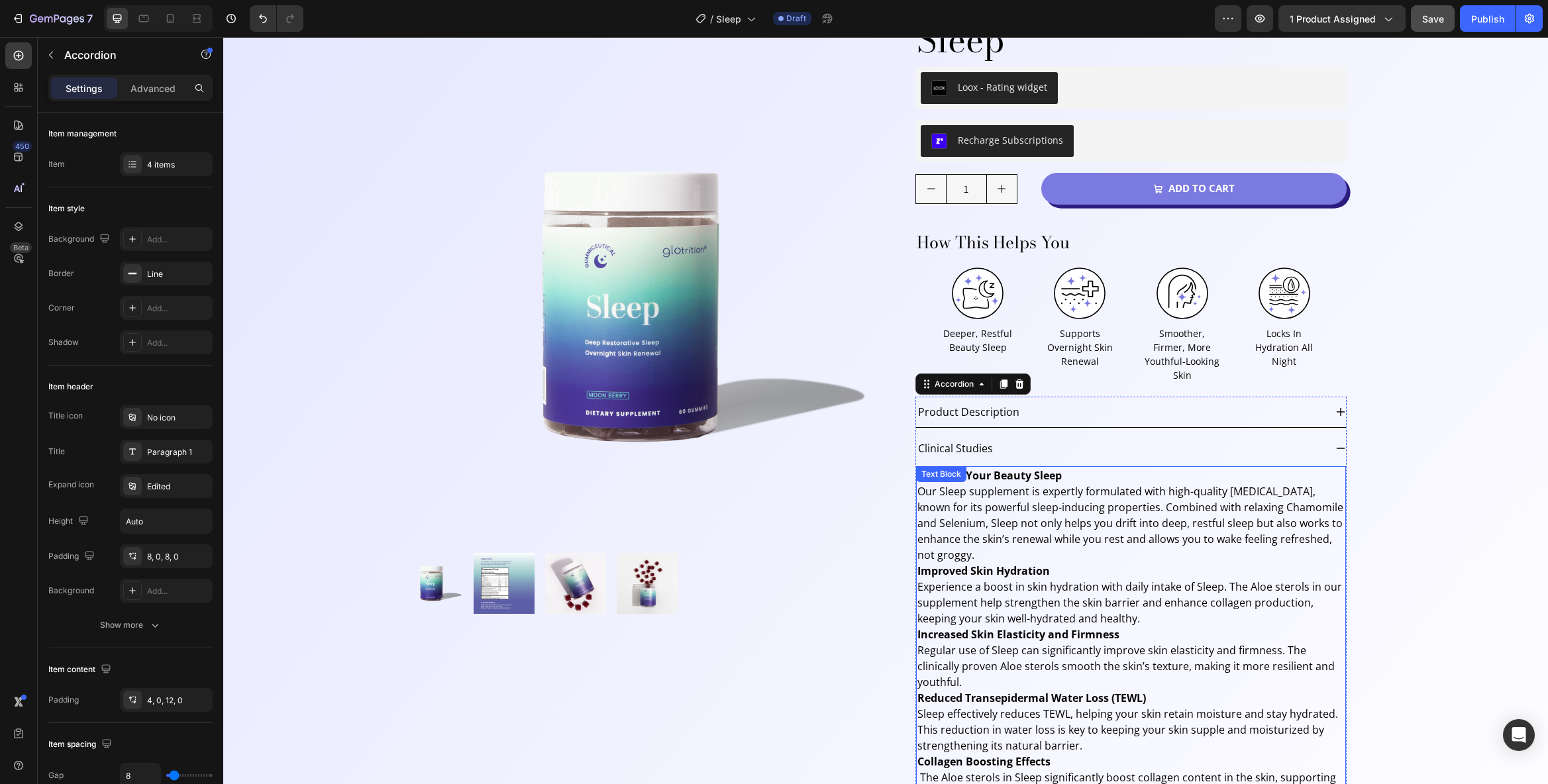
scroll to position [269, 0]
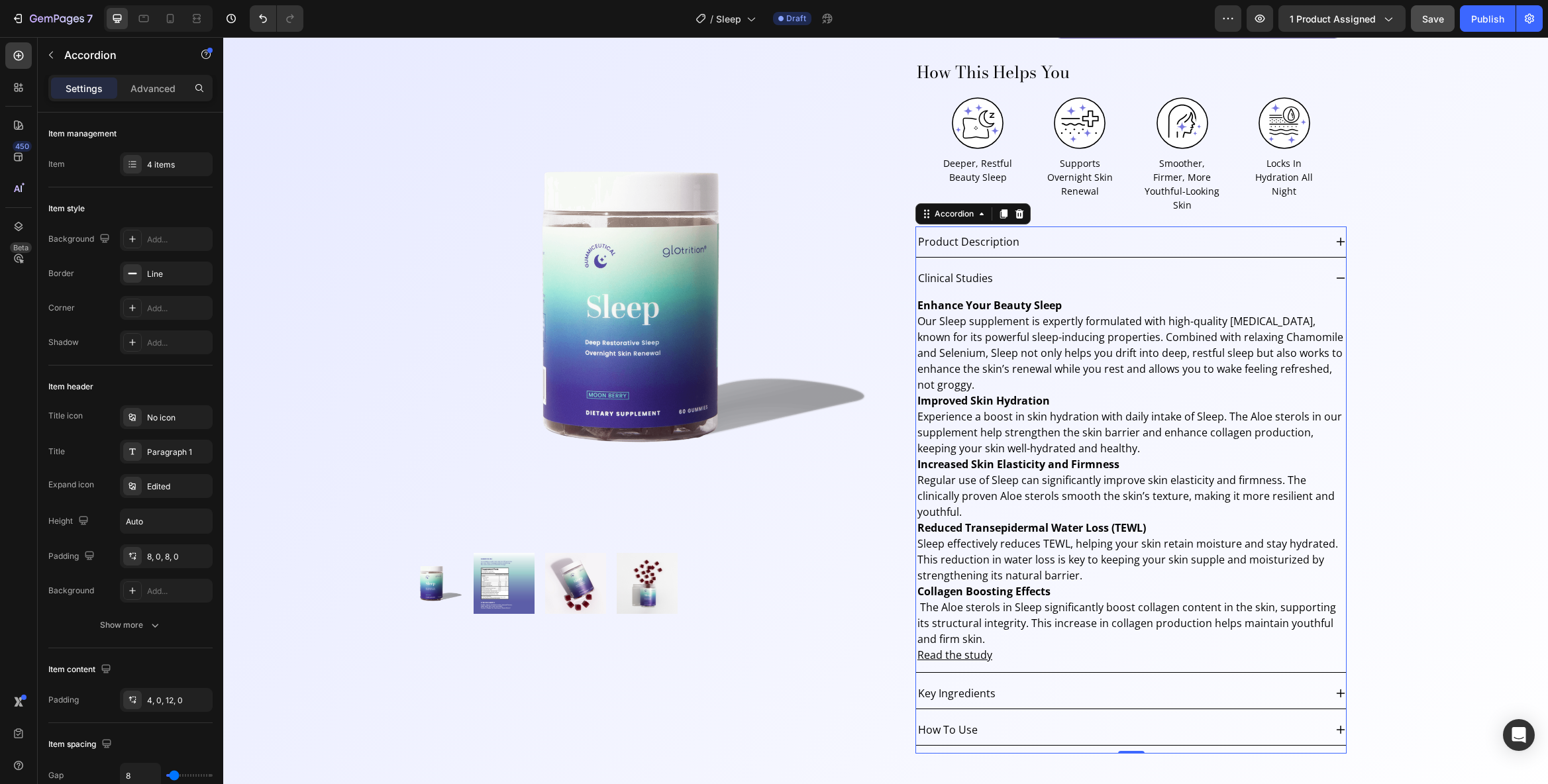
click at [1329, 262] on div "Clinical Studies" at bounding box center [1132, 277] width 430 height 30
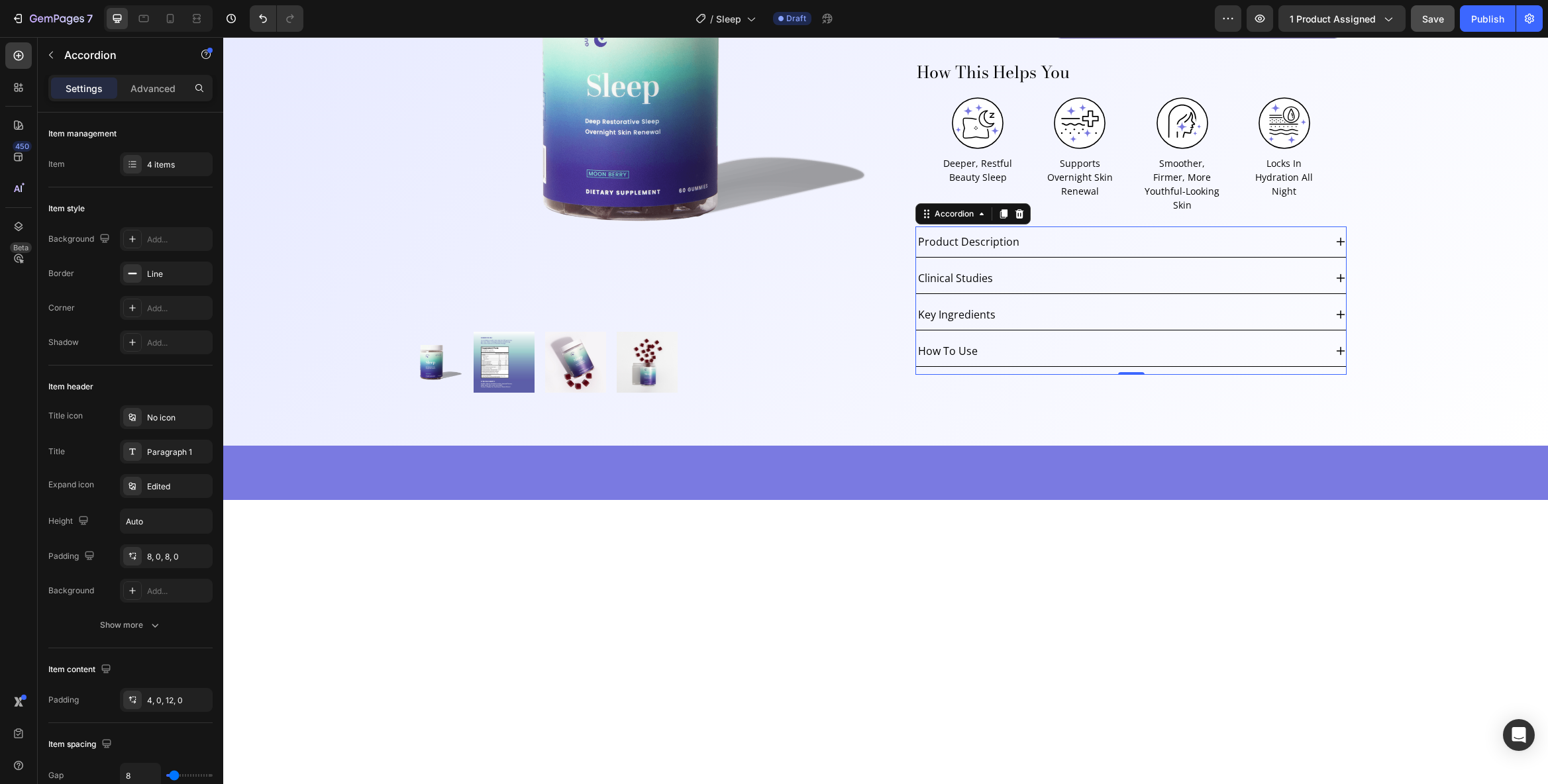
click at [1251, 268] on div "Clinical Studies" at bounding box center [1121, 278] width 409 height 20
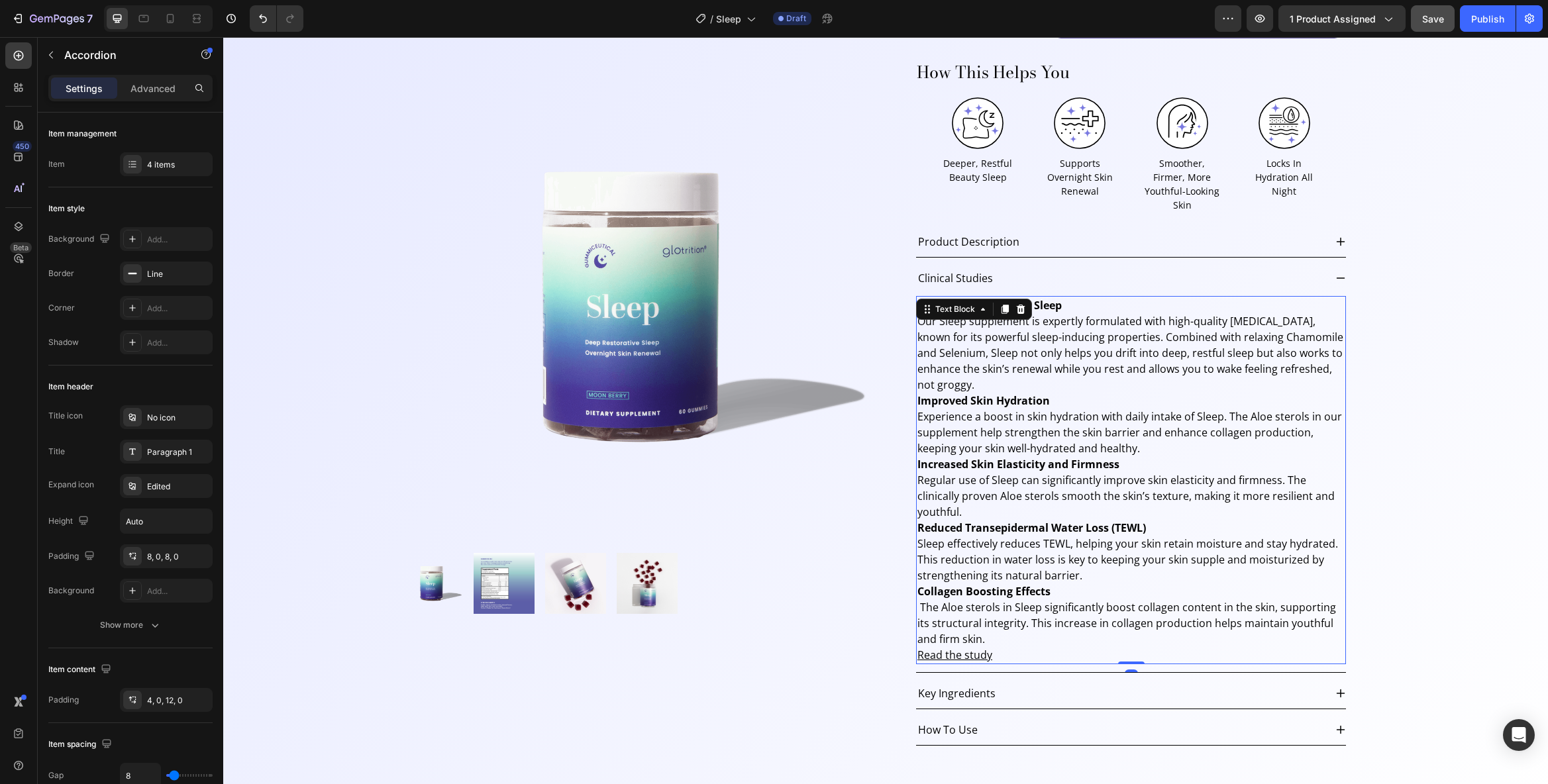
click at [1045, 583] on p "Collagen Boosting Effects" at bounding box center [1131, 591] width 427 height 16
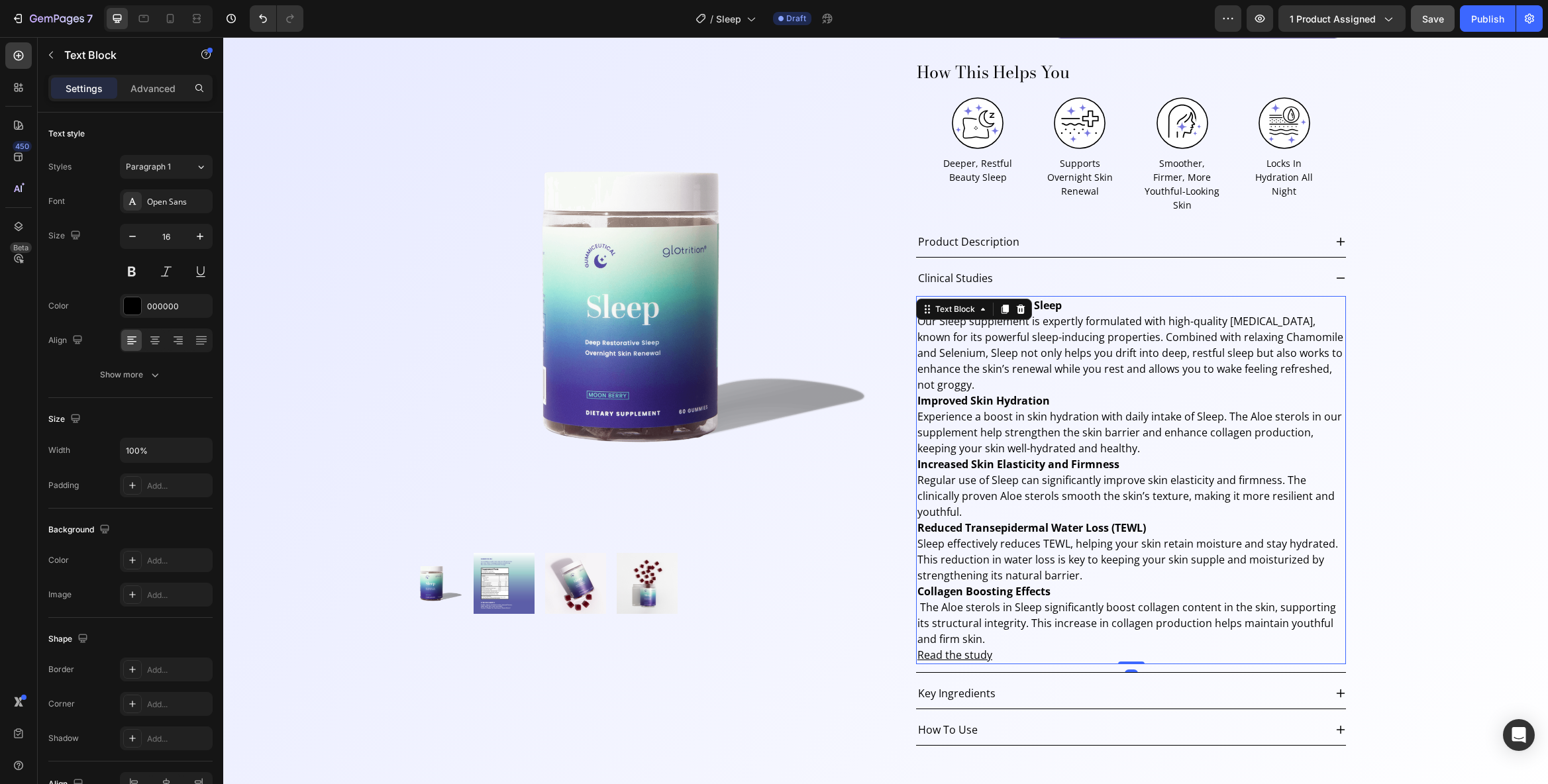
click at [1045, 583] on p "Collagen Boosting Effects" at bounding box center [1131, 591] width 427 height 16
click at [1190, 608] on p "The Aloe sterols in Sleep significantly boost collagen content in the skin, sup…" at bounding box center [1131, 623] width 427 height 48
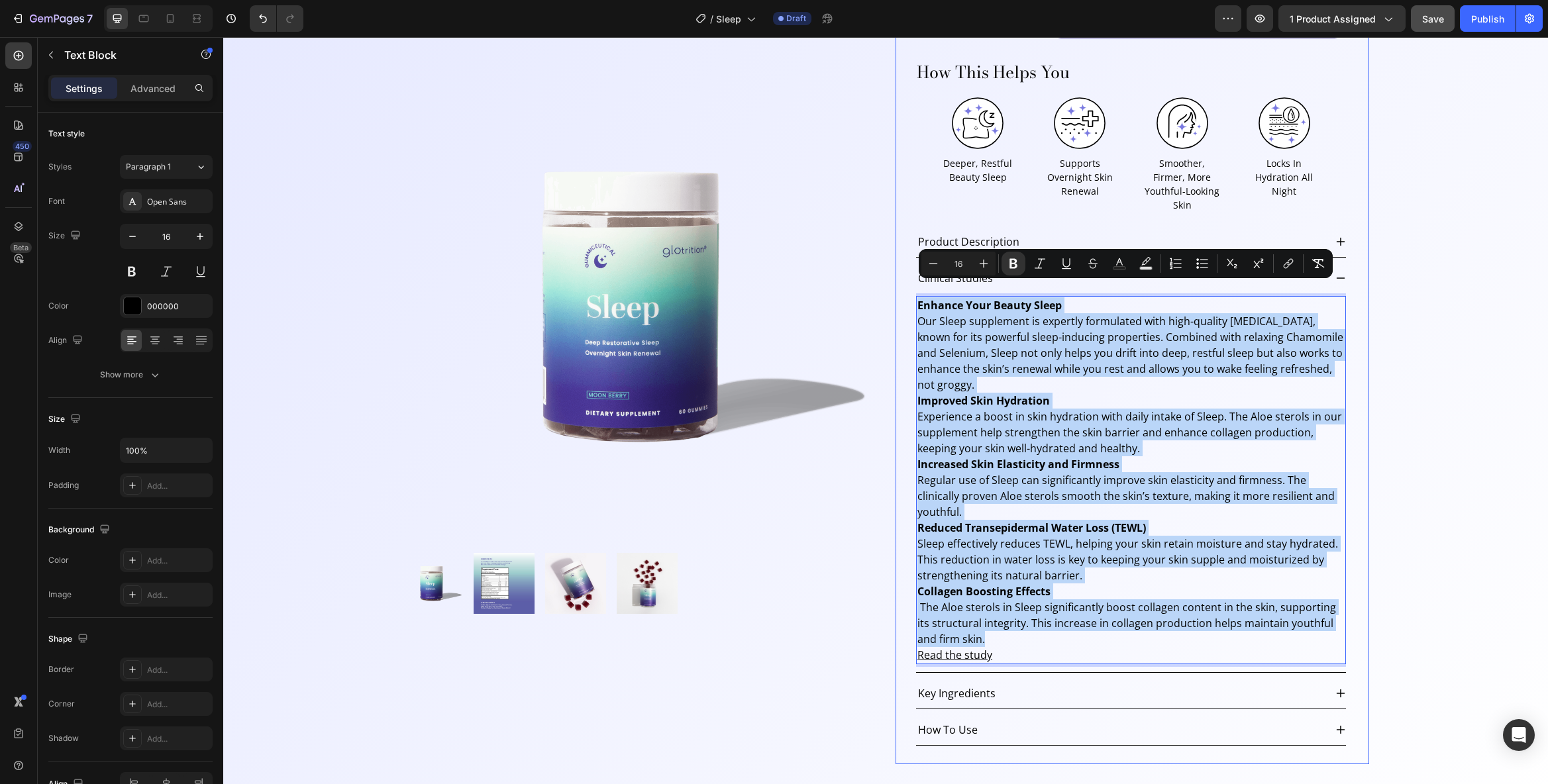
drag, startPoint x: 961, startPoint y: 626, endPoint x: 897, endPoint y: 294, distance: 338.1
click at [897, 294] on div "Sleep Product Title Loox - Rating widget Loox Row Recharge Subscriptions Rechar…" at bounding box center [1132, 306] width 473 height 916
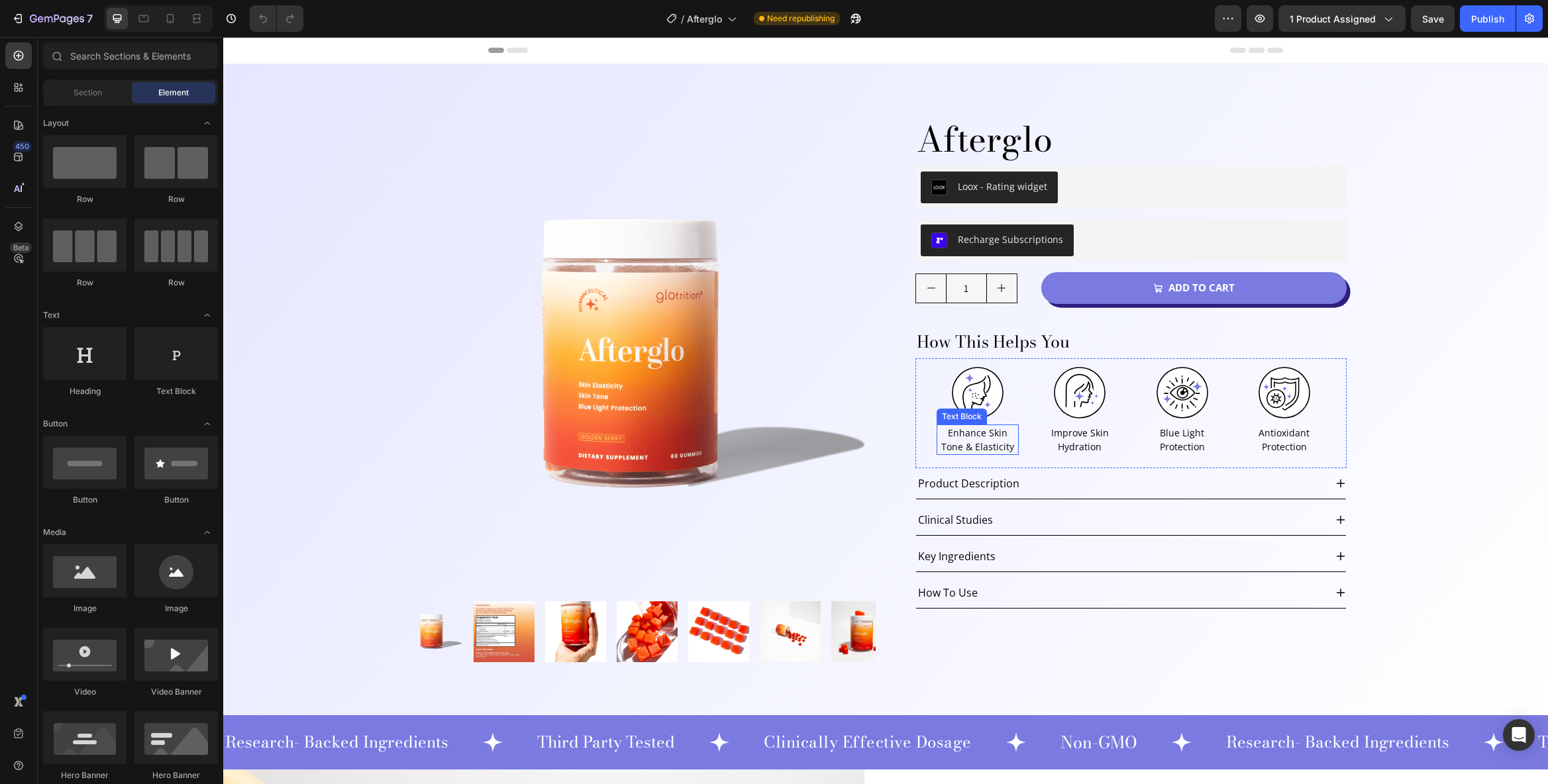
click at [971, 446] on p "Enhance Skin Tone & Elasticity" at bounding box center [978, 439] width 79 height 28
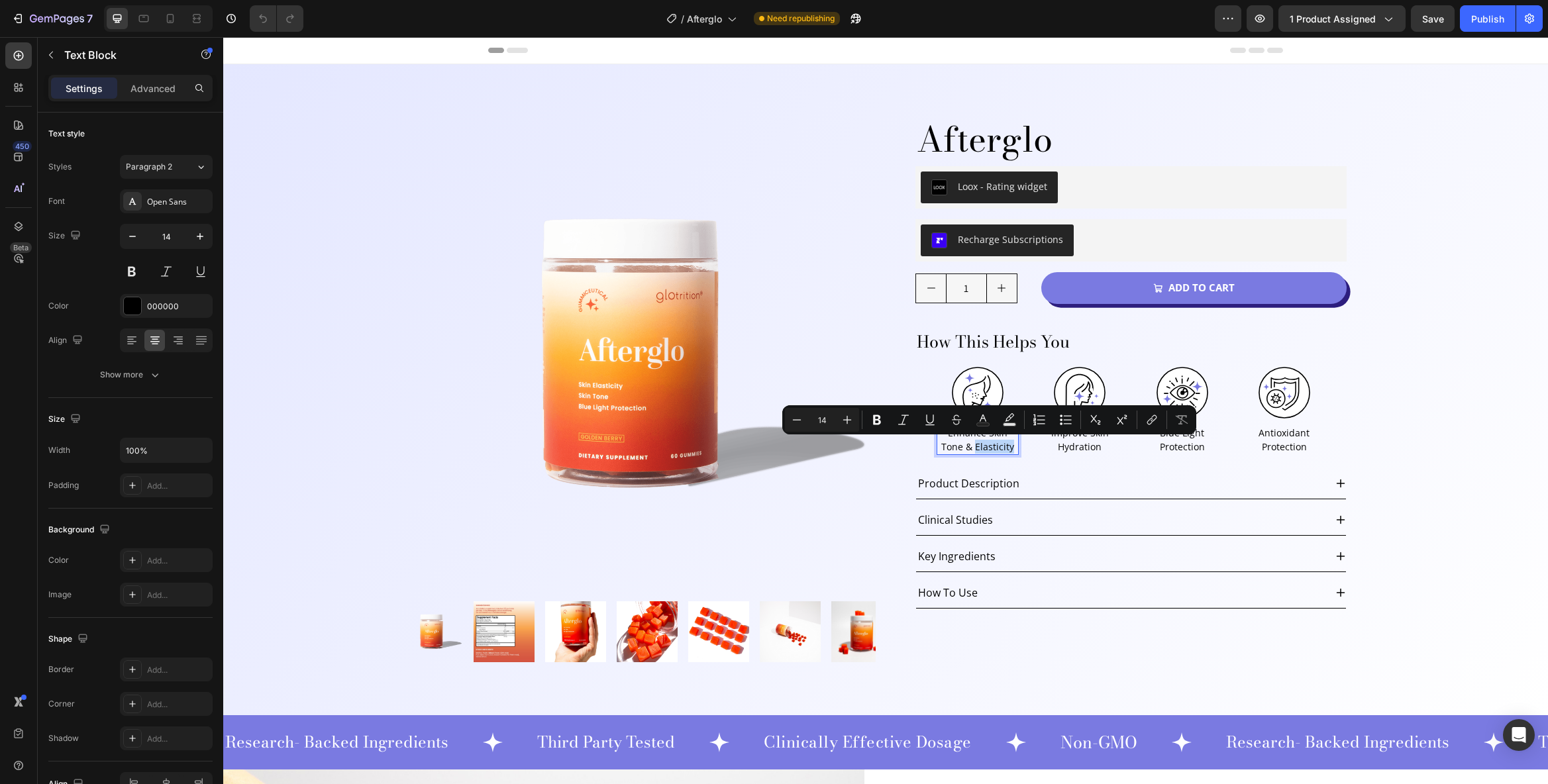
click at [978, 434] on div "Minus 14 Plus Bold Italic Underline Strikethrough Text Color Text Background Co…" at bounding box center [989, 420] width 414 height 29
click at [988, 444] on p "Enhance Skin Tone & Elasticity" at bounding box center [978, 439] width 79 height 28
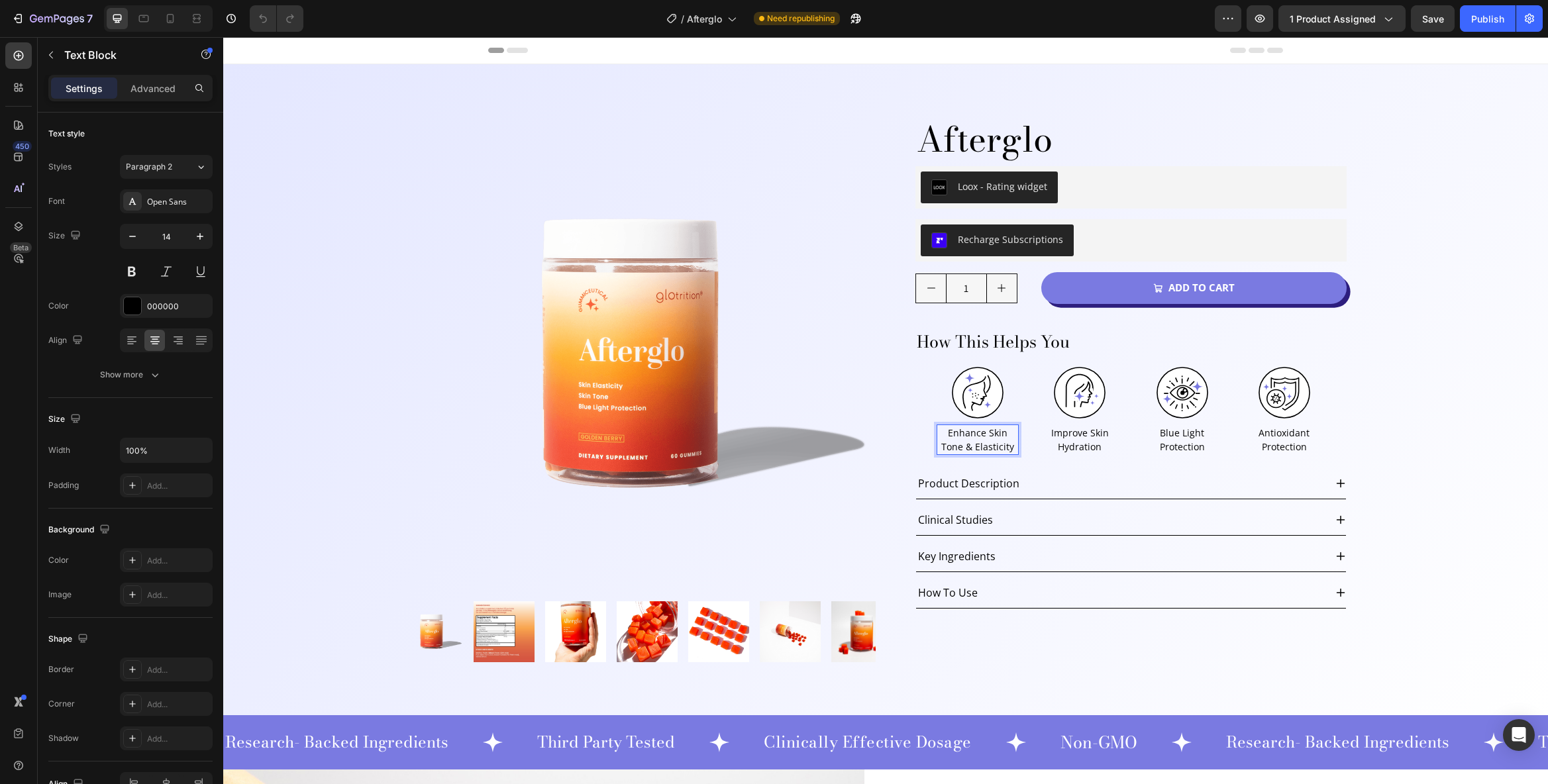
click at [980, 435] on p "Enhance Skin Tone & Elasticity" at bounding box center [978, 439] width 79 height 28
click at [1084, 435] on p "Improve Skin Hydration" at bounding box center [1080, 439] width 79 height 28
click at [1081, 435] on p "Improve Skin Hydration" at bounding box center [1080, 439] width 79 height 28
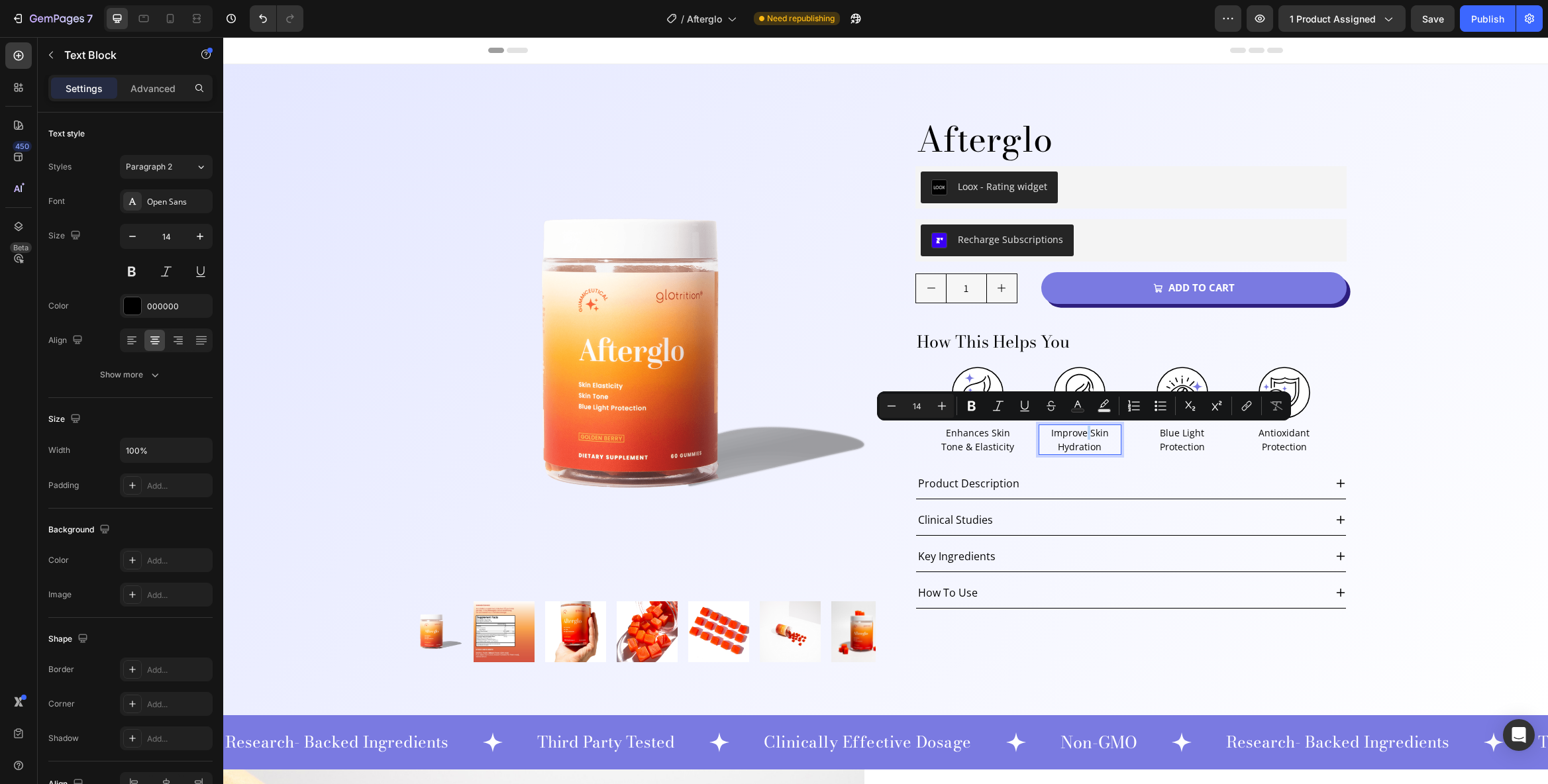
click at [1081, 434] on p "Improve Skin Hydration" at bounding box center [1080, 439] width 79 height 28
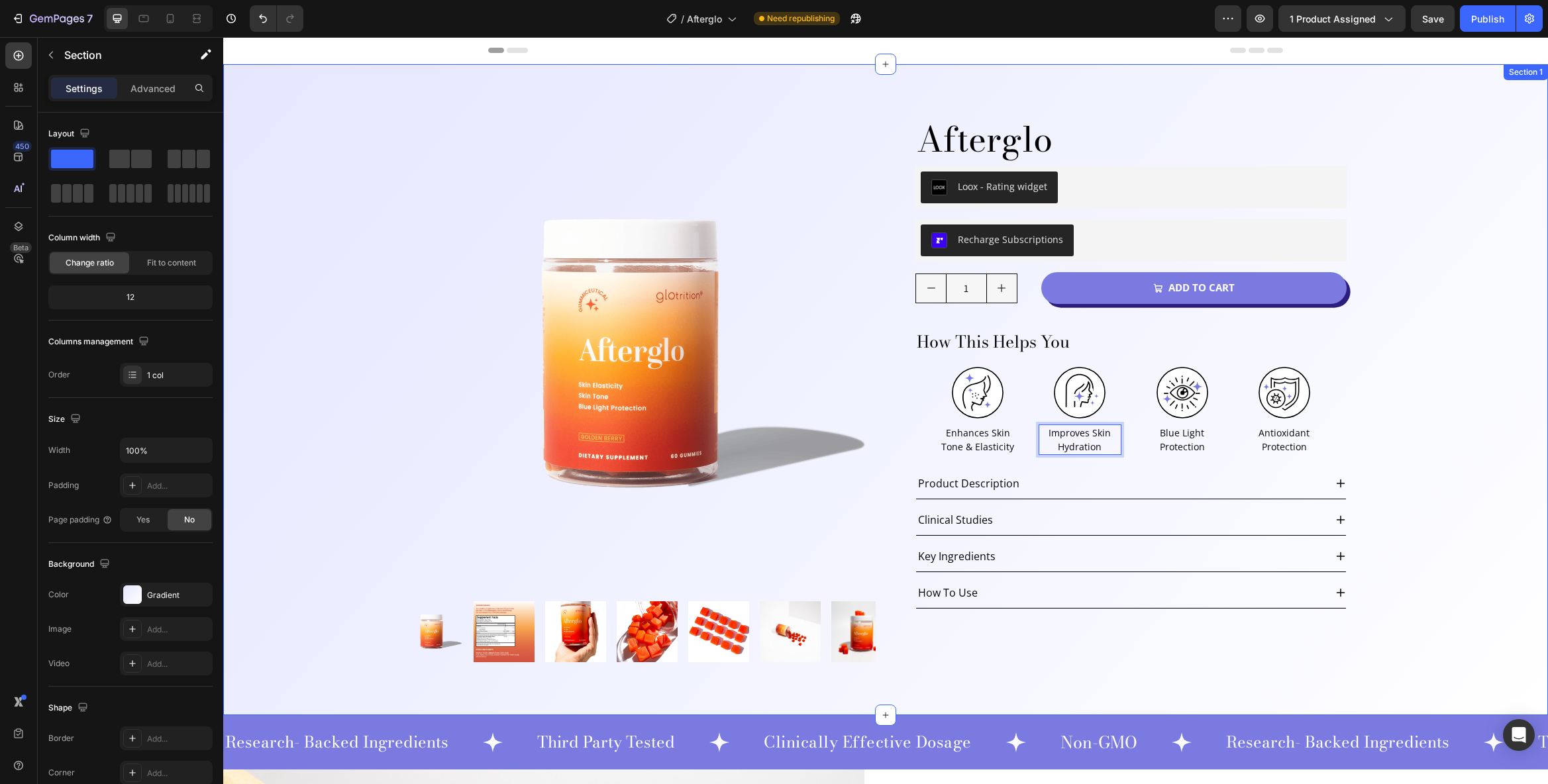
click at [1409, 448] on div "Product Images Afterglo Product Title Loox - Rating widget Loox Row Recharge Su…" at bounding box center [886, 389] width 1325 height 651
